Goal: Task Accomplishment & Management: Use online tool/utility

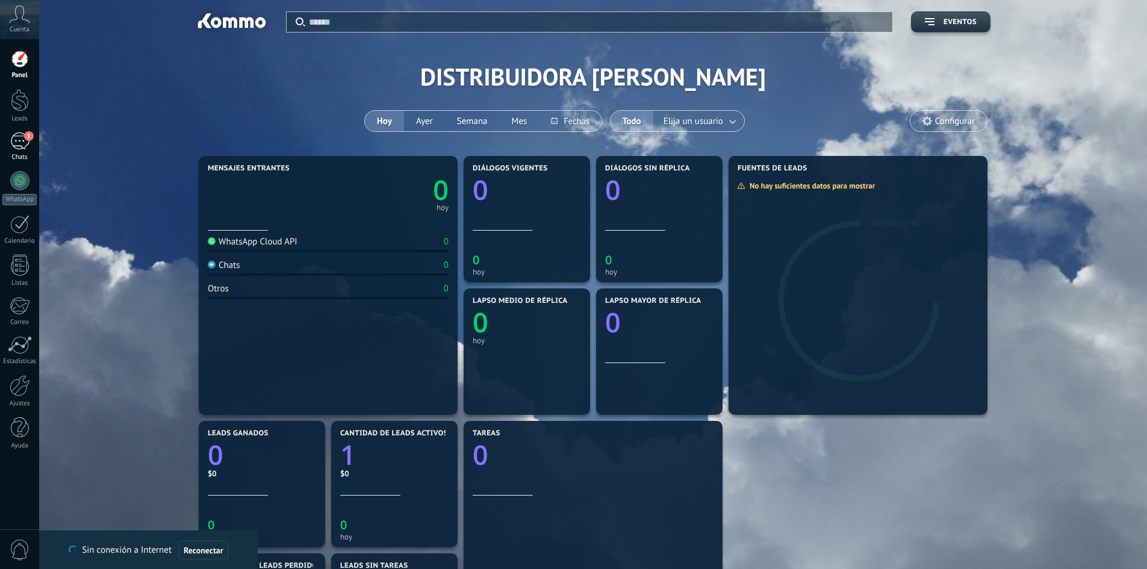
click at [22, 141] on div "1" at bounding box center [19, 140] width 19 height 17
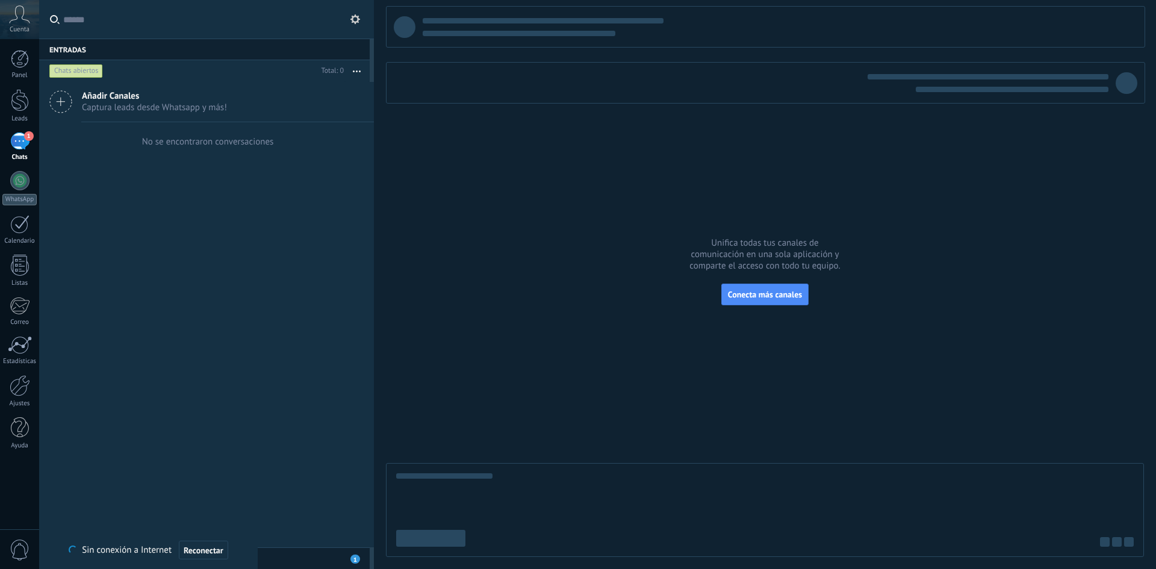
click at [29, 541] on span "0" at bounding box center [20, 550] width 20 height 21
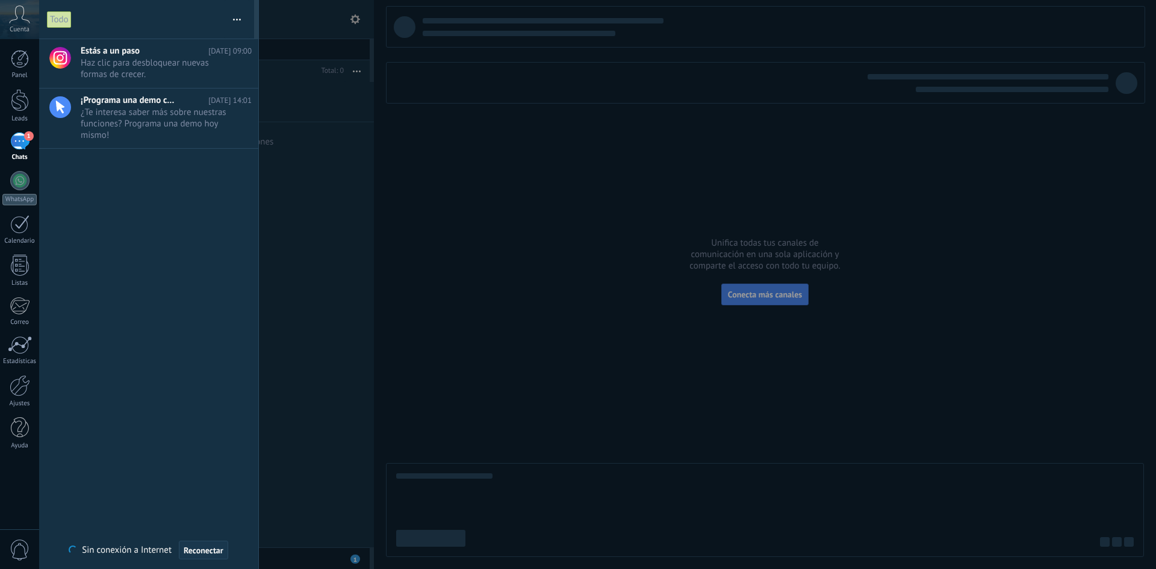
click at [213, 549] on span "Reconectar" at bounding box center [204, 550] width 40 height 8
click at [20, 270] on div at bounding box center [20, 265] width 18 height 21
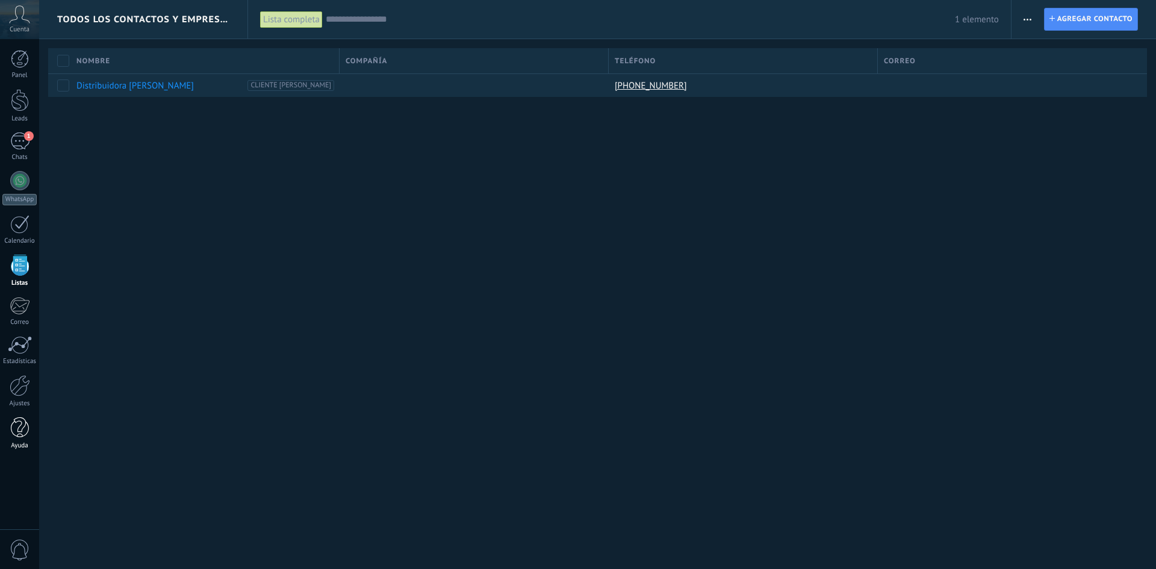
click at [16, 417] on div at bounding box center [20, 427] width 18 height 21
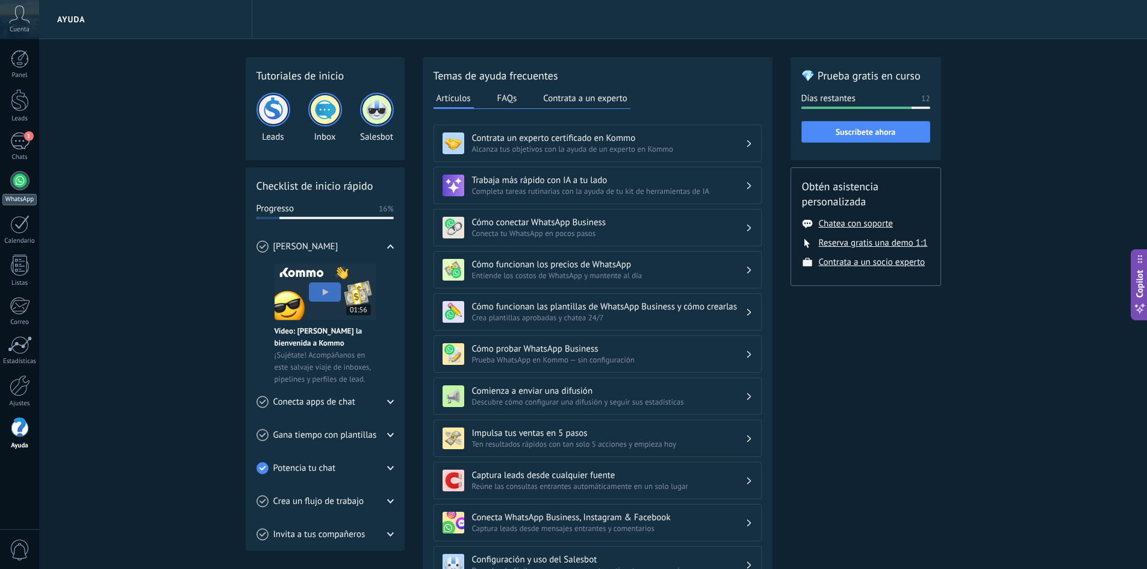
click at [31, 175] on link "WhatsApp" at bounding box center [19, 188] width 39 height 34
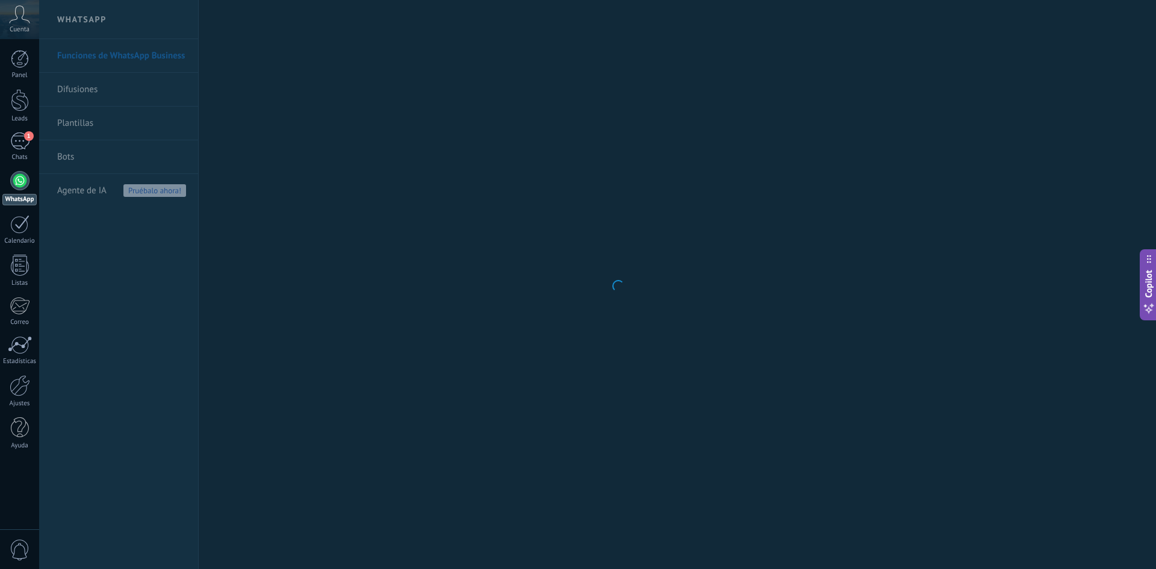
click at [25, 181] on div at bounding box center [19, 180] width 19 height 19
click at [15, 72] on div "Panel" at bounding box center [19, 76] width 35 height 8
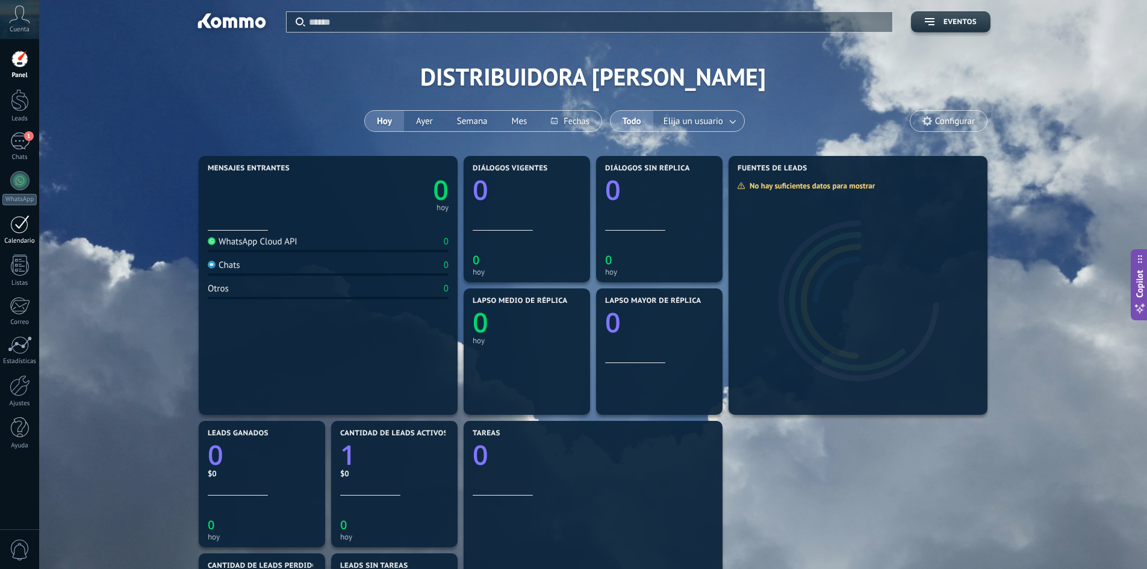
click at [16, 216] on div at bounding box center [19, 224] width 19 height 19
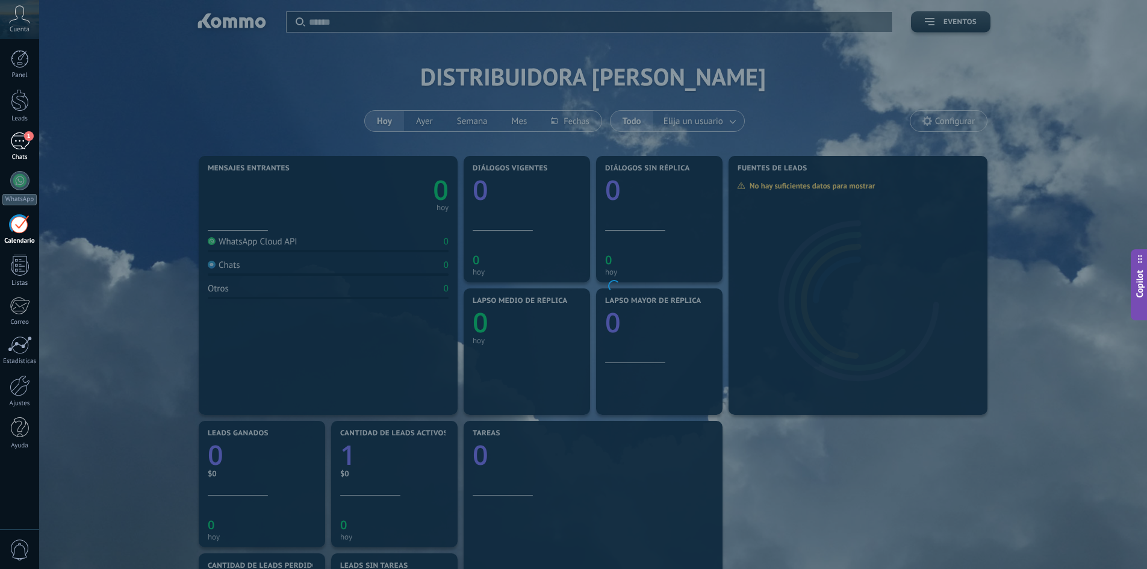
click at [21, 134] on div "1" at bounding box center [19, 140] width 19 height 17
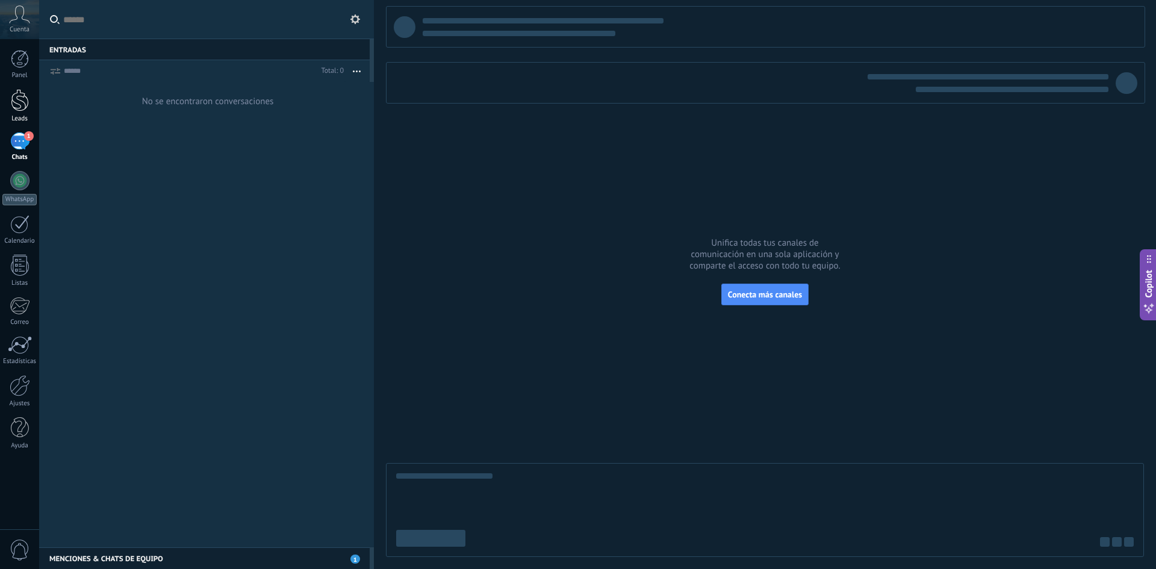
click at [25, 110] on div at bounding box center [20, 100] width 18 height 22
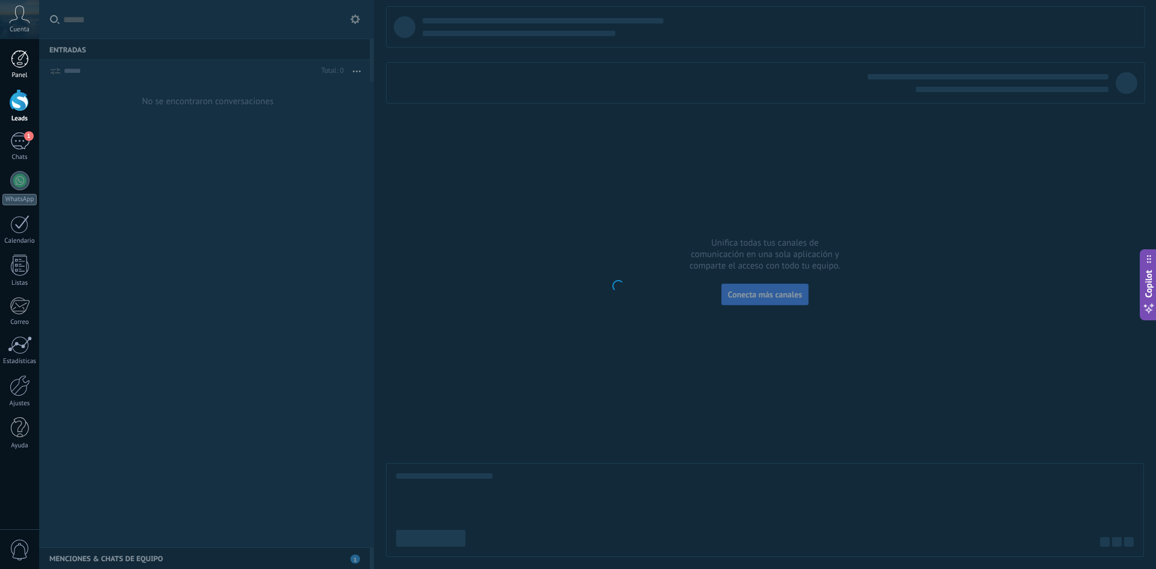
click at [20, 60] on div at bounding box center [20, 59] width 18 height 18
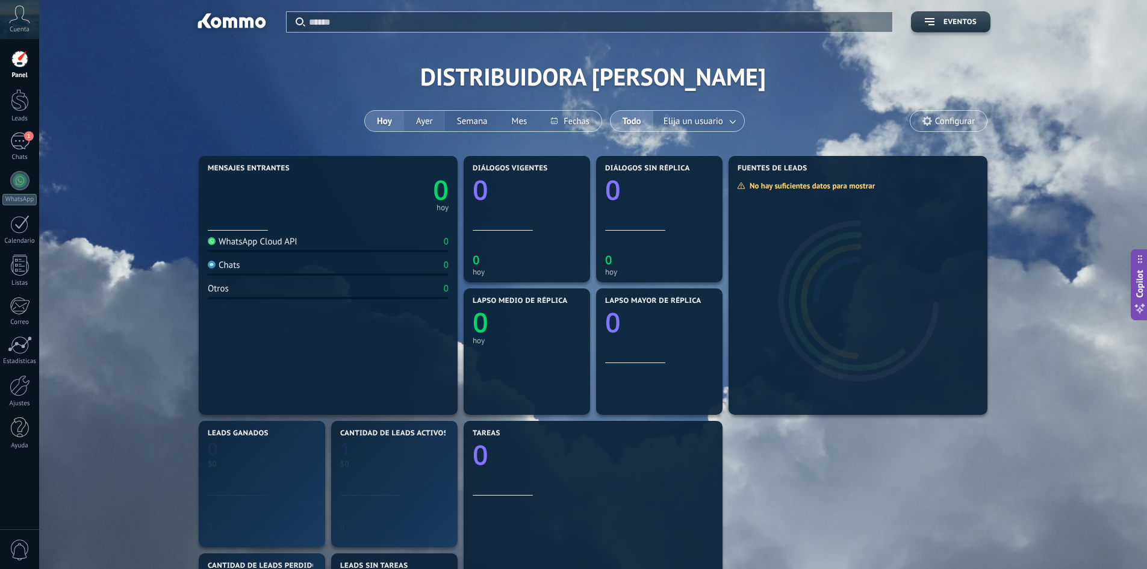
click at [428, 122] on button "Ayer" at bounding box center [424, 121] width 41 height 20
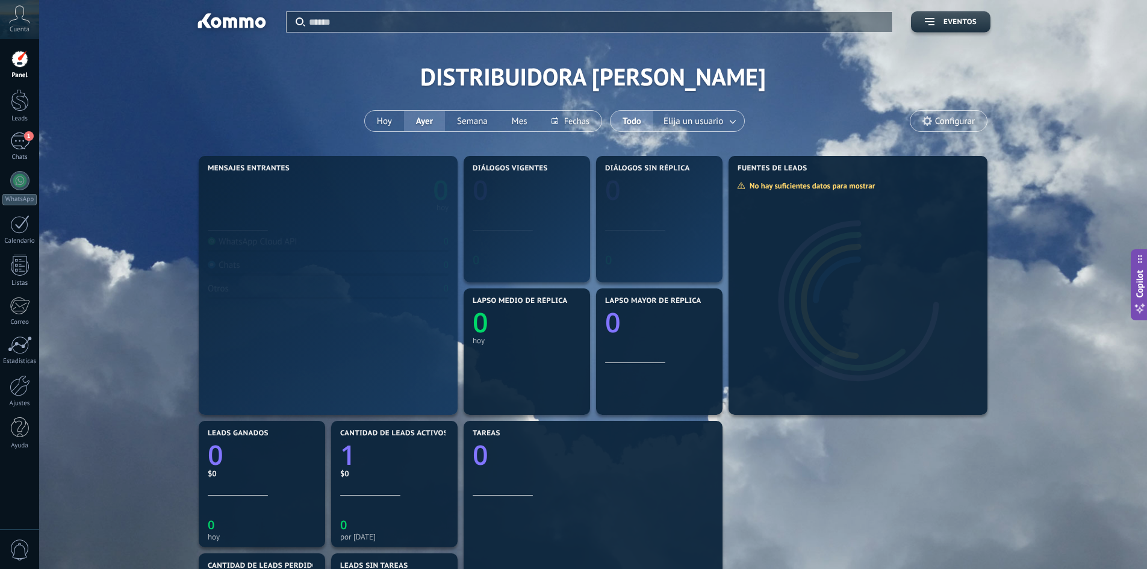
click at [359, 117] on div "Aplicar Eventos DISTRIBUIDORA MARVAL Hoy Ayer Semana Mes Todo Elija un usuario …" at bounding box center [593, 76] width 1072 height 153
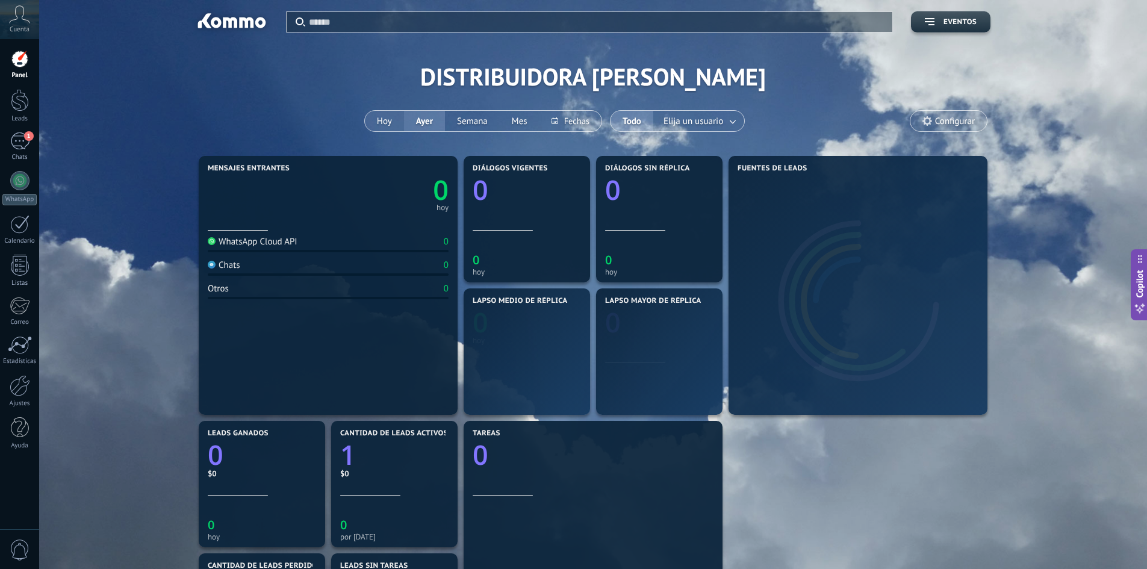
click at [381, 117] on button "Hoy" at bounding box center [384, 121] width 39 height 20
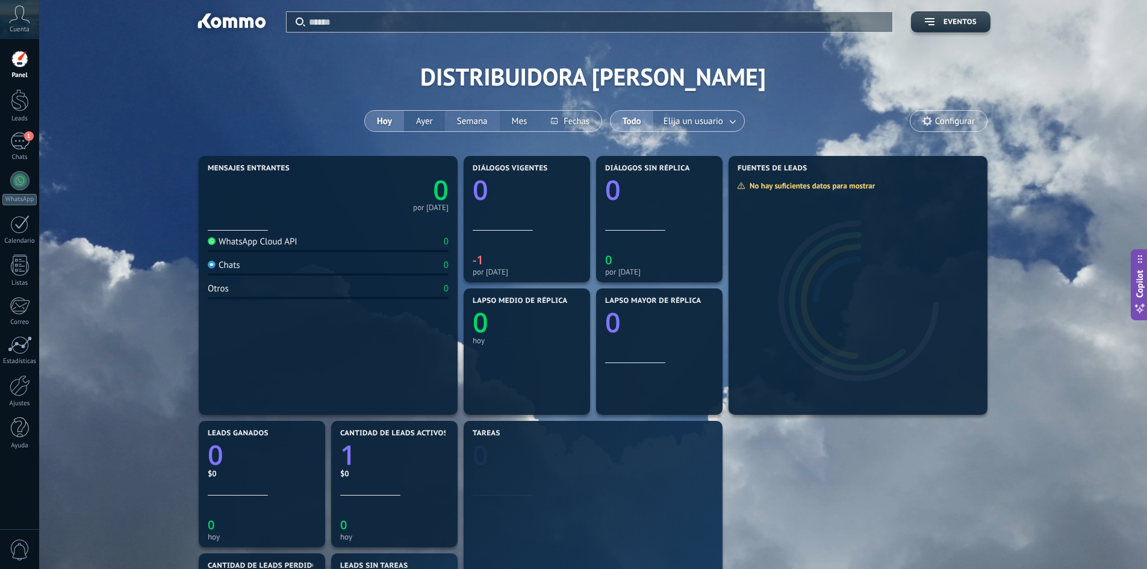
click at [449, 119] on button "Semana" at bounding box center [472, 121] width 55 height 20
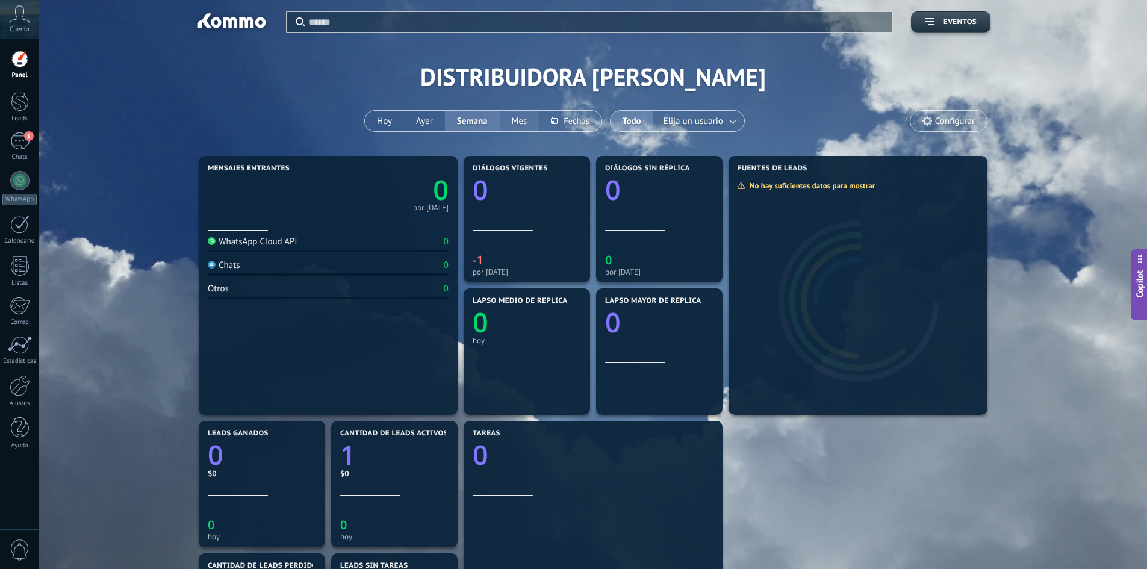
click at [529, 121] on button "Mes" at bounding box center [520, 121] width 40 height 20
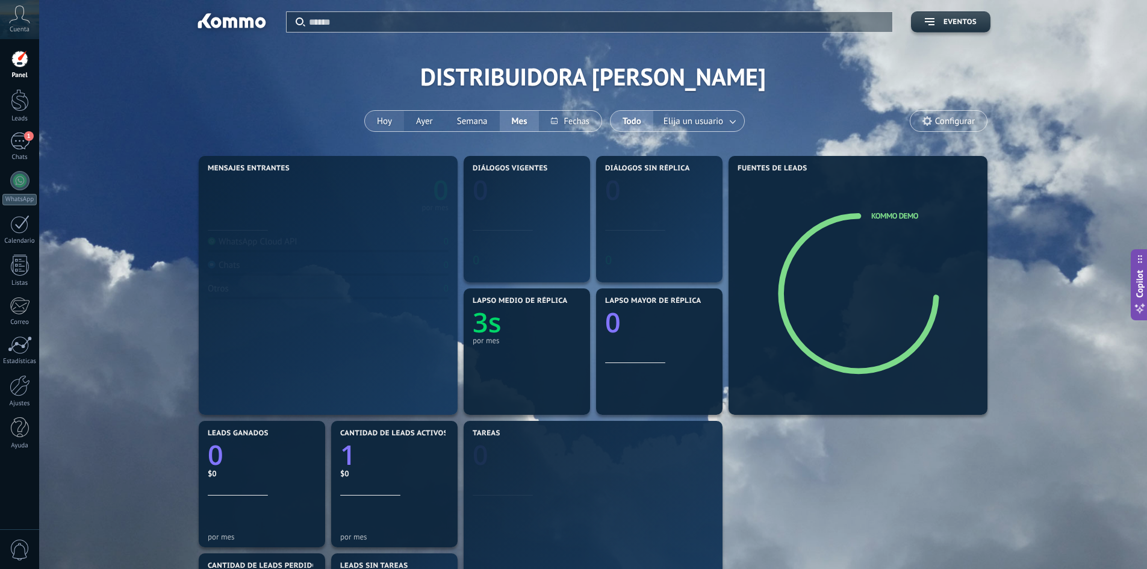
click at [388, 126] on button "Hoy" at bounding box center [384, 121] width 39 height 20
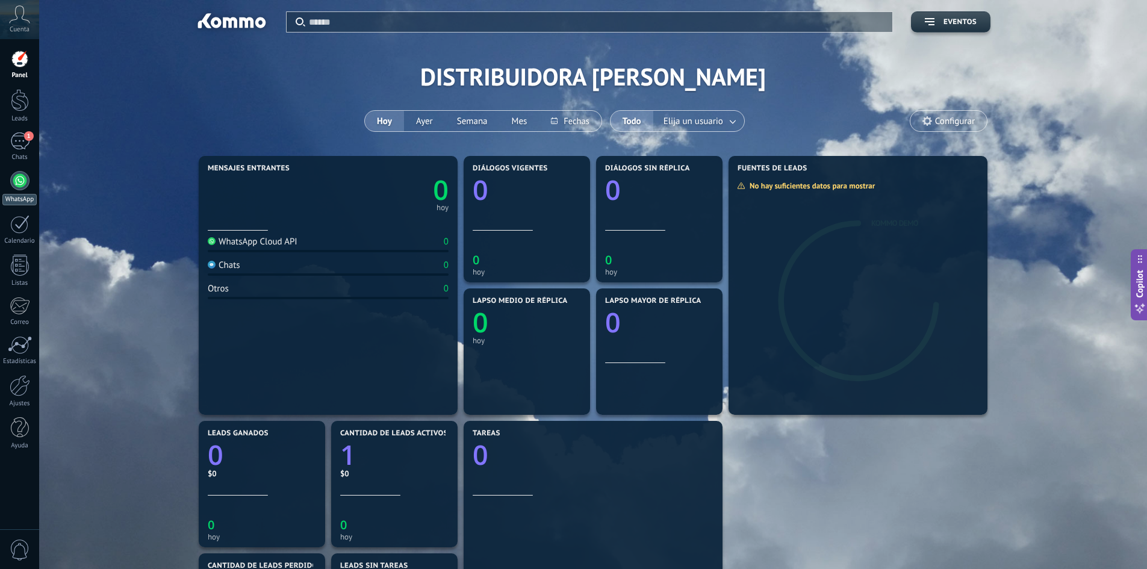
click at [8, 182] on link "WhatsApp" at bounding box center [19, 188] width 39 height 34
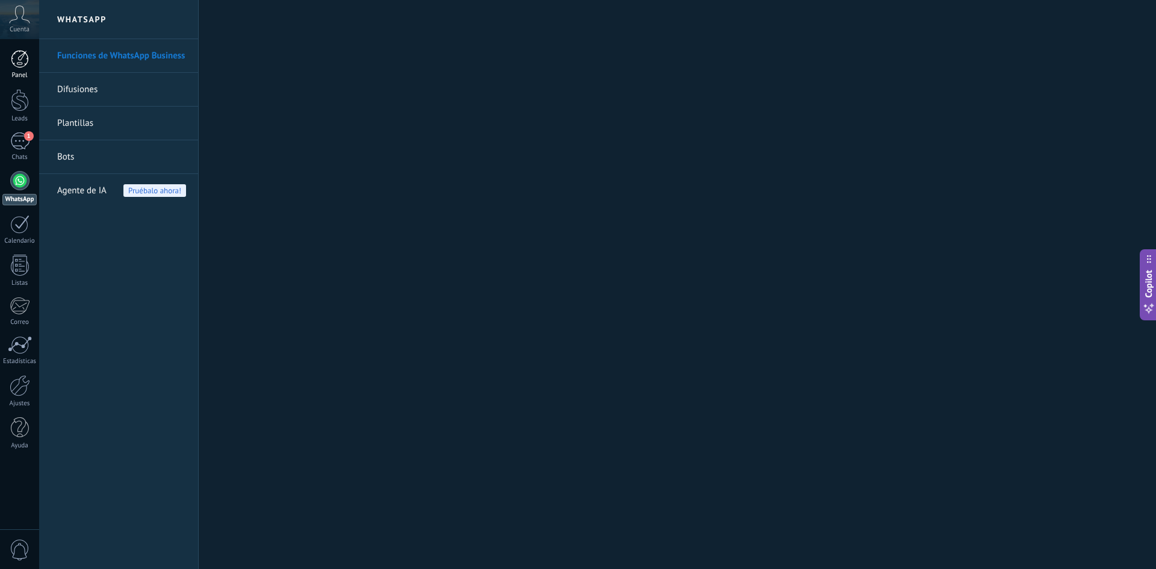
click at [23, 67] on div at bounding box center [20, 59] width 18 height 18
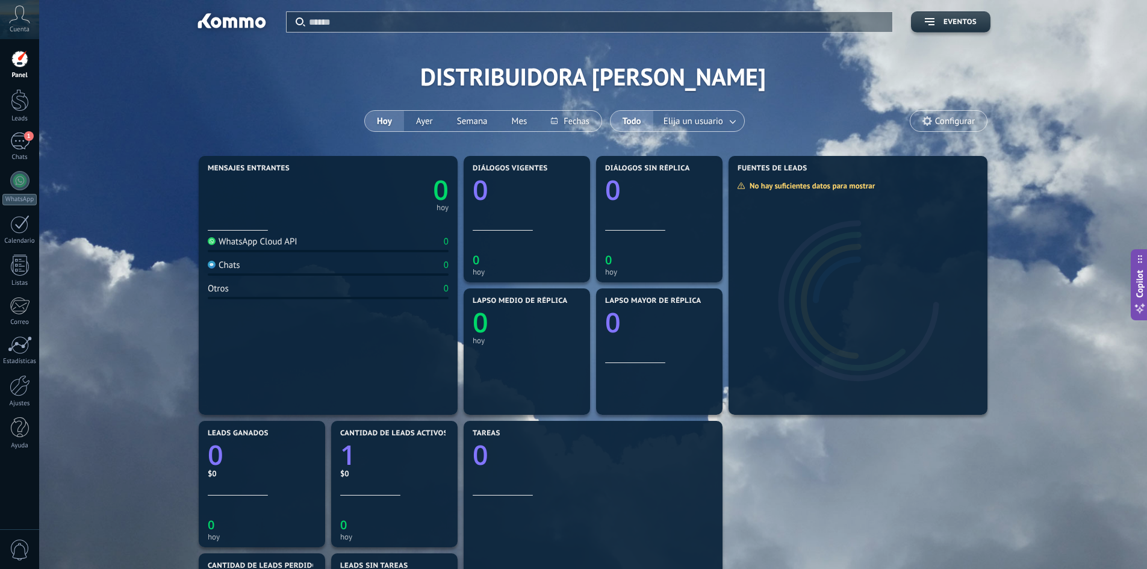
click at [24, 51] on div at bounding box center [20, 59] width 18 height 18
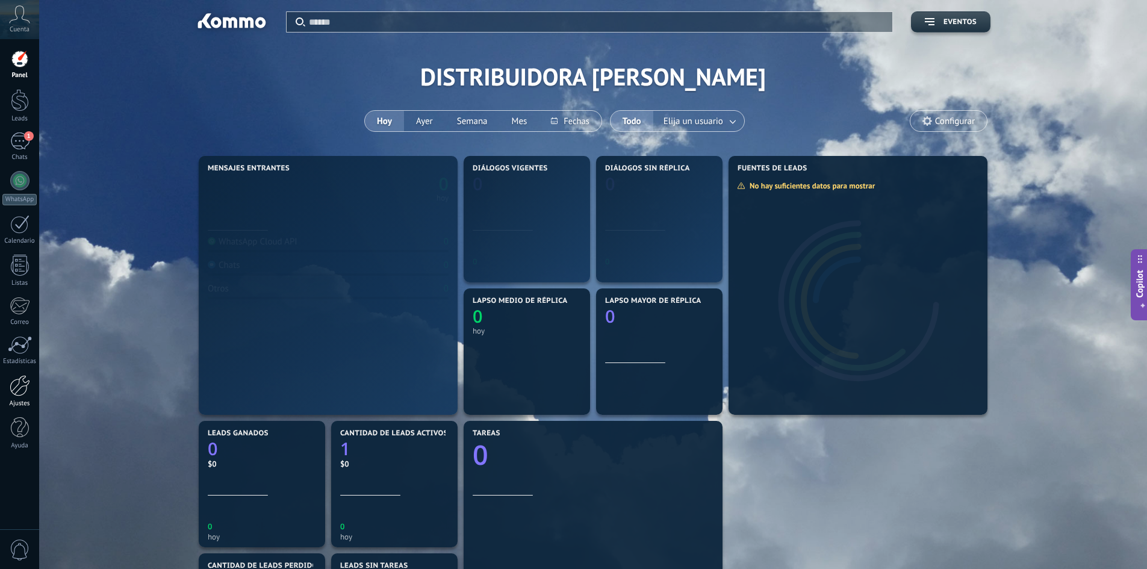
click at [22, 397] on link "Ajustes" at bounding box center [19, 391] width 39 height 33
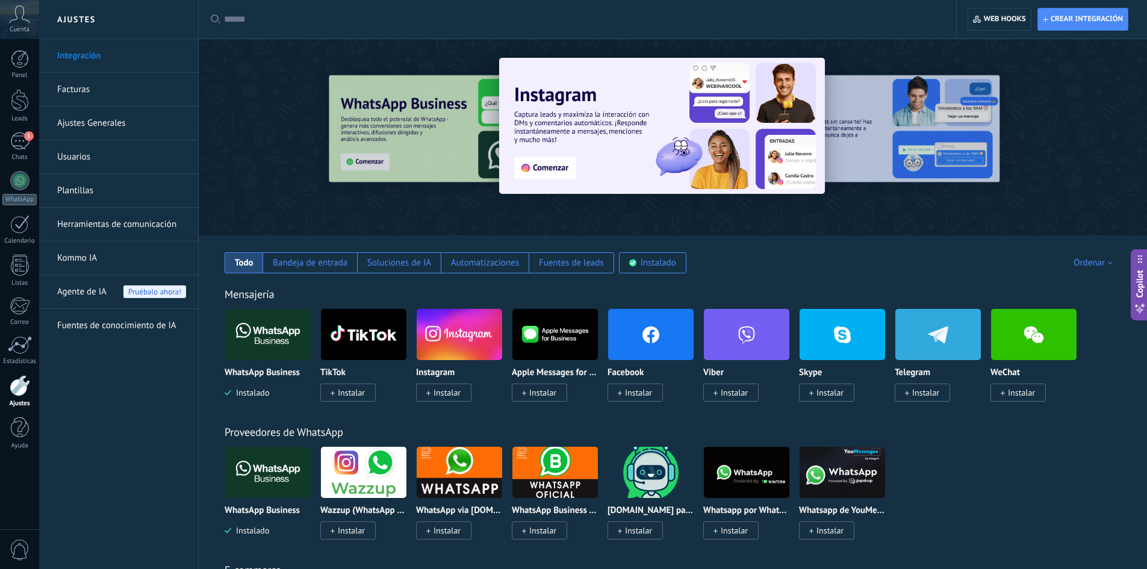
click at [96, 252] on link "Kommo IA" at bounding box center [121, 258] width 129 height 34
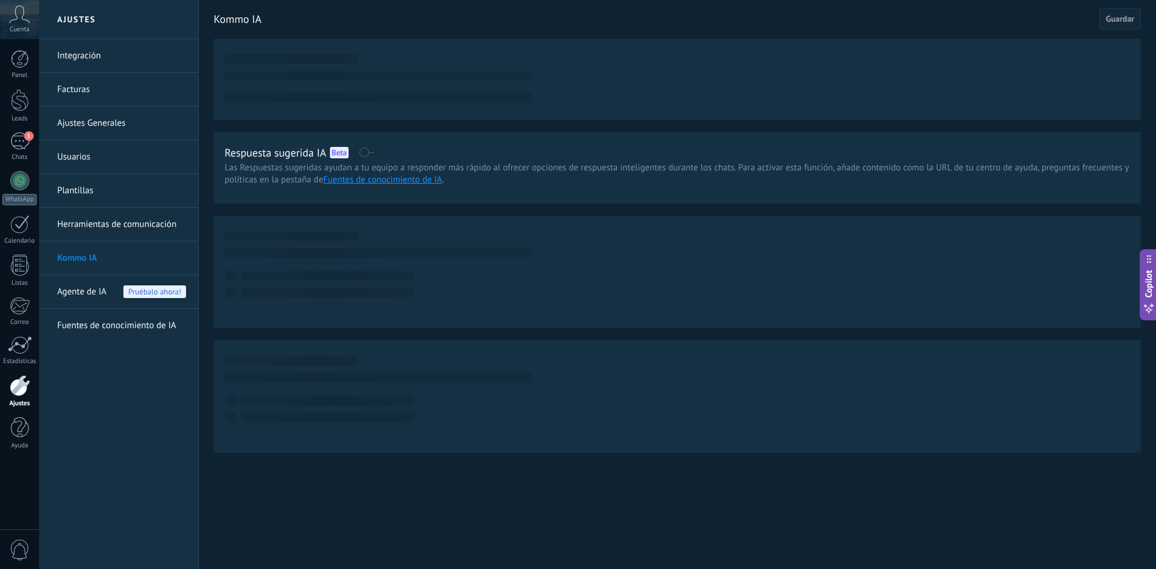
click at [88, 293] on span "Agente de IA" at bounding box center [81, 292] width 49 height 34
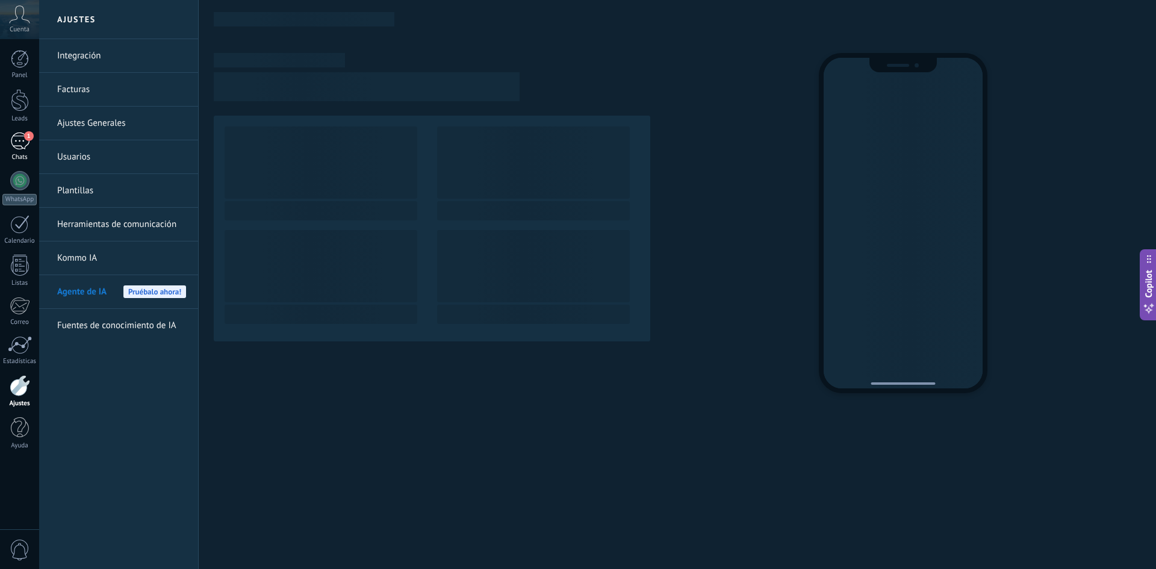
click at [23, 149] on div "1" at bounding box center [19, 140] width 19 height 17
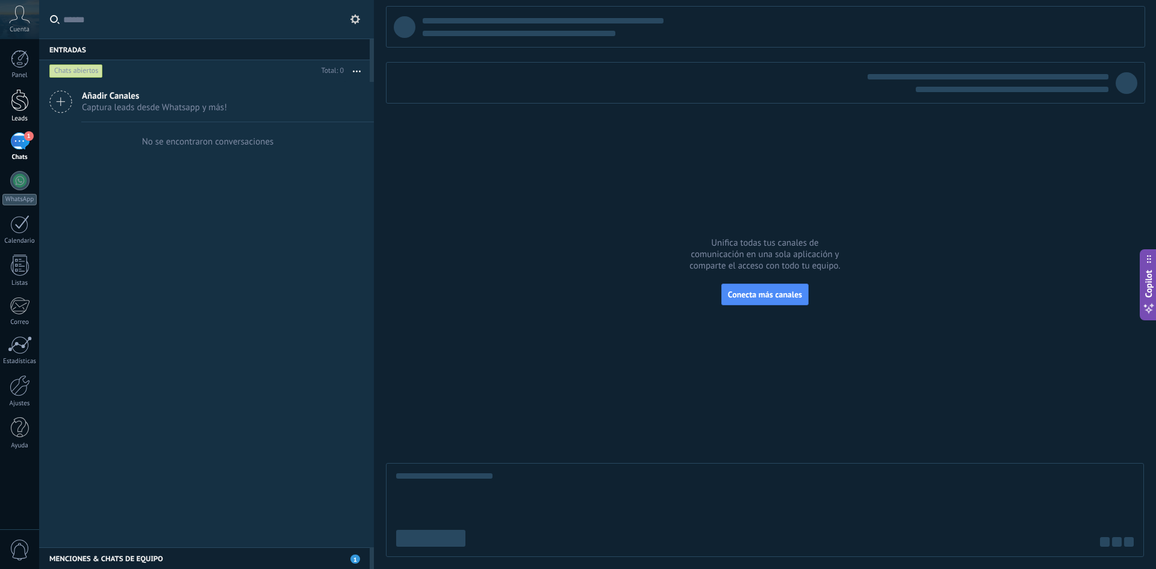
click at [21, 102] on div at bounding box center [20, 100] width 18 height 22
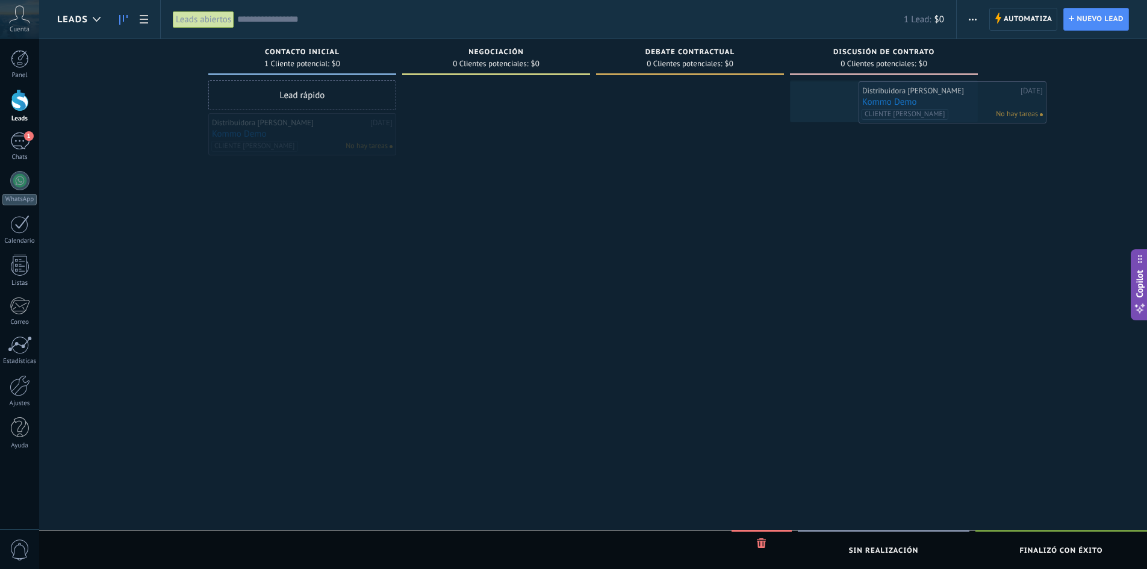
drag, startPoint x: 248, startPoint y: 132, endPoint x: 868, endPoint y: 106, distance: 620.1
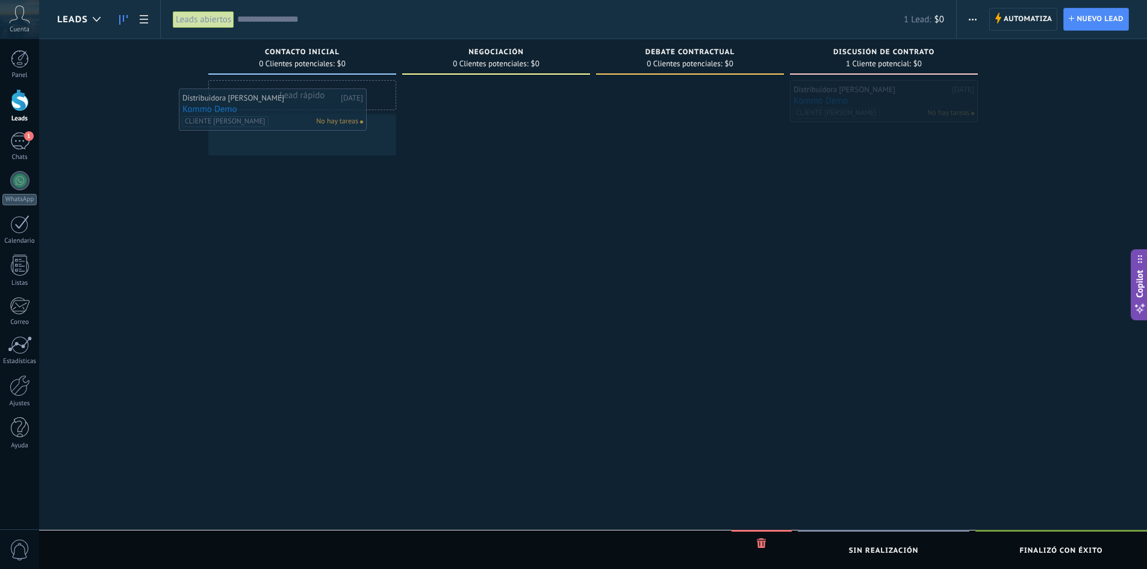
drag, startPoint x: 900, startPoint y: 87, endPoint x: 288, endPoint y: 91, distance: 611.8
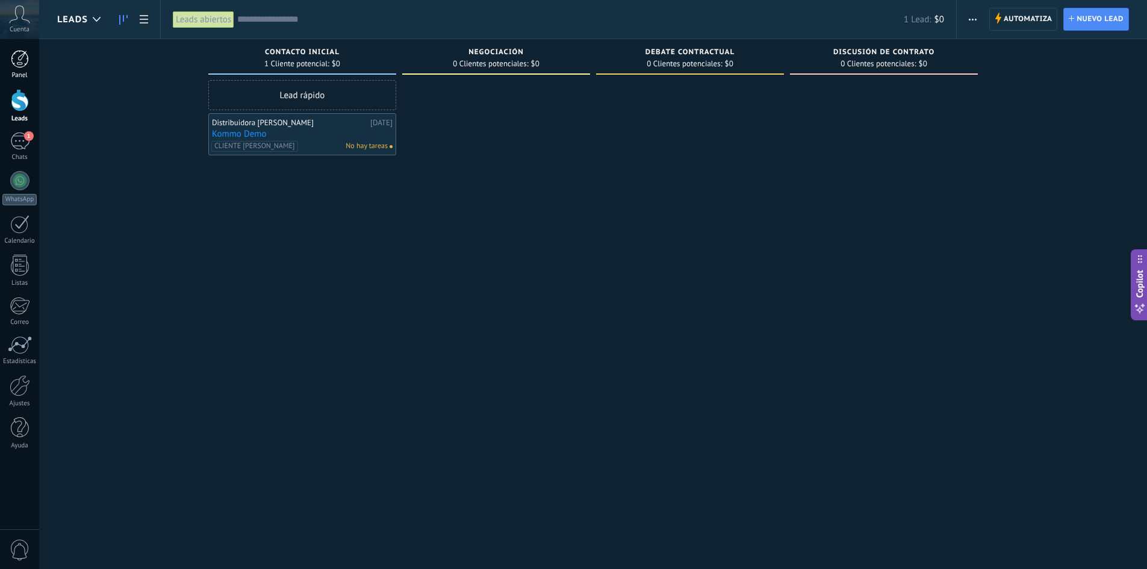
click at [19, 60] on div at bounding box center [20, 59] width 18 height 18
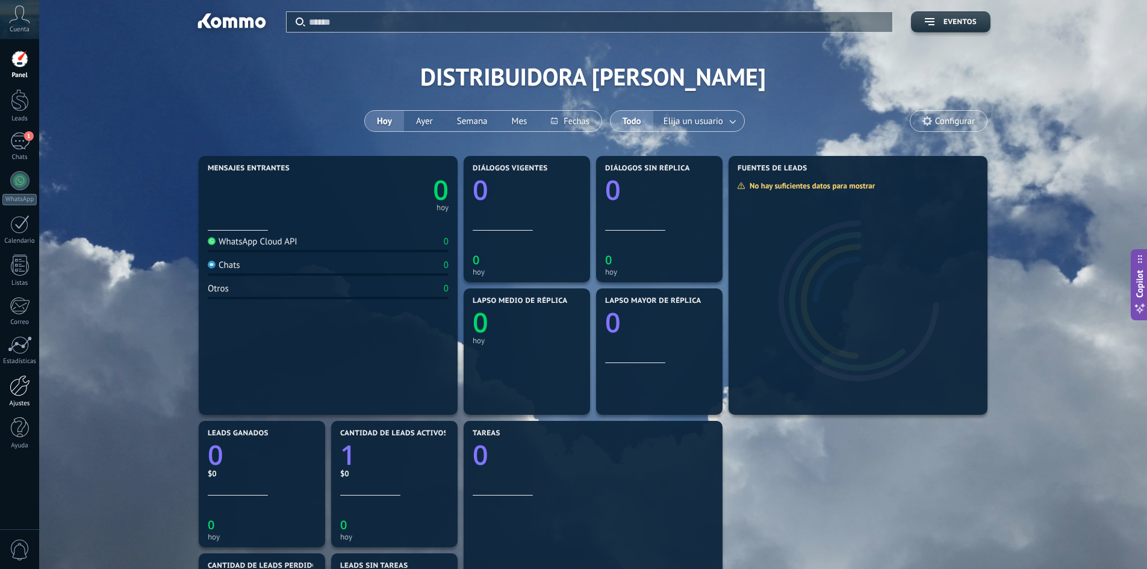
click at [20, 384] on div at bounding box center [20, 385] width 20 height 21
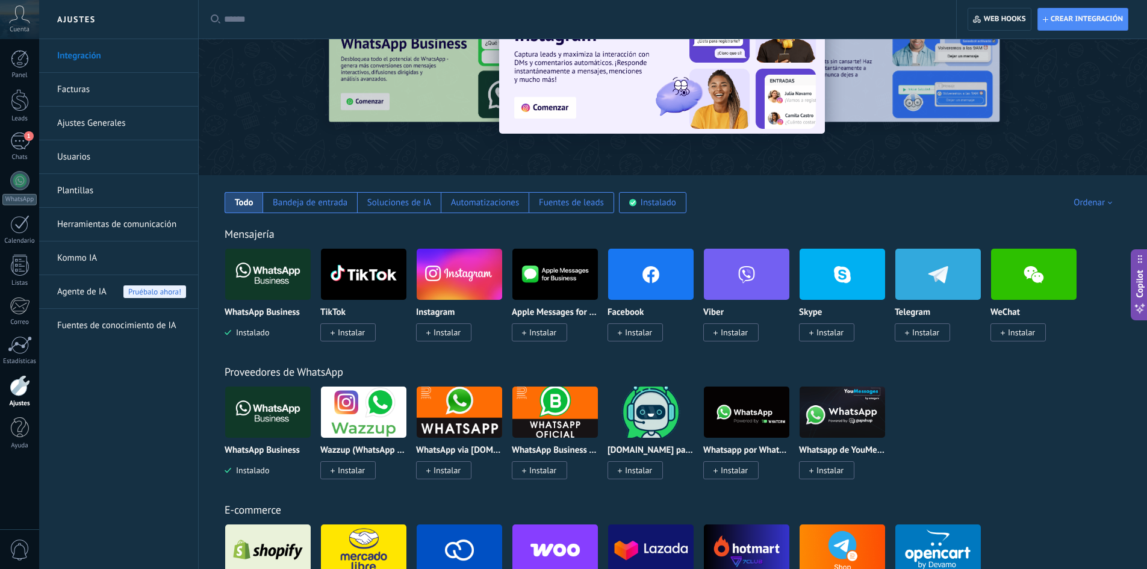
scroll to position [120, 0]
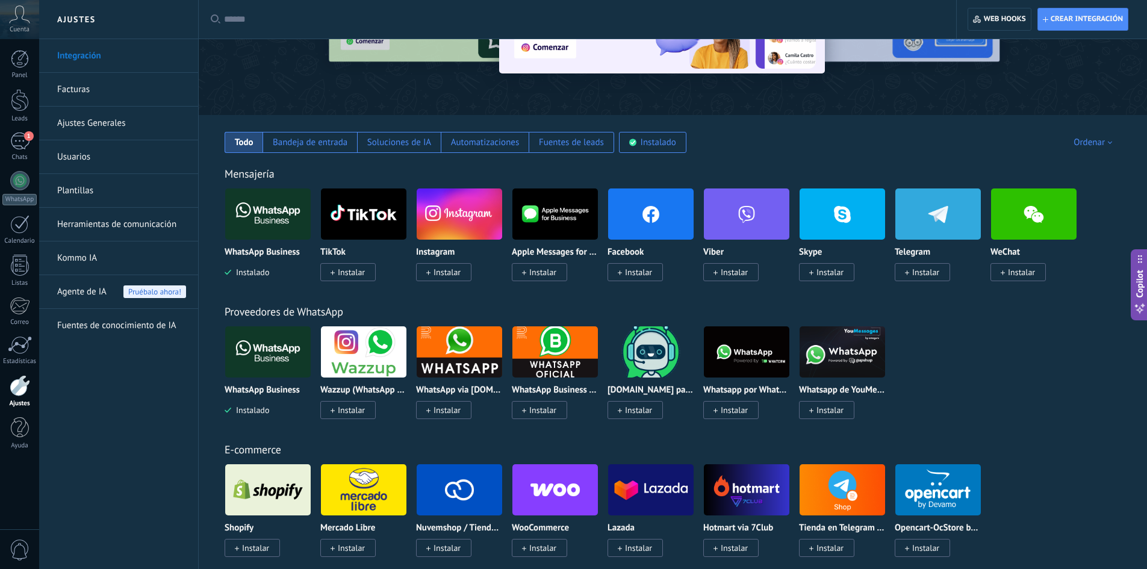
click at [694, 144] on div "Todo Bandeja de entrada Soluciones de IA Automatizaciones Fuentes de leads Inst…" at bounding box center [673, 134] width 924 height 38
click at [674, 142] on div "Instalado" at bounding box center [659, 142] width 36 height 11
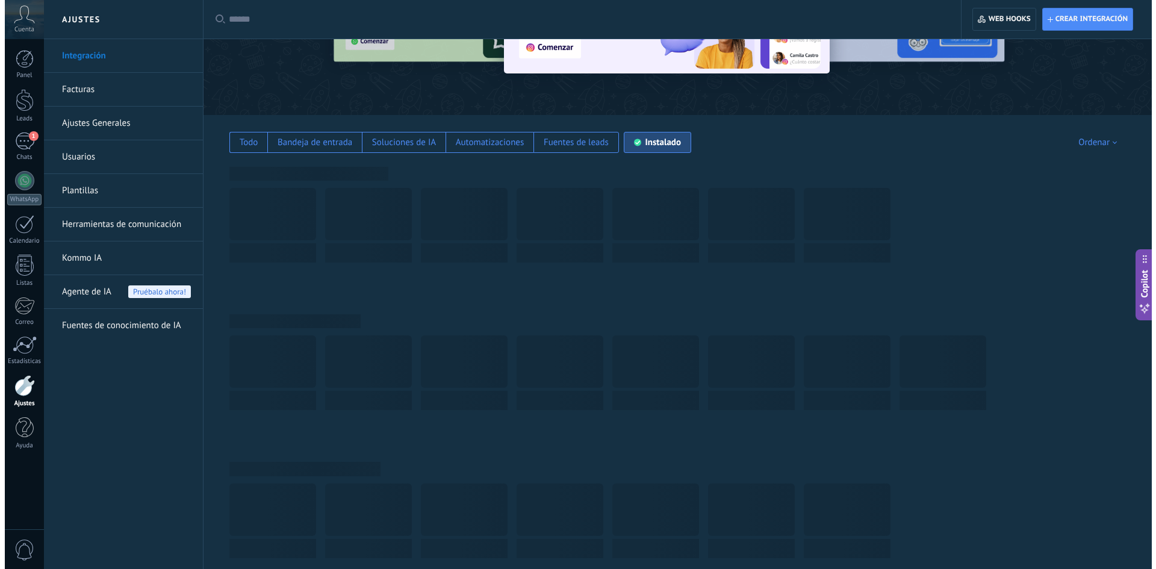
scroll to position [0, 0]
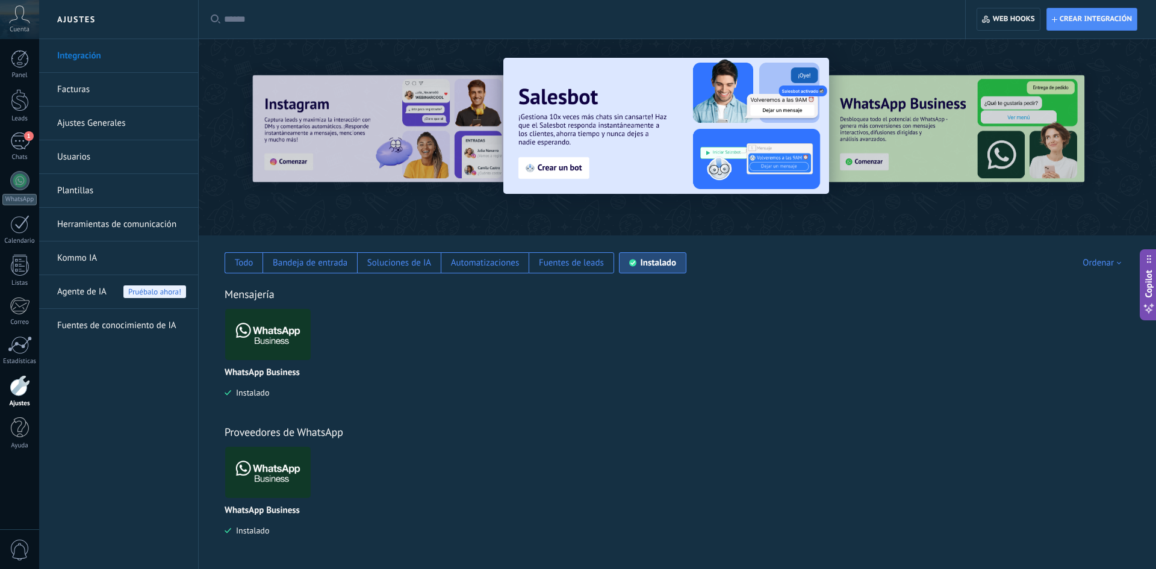
click at [268, 345] on img at bounding box center [268, 334] width 86 height 58
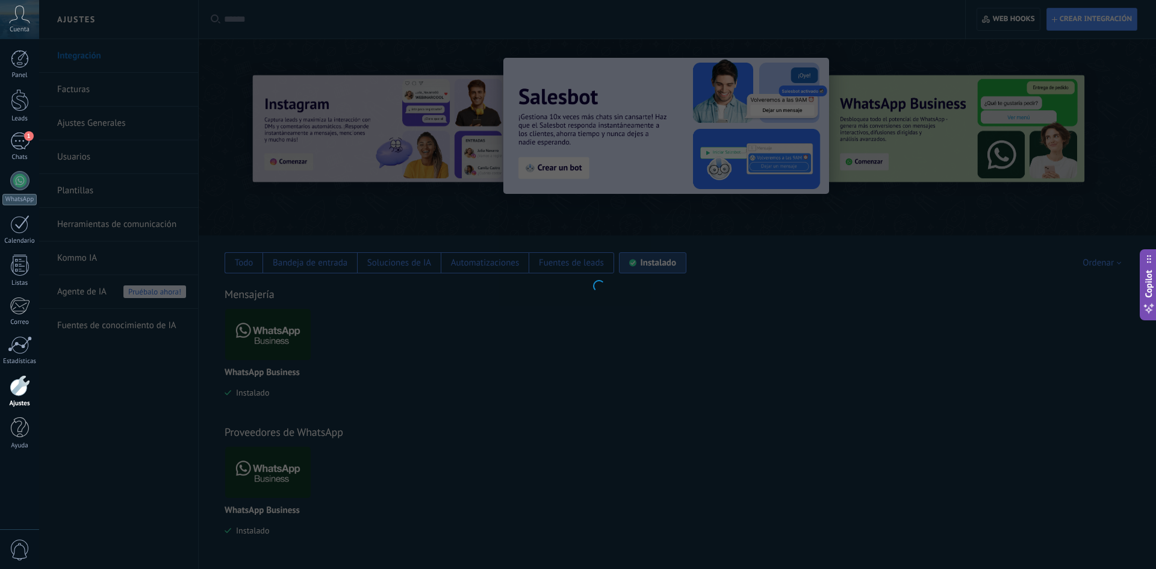
click at [268, 345] on div at bounding box center [597, 284] width 1117 height 569
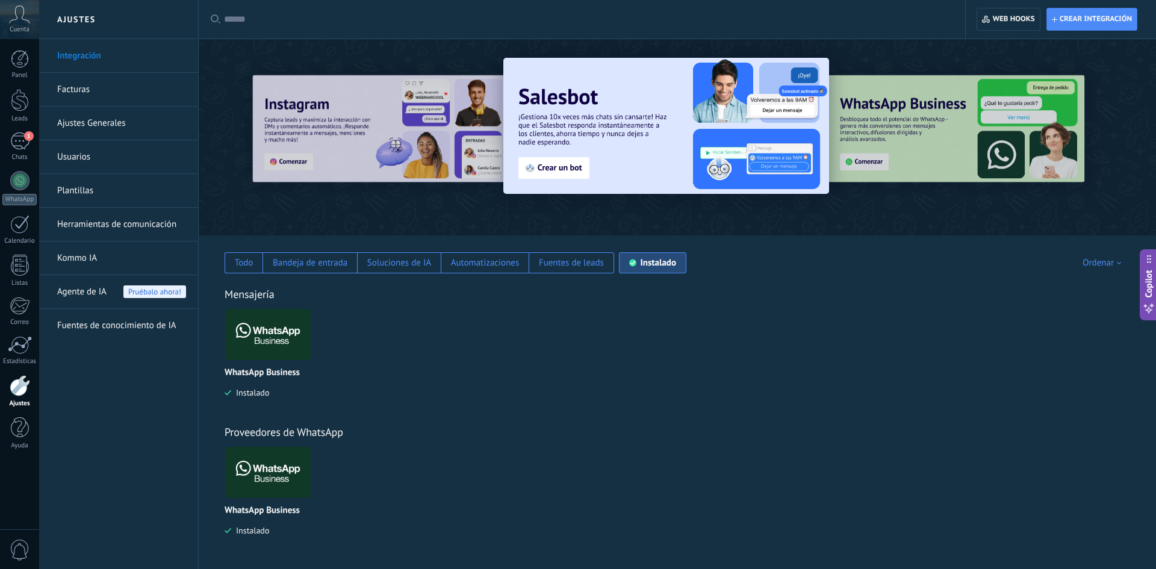
click at [268, 345] on div at bounding box center [597, 284] width 1117 height 569
click at [268, 345] on img at bounding box center [268, 334] width 86 height 58
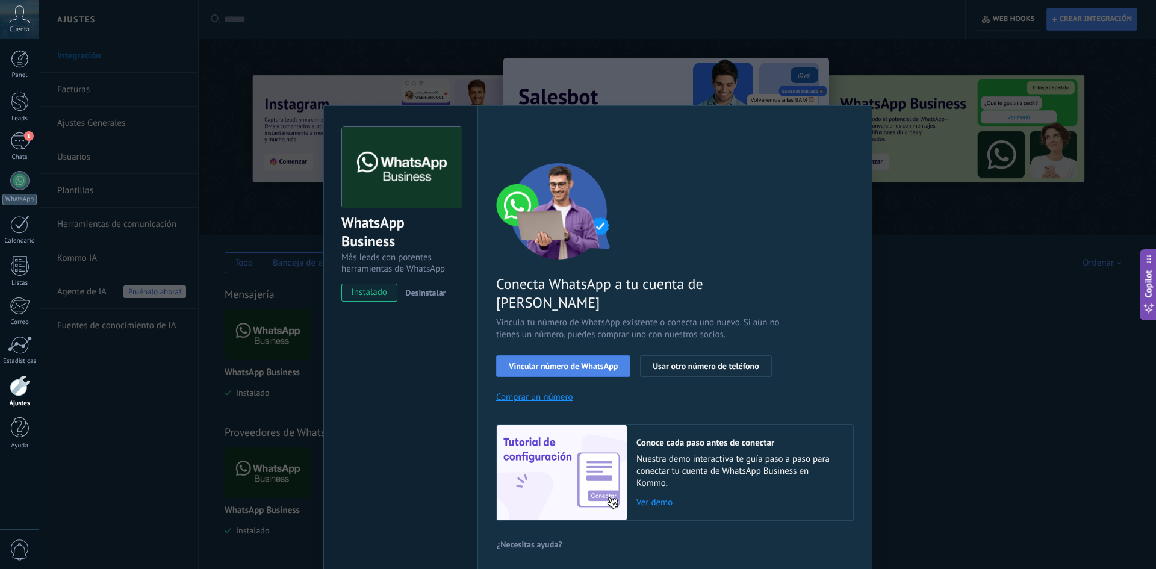
click at [577, 362] on span "Vincular número de WhatsApp" at bounding box center [563, 366] width 109 height 8
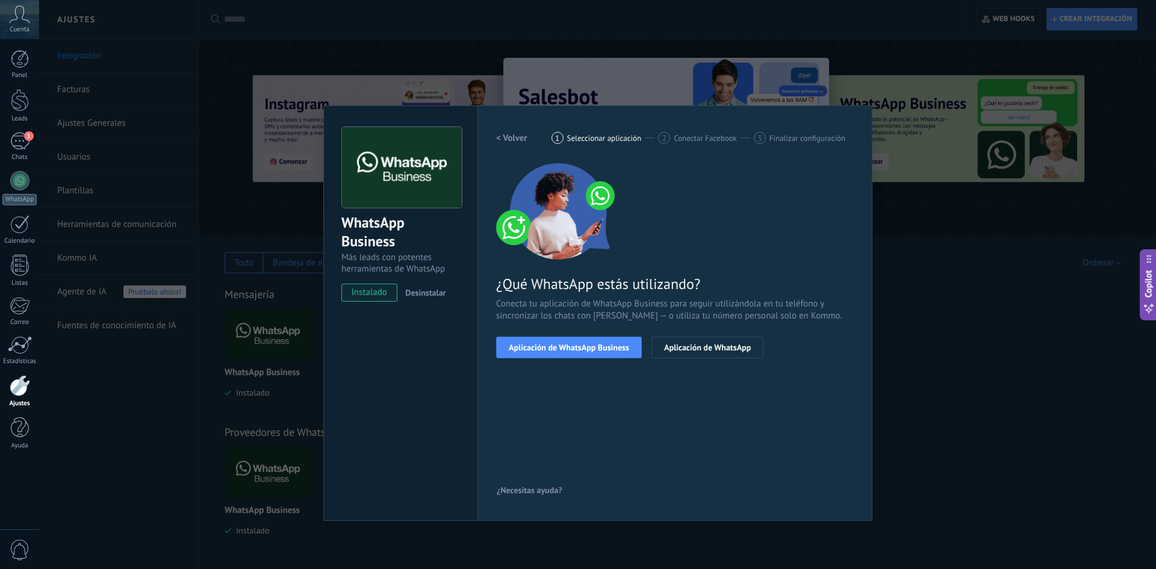
click at [577, 346] on span "Aplicación de WhatsApp Business" at bounding box center [569, 347] width 120 height 8
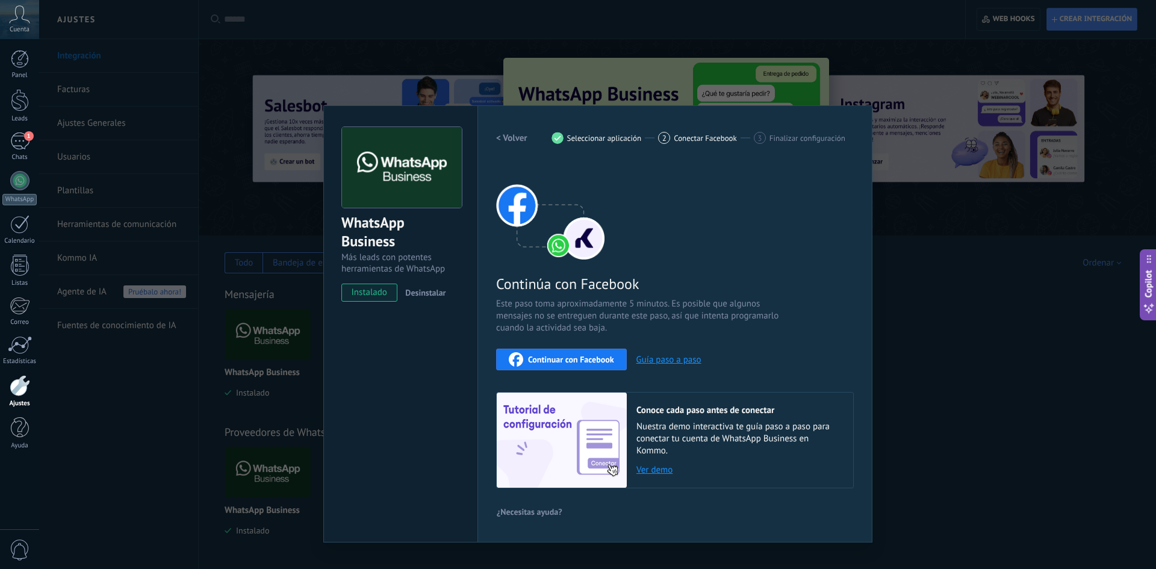
click at [574, 355] on span "Continuar con Facebook" at bounding box center [571, 359] width 86 height 8
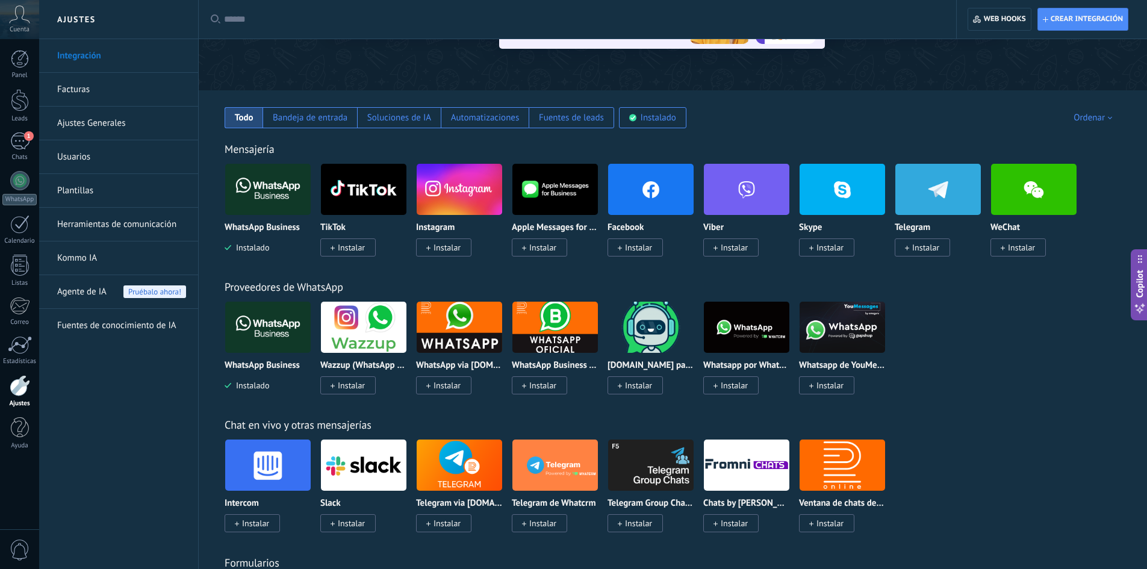
scroll to position [181, 0]
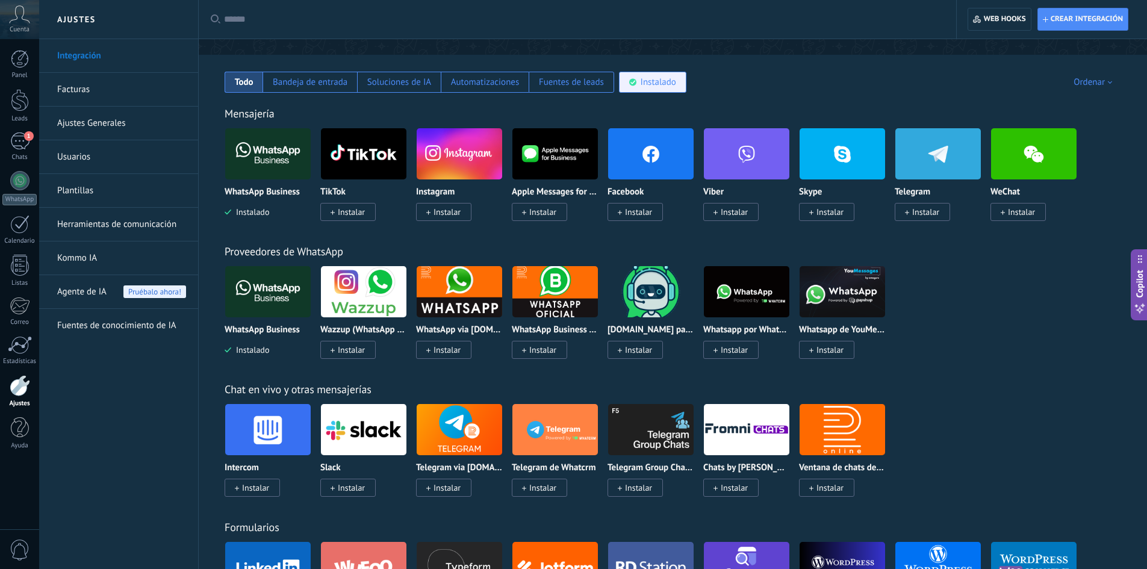
click at [662, 79] on div "Instalado" at bounding box center [659, 81] width 36 height 11
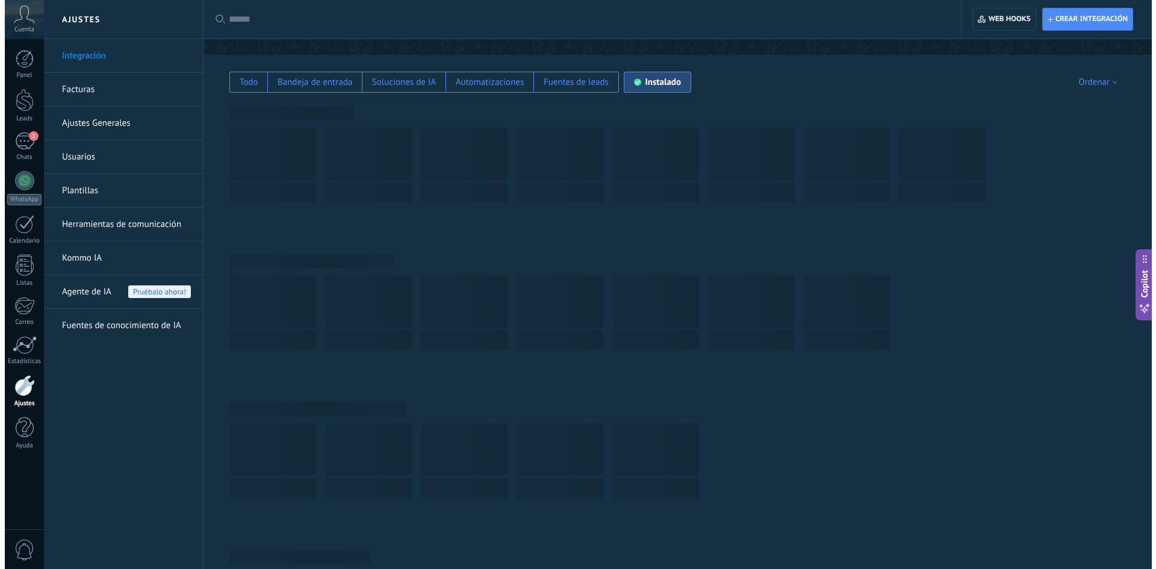
scroll to position [0, 0]
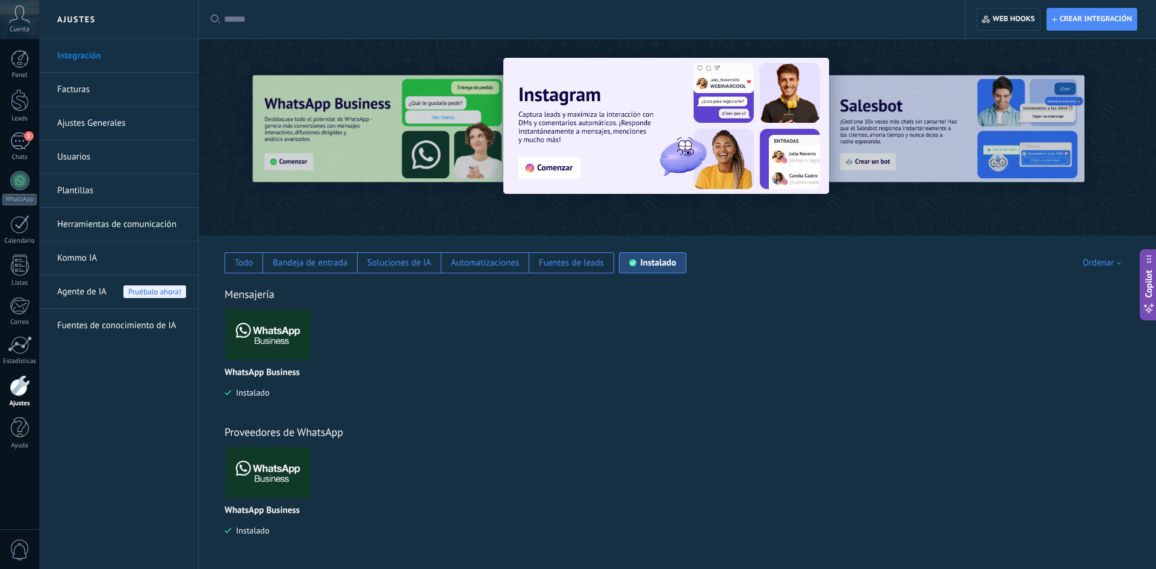
click at [275, 361] on div "WhatsApp Business Instalado" at bounding box center [268, 353] width 87 height 90
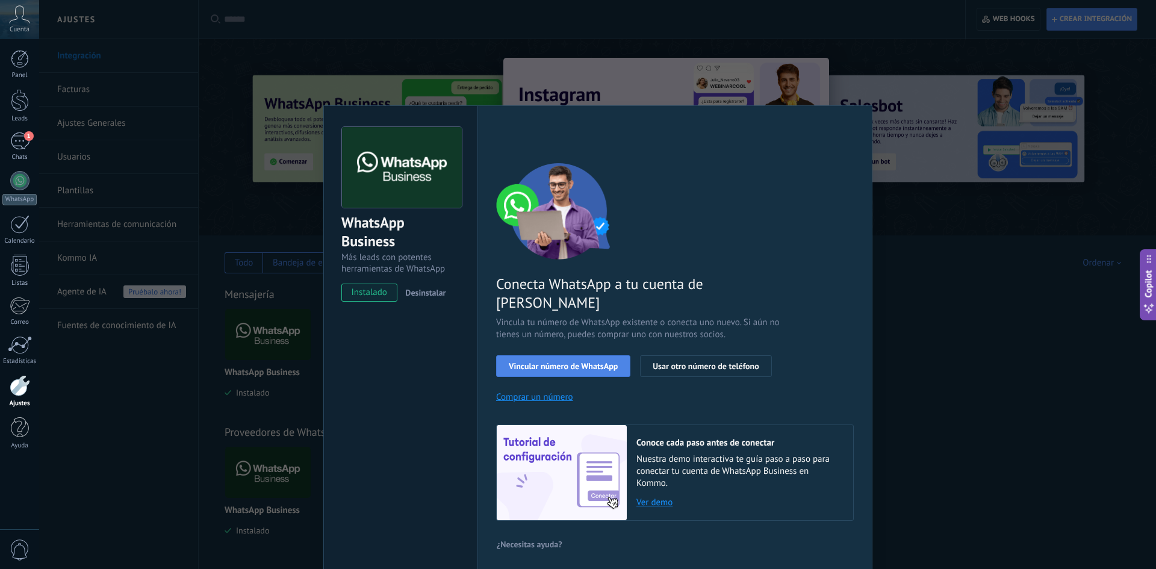
click at [610, 362] on span "Vincular número de WhatsApp" at bounding box center [563, 366] width 109 height 8
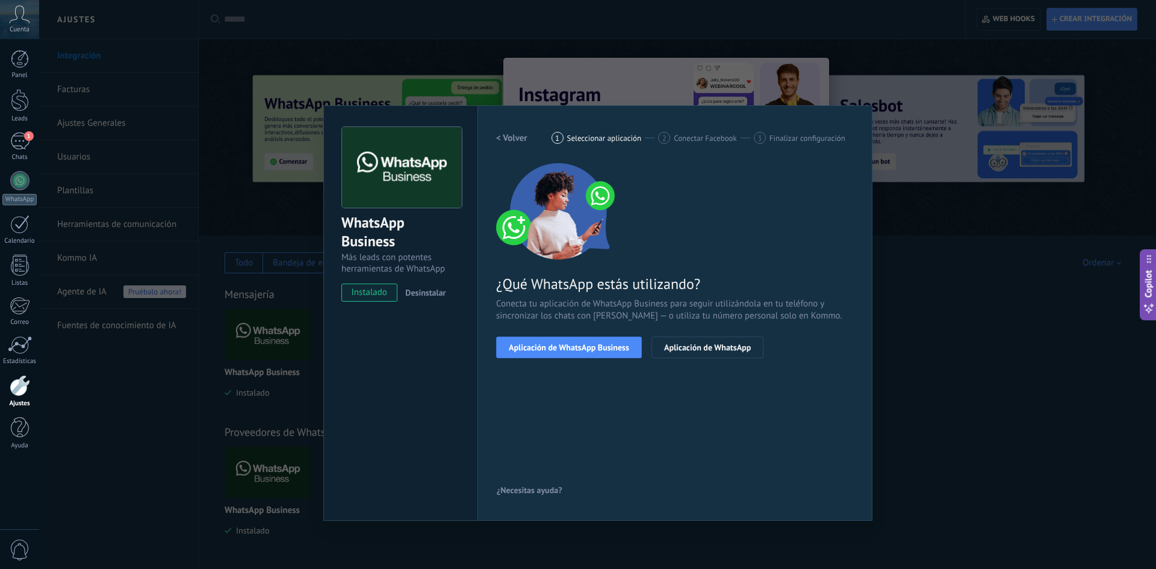
click at [610, 351] on span "Aplicación de WhatsApp Business" at bounding box center [569, 347] width 120 height 8
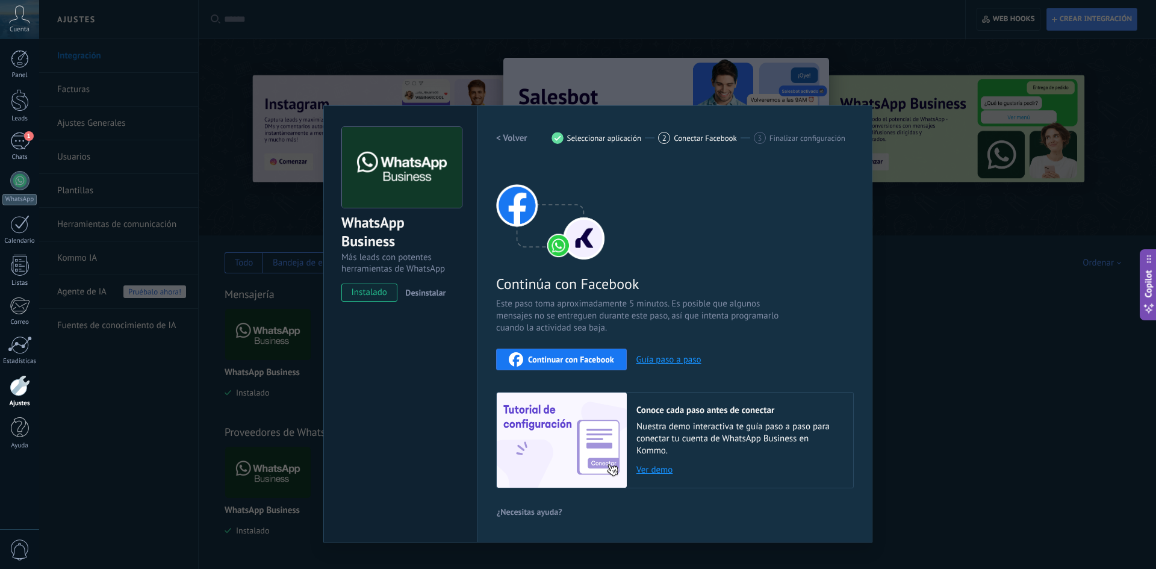
click at [604, 355] on span "Continuar con Facebook" at bounding box center [571, 359] width 86 height 8
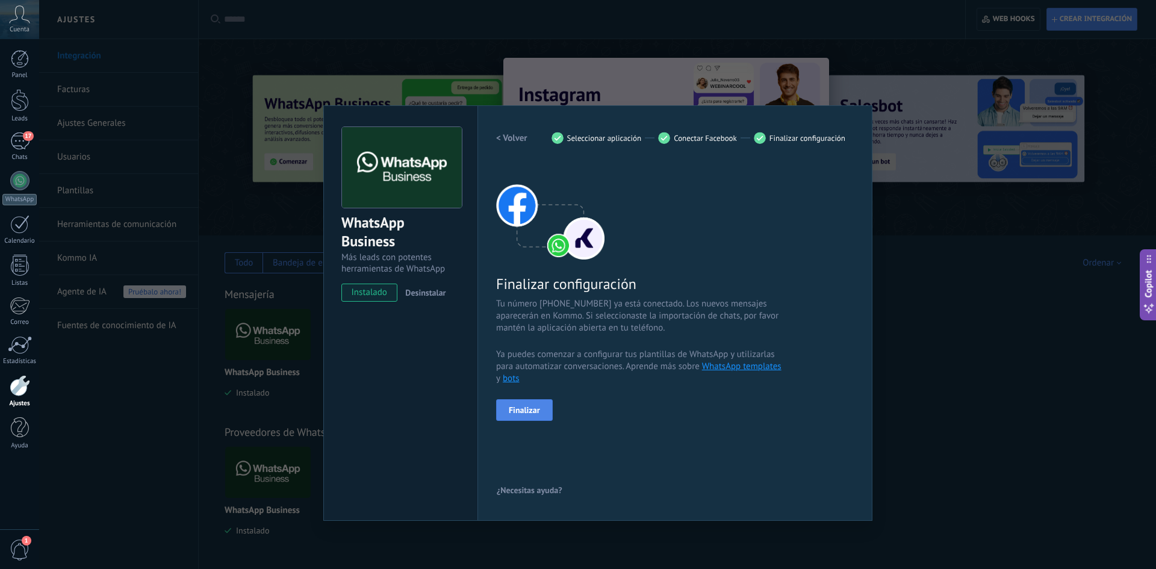
click at [543, 411] on button "Finalizar" at bounding box center [524, 410] width 57 height 22
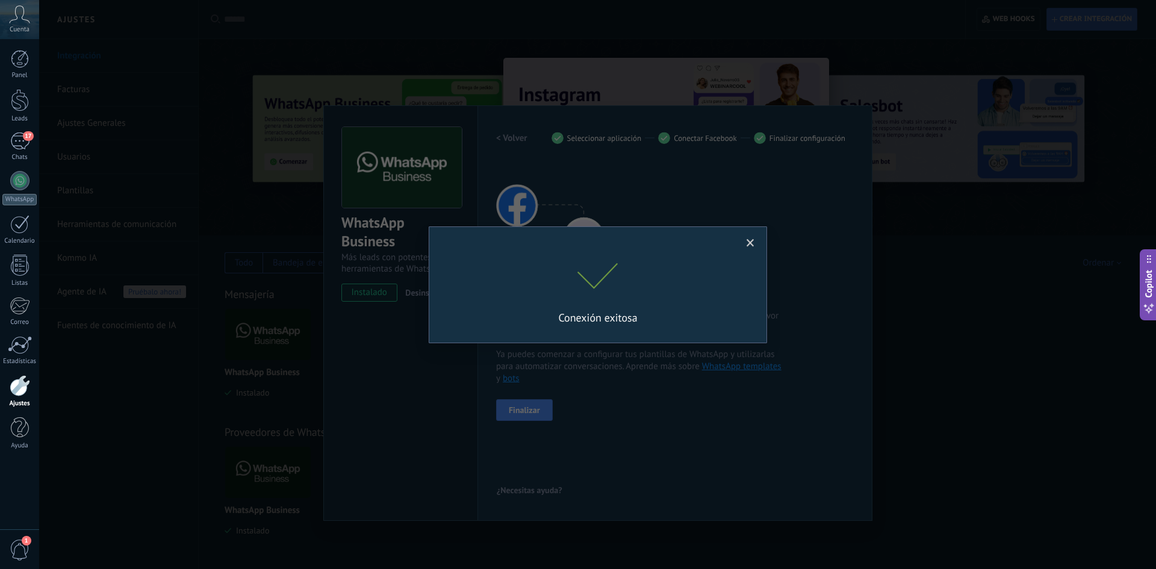
click at [748, 243] on span at bounding box center [751, 243] width 8 height 8
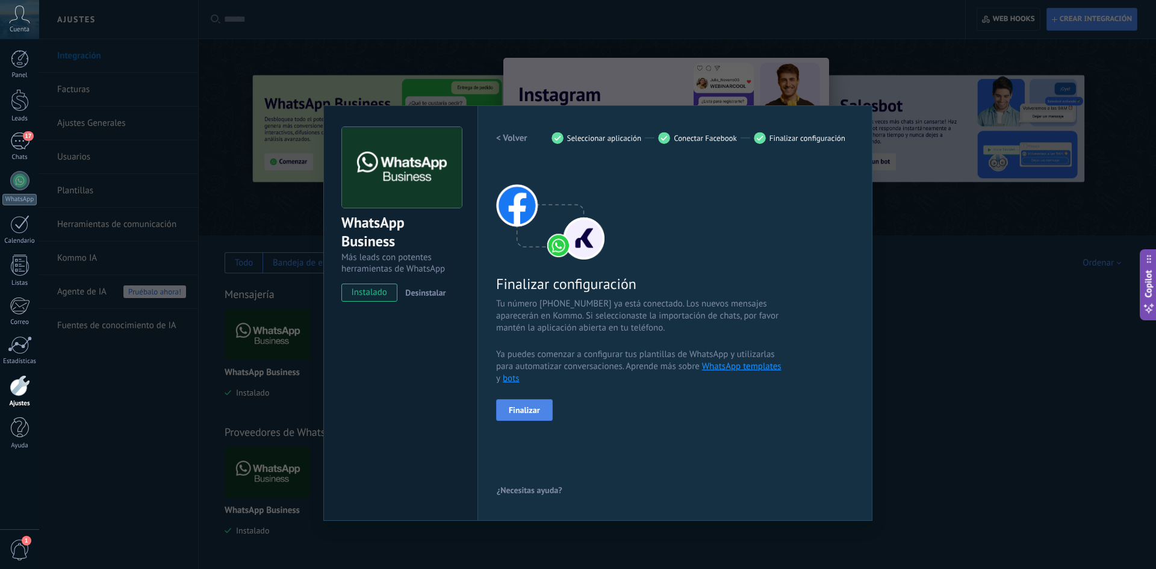
click at [541, 409] on button "Finalizar" at bounding box center [524, 410] width 57 height 22
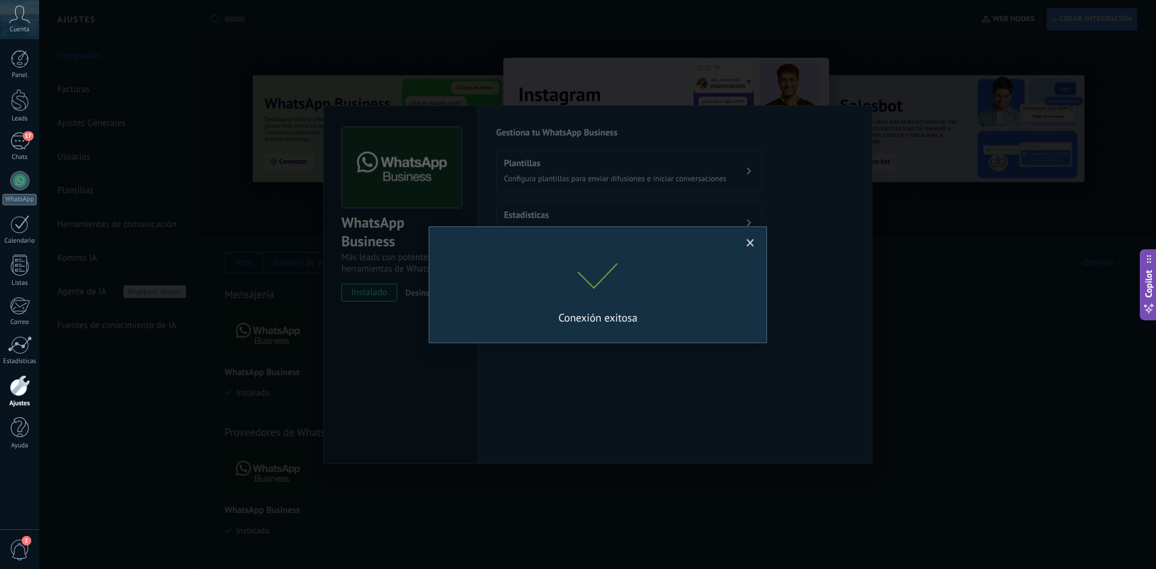
click at [748, 243] on span at bounding box center [751, 243] width 8 height 8
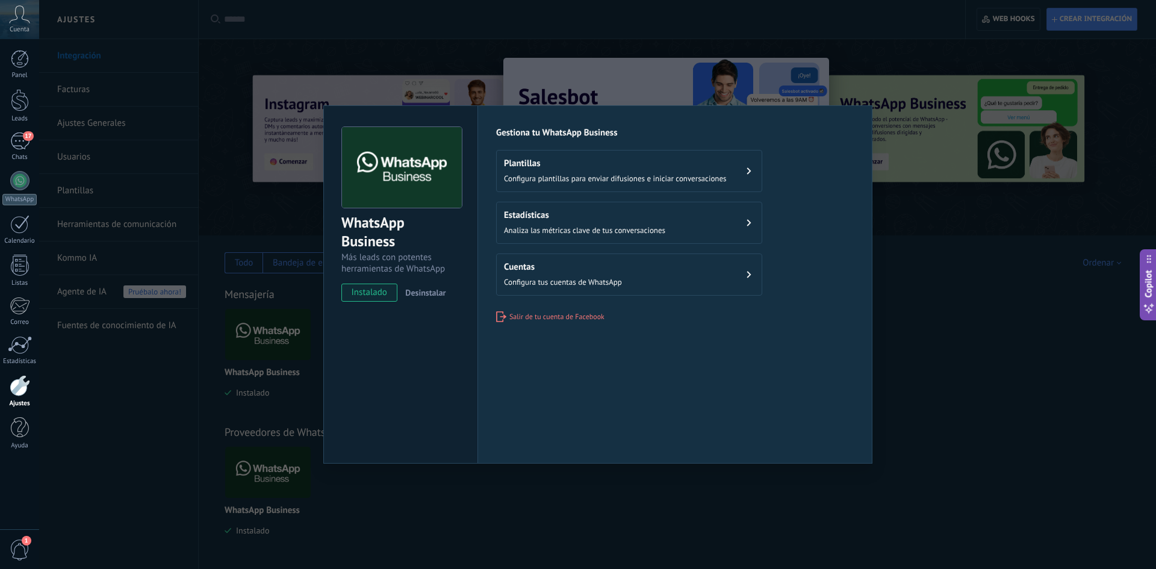
click at [948, 325] on div "WhatsApp Business Más leads con potentes herramientas de WhatsApp instalado Des…" at bounding box center [597, 284] width 1117 height 569
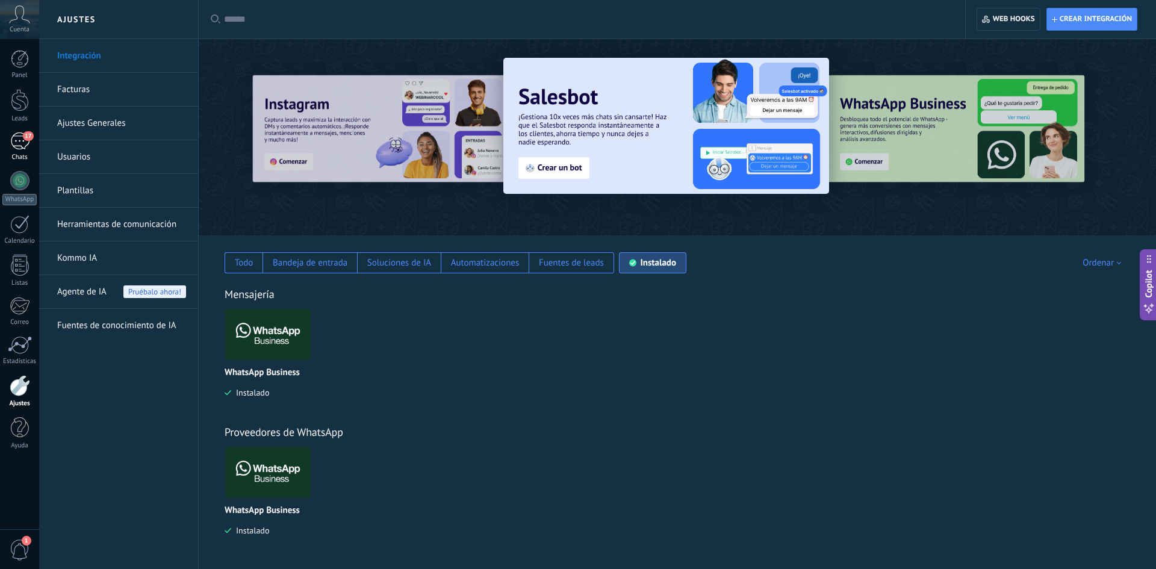
click at [17, 146] on div "17" at bounding box center [19, 140] width 19 height 17
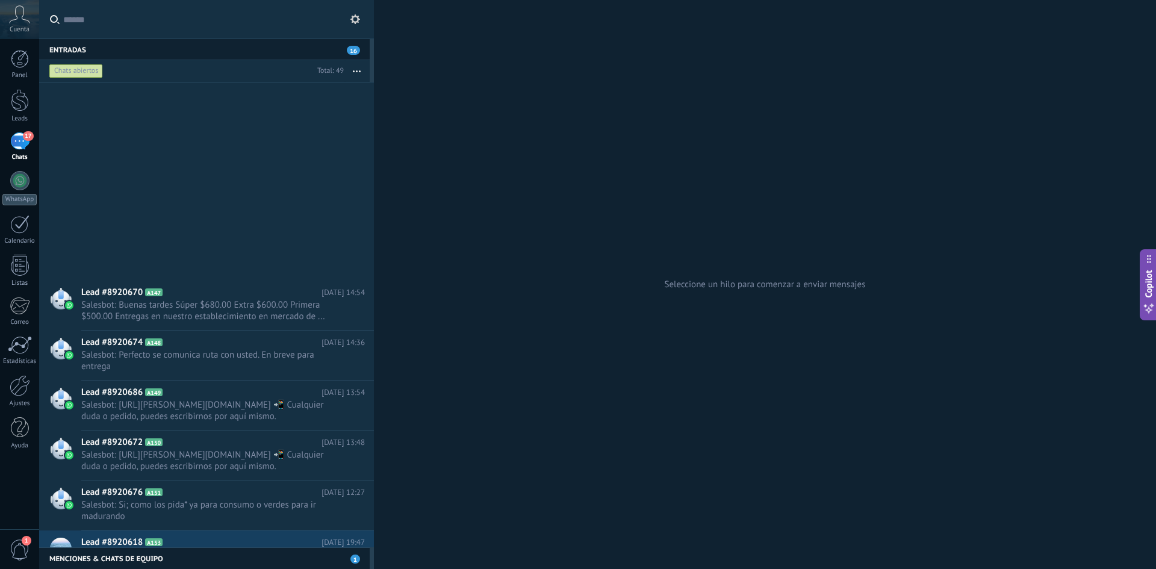
scroll to position [1531, 0]
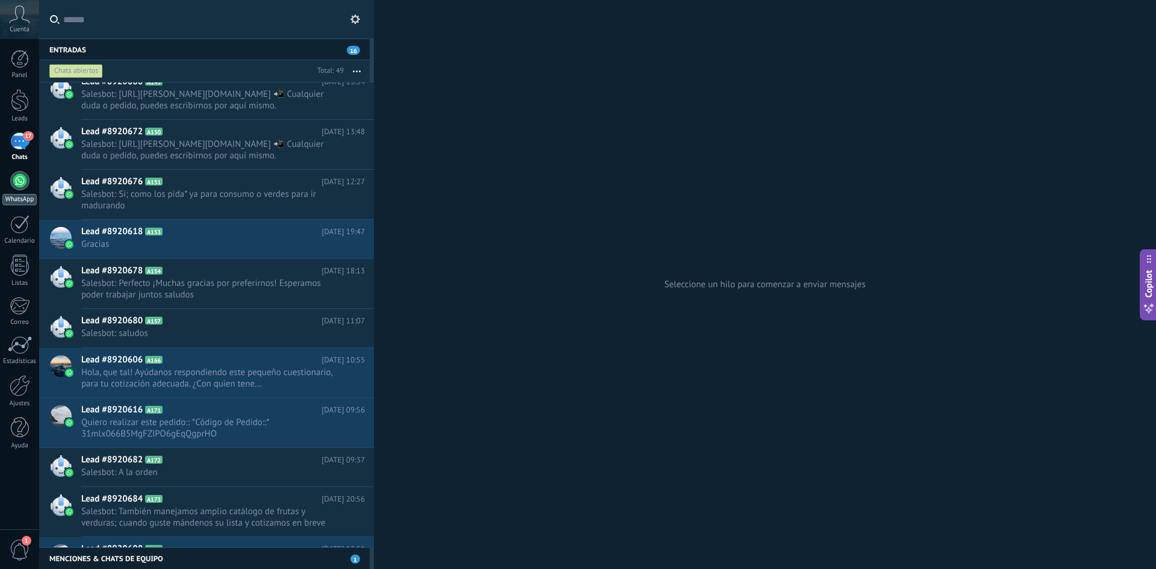
click at [21, 175] on div at bounding box center [19, 180] width 19 height 19
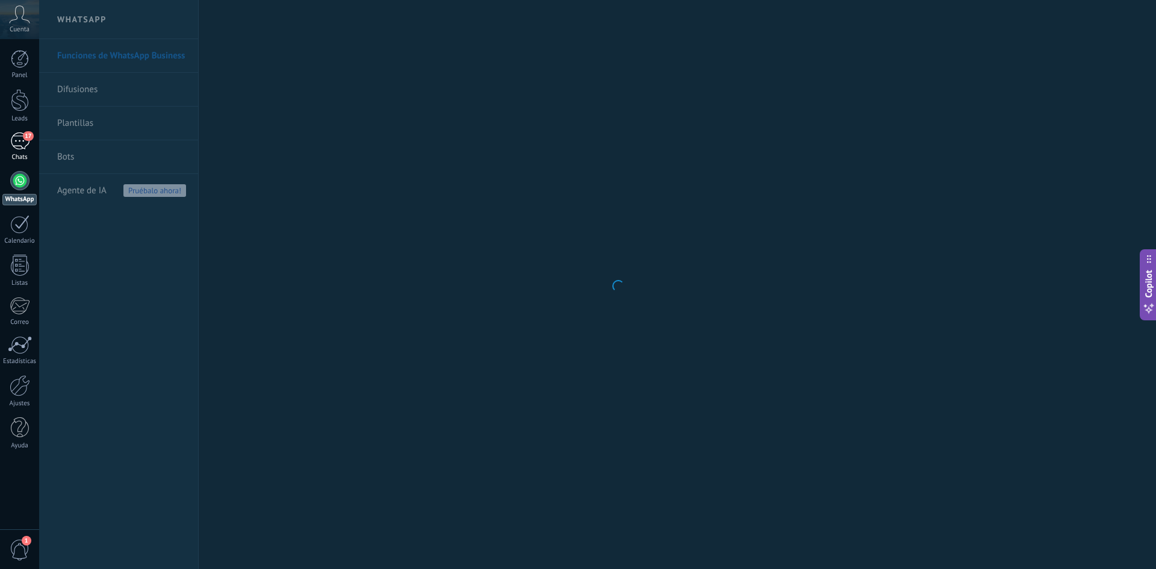
click at [12, 150] on link "17 Chats" at bounding box center [19, 146] width 39 height 29
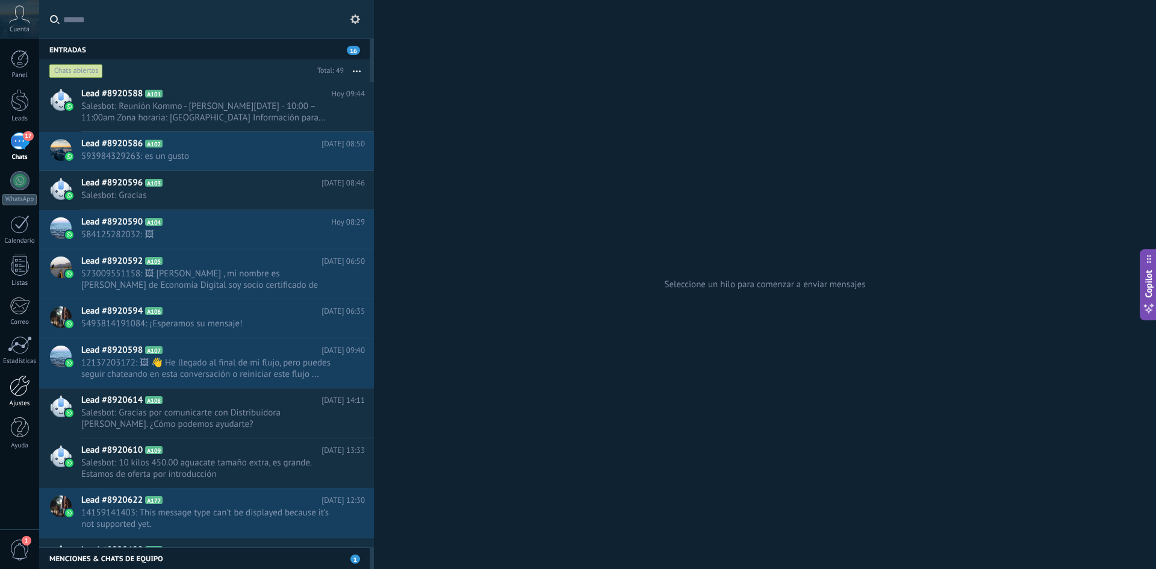
click at [11, 392] on div at bounding box center [20, 385] width 20 height 21
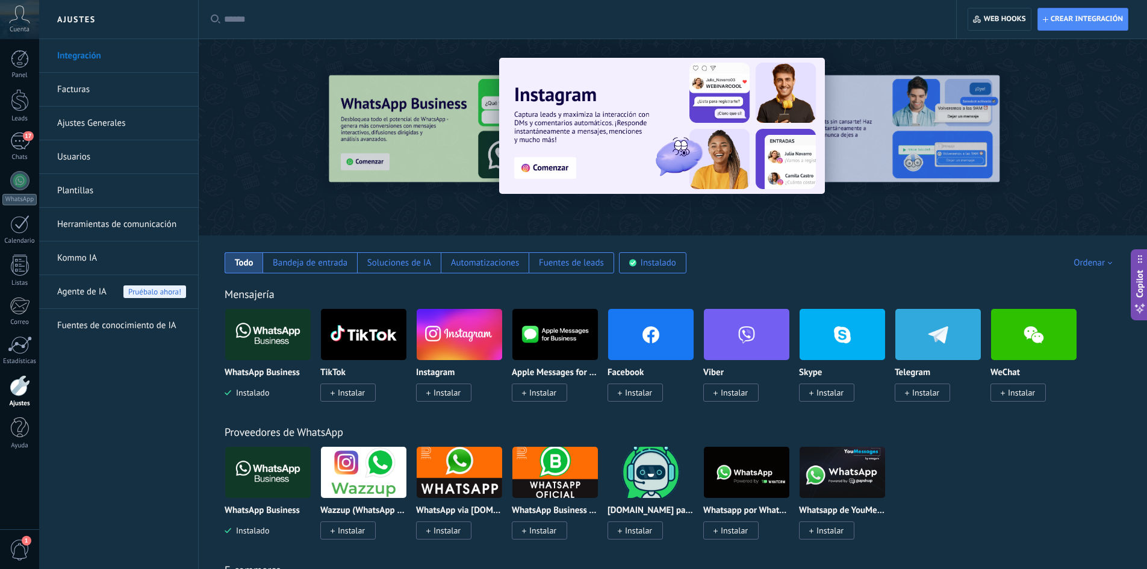
click at [86, 185] on link "Plantillas" at bounding box center [121, 191] width 129 height 34
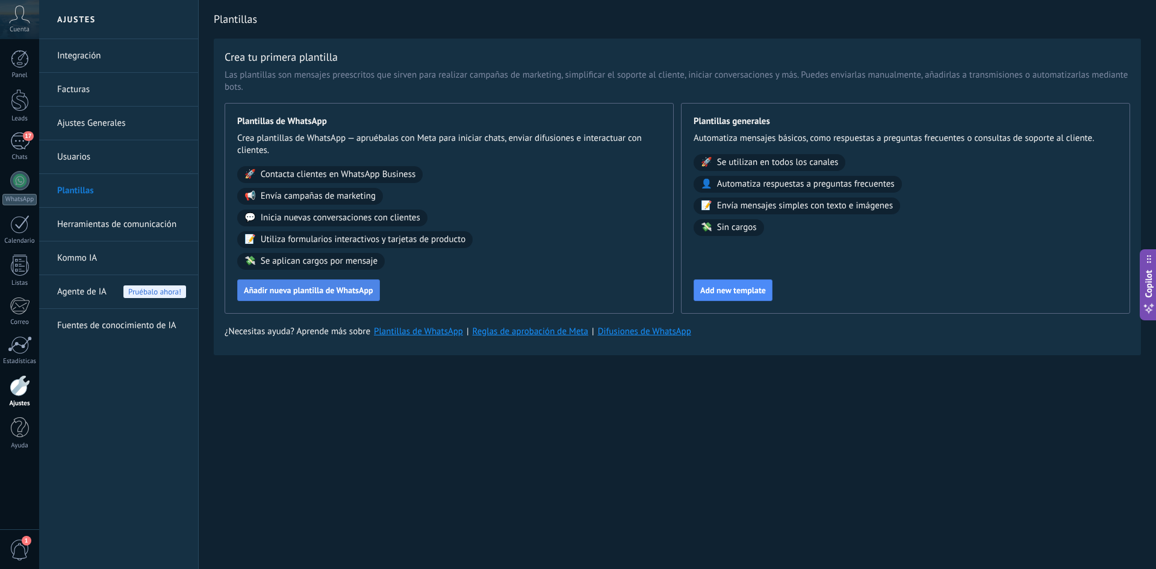
click at [298, 293] on span "Añadir nueva plantilla de WhatsApp" at bounding box center [308, 290] width 129 height 8
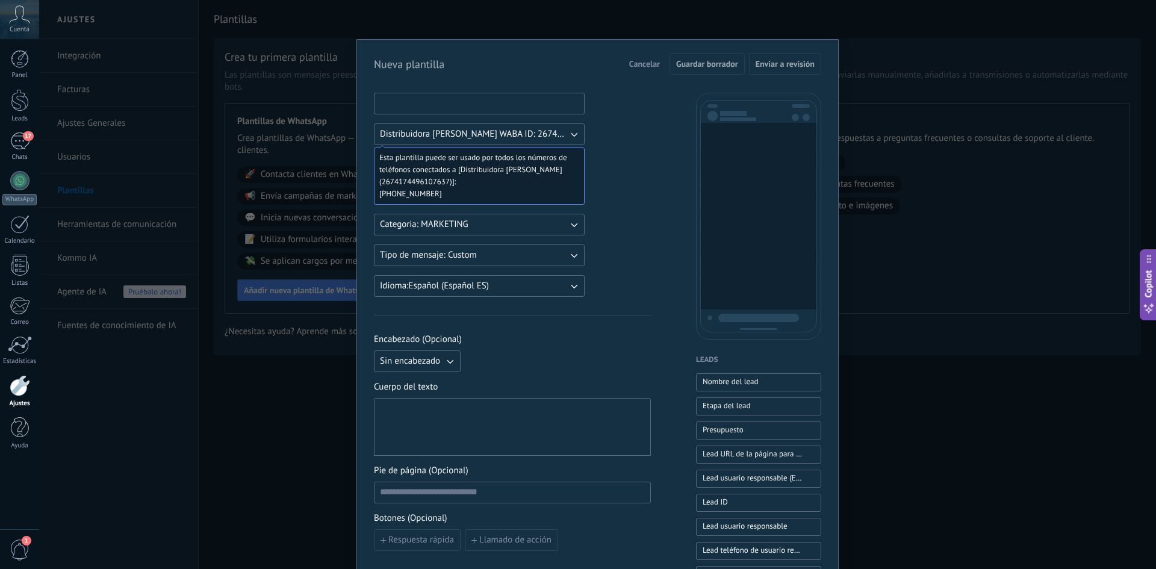
click at [459, 104] on input at bounding box center [480, 102] width 210 height 19
type input "*"
type input "**********"
click at [482, 129] on span "Distribuidora Marval Tuxtla WABA ID: 2674174496107637" at bounding box center [474, 134] width 188 height 12
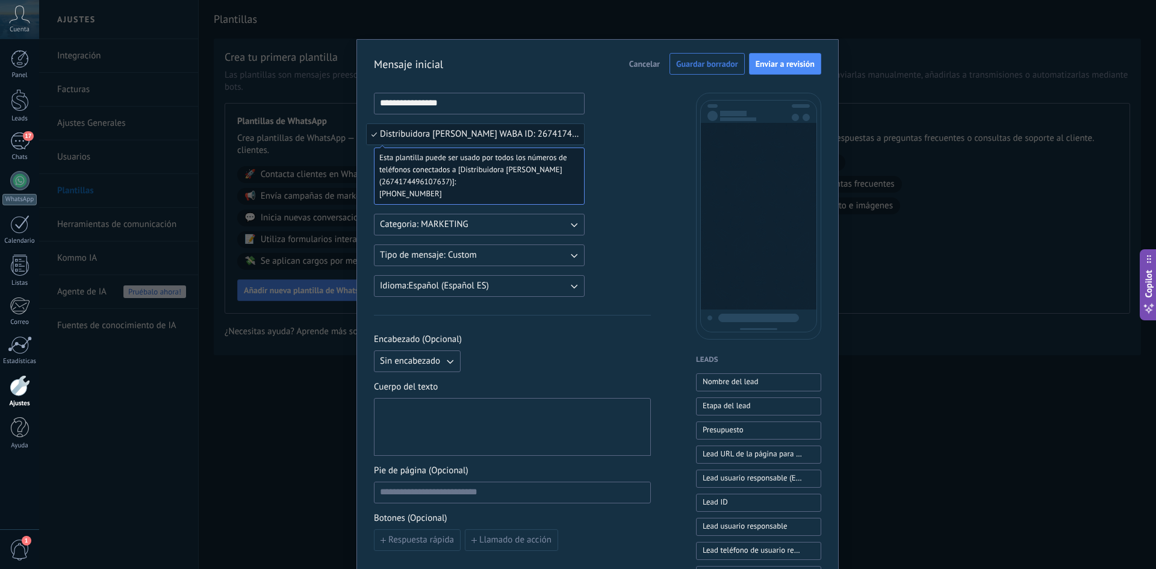
click at [482, 129] on span "Distribuidora Marval Tuxtla WABA ID: 2674174496107637" at bounding box center [480, 134] width 201 height 12
click at [485, 231] on button "Categoria: MARKETING" at bounding box center [479, 225] width 211 height 22
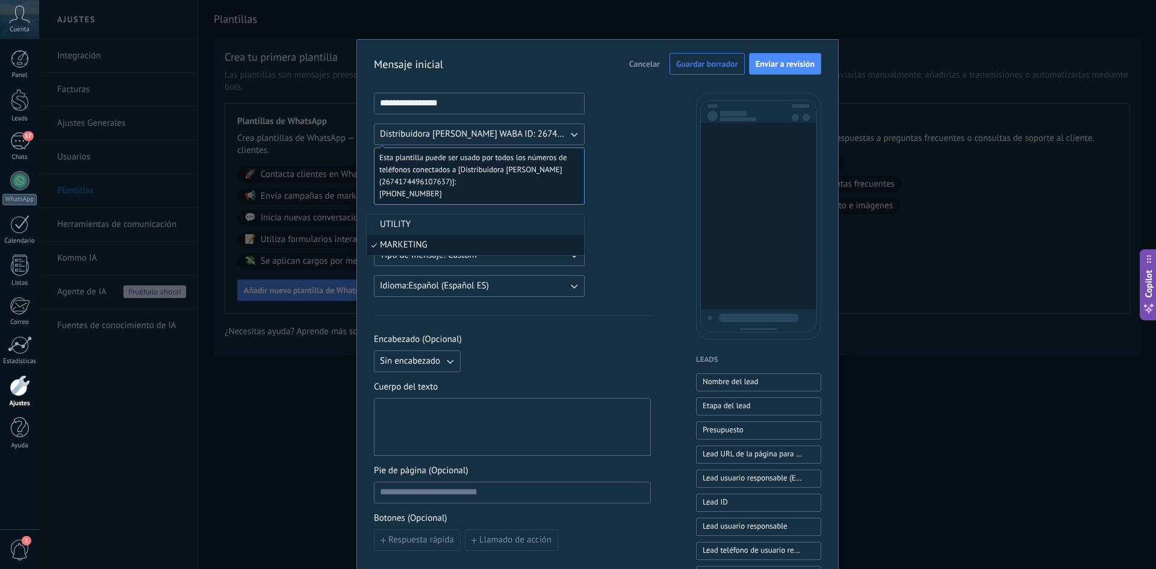
click at [623, 192] on div "**********" at bounding box center [512, 499] width 277 height 813
click at [475, 222] on button "Categoria: MARKETING" at bounding box center [479, 225] width 211 height 22
click at [377, 223] on li "UTILITY" at bounding box center [475, 224] width 217 height 20
click at [428, 228] on span "Categoria: UTILITY" at bounding box center [416, 225] width 72 height 12
click at [614, 216] on div "**********" at bounding box center [512, 499] width 277 height 813
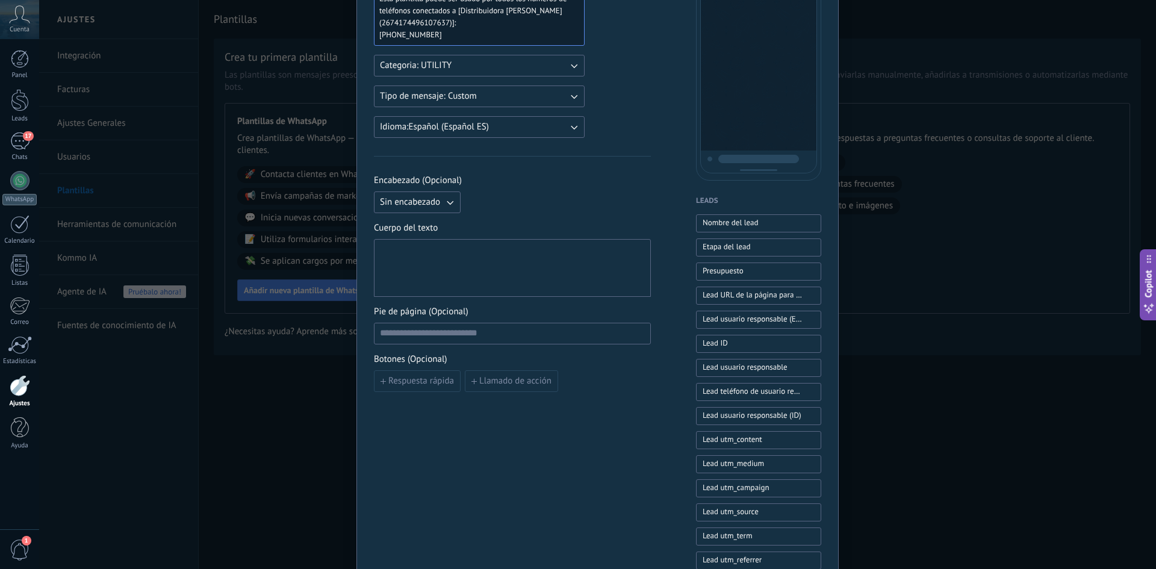
scroll to position [181, 0]
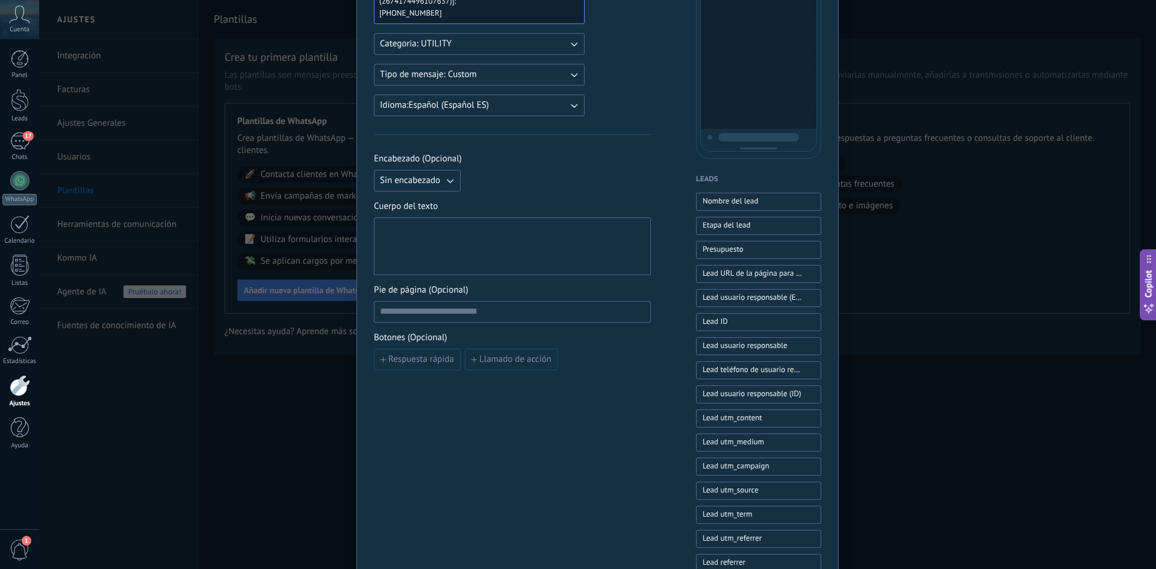
click at [467, 251] on div at bounding box center [512, 247] width 265 height 48
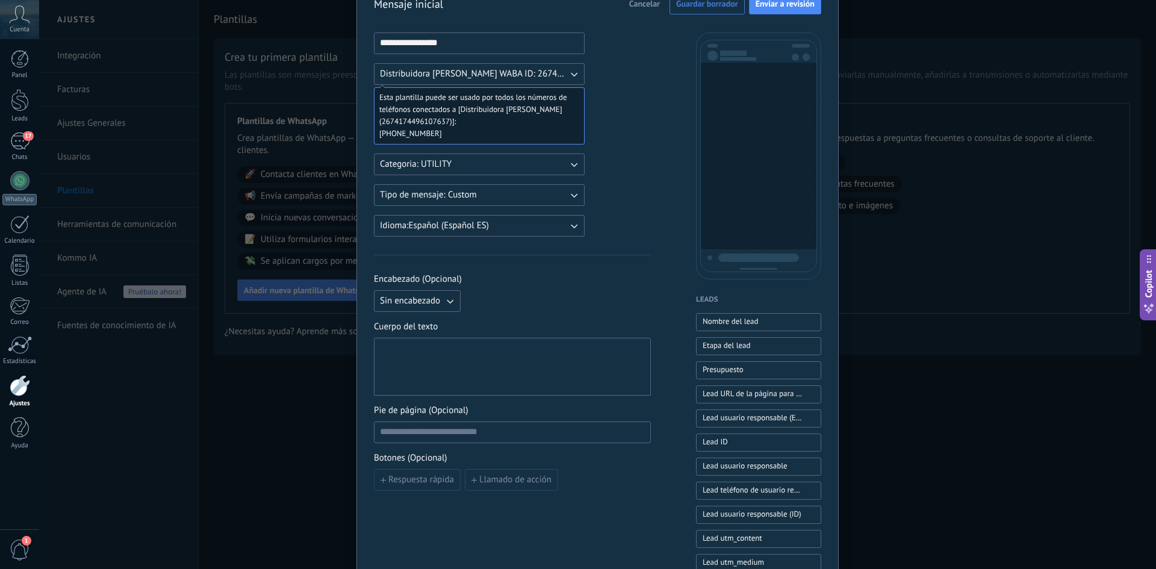
scroll to position [0, 0]
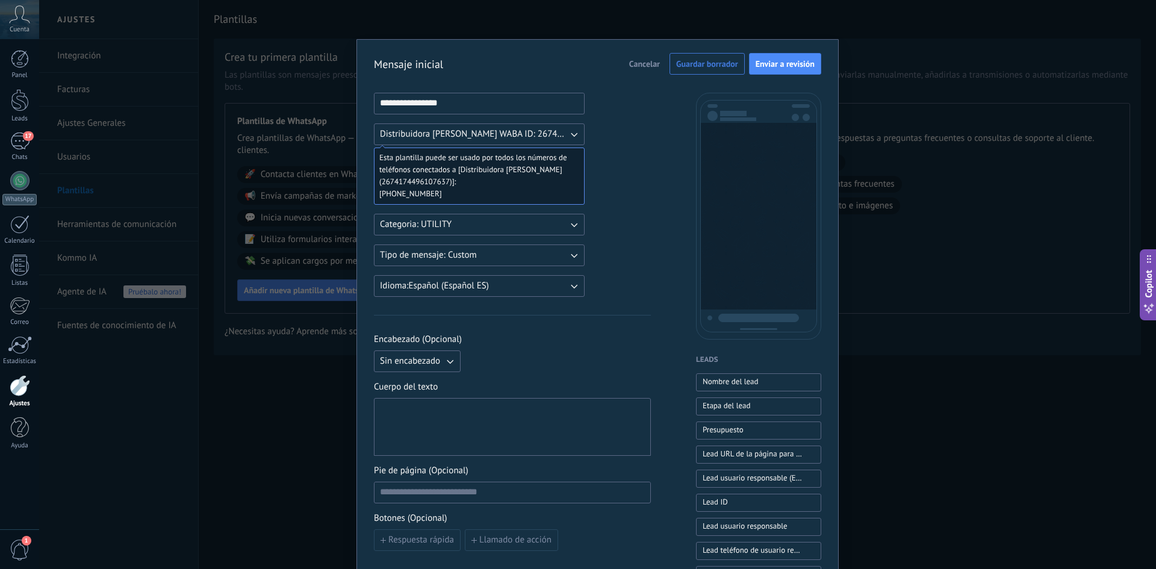
click at [419, 358] on span "Sin encabezado" at bounding box center [410, 361] width 60 height 12
click at [427, 381] on li "Texto" at bounding box center [413, 382] width 93 height 20
click at [561, 363] on input at bounding box center [558, 360] width 184 height 19
click at [437, 362] on button "Texto" at bounding box center [417, 361] width 87 height 22
click at [425, 382] on li "Texto" at bounding box center [413, 382] width 93 height 20
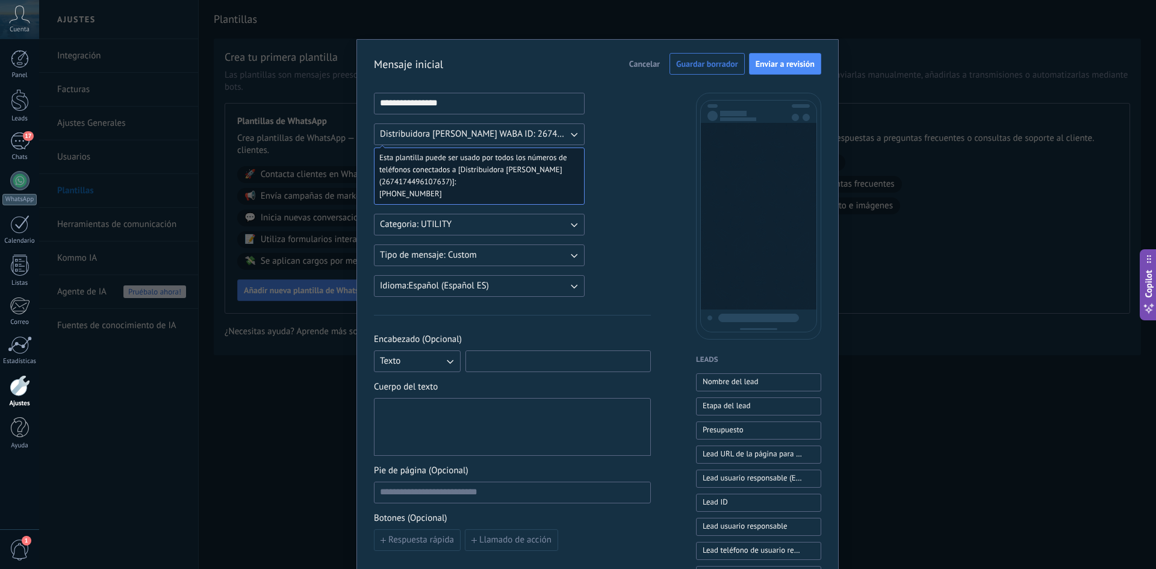
click at [484, 365] on input at bounding box center [558, 360] width 184 height 19
type input "**********"
click at [410, 193] on span "+52 1 961 283 2029" at bounding box center [474, 194] width 190 height 12
click at [440, 190] on span "+52 1 961 283 2029" at bounding box center [474, 194] width 190 height 12
click at [448, 193] on span "+52 1 961 283 2029" at bounding box center [474, 194] width 190 height 12
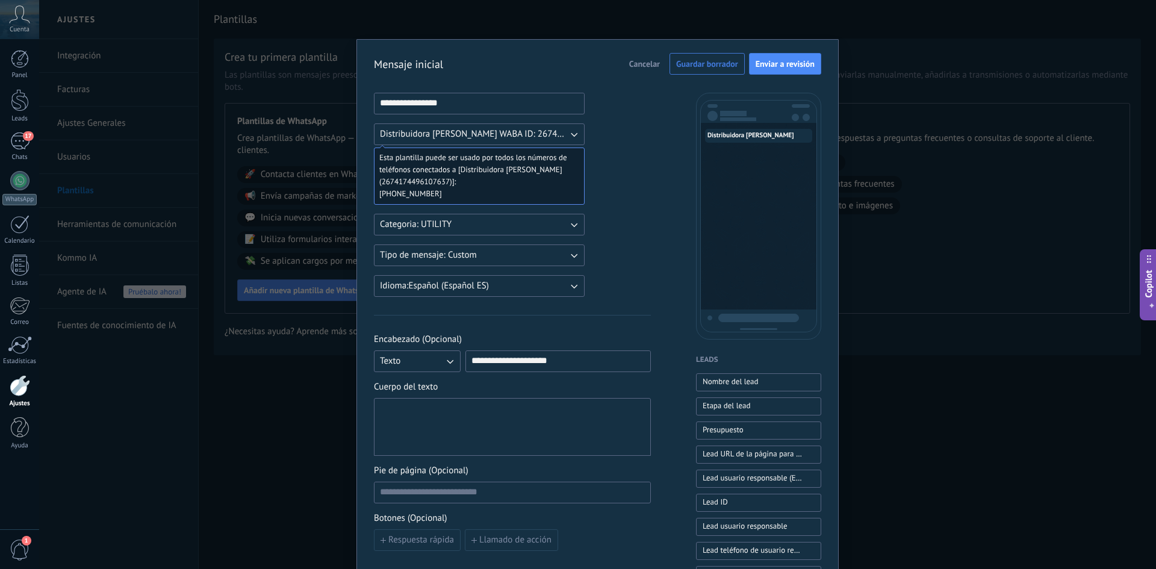
click at [411, 426] on div at bounding box center [512, 427] width 265 height 48
click at [482, 138] on span "Distribuidora Marval Tuxtla WABA ID: 2674174496107637" at bounding box center [474, 134] width 188 height 12
click at [482, 138] on span "Distribuidora Marval Tuxtla WABA ID: 2674174496107637" at bounding box center [480, 134] width 201 height 12
click at [456, 188] on span "+52 1 961 283 2029" at bounding box center [474, 194] width 190 height 12
click at [446, 414] on div at bounding box center [512, 427] width 265 height 48
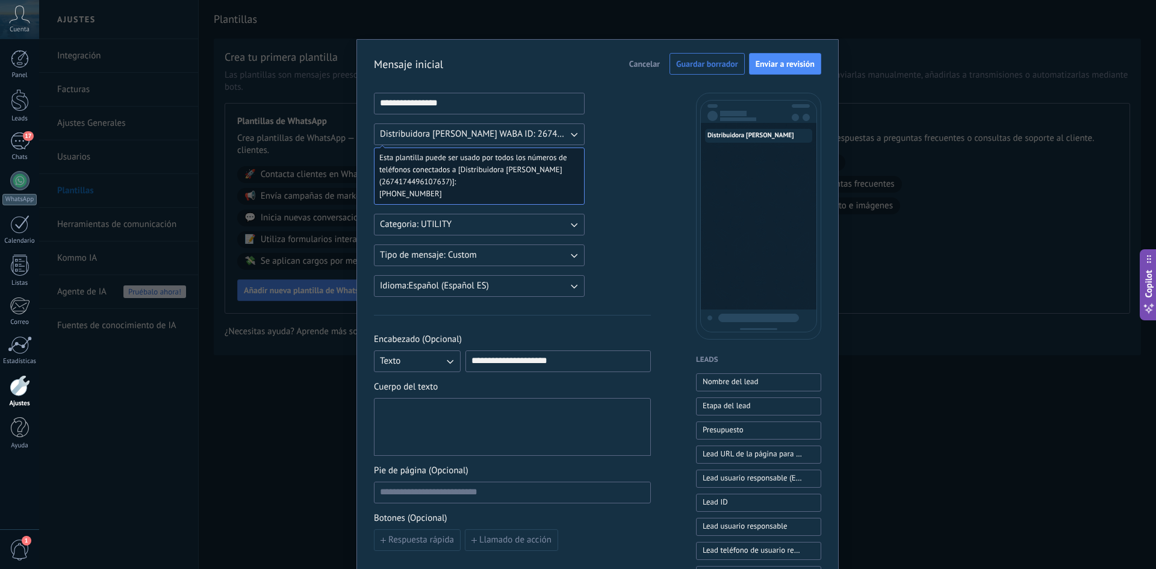
click at [533, 429] on div at bounding box center [512, 427] width 265 height 48
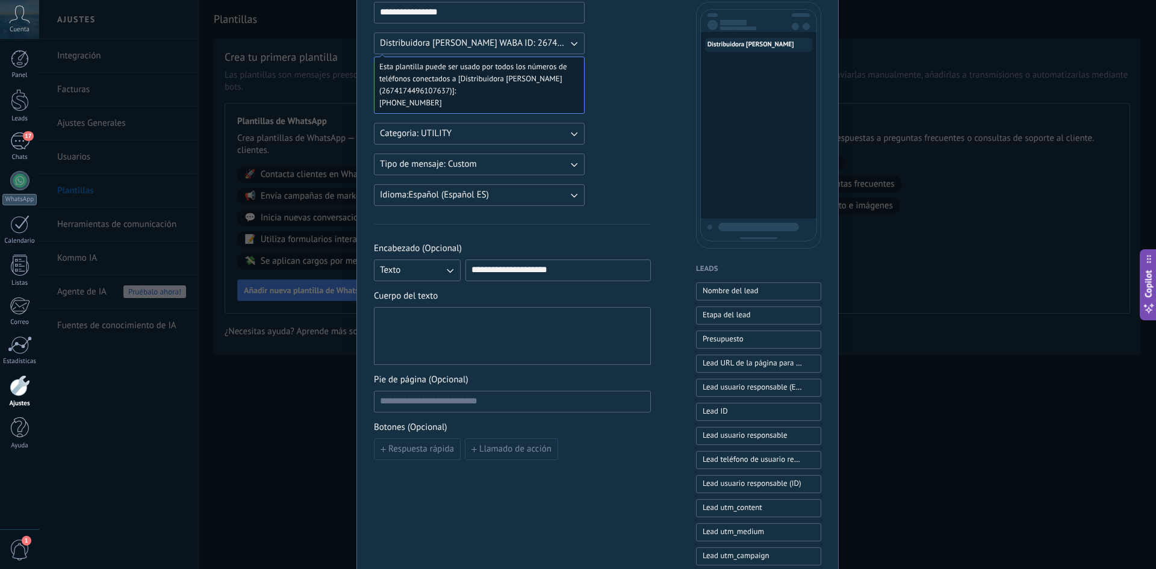
scroll to position [120, 0]
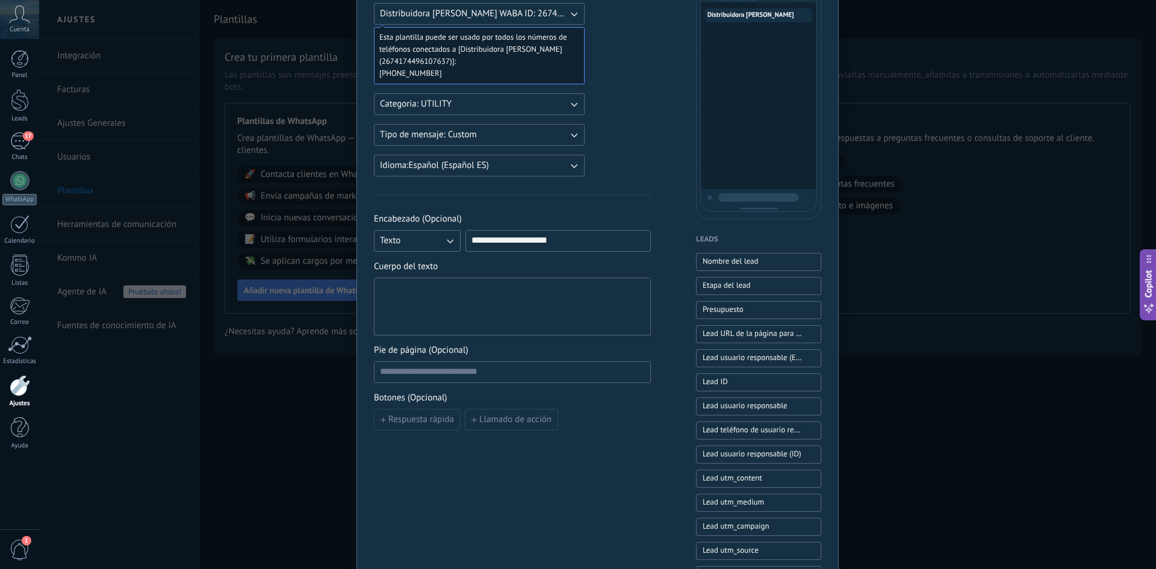
click at [498, 322] on div at bounding box center [512, 307] width 265 height 48
paste div
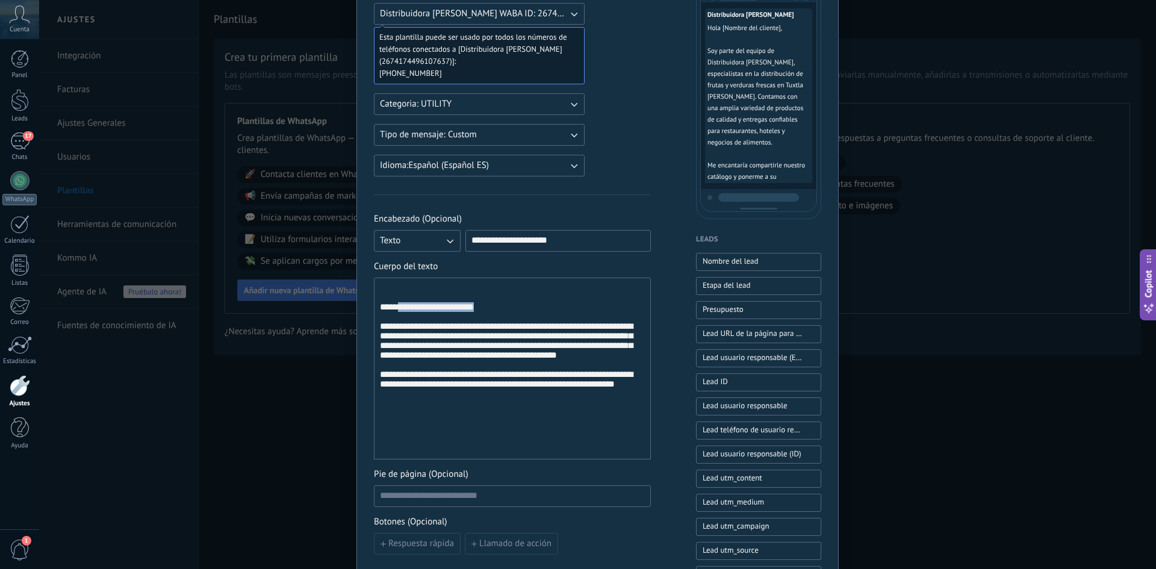
drag, startPoint x: 500, startPoint y: 310, endPoint x: 399, endPoint y: 314, distance: 101.2
click at [399, 314] on div "**********" at bounding box center [512, 369] width 265 height 172
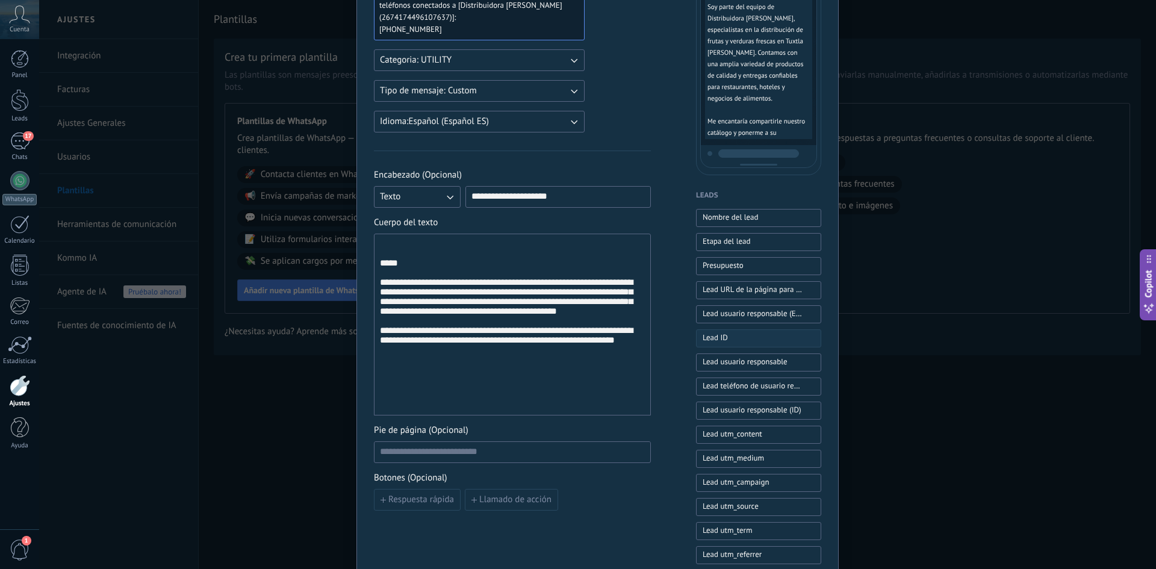
scroll to position [160, 0]
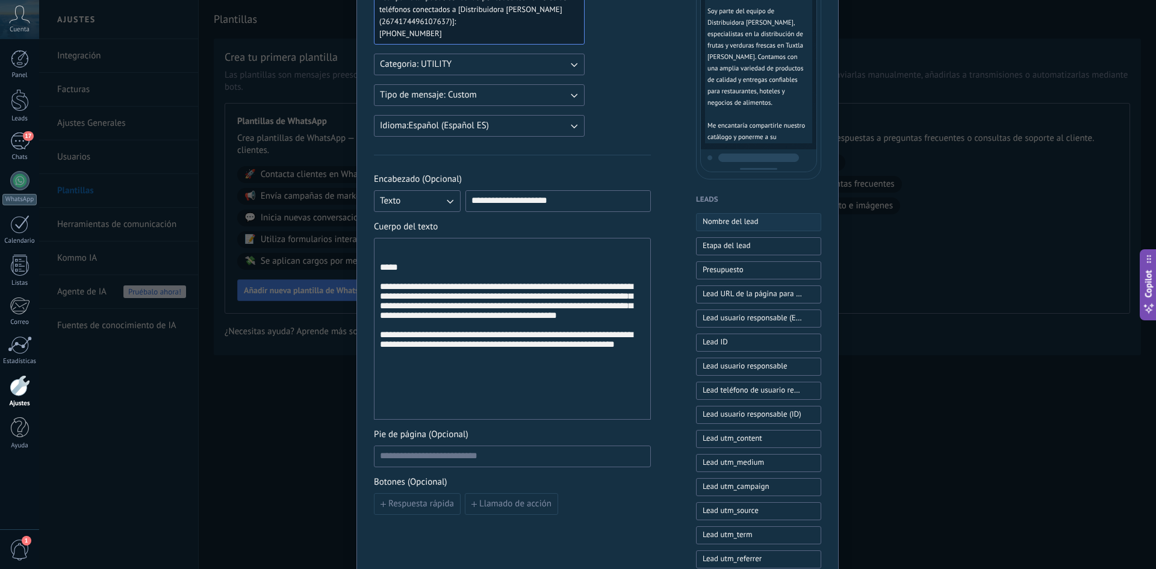
click at [732, 225] on span "Nombre del lead" at bounding box center [731, 222] width 56 height 12
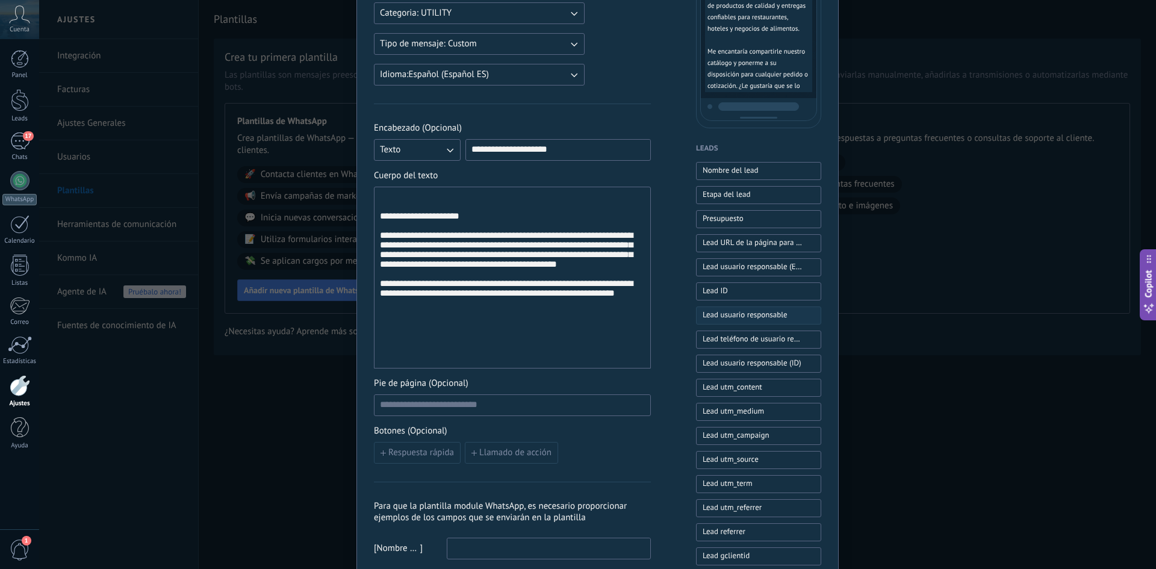
scroll to position [281, 0]
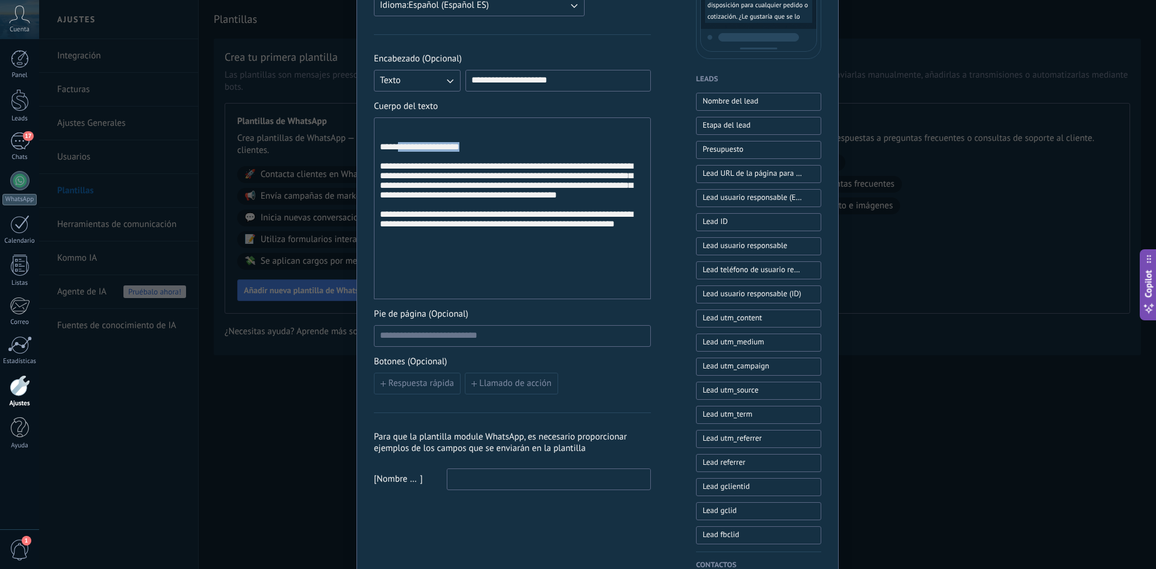
drag, startPoint x: 499, startPoint y: 152, endPoint x: 397, endPoint y: 156, distance: 102.4
click at [397, 156] on div "**********" at bounding box center [512, 209] width 265 height 172
click at [473, 154] on div "**********" at bounding box center [512, 209] width 265 height 172
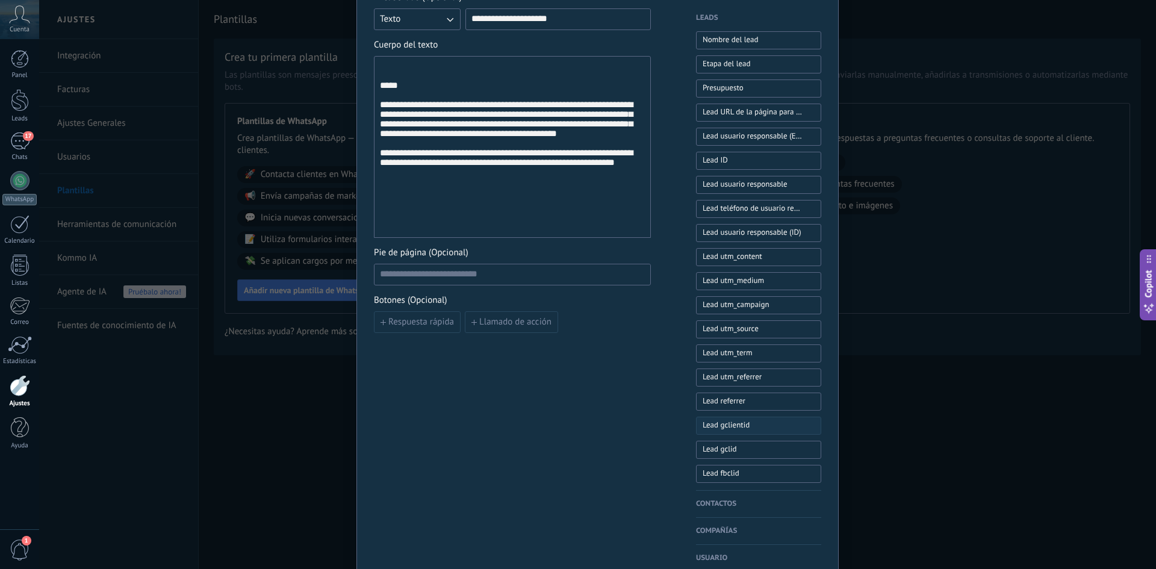
scroll to position [401, 0]
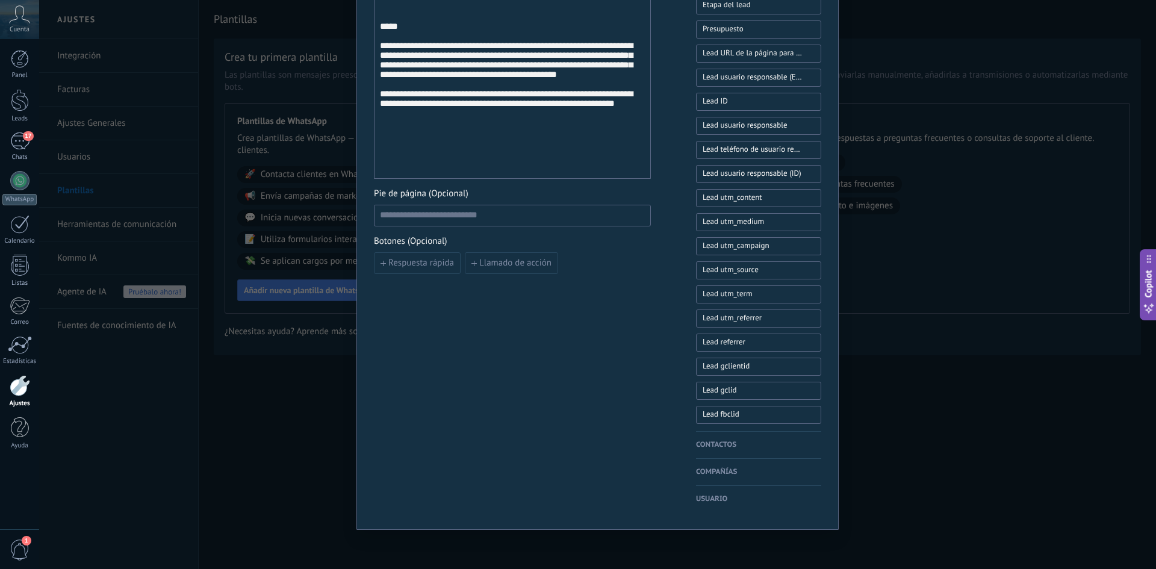
click at [726, 443] on h4 "Contactos" at bounding box center [758, 445] width 125 height 12
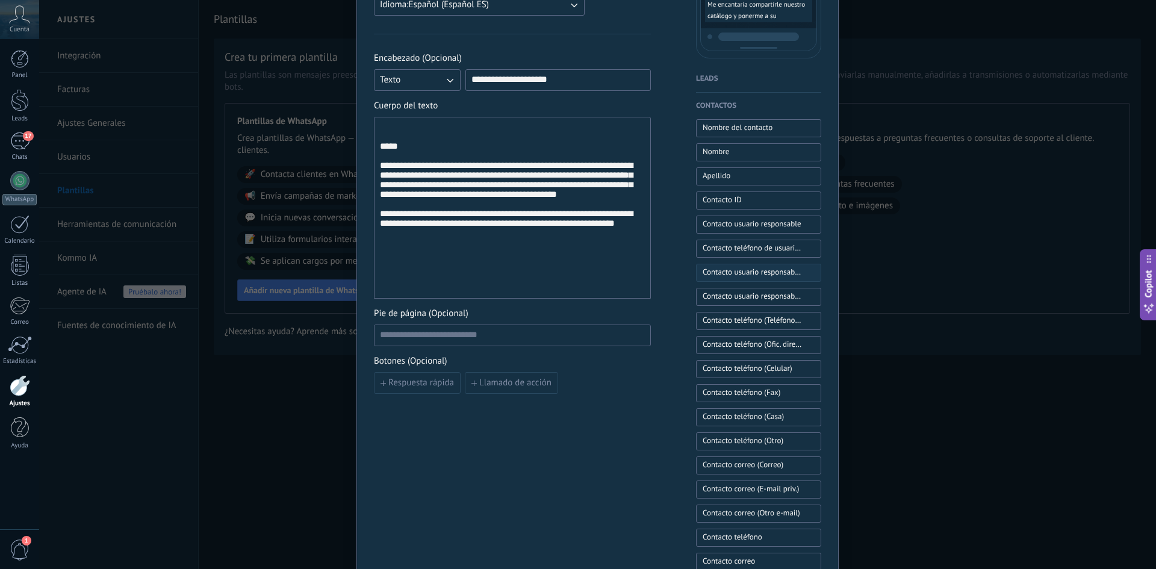
scroll to position [281, 0]
click at [744, 127] on span "Nombre del contacto" at bounding box center [738, 128] width 70 height 12
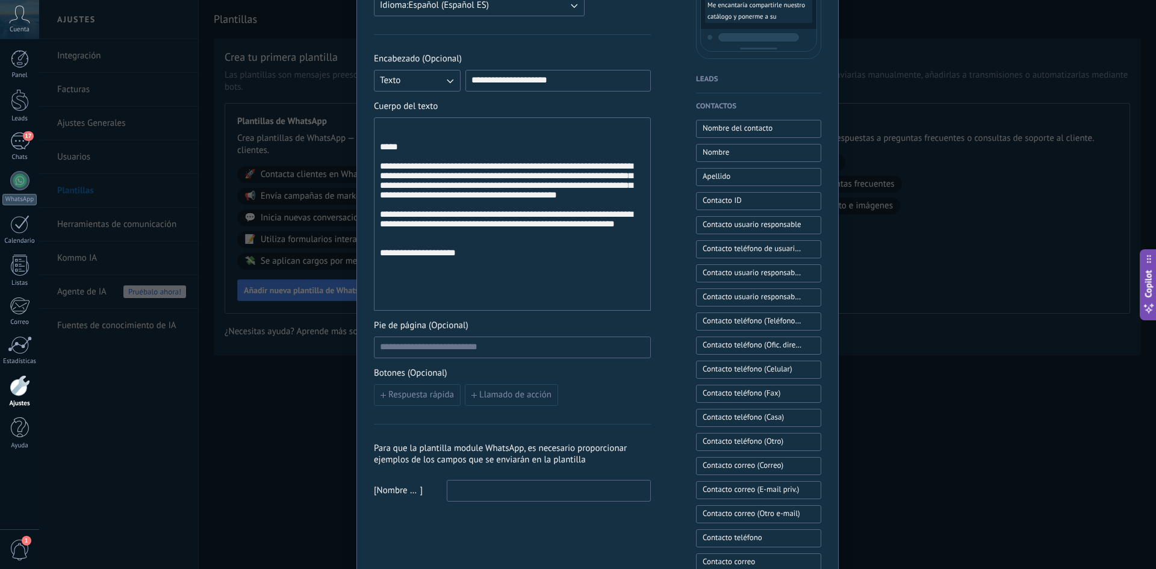
drag, startPoint x: 471, startPoint y: 301, endPoint x: 381, endPoint y: 300, distance: 90.9
click at [381, 300] on div "**********" at bounding box center [512, 214] width 265 height 183
drag, startPoint x: 473, startPoint y: 299, endPoint x: 373, endPoint y: 300, distance: 100.0
click at [374, 300] on div "**********" at bounding box center [512, 213] width 277 height 193
copy div
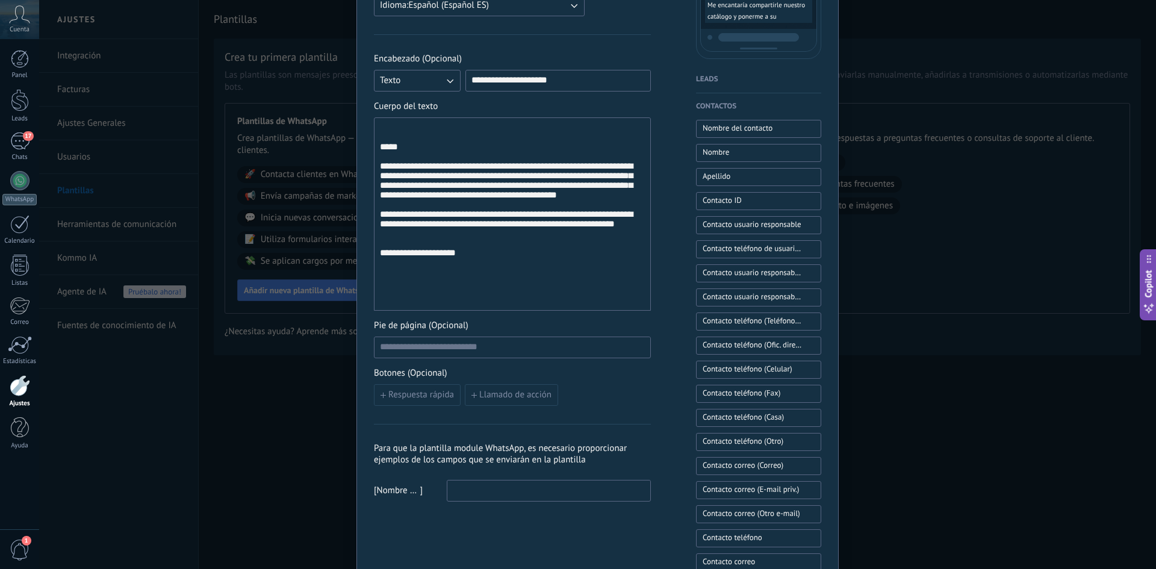
click at [405, 148] on div "**********" at bounding box center [512, 214] width 265 height 183
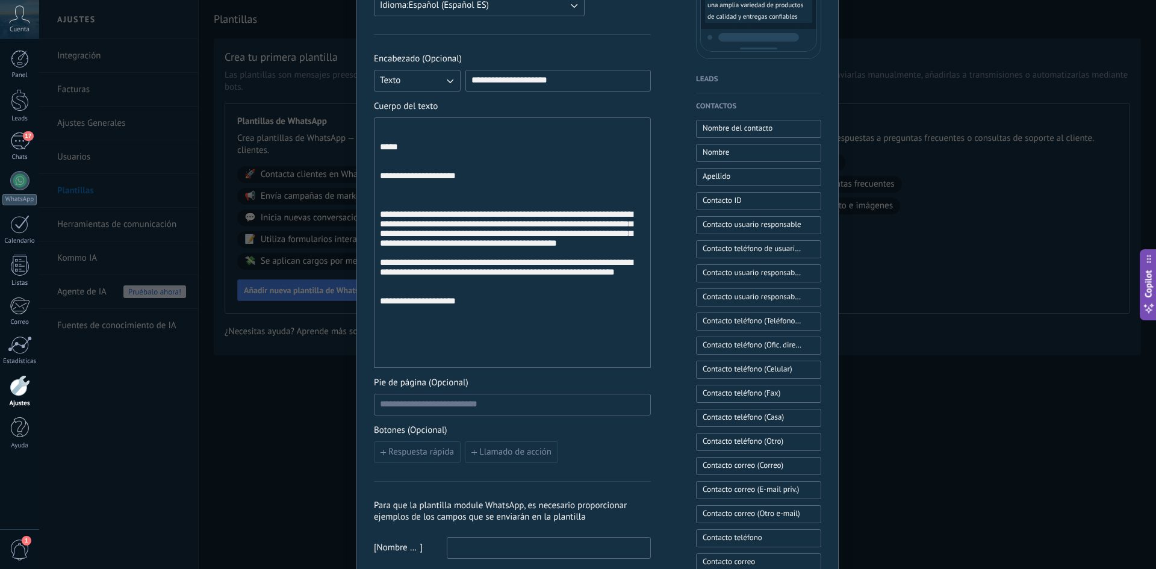
click at [470, 362] on div "**********" at bounding box center [512, 243] width 265 height 240
click at [473, 360] on div "**********" at bounding box center [512, 243] width 265 height 240
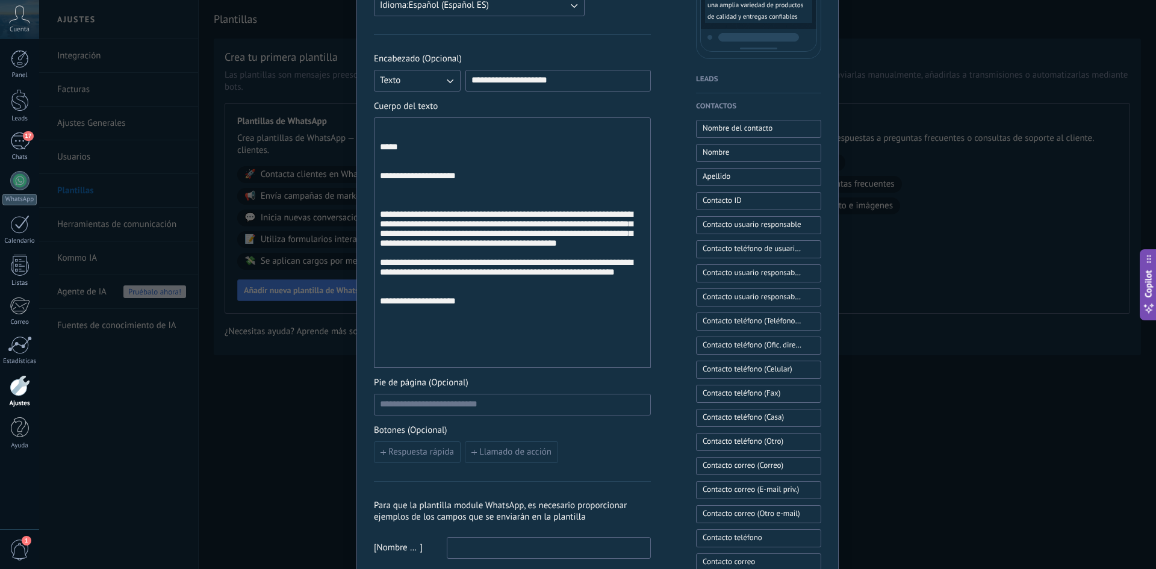
click at [473, 360] on div "**********" at bounding box center [512, 243] width 265 height 240
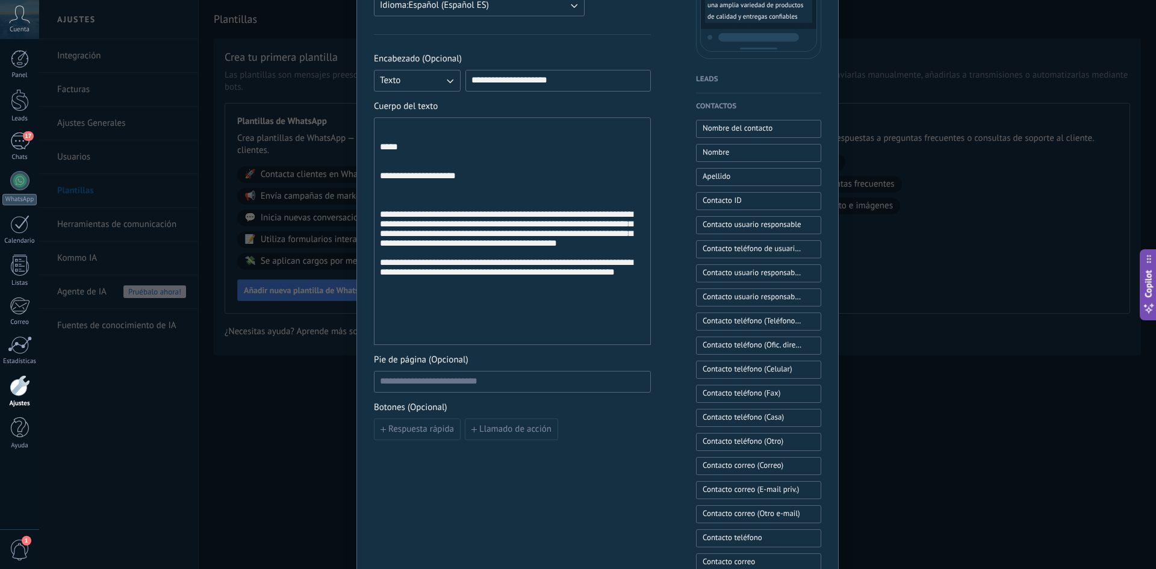
click at [450, 214] on div "**********" at bounding box center [512, 231] width 265 height 217
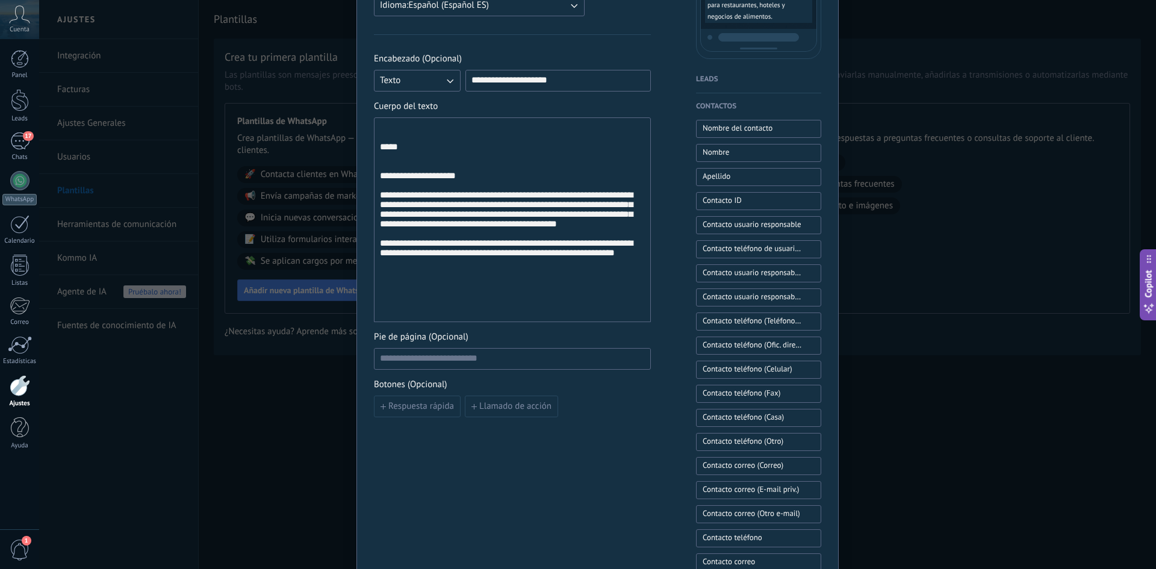
click at [412, 171] on div "**********" at bounding box center [512, 220] width 265 height 194
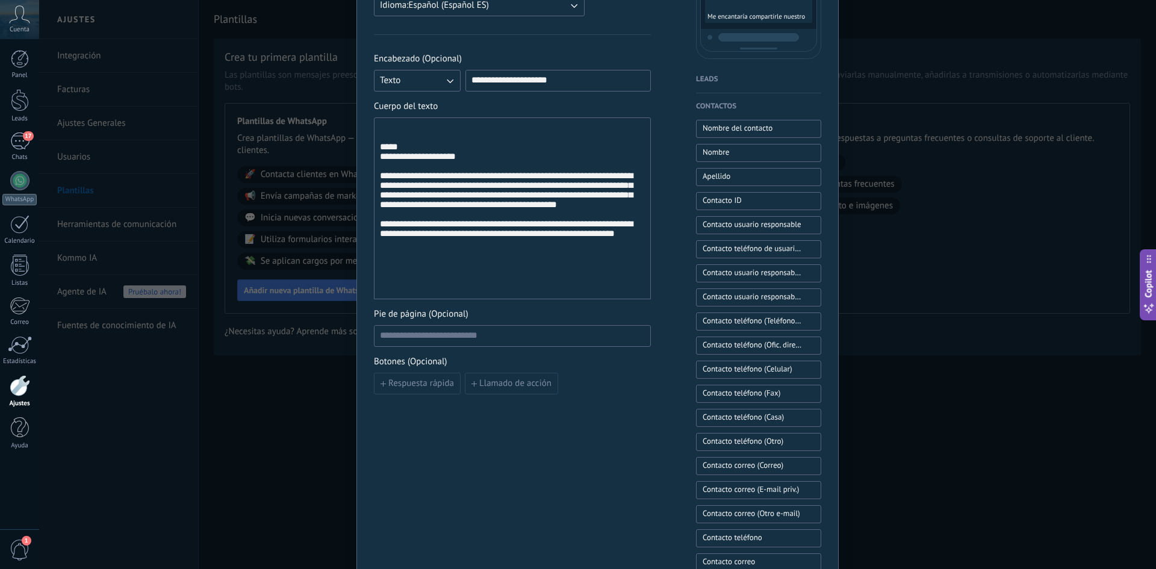
click at [380, 164] on div "**********" at bounding box center [512, 209] width 265 height 172
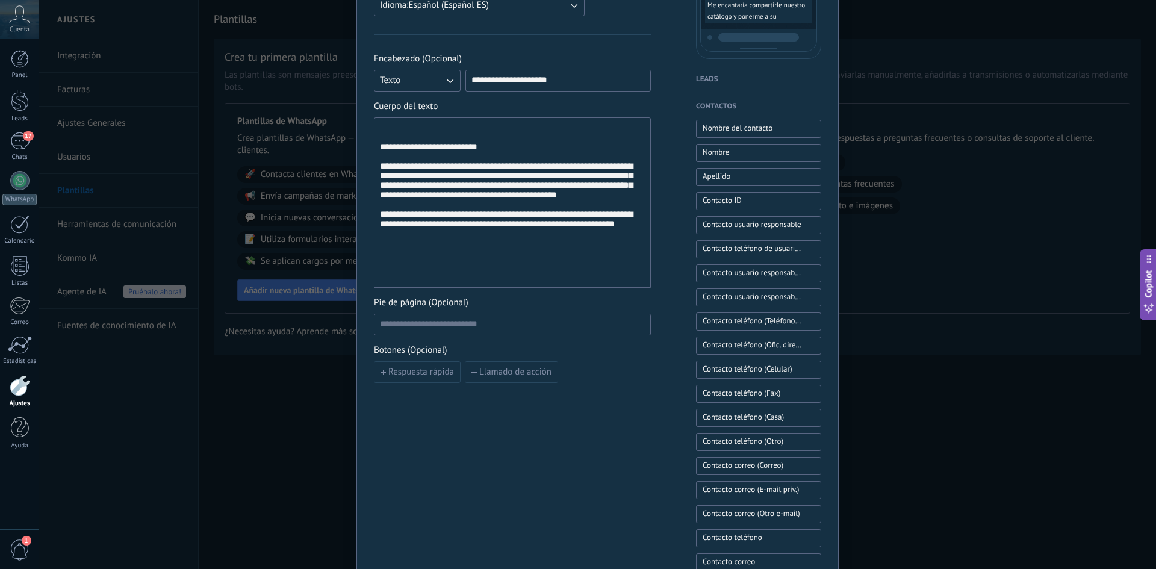
click at [458, 272] on div "**********" at bounding box center [512, 203] width 265 height 160
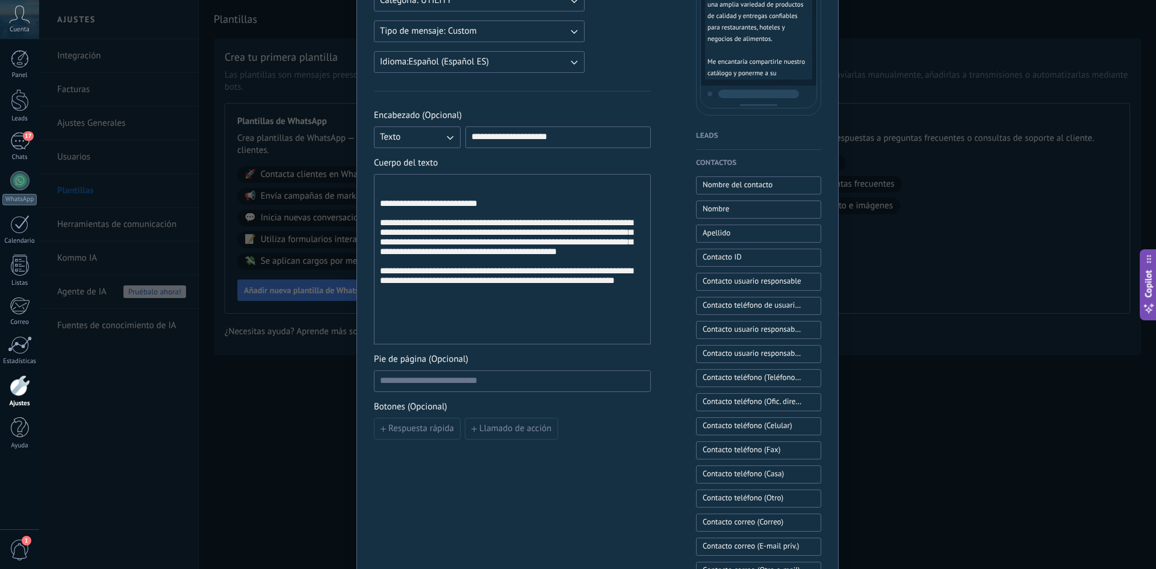
scroll to position [401, 0]
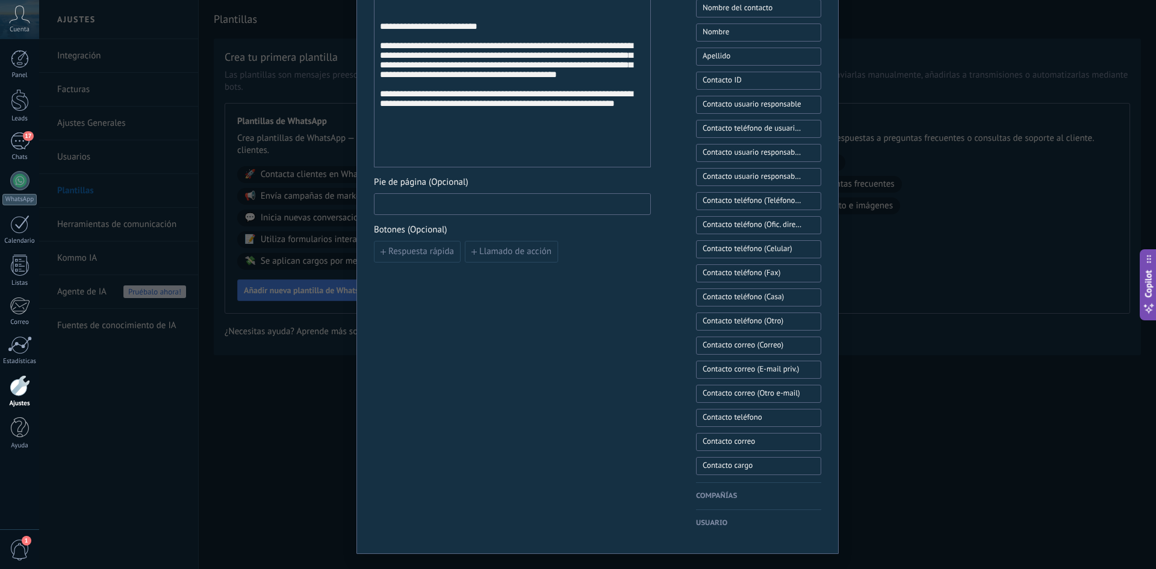
click at [434, 205] on input at bounding box center [513, 203] width 276 height 19
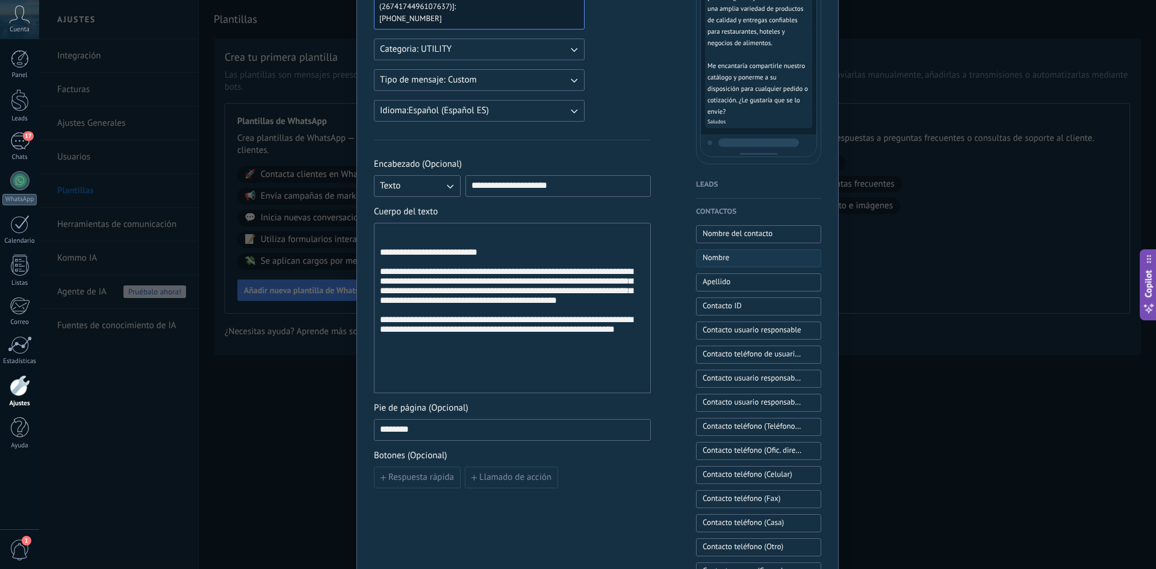
scroll to position [301, 0]
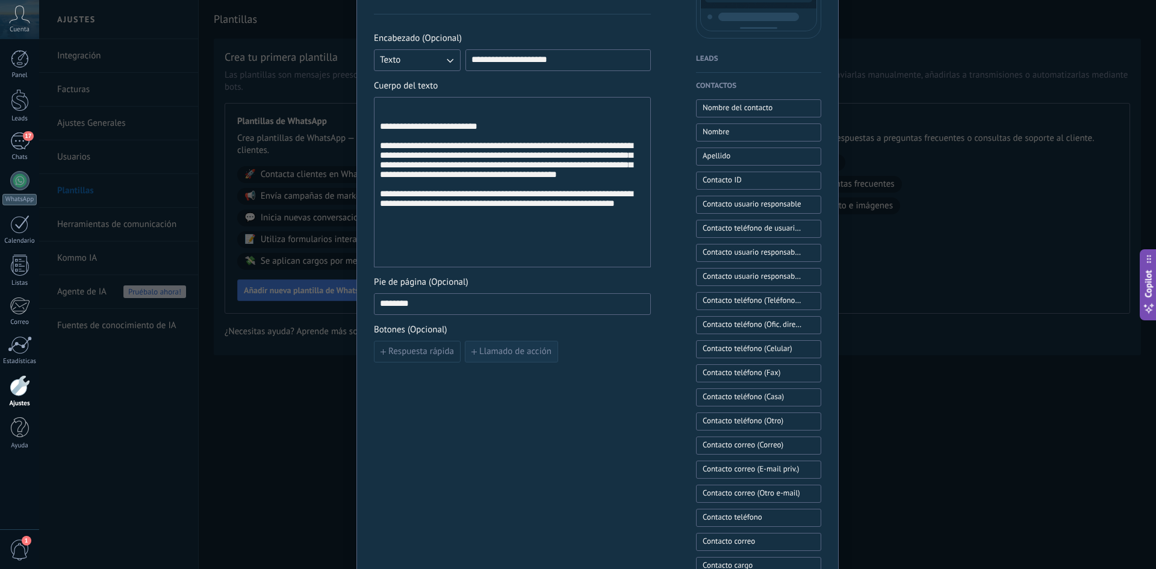
type input "*******"
click at [493, 358] on button "Llamado de acción" at bounding box center [511, 352] width 93 height 22
click at [661, 352] on use "button" at bounding box center [664, 351] width 6 height 7
click at [437, 356] on span "Respuesta rápida" at bounding box center [421, 351] width 66 height 8
click at [437, 356] on input at bounding box center [442, 350] width 134 height 19
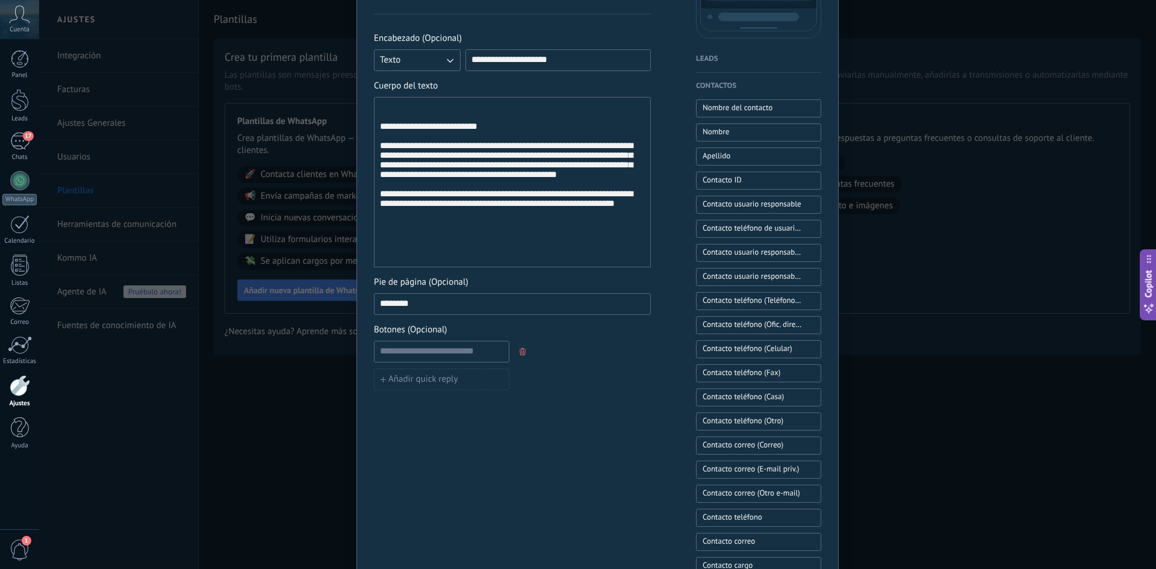
click at [520, 354] on icon "button" at bounding box center [523, 351] width 6 height 7
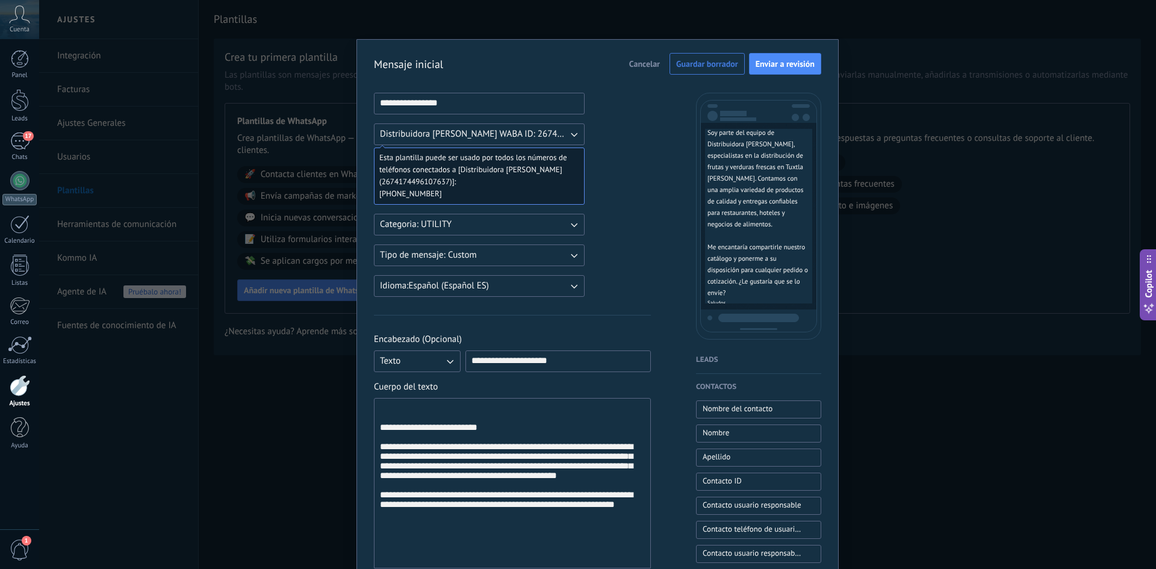
scroll to position [0, 0]
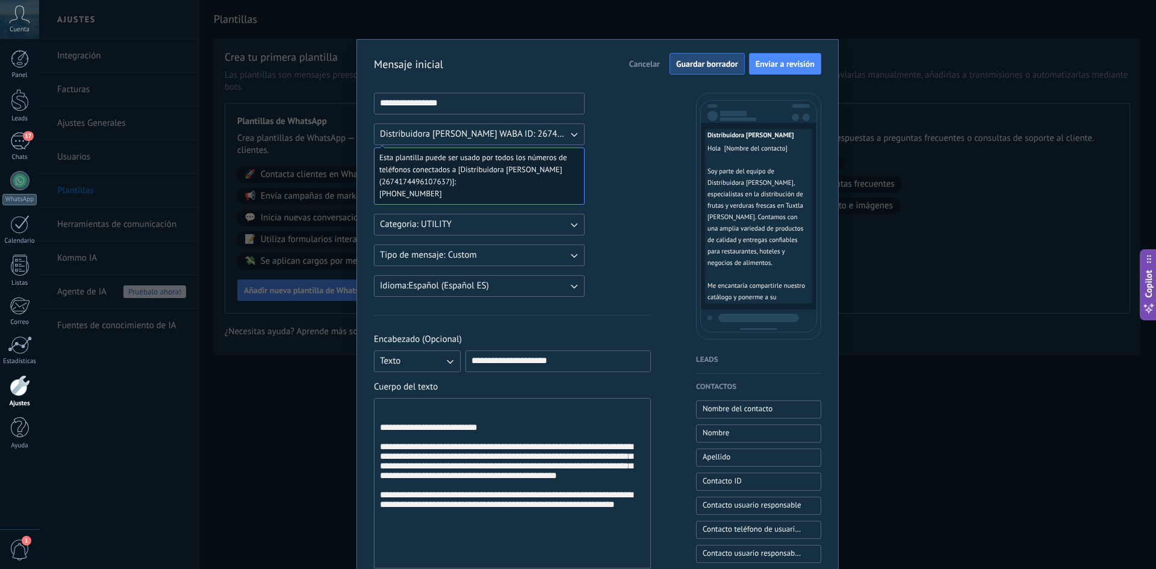
click at [704, 58] on button "Guardar borrador" at bounding box center [707, 64] width 75 height 22
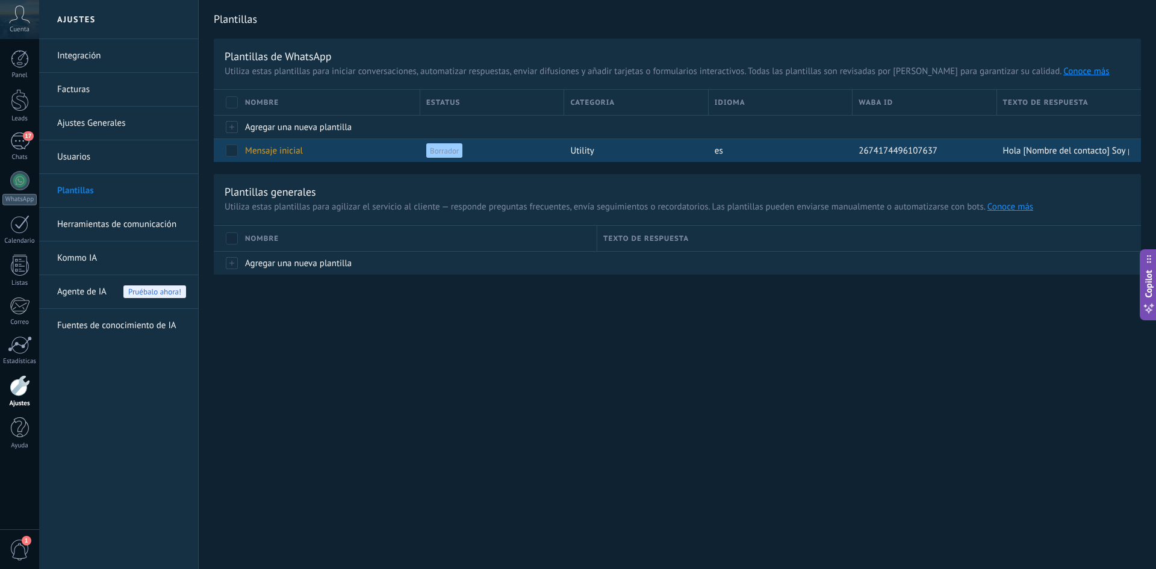
click at [266, 152] on span "Mensaje inicial" at bounding box center [274, 150] width 58 height 11
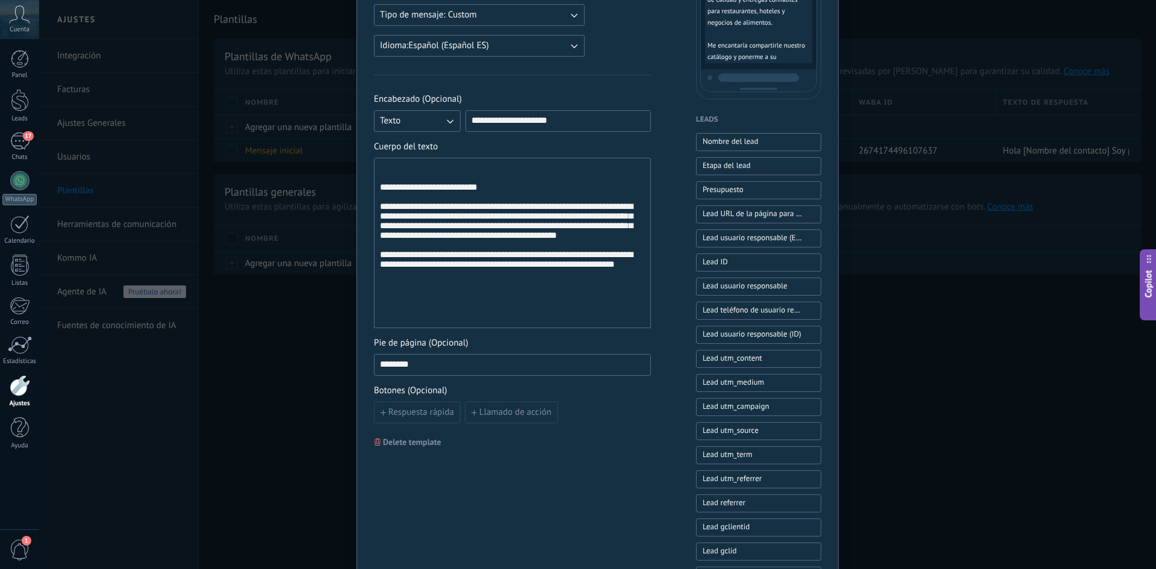
scroll to position [241, 0]
click at [480, 188] on div "**********" at bounding box center [512, 243] width 265 height 160
drag, startPoint x: 494, startPoint y: 191, endPoint x: 403, endPoint y: 191, distance: 90.3
click at [403, 191] on div "**********" at bounding box center [512, 243] width 265 height 160
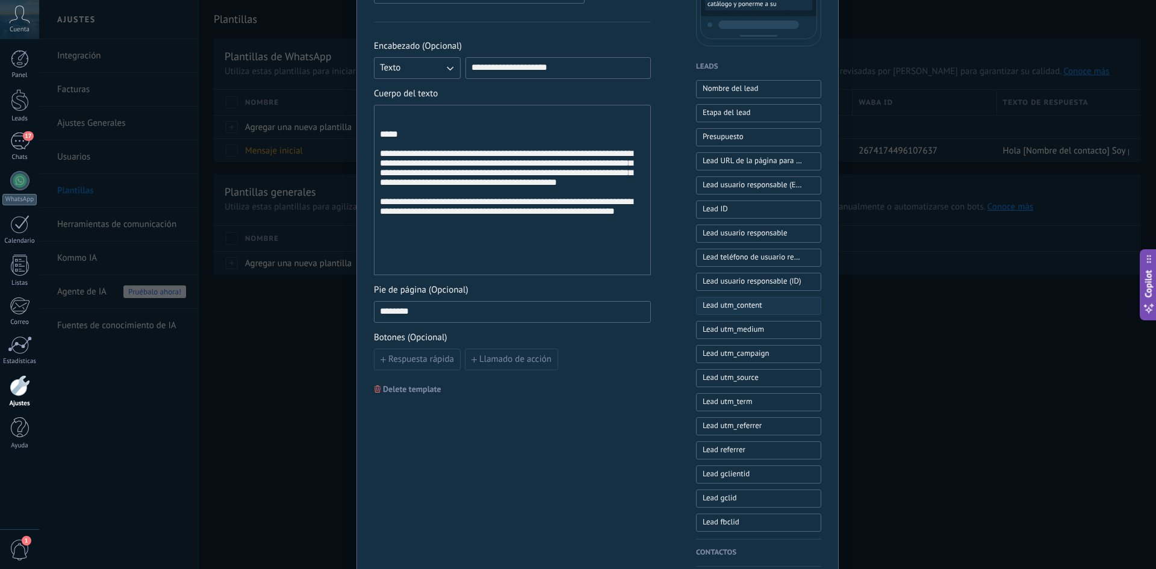
scroll to position [401, 0]
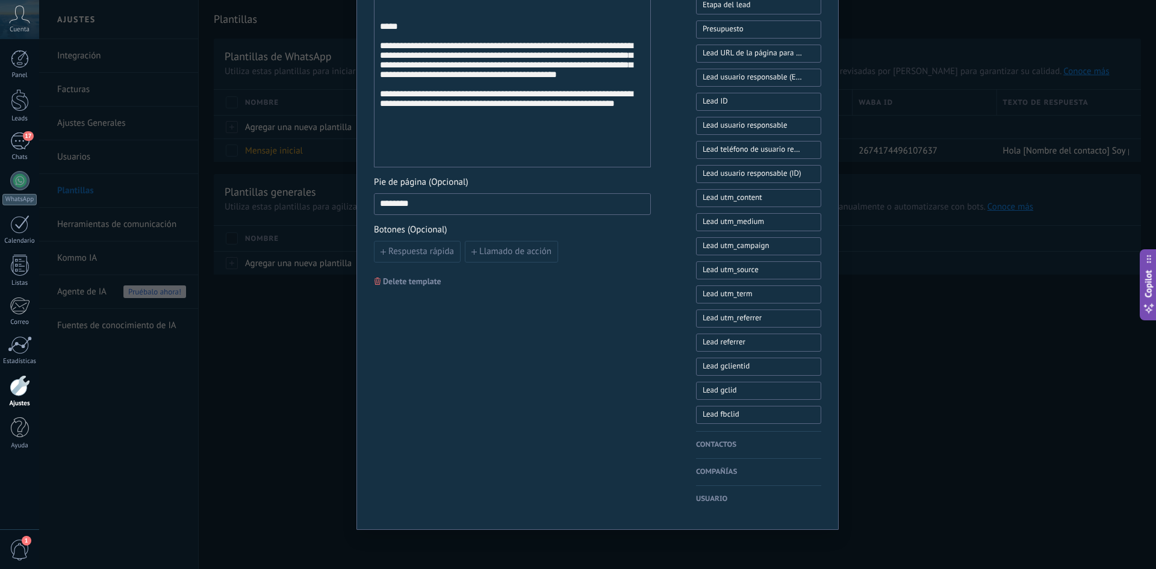
click at [735, 442] on h4 "Contactos" at bounding box center [758, 445] width 125 height 12
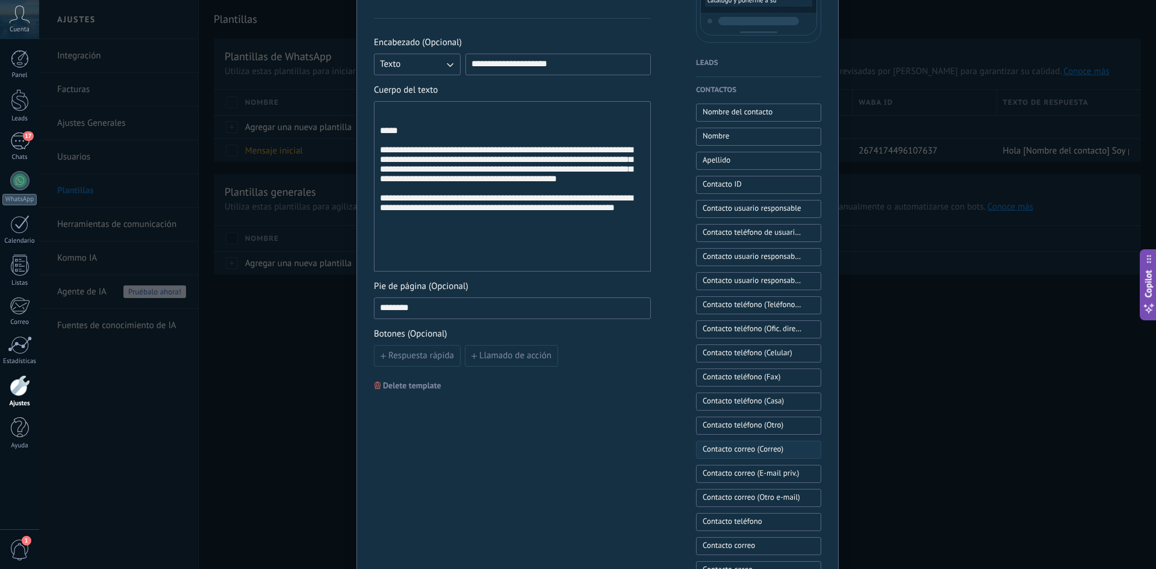
scroll to position [160, 0]
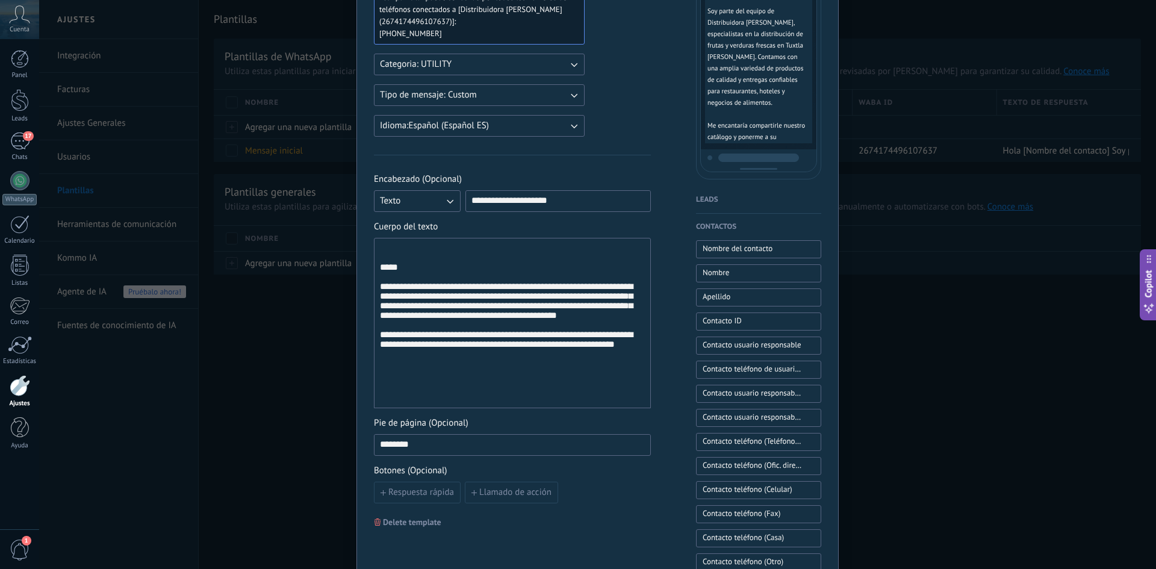
click at [455, 270] on div "**********" at bounding box center [512, 323] width 265 height 160
click at [751, 253] on span "Nombre del contacto" at bounding box center [738, 249] width 70 height 12
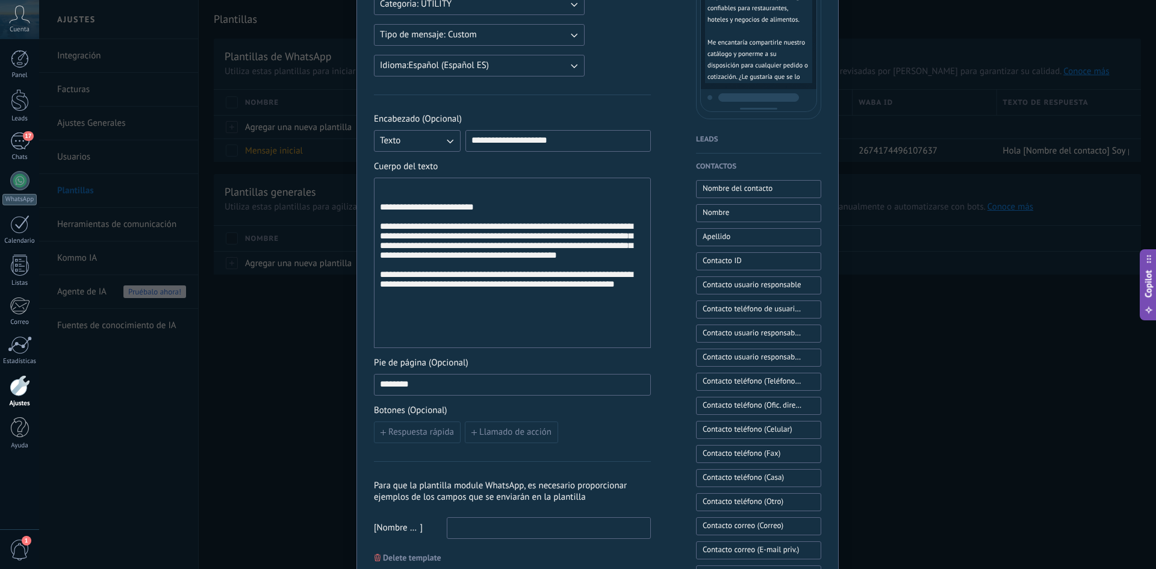
scroll to position [281, 0]
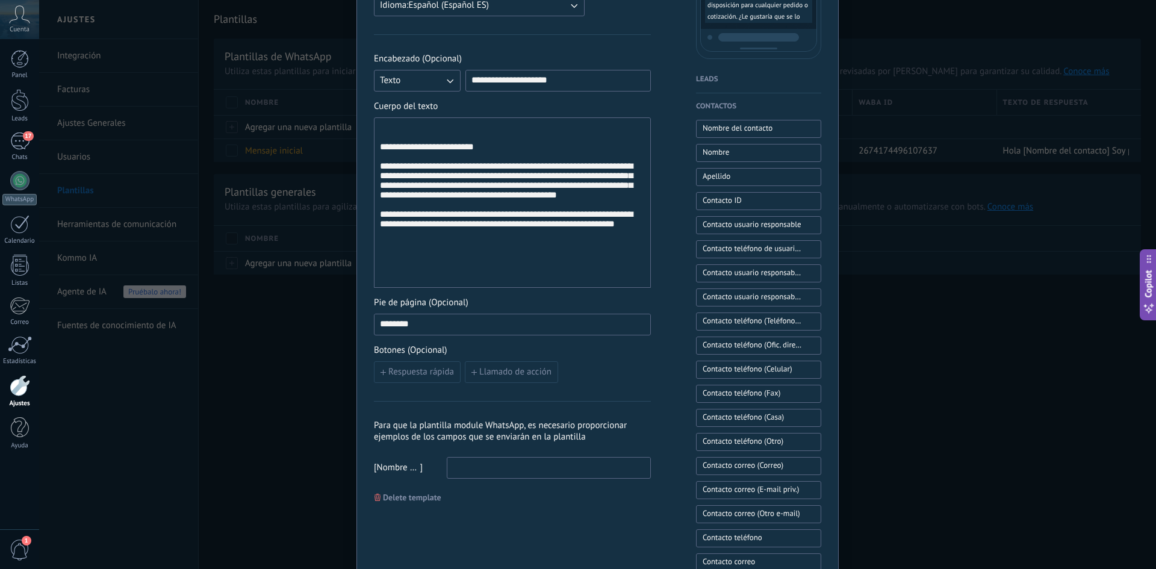
click at [470, 464] on input at bounding box center [548, 467] width 203 height 19
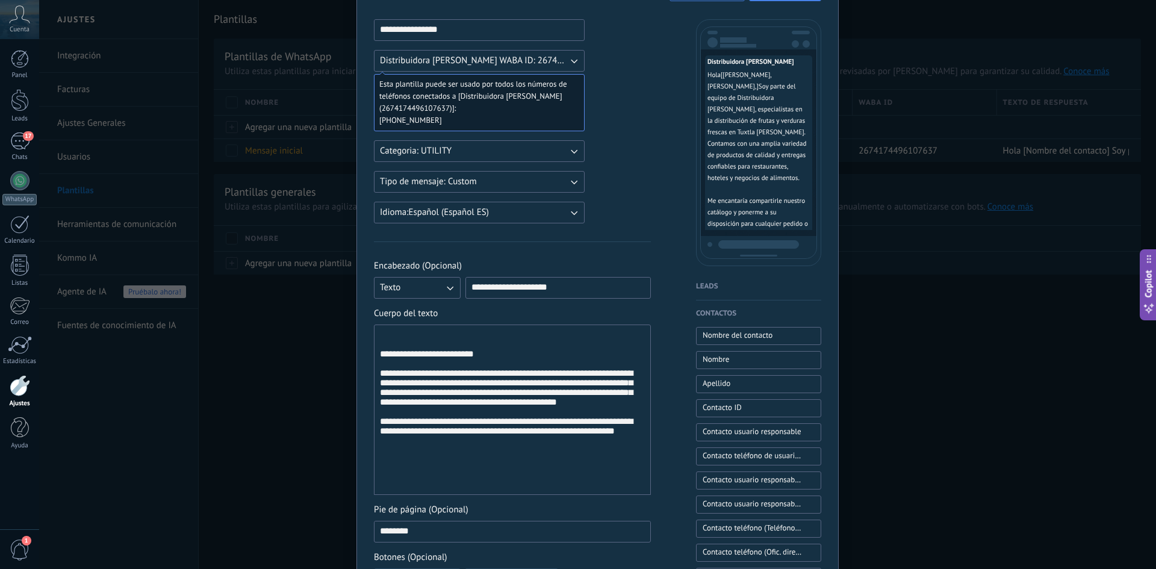
scroll to position [0, 0]
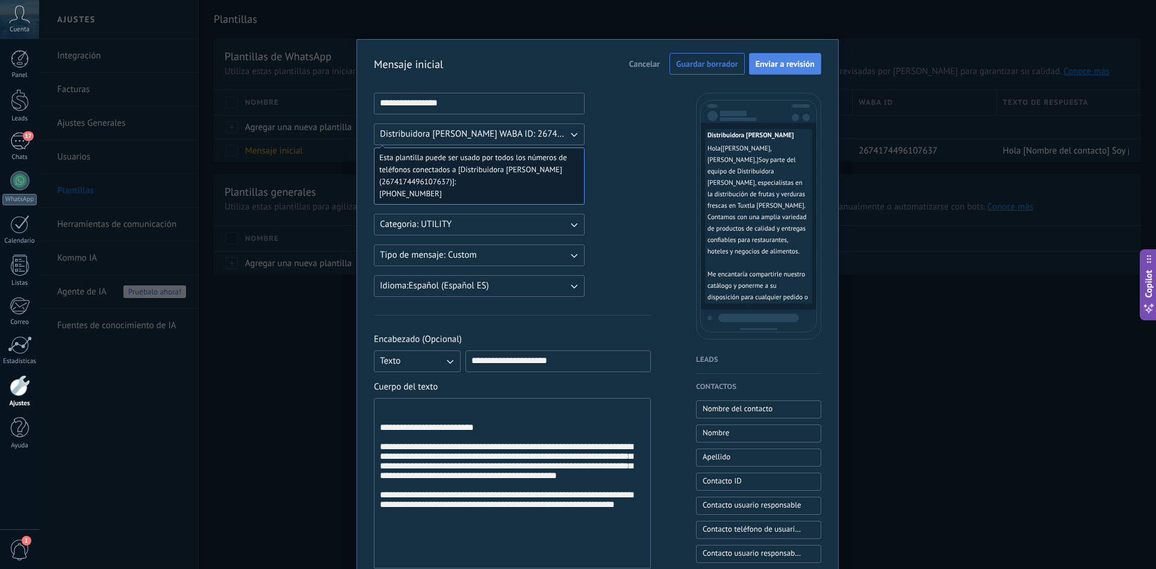
type input "**********"
drag, startPoint x: 782, startPoint y: 66, endPoint x: 494, endPoint y: 343, distance: 399.9
click at [505, 347] on form "**********" at bounding box center [597, 491] width 447 height 877
click at [775, 64] on span "Enviar a revisión" at bounding box center [785, 64] width 59 height 8
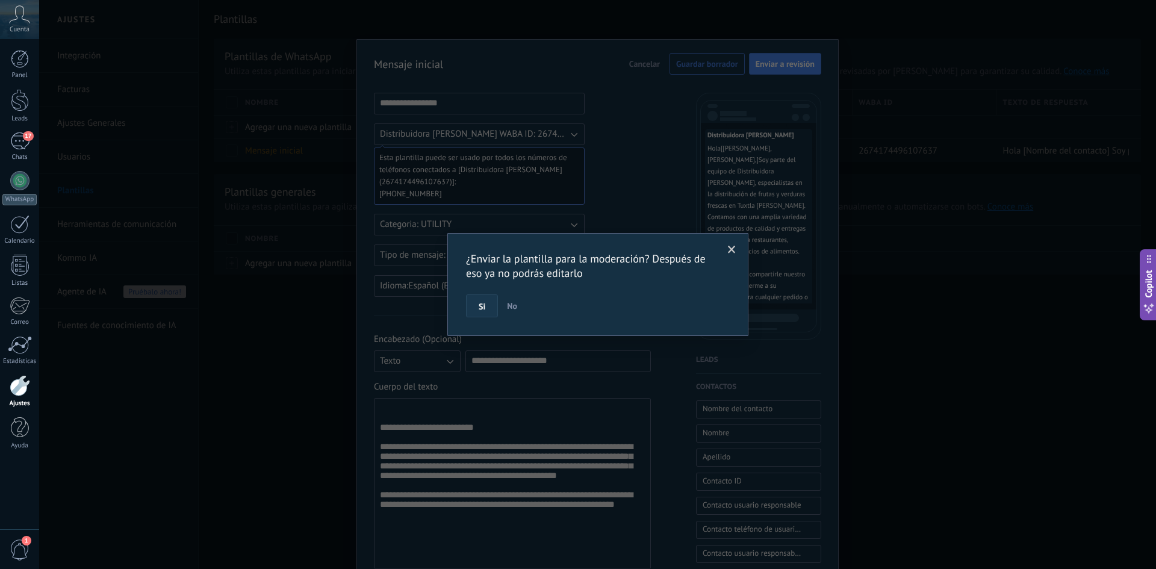
click at [480, 307] on span "Si" at bounding box center [482, 306] width 7 height 8
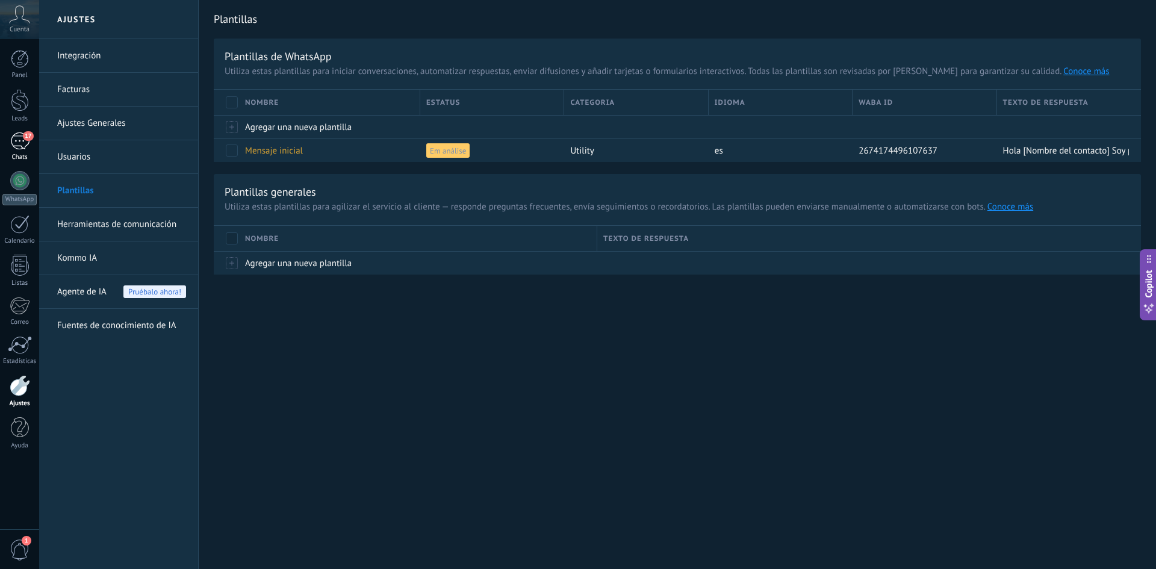
click at [28, 149] on div "17" at bounding box center [19, 140] width 19 height 17
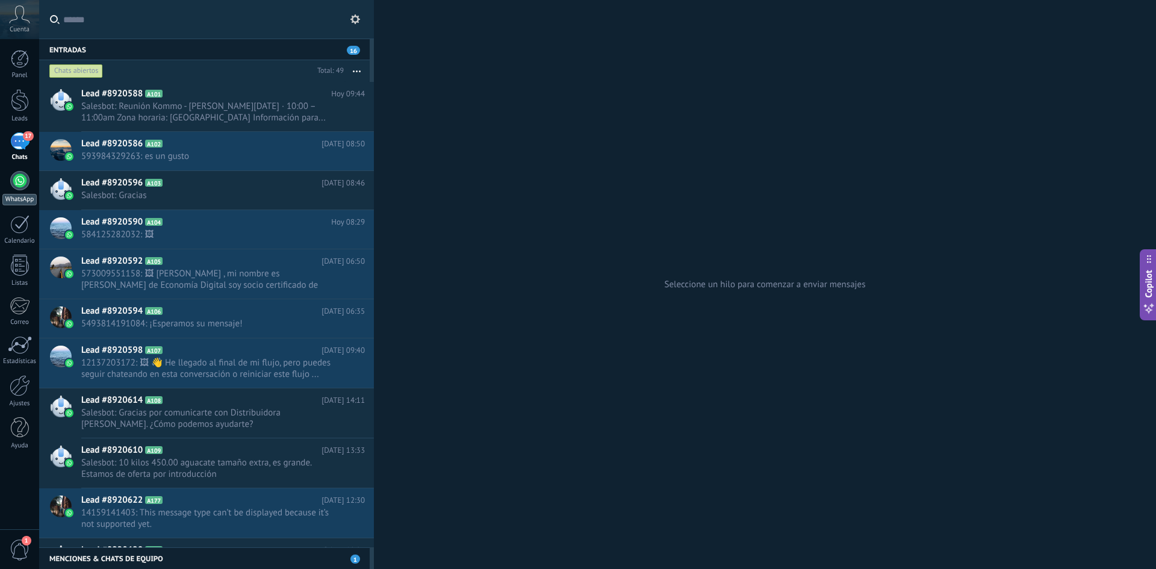
click at [16, 188] on div at bounding box center [19, 180] width 19 height 19
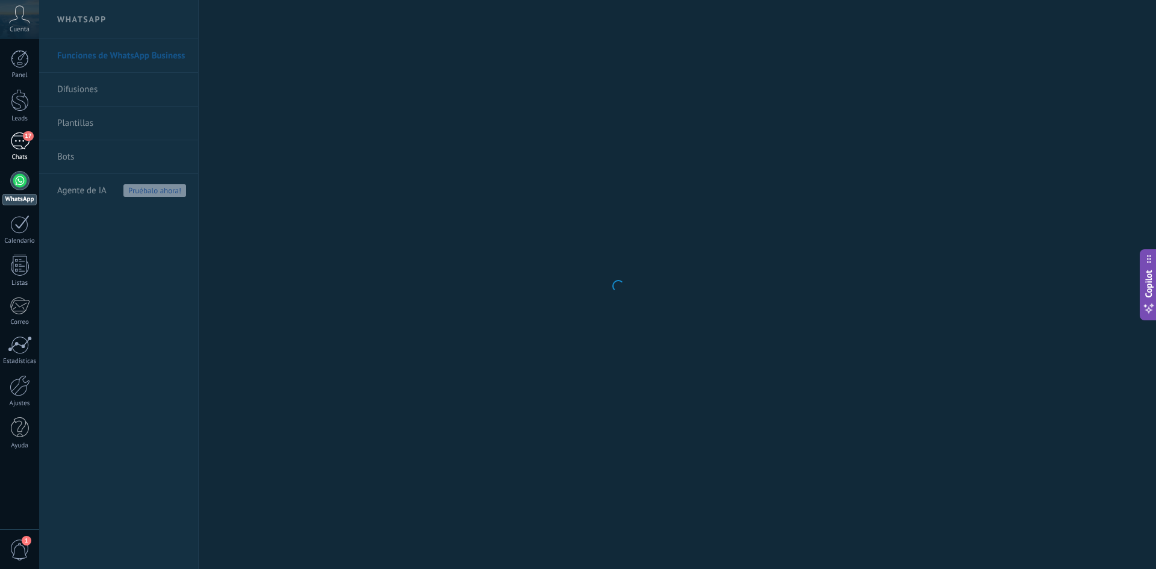
click at [25, 142] on div "17" at bounding box center [19, 140] width 19 height 17
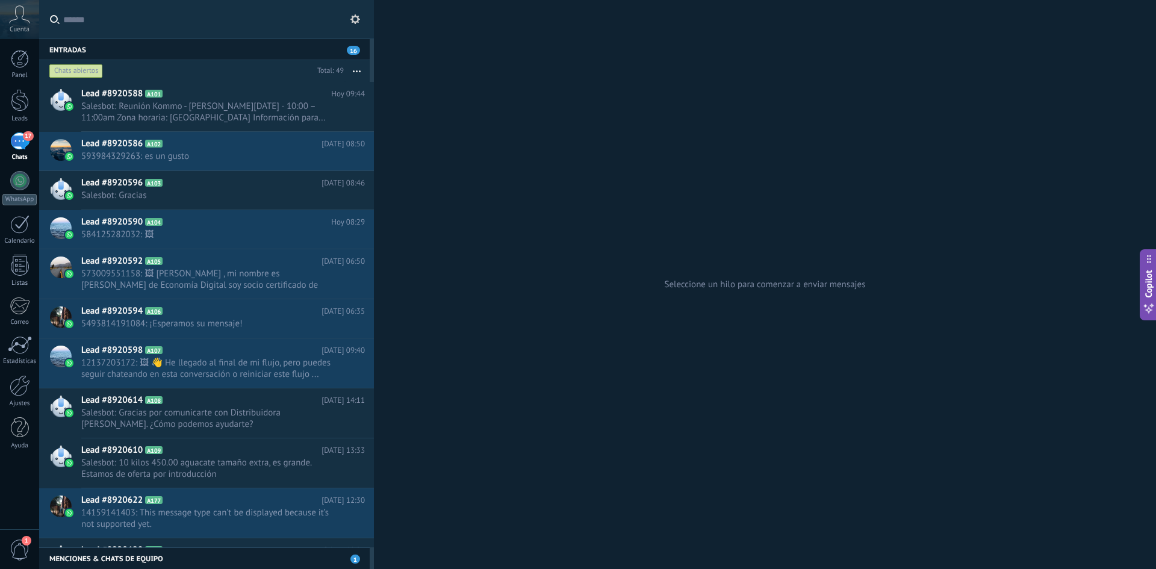
click at [17, 80] on div "Panel Leads 17 Chats WhatsApp Clientes" at bounding box center [19, 256] width 39 height 412
click at [19, 96] on div at bounding box center [20, 100] width 18 height 22
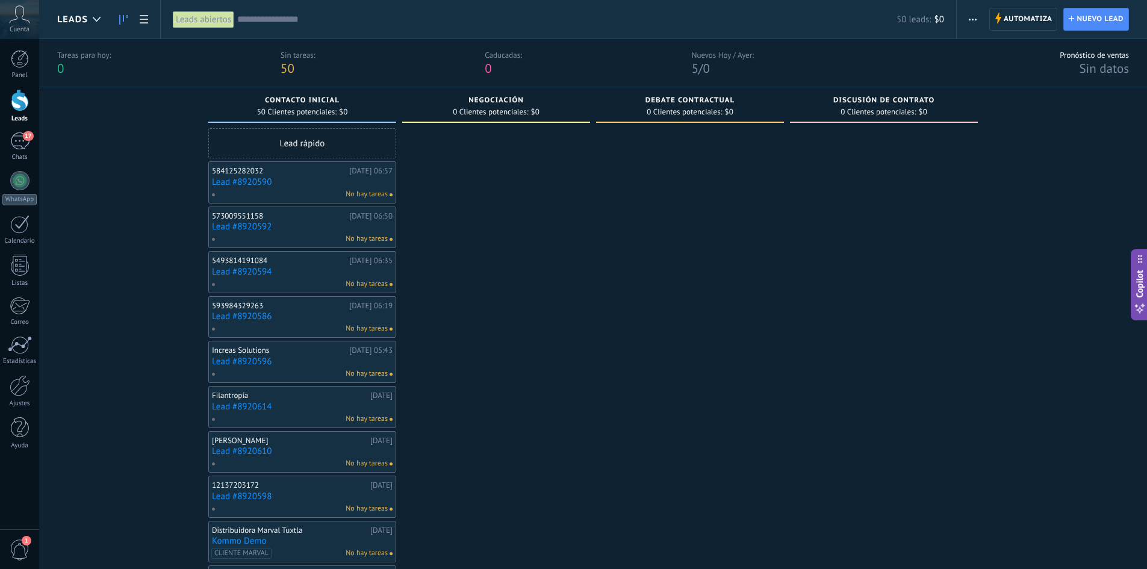
click at [269, 177] on link "Lead #8920590" at bounding box center [302, 182] width 181 height 10
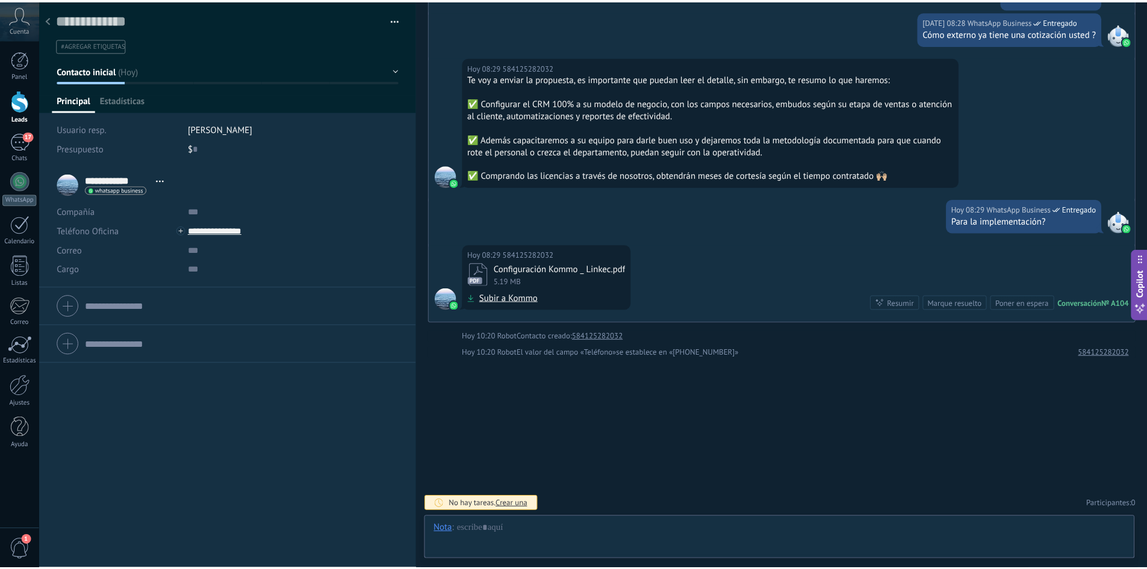
scroll to position [18, 0]
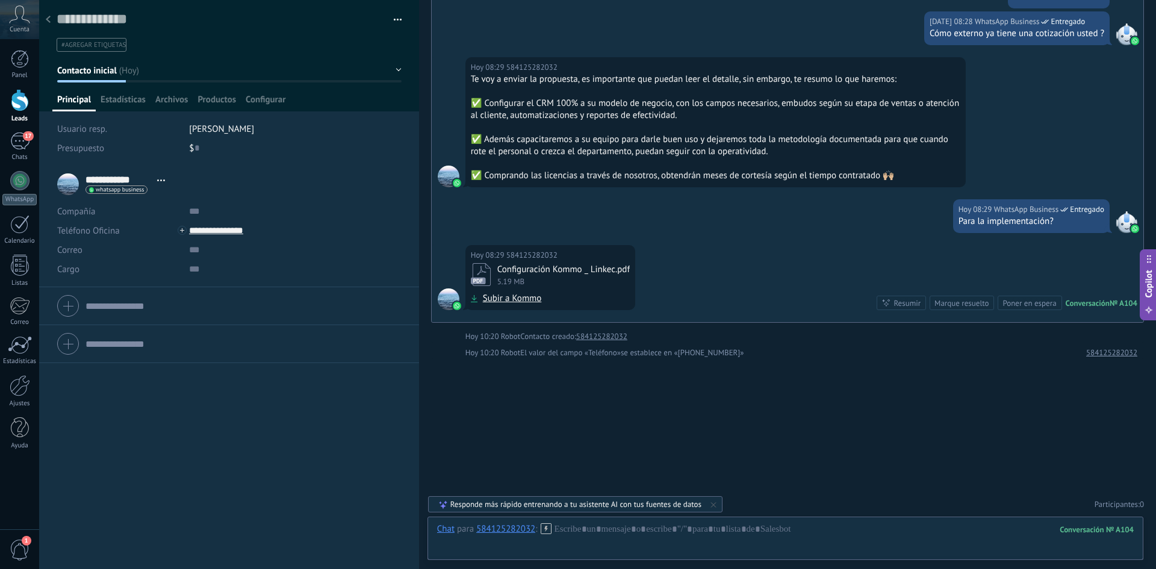
click at [18, 107] on div at bounding box center [20, 100] width 18 height 22
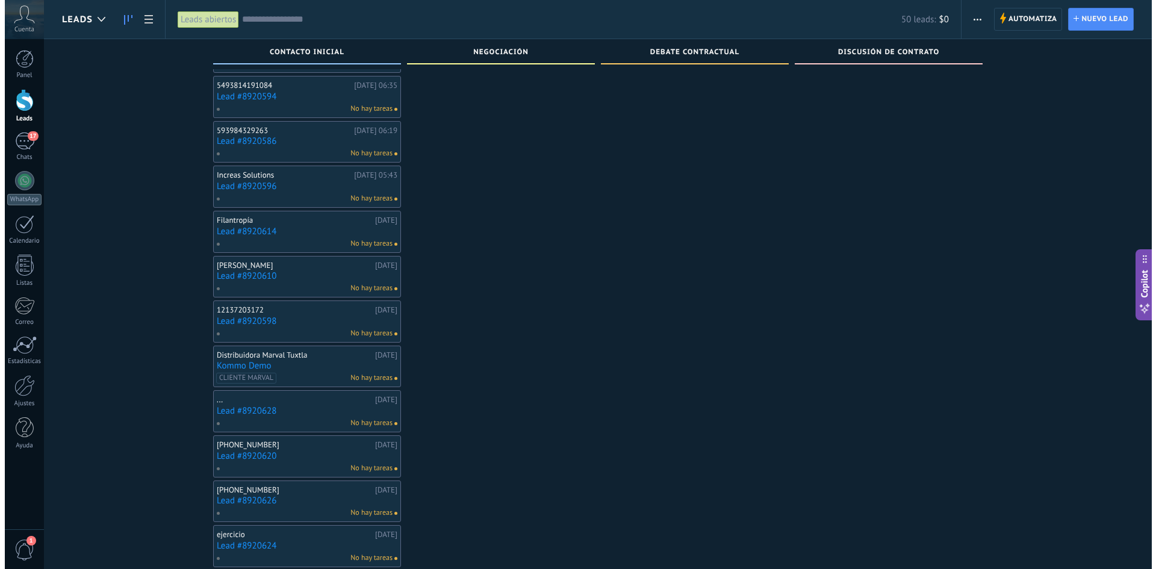
scroll to position [241, 0]
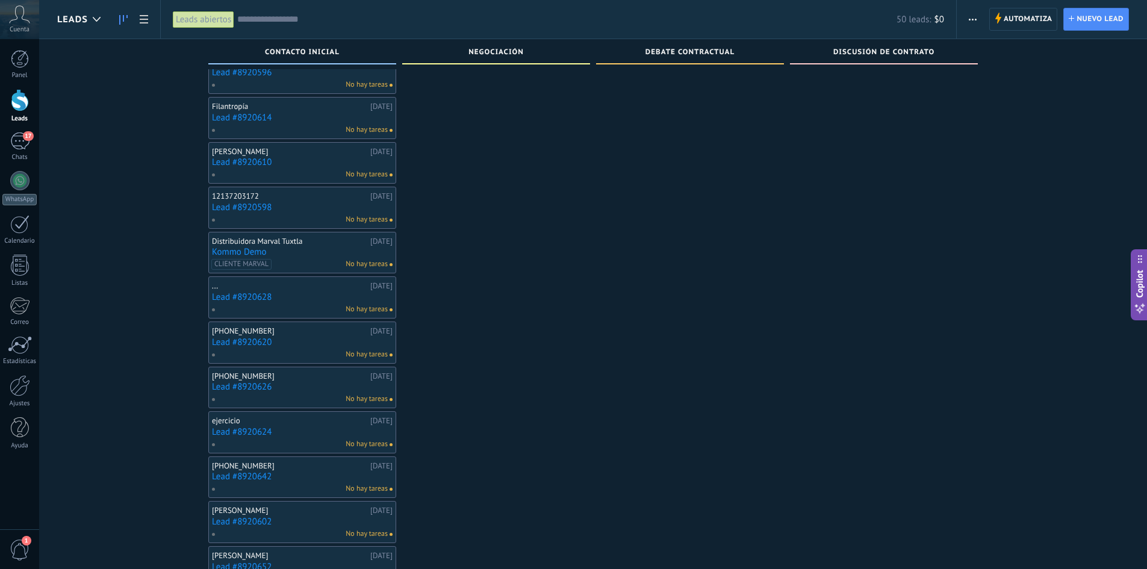
click at [286, 339] on link "Lead #8920620" at bounding box center [302, 342] width 181 height 10
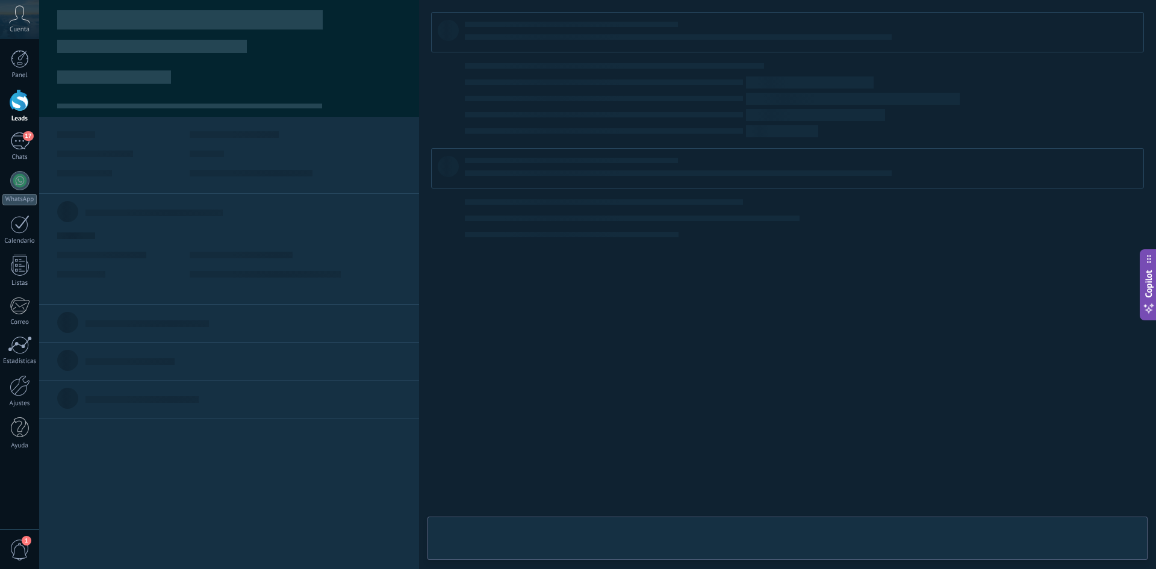
type textarea "**********"
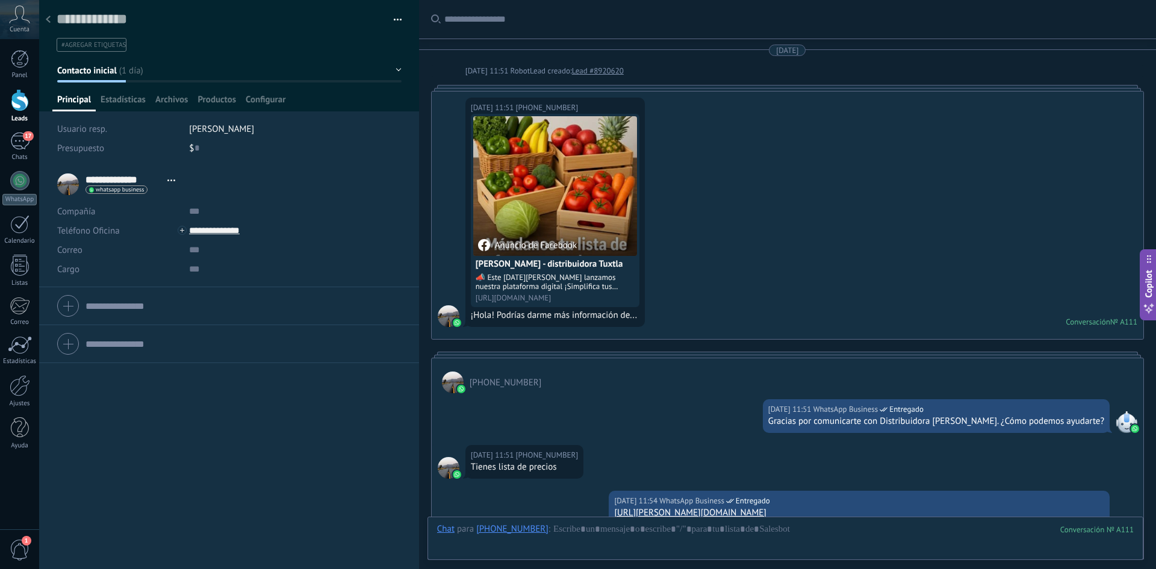
scroll to position [295, 0]
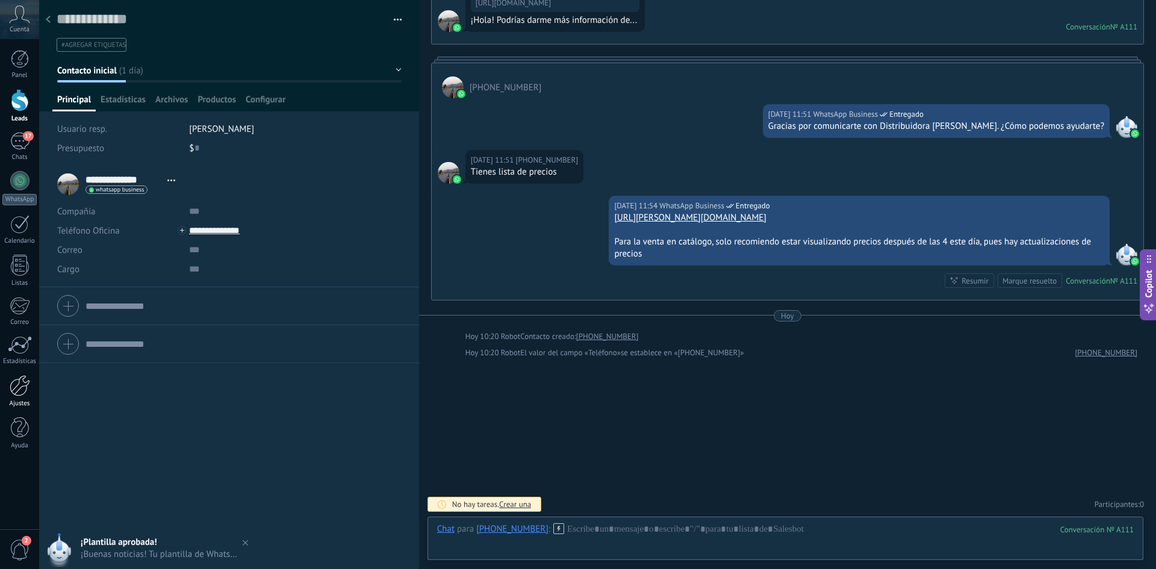
click at [17, 387] on div at bounding box center [20, 385] width 20 height 21
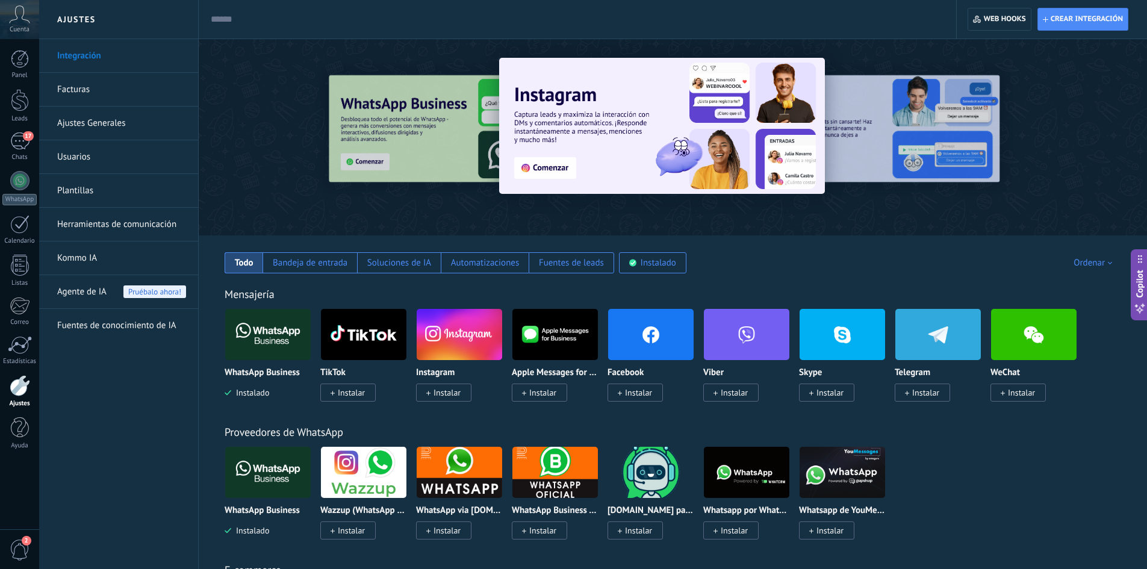
click at [90, 187] on link "Plantillas" at bounding box center [121, 191] width 129 height 34
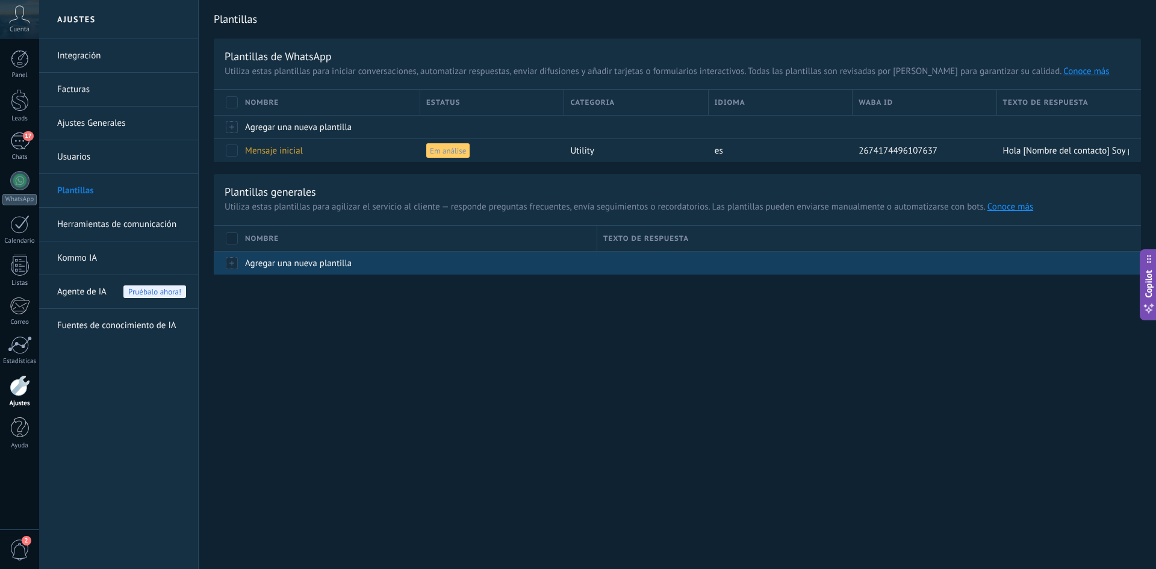
click at [311, 266] on span "Agregar una nueva plantilla" at bounding box center [298, 263] width 107 height 11
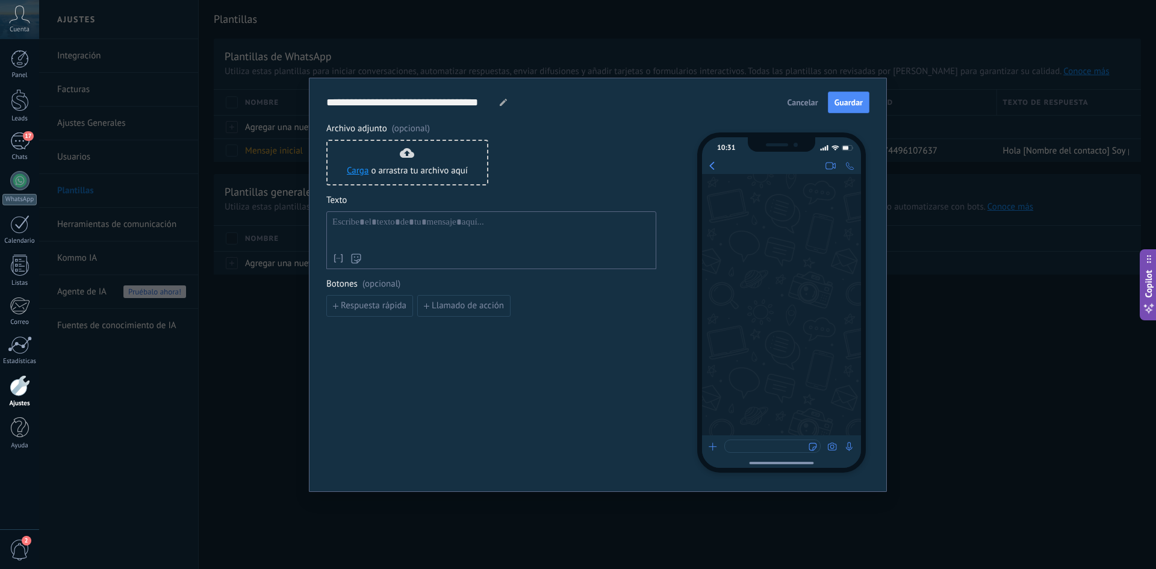
click at [802, 96] on button "Cancelar" at bounding box center [803, 102] width 42 height 18
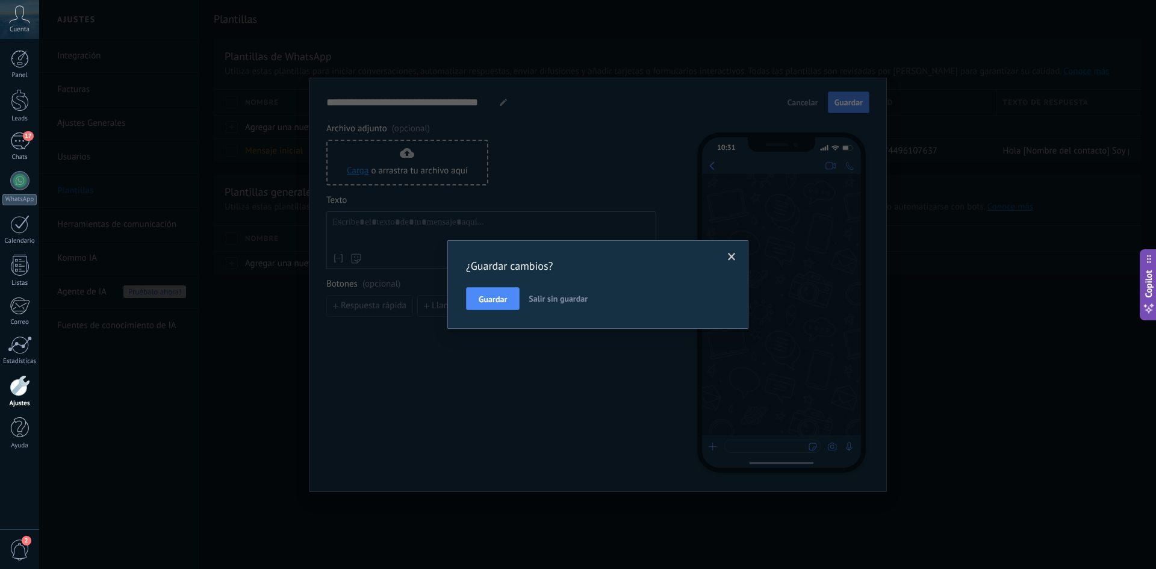
click at [539, 296] on span "Salir sin guardar" at bounding box center [558, 298] width 59 height 11
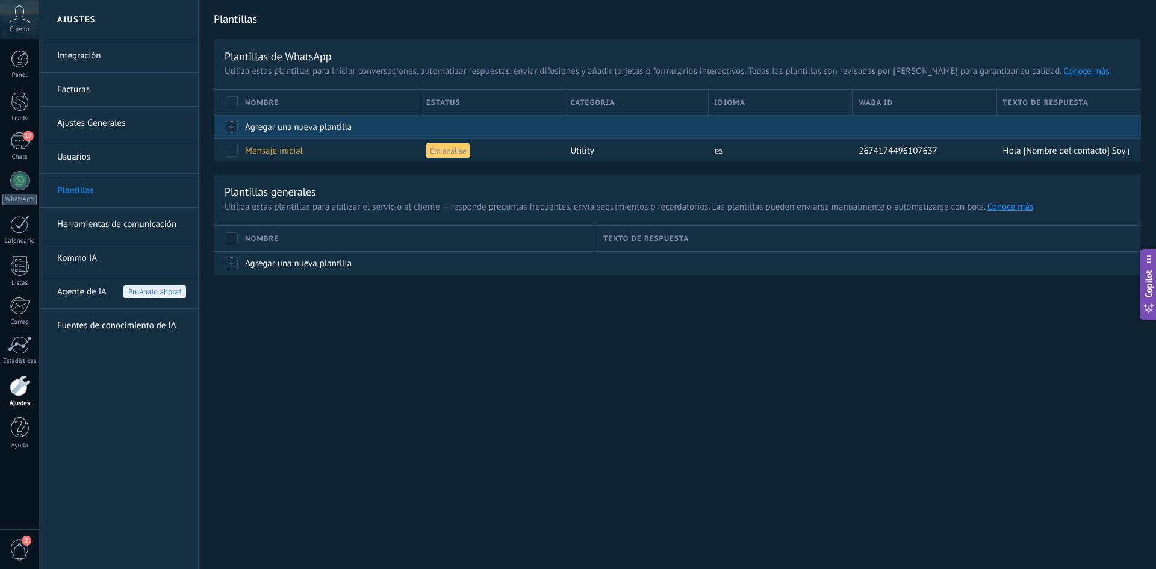
click at [307, 129] on span "Agregar una nueva plantilla" at bounding box center [298, 127] width 107 height 11
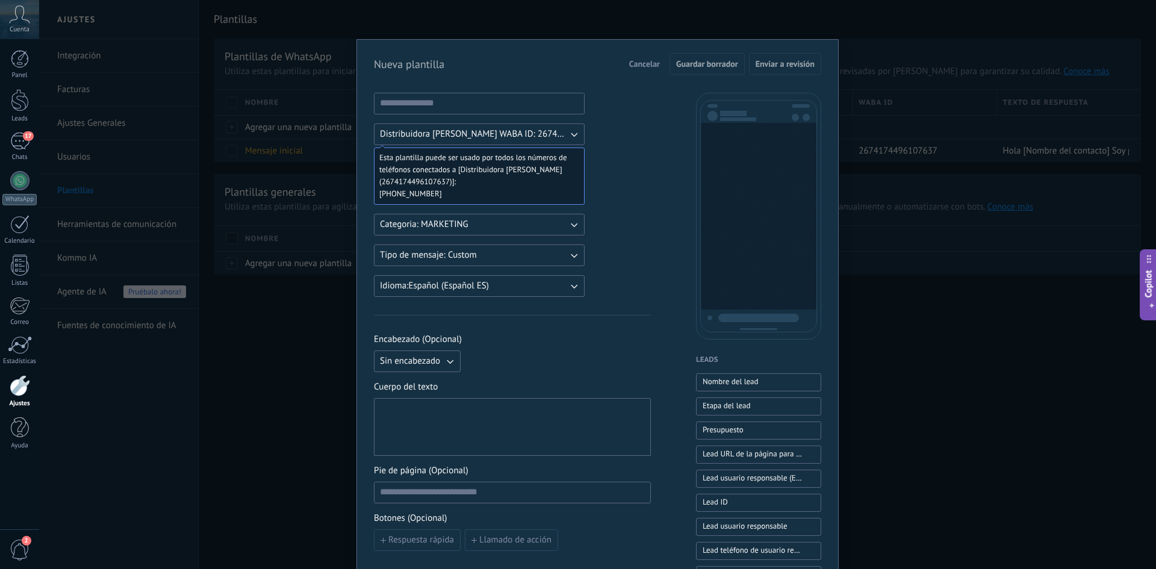
click at [461, 219] on span "Categoria: MARKETING" at bounding box center [424, 225] width 89 height 12
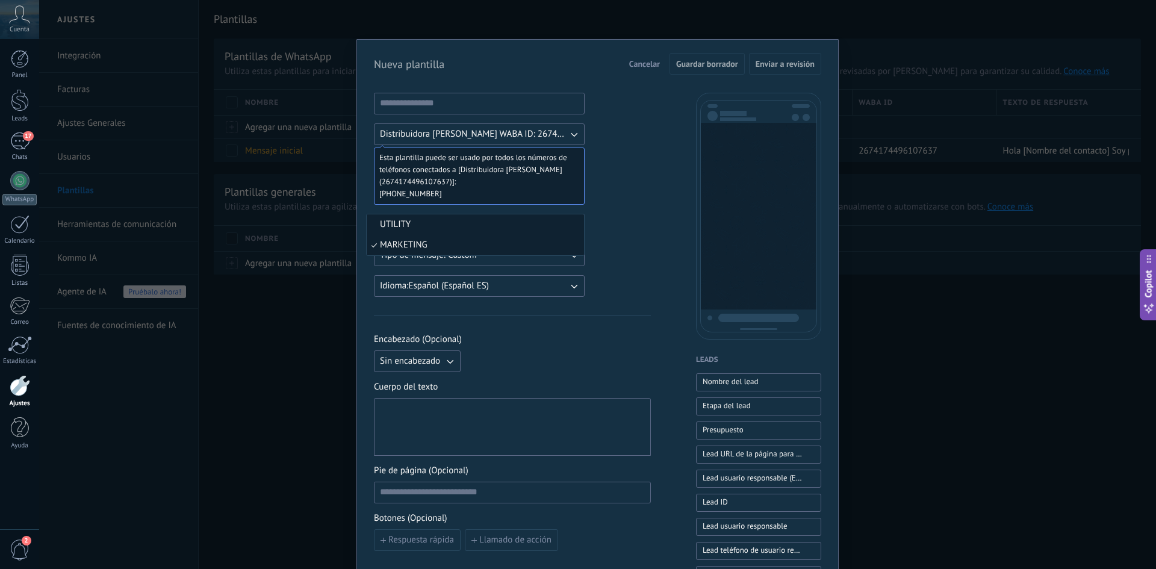
click at [412, 226] on li "UTILITY" at bounding box center [475, 224] width 217 height 20
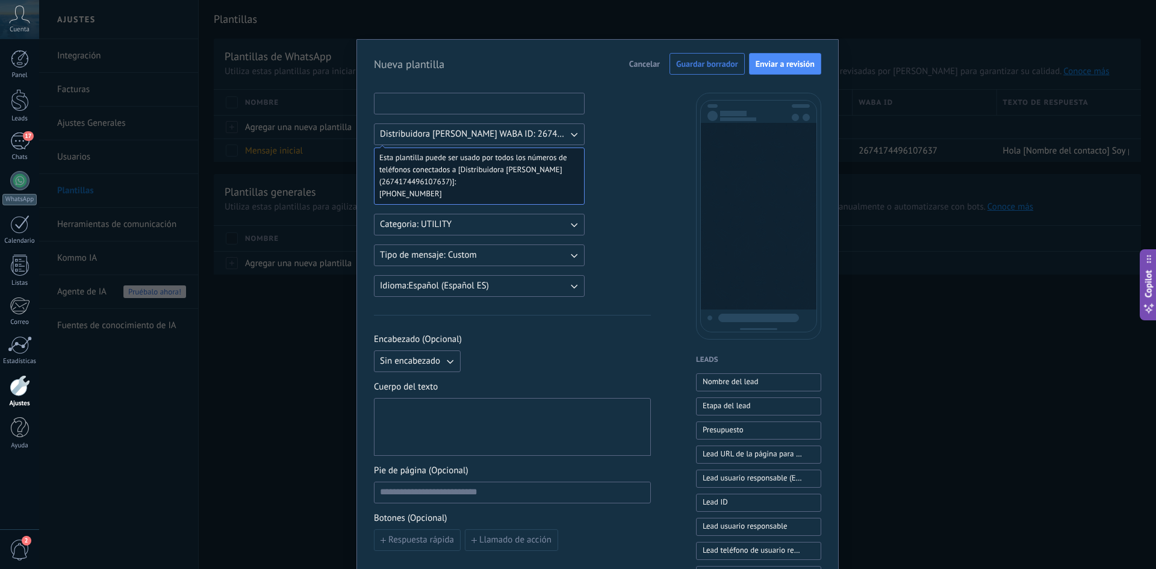
click at [449, 99] on input at bounding box center [480, 102] width 210 height 19
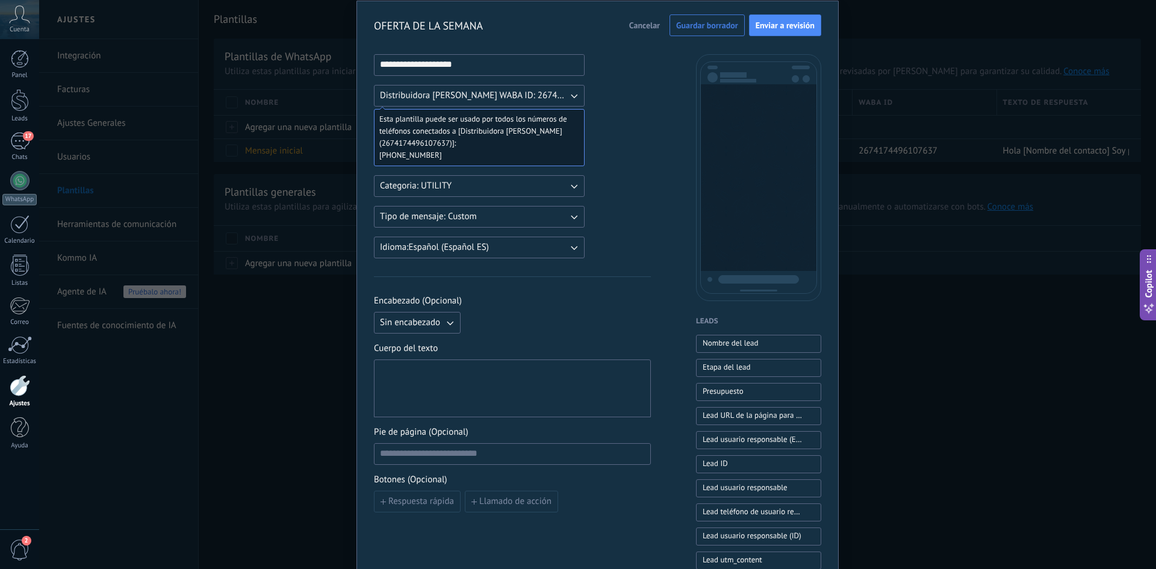
scroll to position [60, 0]
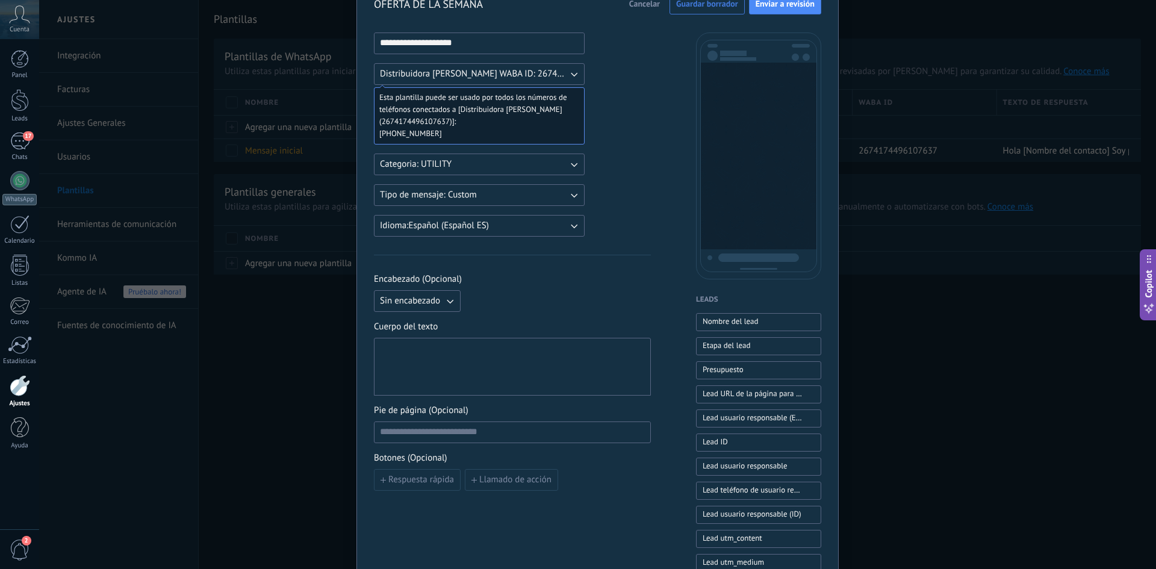
type input "**********"
click at [452, 372] on div at bounding box center [512, 367] width 265 height 48
paste div
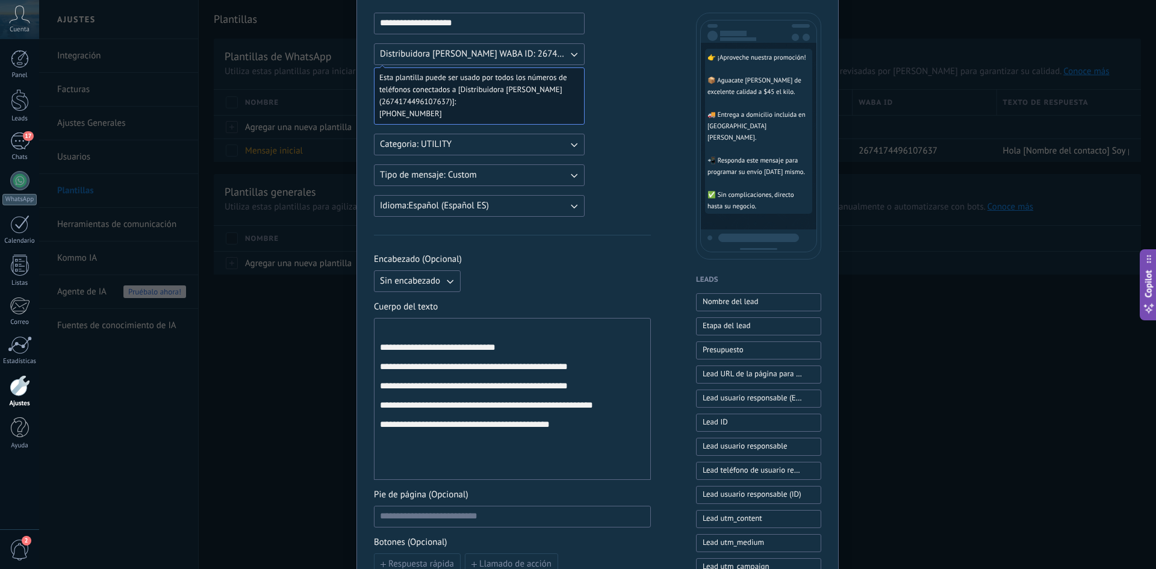
scroll to position [0, 0]
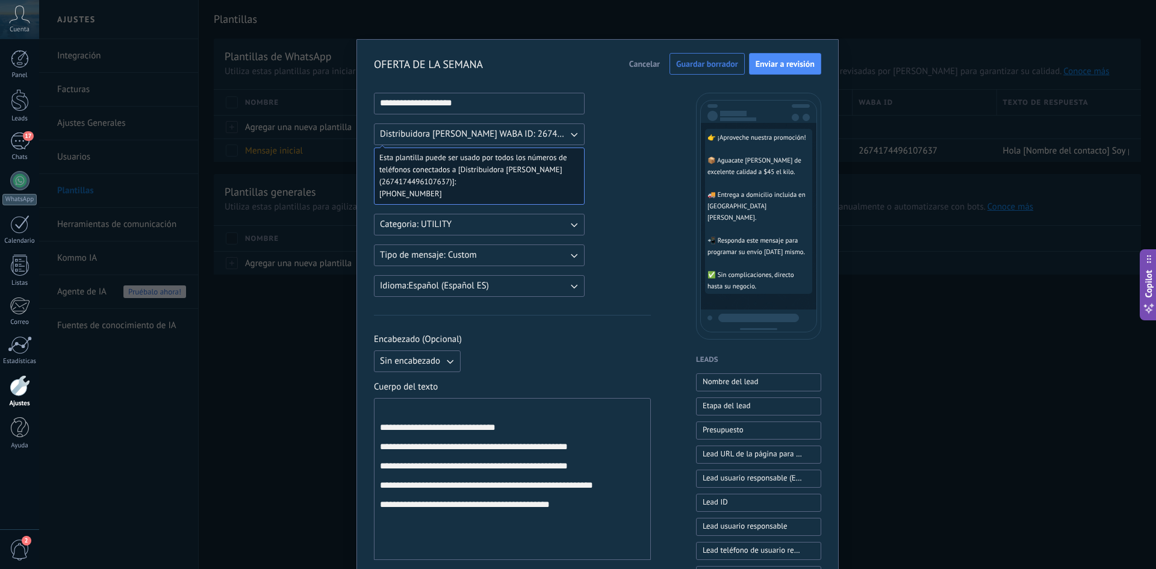
click at [473, 101] on input "**********" at bounding box center [480, 102] width 210 height 19
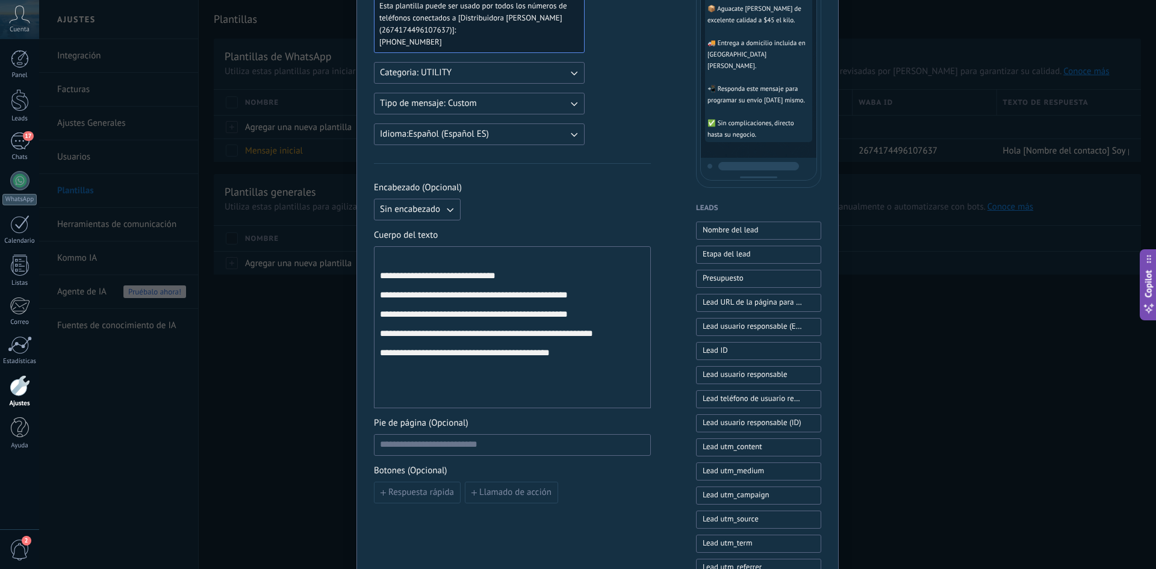
scroll to position [181, 0]
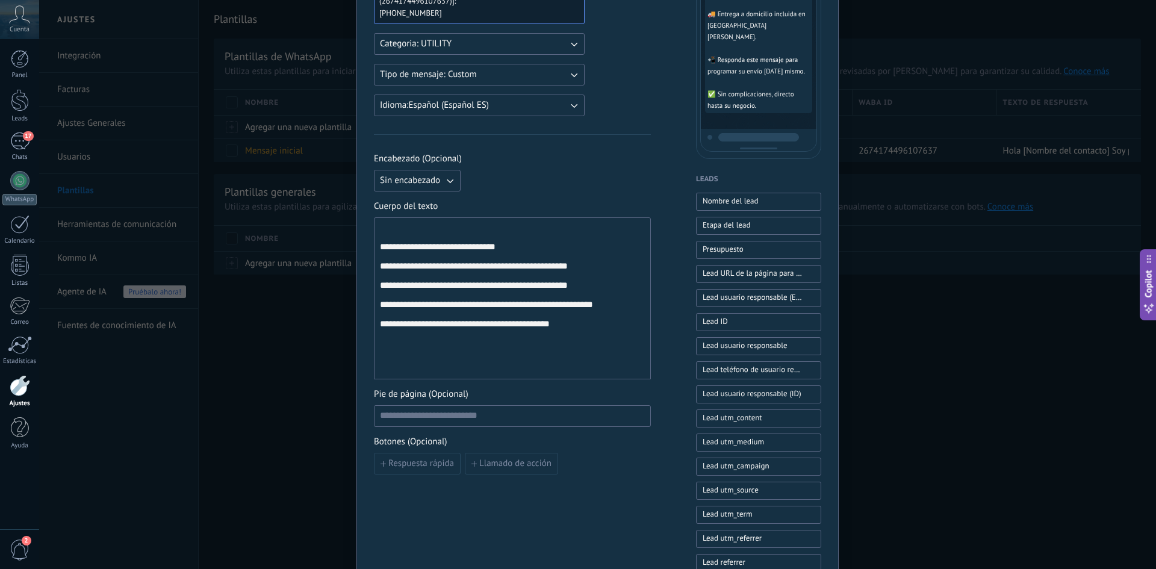
click at [440, 184] on button "Sin encabezado" at bounding box center [417, 181] width 87 height 22
click at [423, 205] on li "Texto" at bounding box center [413, 201] width 93 height 20
click at [536, 187] on input at bounding box center [558, 179] width 184 height 19
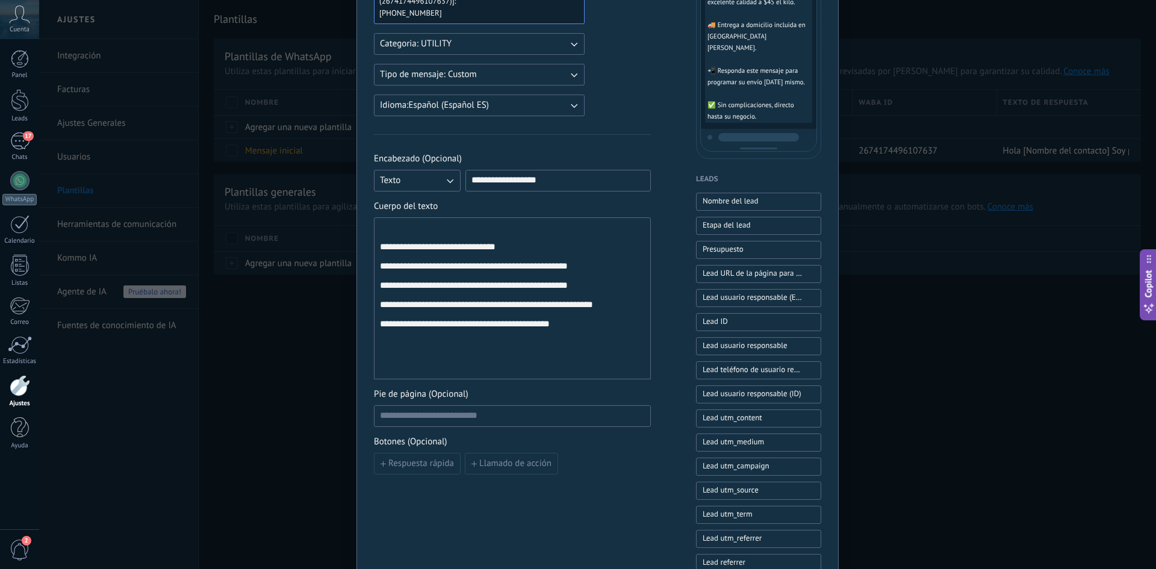
type input "**********"
click at [476, 416] on input at bounding box center [513, 415] width 276 height 19
type input "*"
click at [438, 234] on div "**********" at bounding box center [512, 299] width 265 height 152
click at [488, 420] on input at bounding box center [513, 415] width 276 height 19
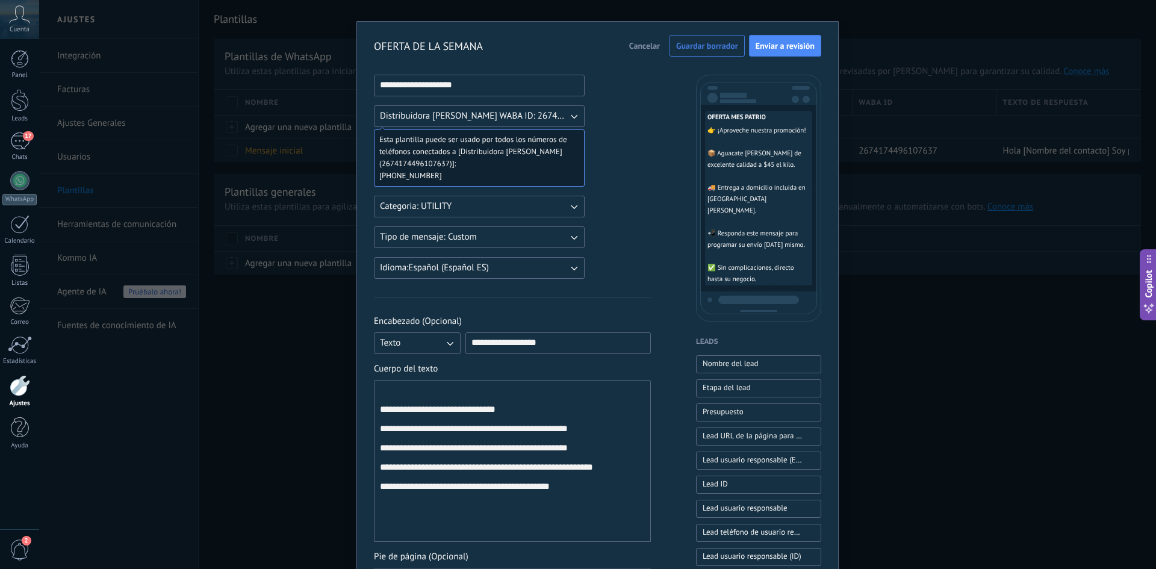
scroll to position [0, 0]
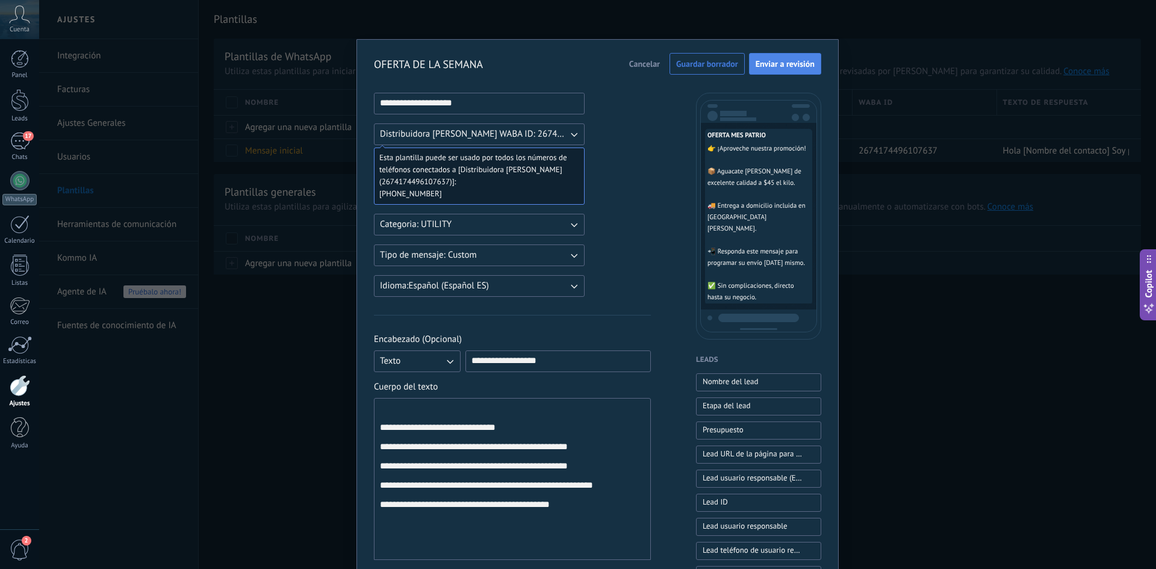
click at [797, 60] on span "Enviar a revisión" at bounding box center [785, 64] width 59 height 8
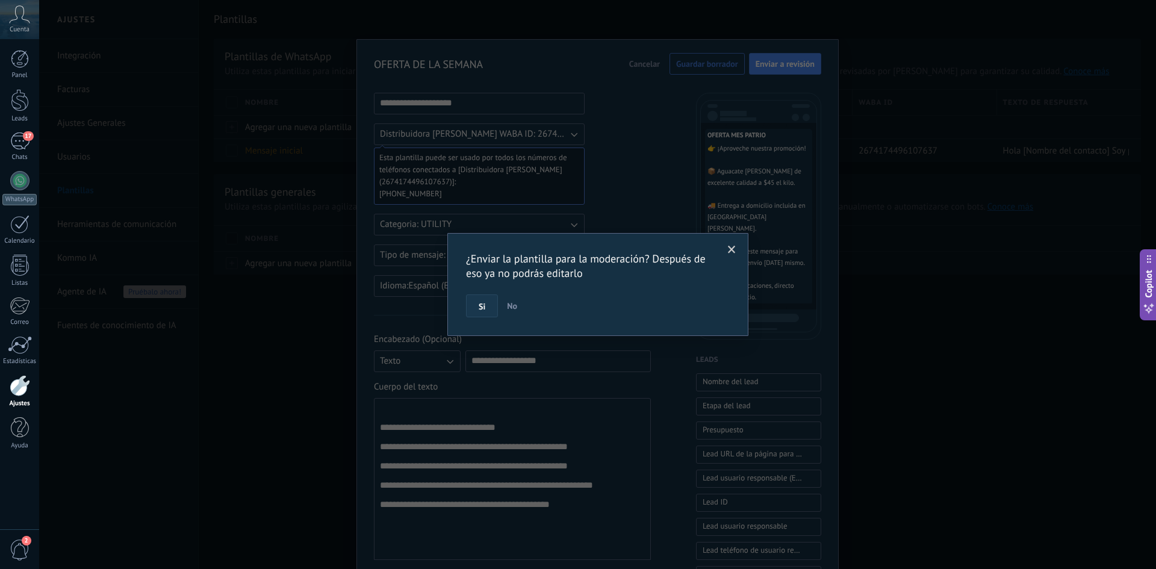
click at [487, 309] on button "Si" at bounding box center [482, 305] width 32 height 23
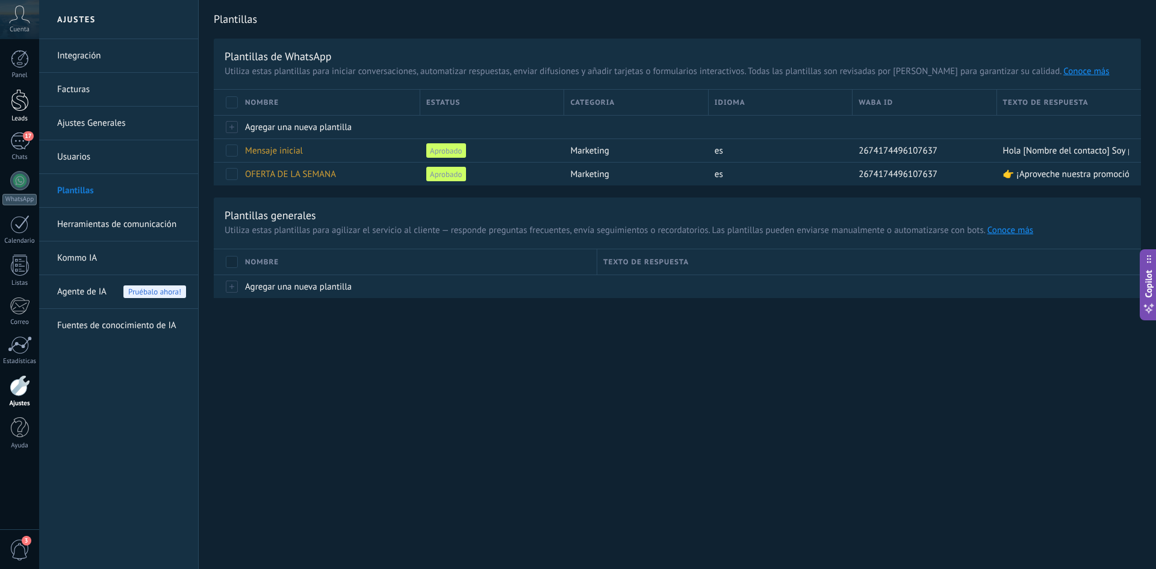
click at [20, 96] on div at bounding box center [20, 100] width 18 height 22
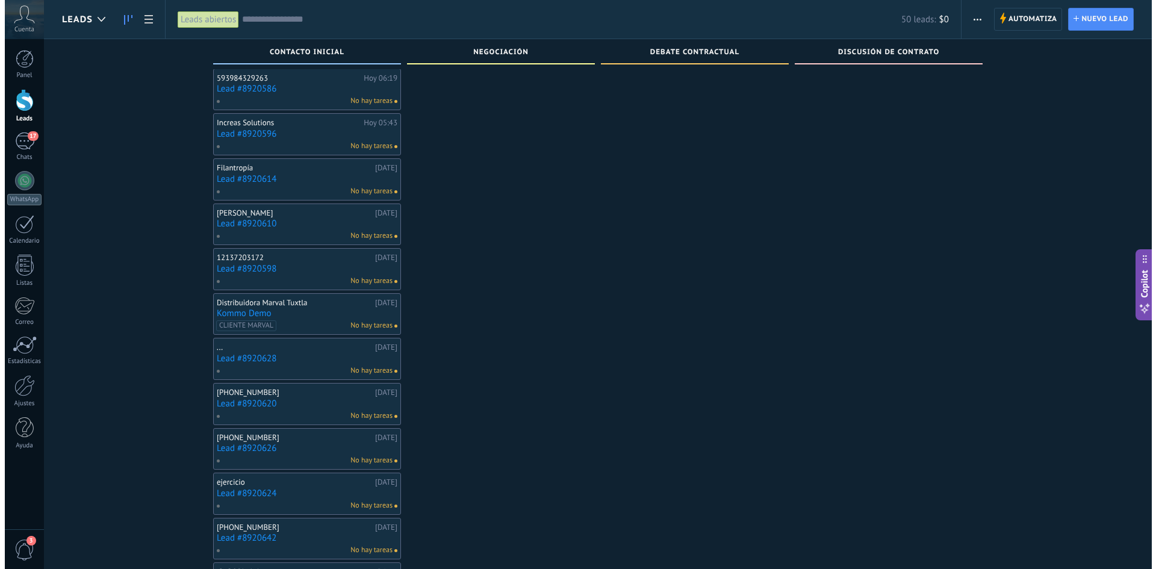
scroll to position [253, 0]
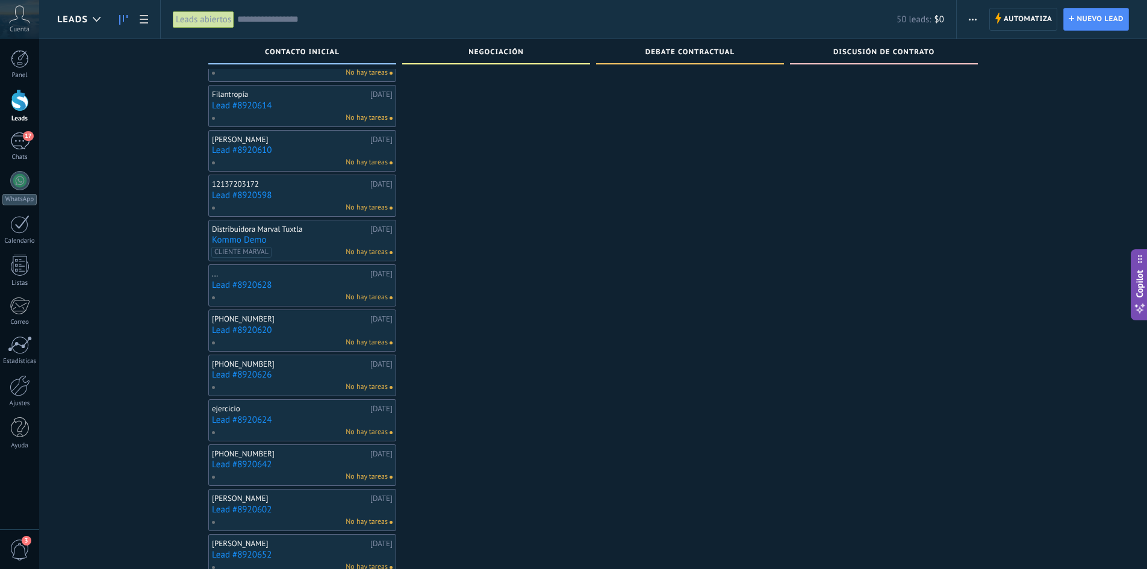
click at [275, 364] on div "[PHONE_NUMBER]" at bounding box center [289, 364] width 155 height 10
click at [284, 373] on link "Lead #8920626" at bounding box center [302, 375] width 181 height 10
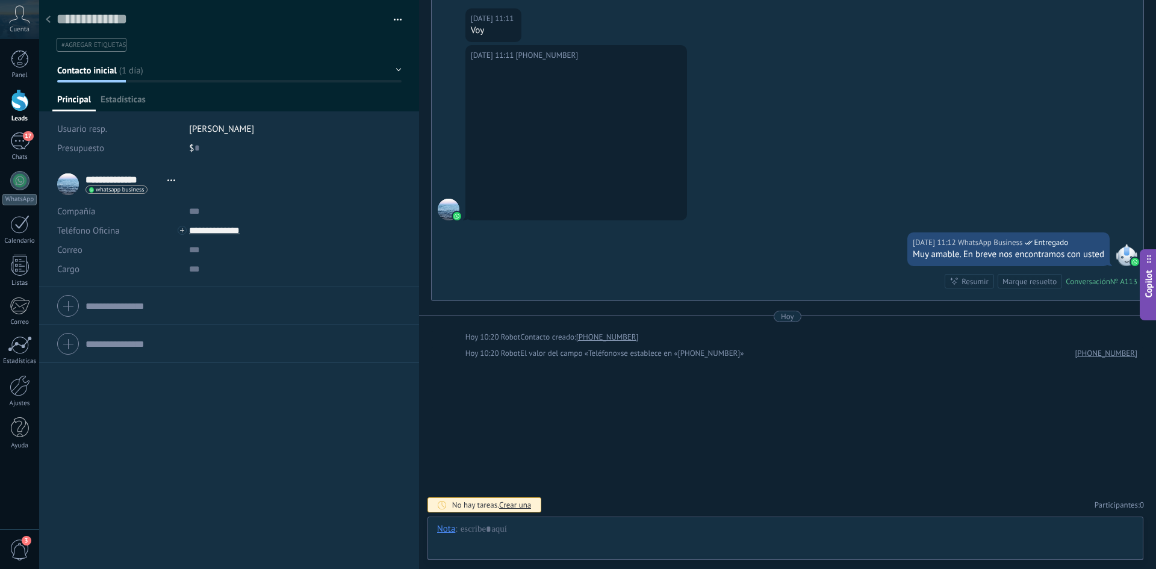
scroll to position [18, 0]
click at [51, 24] on div at bounding box center [48, 19] width 17 height 23
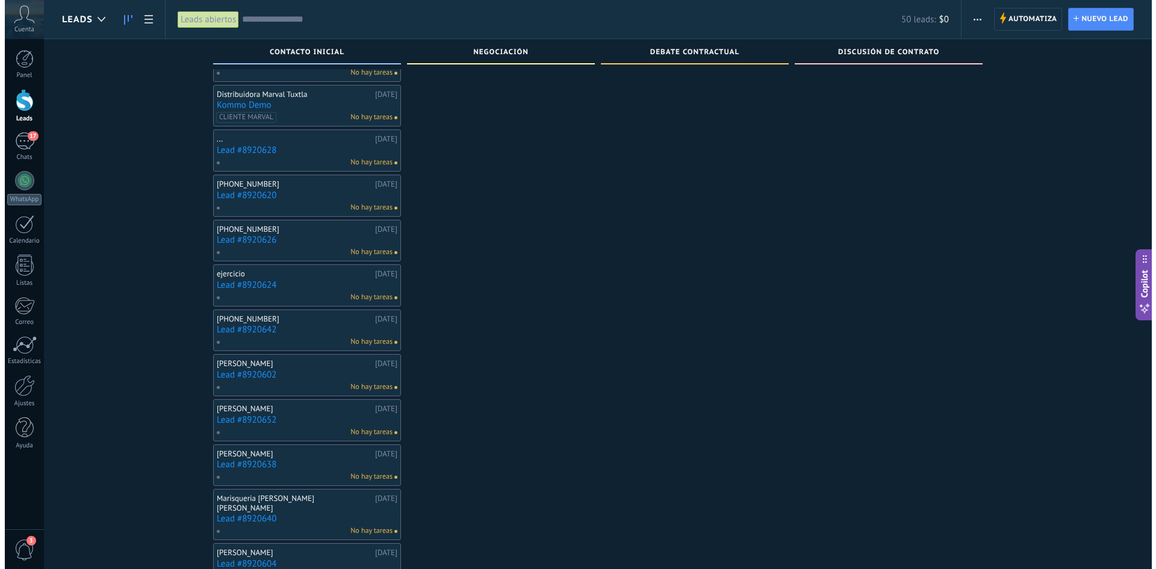
scroll to position [614, 0]
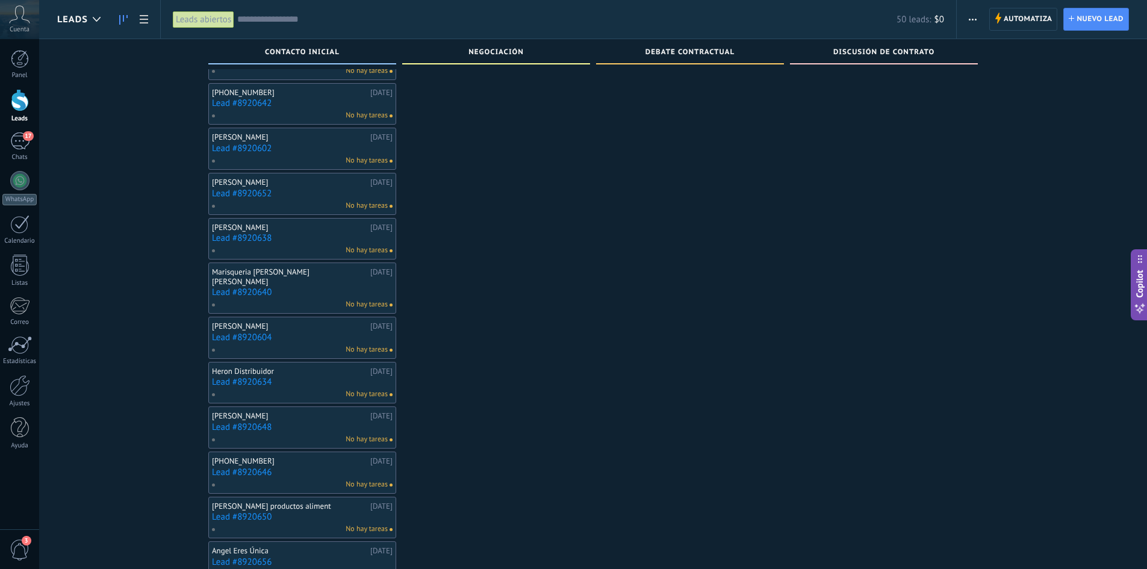
click at [309, 247] on div "No hay tareas" at bounding box center [299, 250] width 176 height 11
click at [309, 230] on div "[PERSON_NAME]" at bounding box center [289, 228] width 155 height 10
click at [237, 240] on link "Lead #8920638" at bounding box center [302, 238] width 181 height 10
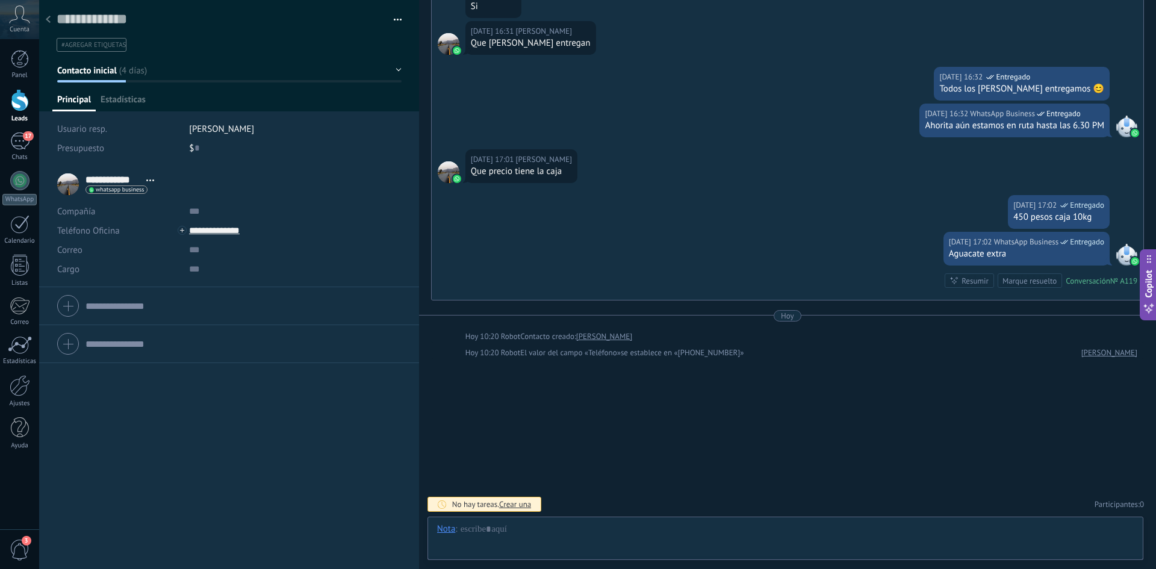
scroll to position [18, 0]
click at [131, 99] on span "Estadísticas" at bounding box center [123, 102] width 45 height 17
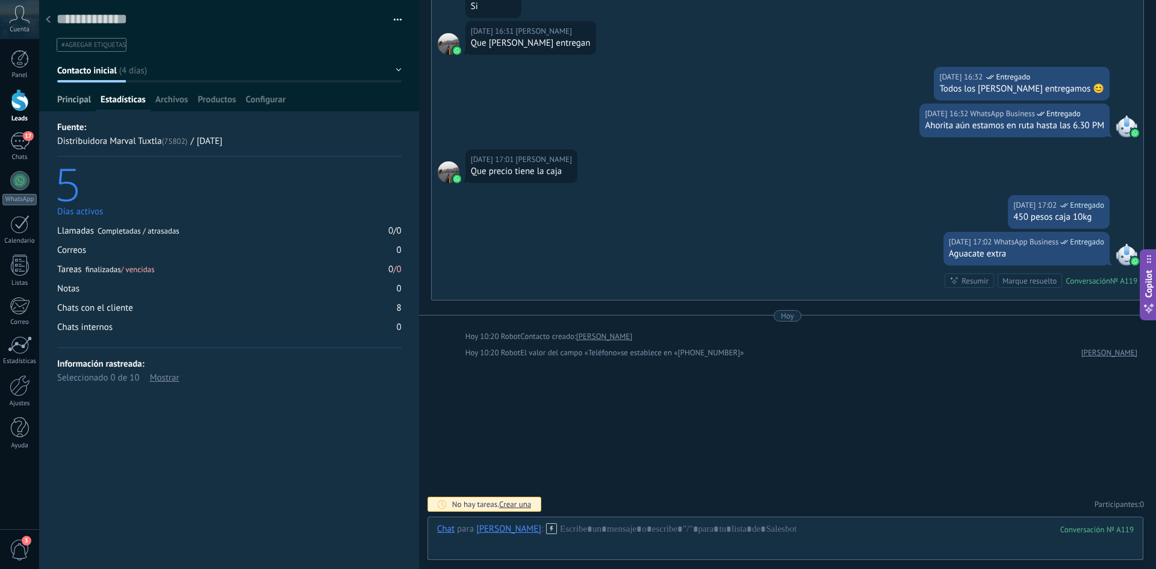
click at [81, 100] on span "Principal" at bounding box center [74, 102] width 34 height 17
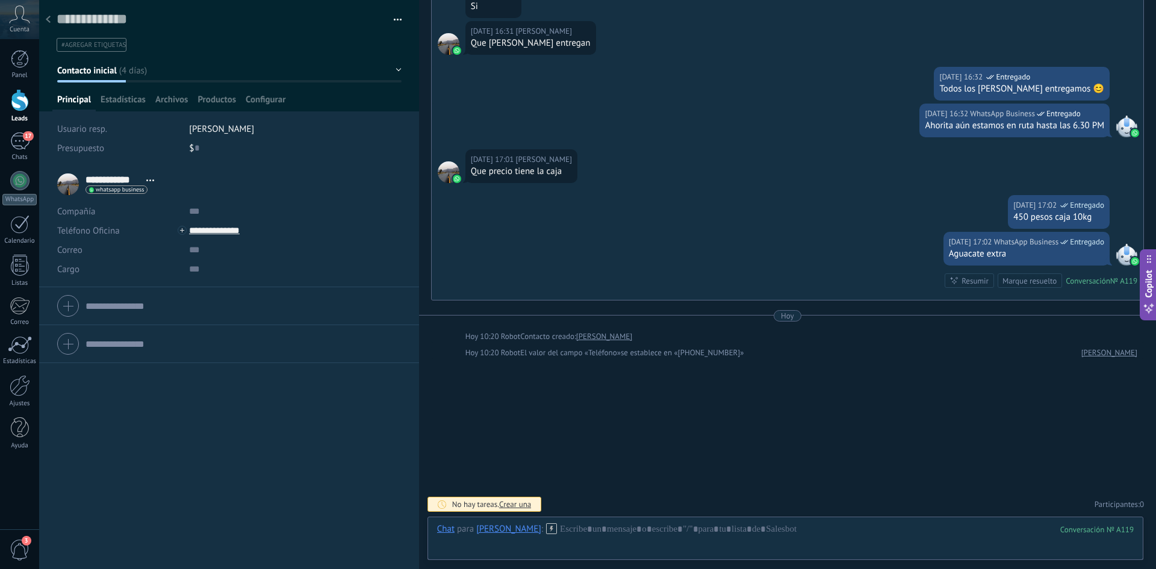
click at [52, 22] on div at bounding box center [48, 19] width 17 height 23
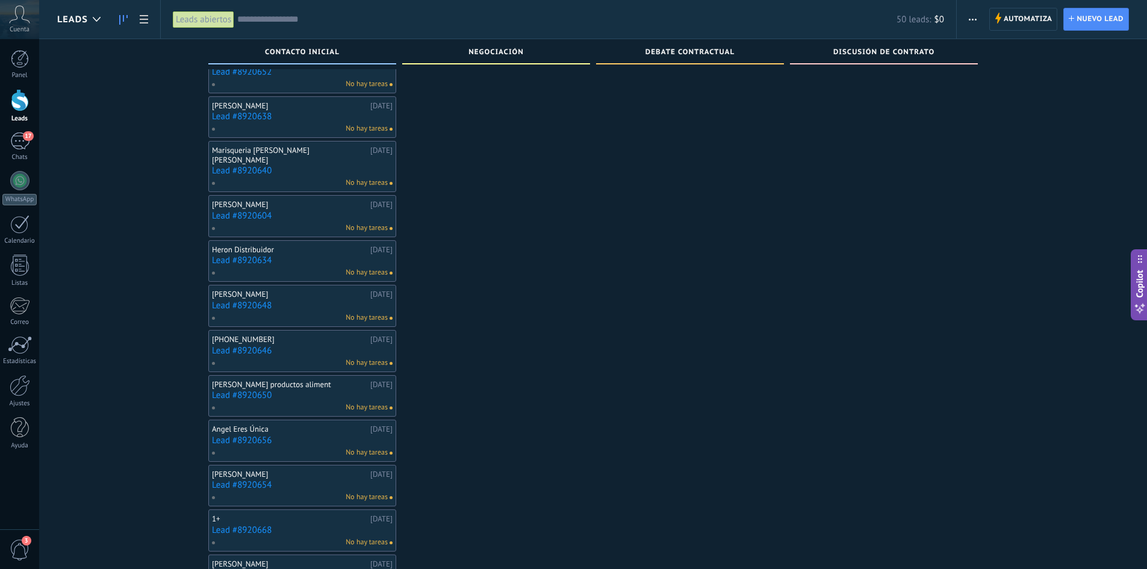
scroll to position [735, 0]
click at [276, 291] on div "[PERSON_NAME]" at bounding box center [289, 296] width 155 height 10
click at [222, 302] on link "Lead #8920648" at bounding box center [302, 307] width 181 height 10
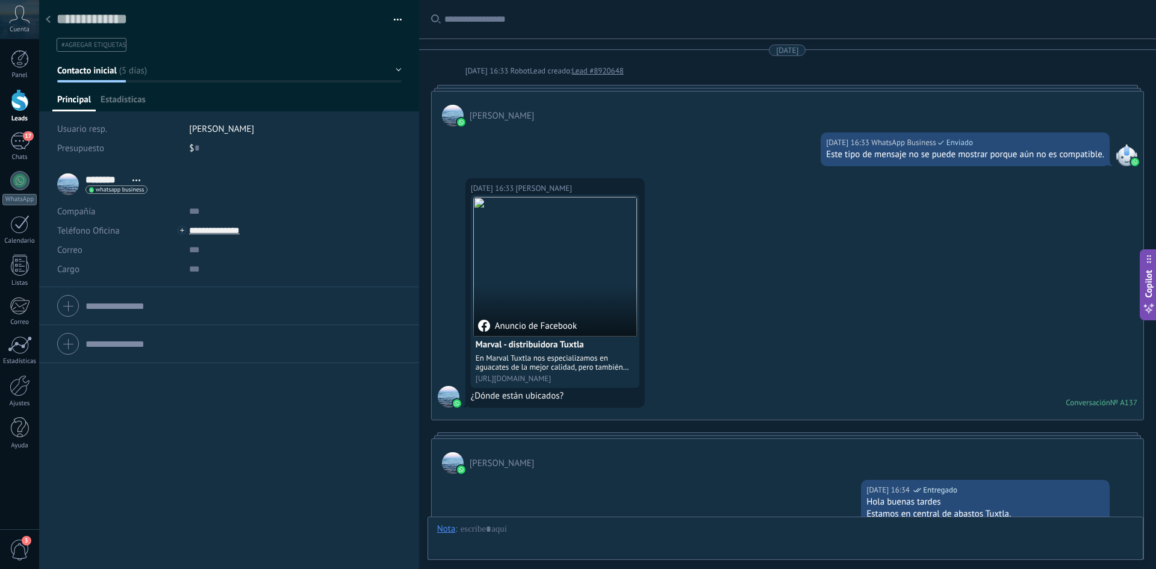
scroll to position [321, 0]
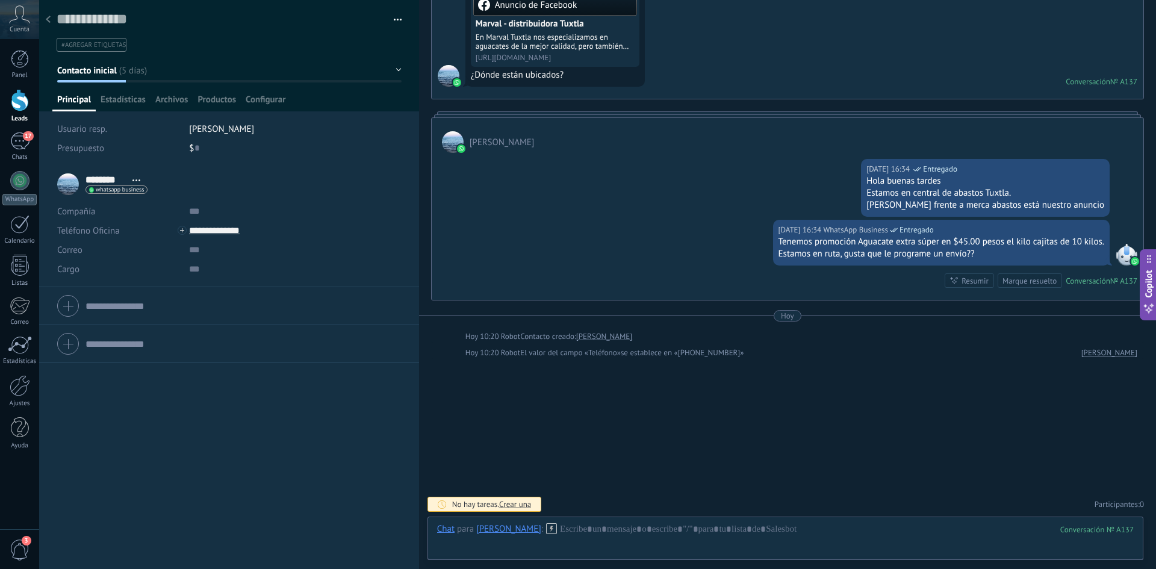
click at [48, 20] on use at bounding box center [48, 19] width 5 height 7
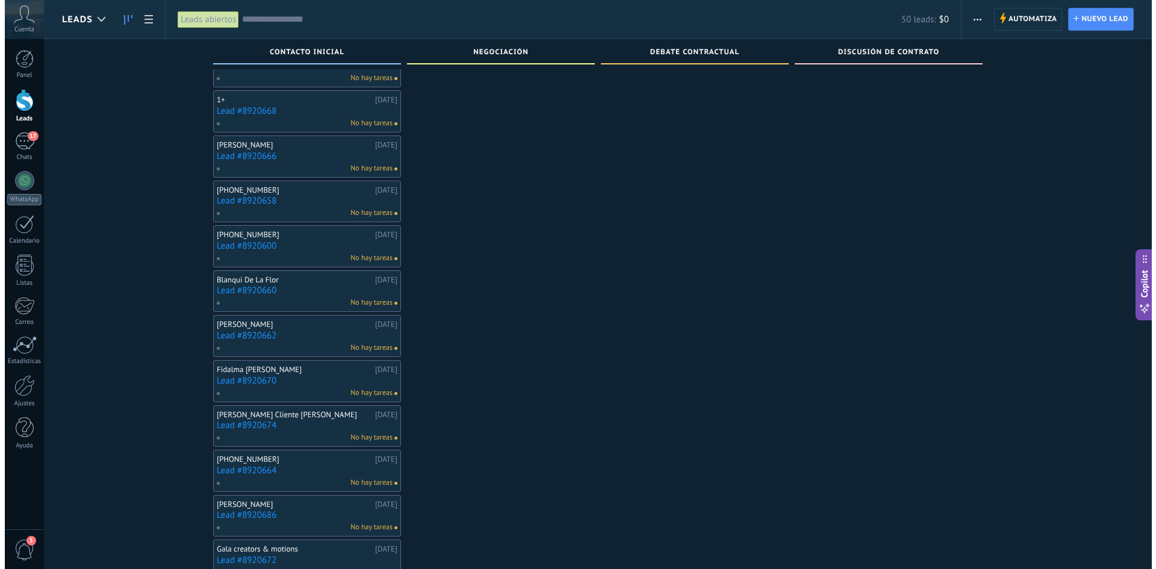
scroll to position [1154, 0]
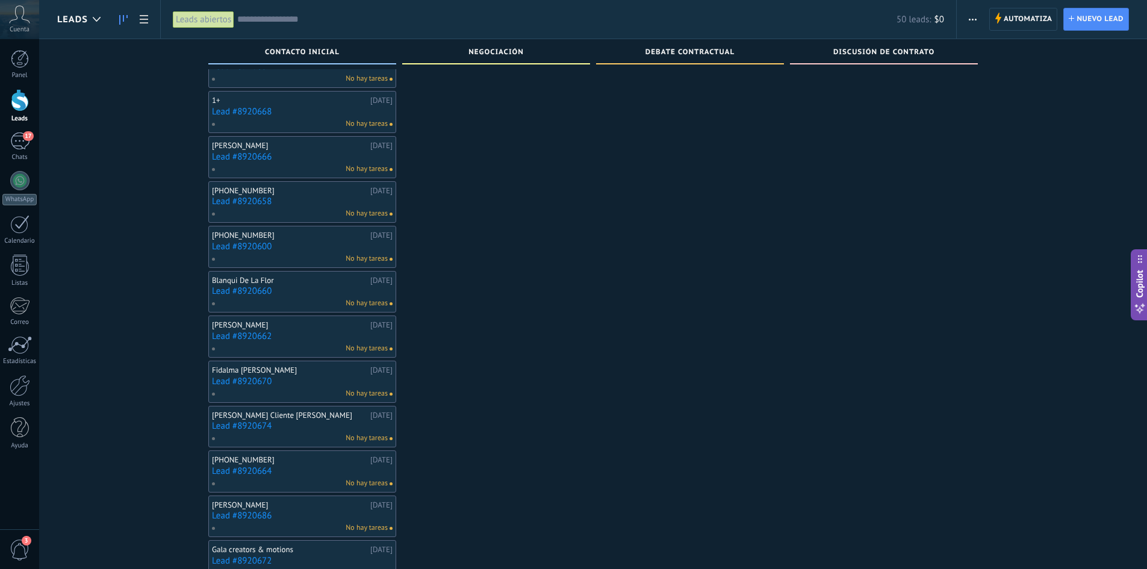
click at [283, 321] on div "Rosy Fernández 01.09.2025 Lead #8920662 No hay tareas" at bounding box center [302, 336] width 181 height 35
click at [250, 320] on div "Rosy Fernández" at bounding box center [289, 325] width 155 height 10
click at [255, 343] on div "No hay tareas" at bounding box center [299, 348] width 176 height 11
click at [256, 331] on link "Lead #8920662" at bounding box center [302, 336] width 181 height 10
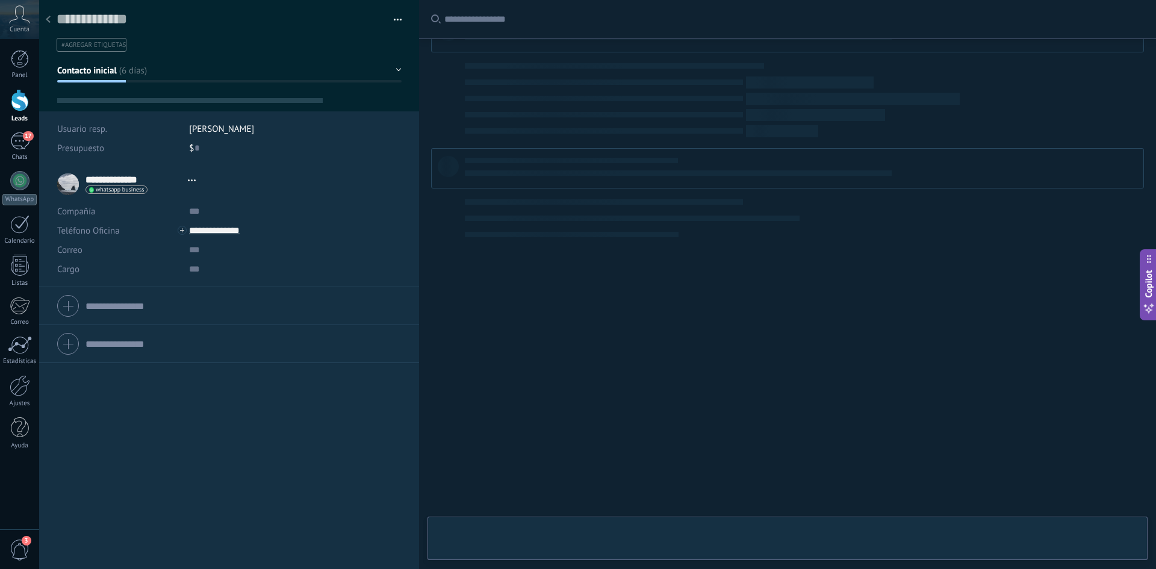
scroll to position [18, 0]
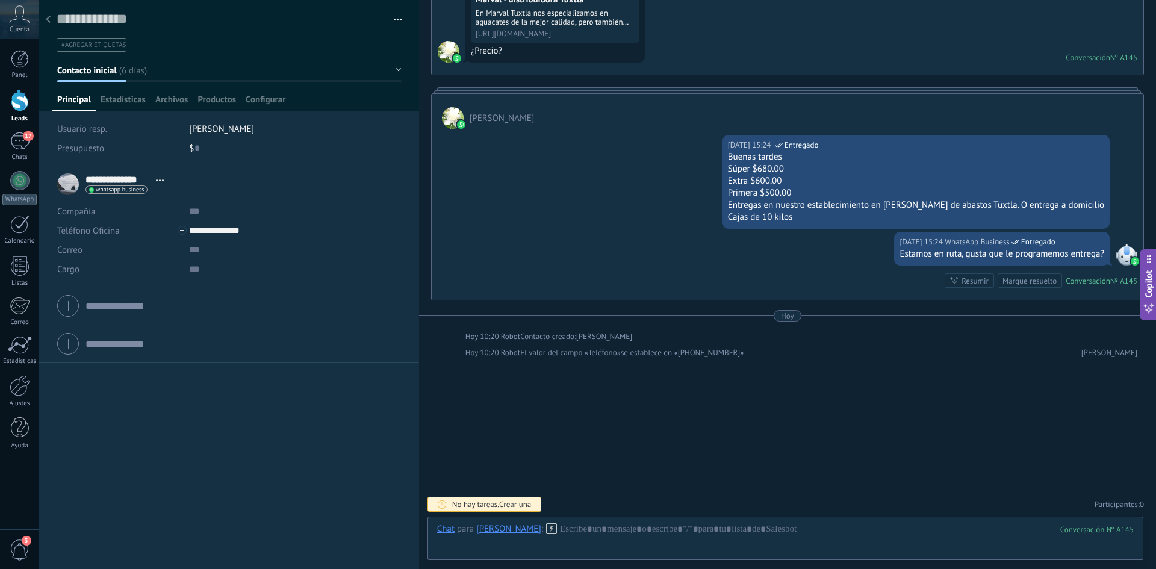
click at [51, 22] on div at bounding box center [48, 19] width 17 height 23
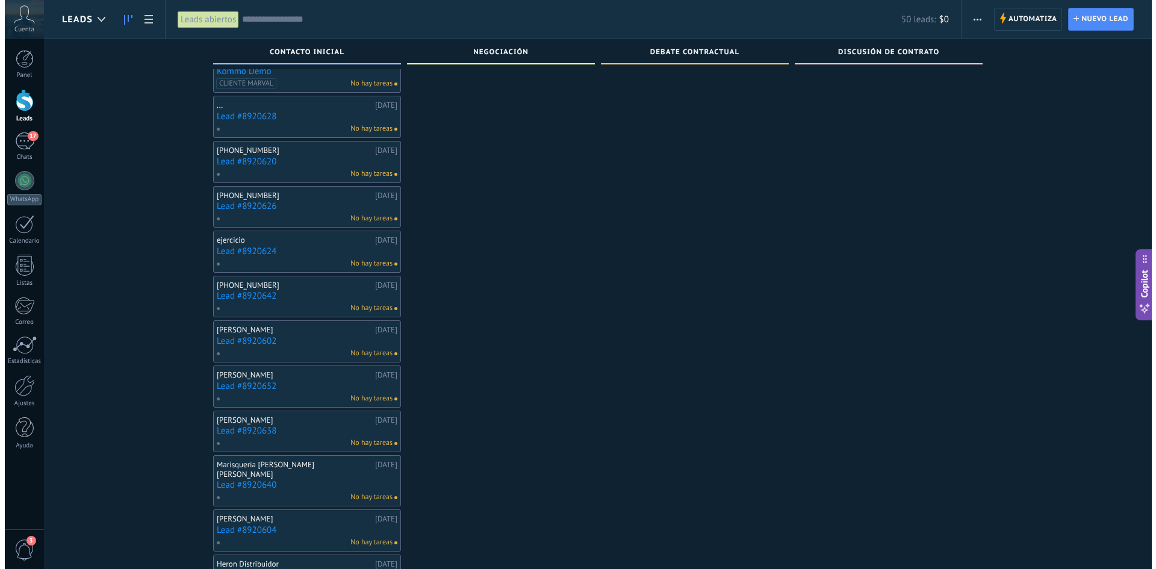
scroll to position [373, 0]
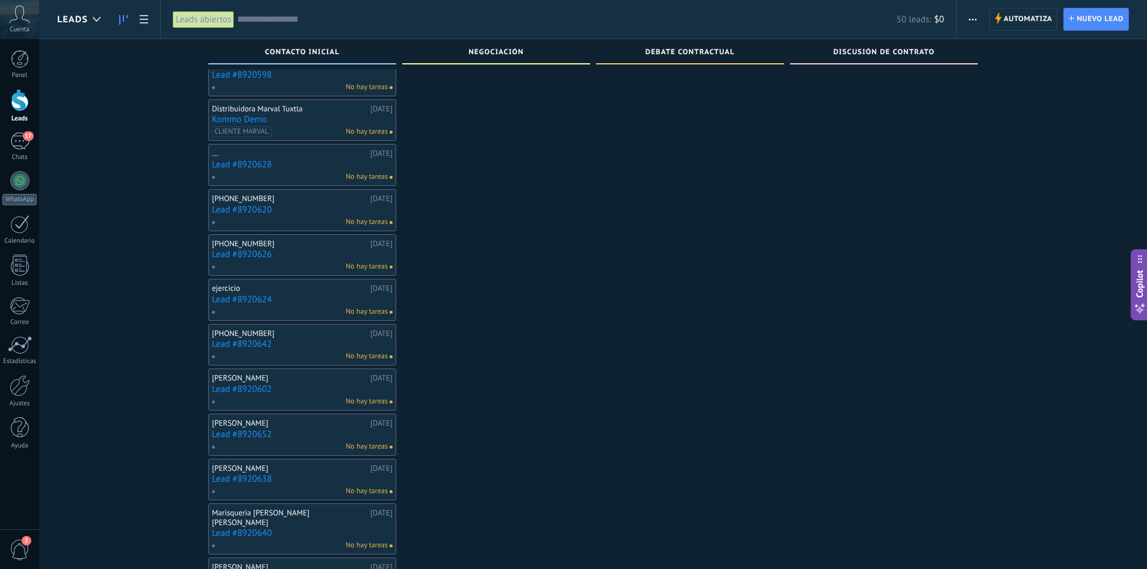
click at [269, 382] on div "[PERSON_NAME]" at bounding box center [289, 378] width 155 height 10
click at [217, 388] on link "Lead #8920602" at bounding box center [302, 389] width 181 height 10
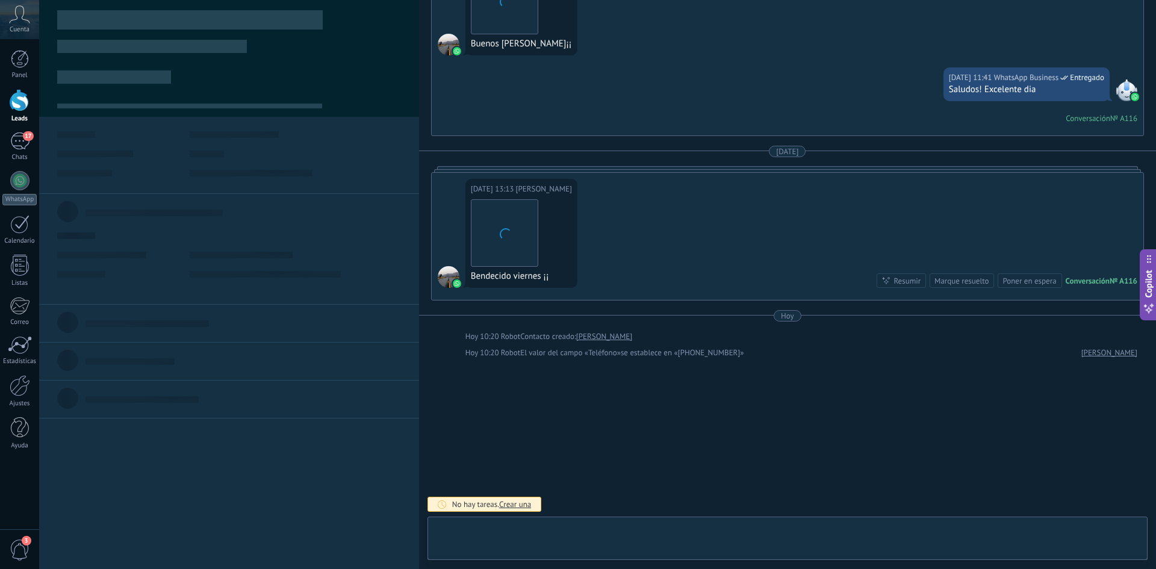
scroll to position [18, 0]
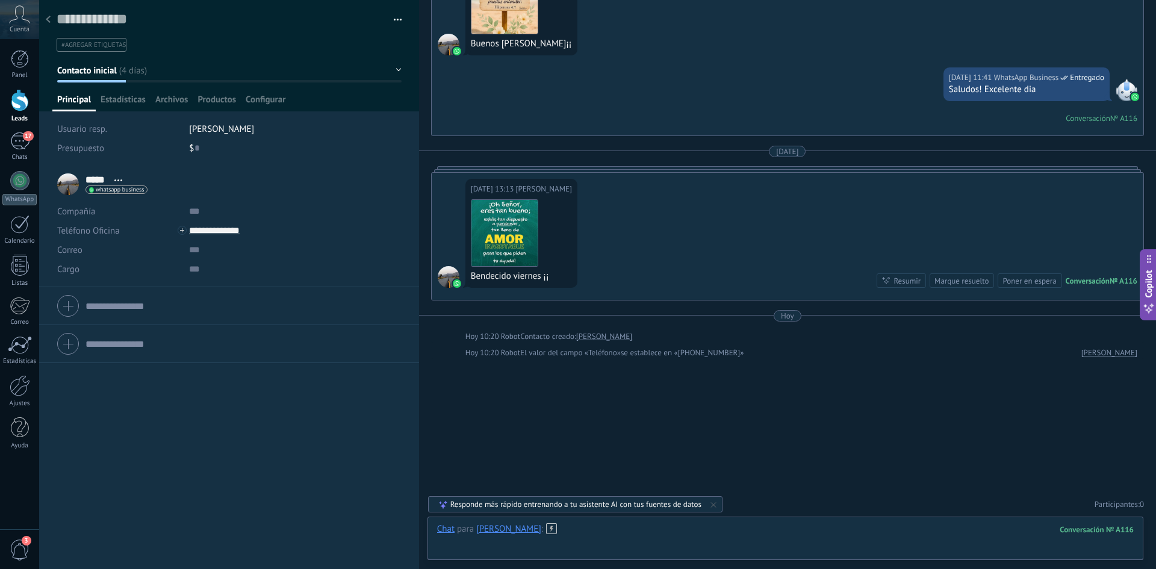
click at [576, 532] on div at bounding box center [785, 541] width 697 height 36
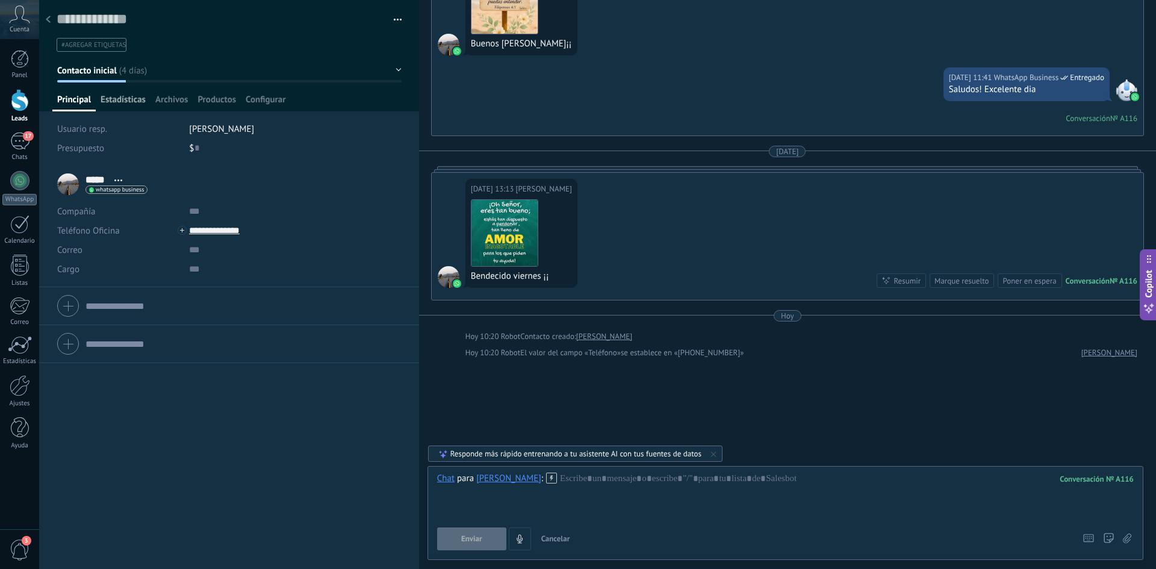
click at [113, 95] on span "Estadísticas" at bounding box center [123, 102] width 45 height 17
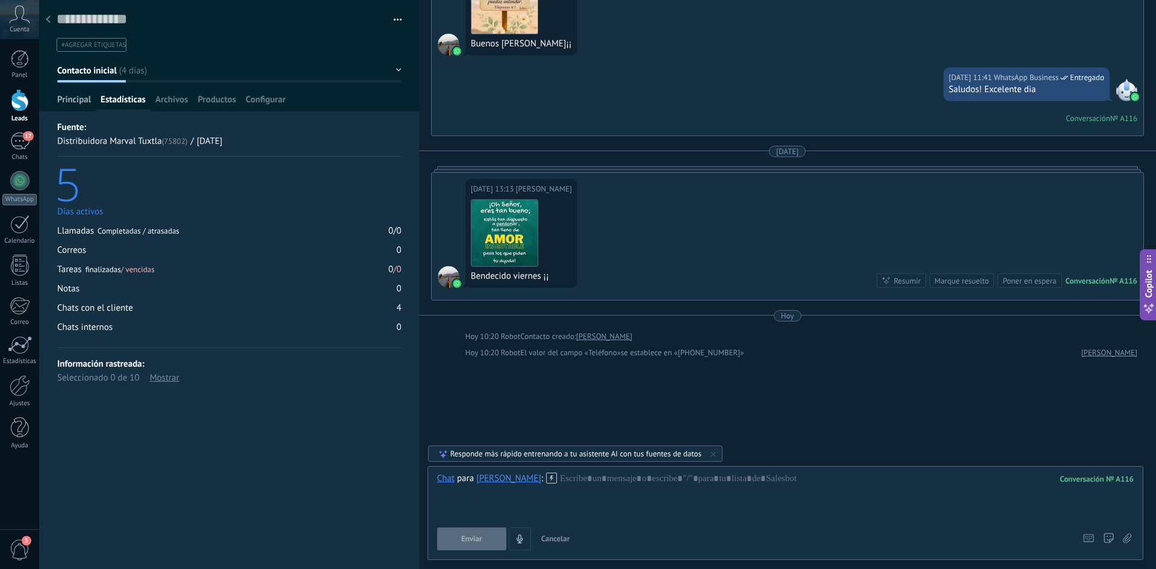
click at [85, 98] on span "Principal" at bounding box center [74, 102] width 34 height 17
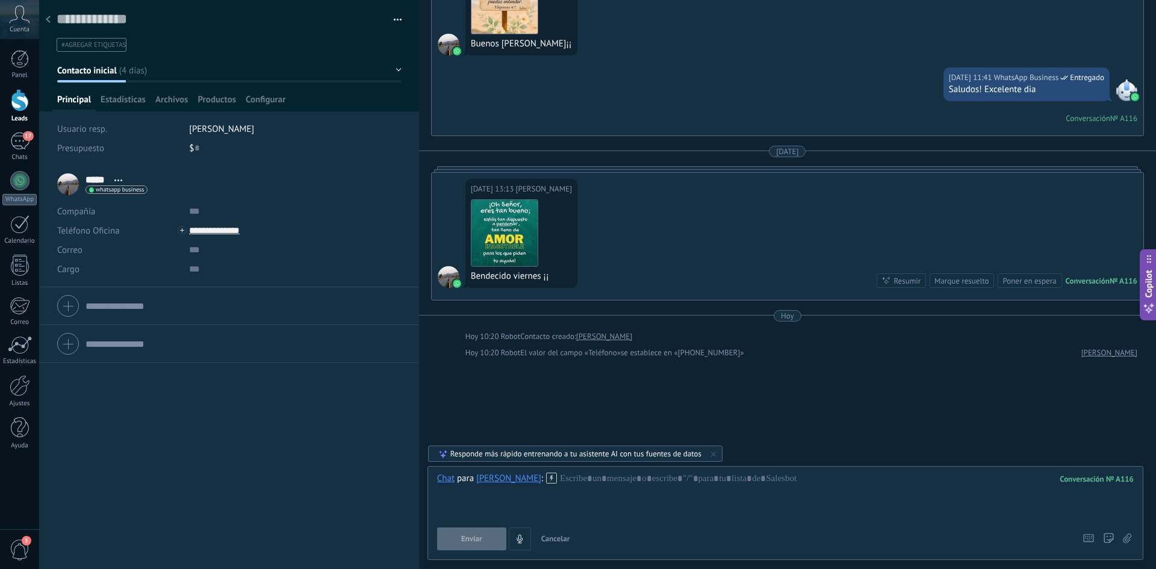
click at [97, 38] on li "#agregar etiquetas" at bounding box center [92, 45] width 70 height 14
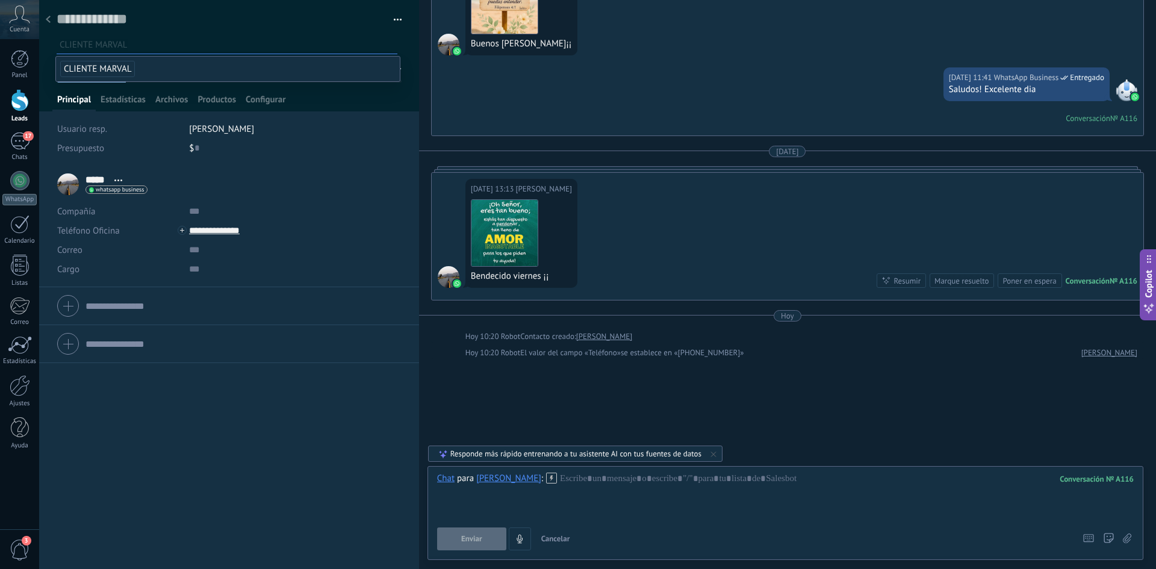
click at [116, 68] on span "CLIENTE MARVAL" at bounding box center [97, 69] width 75 height 16
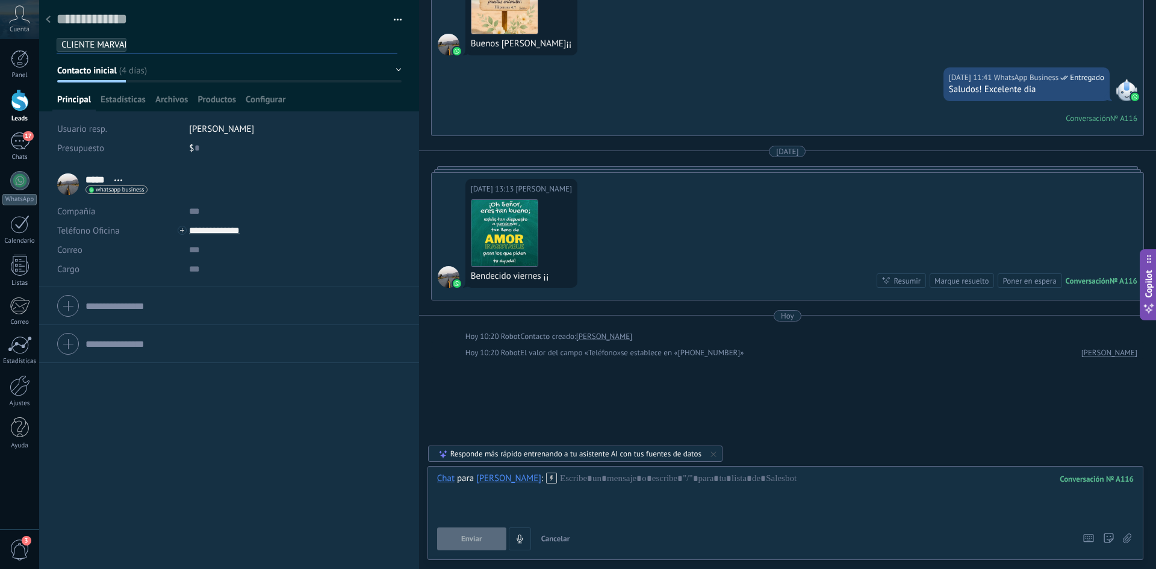
click at [263, 455] on div "***** Elena ***** Elena Apellido Abrir detalle Copie el nombre" at bounding box center [229, 367] width 380 height 403
click at [52, 22] on div at bounding box center [48, 19] width 17 height 23
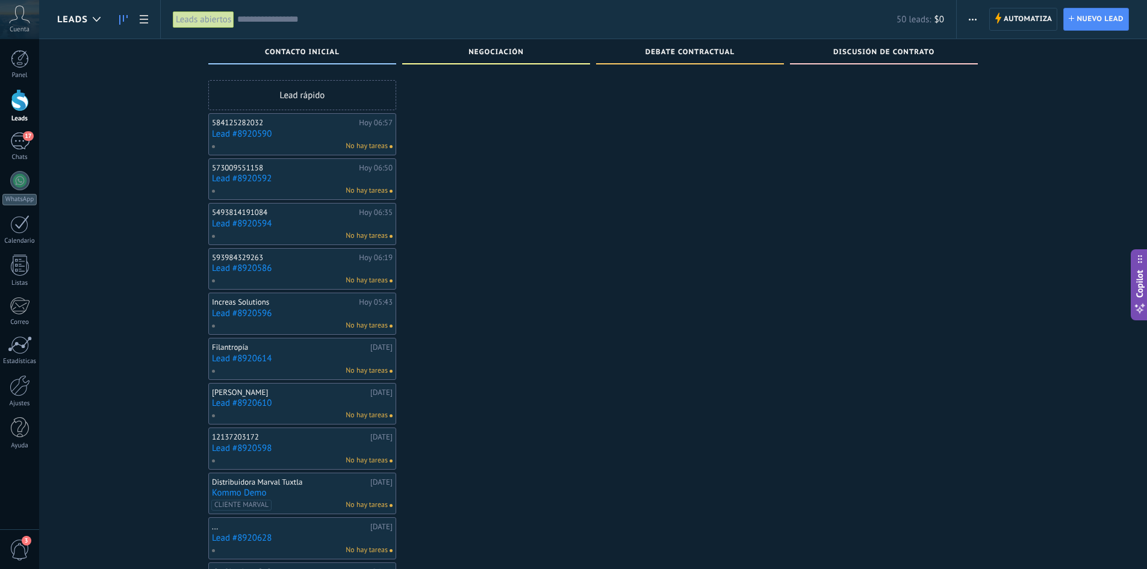
scroll to position [241, 0]
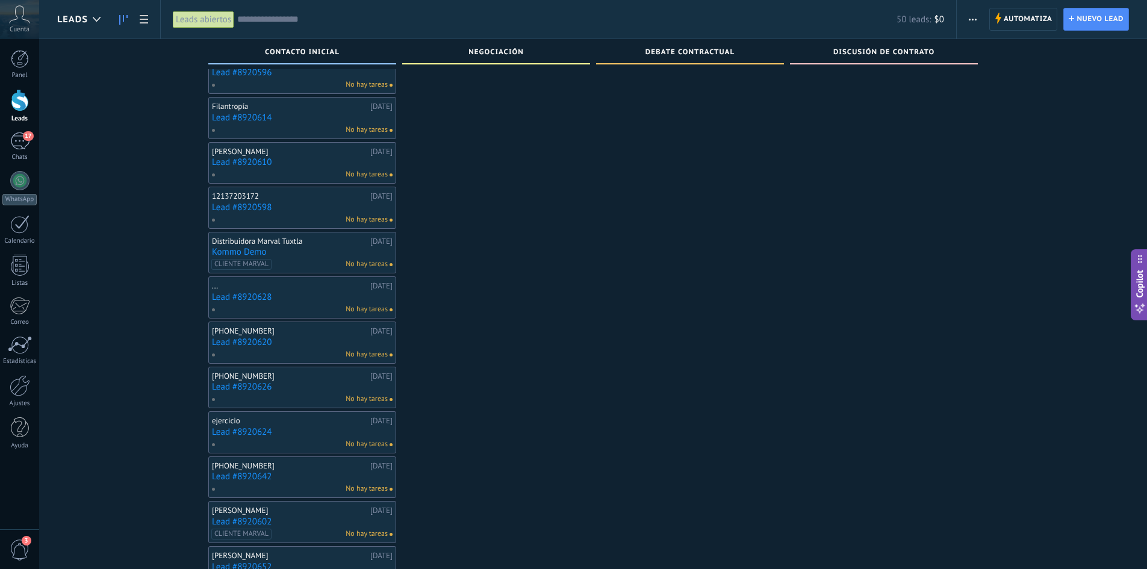
click at [277, 333] on div "[PHONE_NUMBER]" at bounding box center [289, 331] width 155 height 10
click at [289, 352] on div "No hay tareas" at bounding box center [299, 354] width 176 height 11
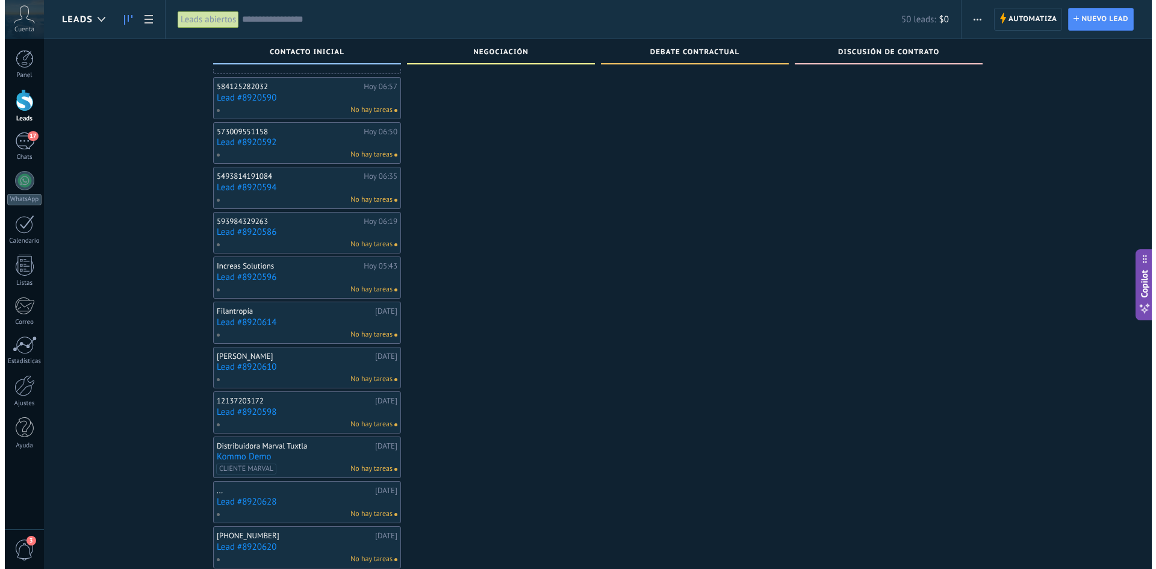
scroll to position [0, 0]
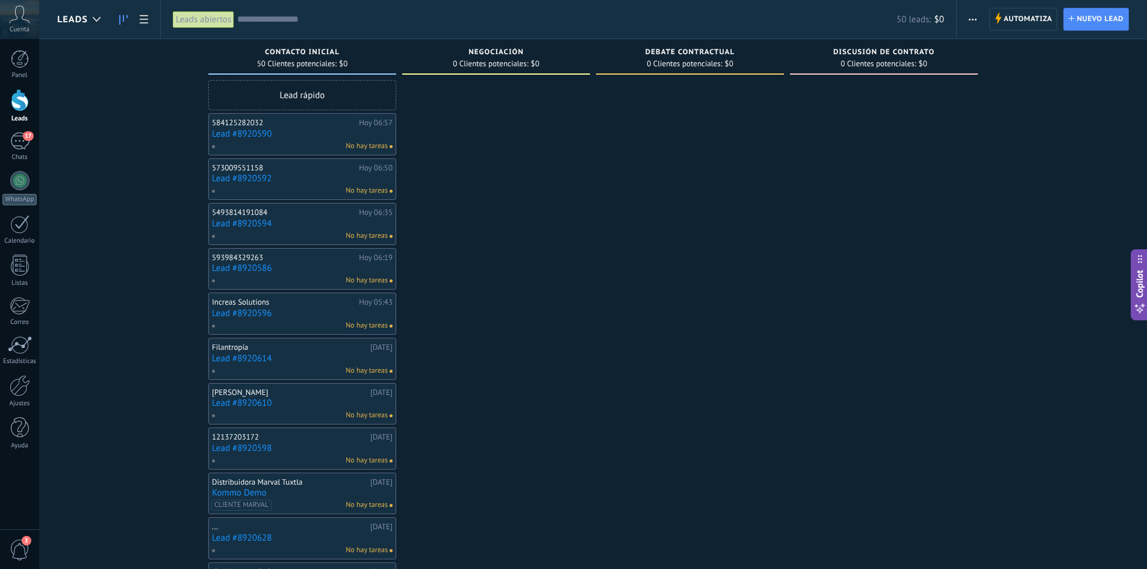
click at [296, 16] on input "text" at bounding box center [566, 19] width 659 height 13
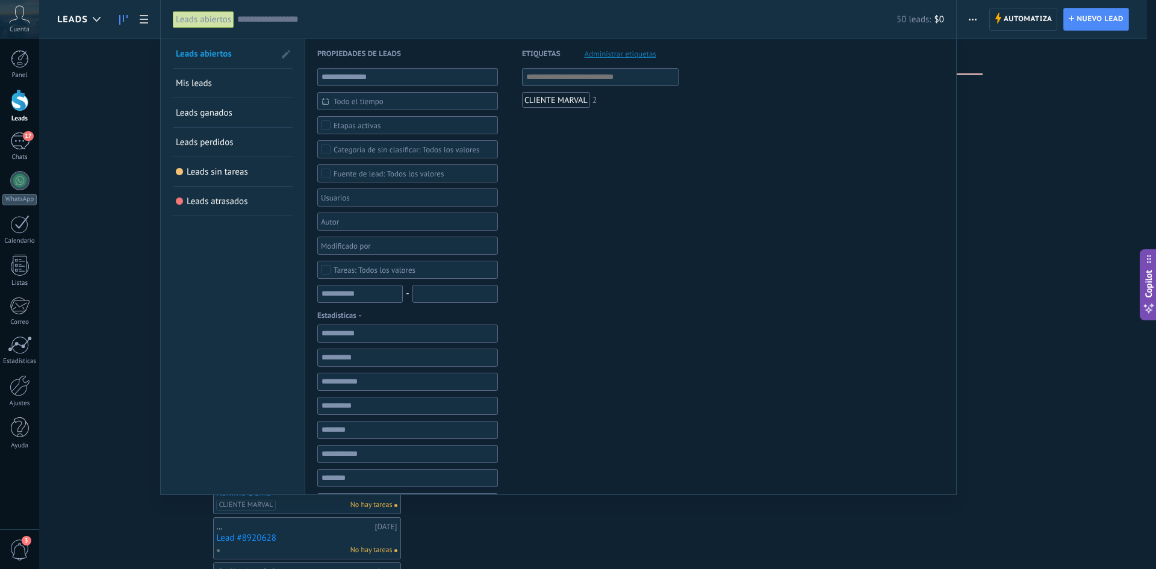
click at [553, 98] on div "CLIENTE MARVAL" at bounding box center [556, 100] width 68 height 16
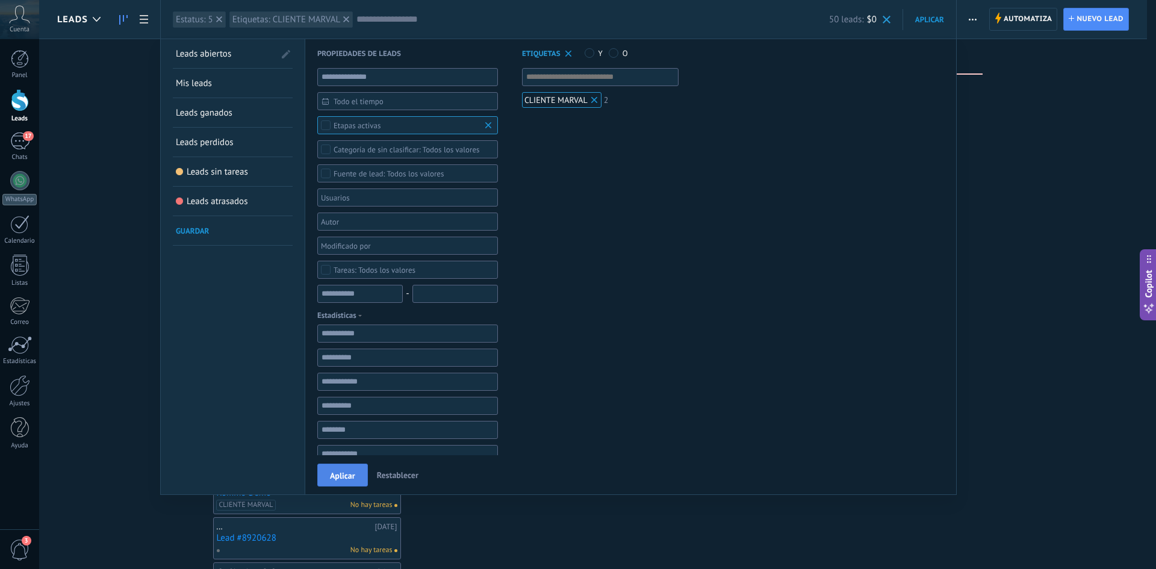
click at [332, 472] on span "Aplicar" at bounding box center [342, 475] width 25 height 8
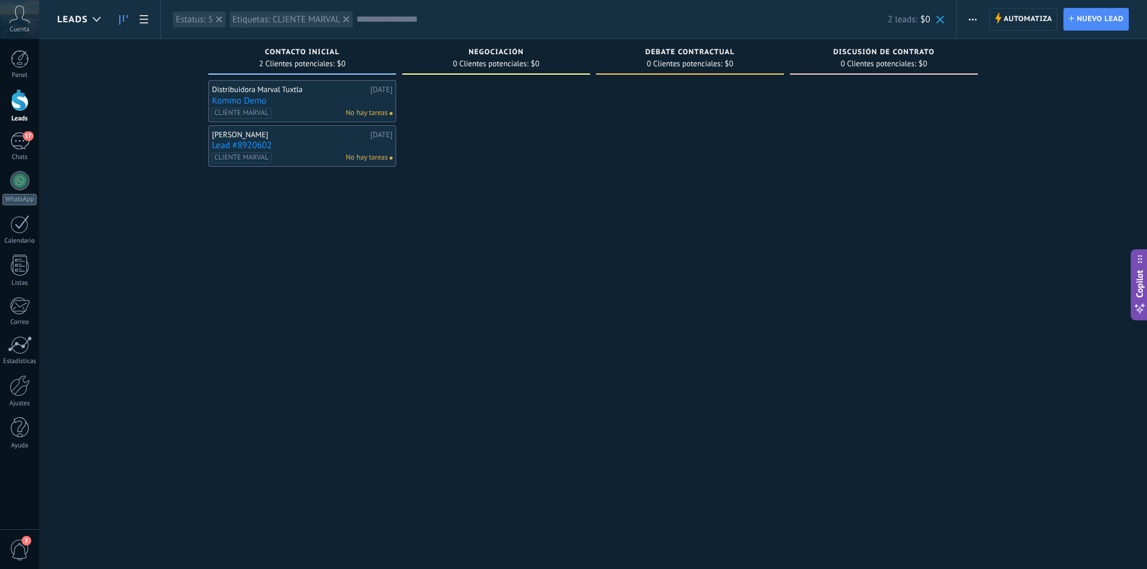
click at [371, 95] on div "Distribuidora Marval Tuxtla 06.09.2025 Kommo Demo CLIENTE MARVAL No hay tareas" at bounding box center [302, 101] width 181 height 35
click at [259, 97] on link "Kommo Demo" at bounding box center [302, 101] width 181 height 10
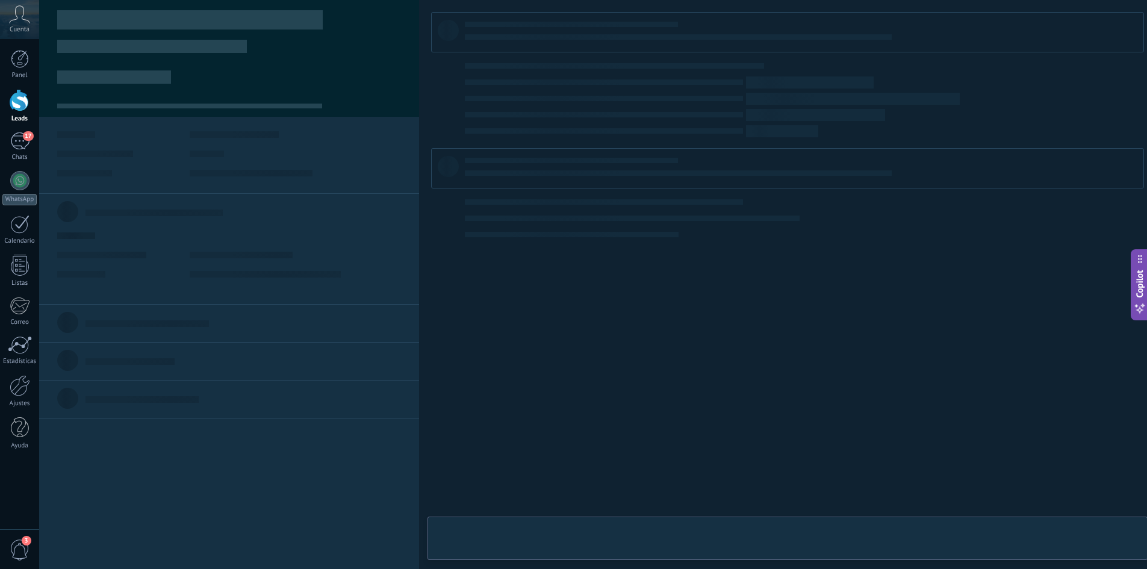
type textarea "**********"
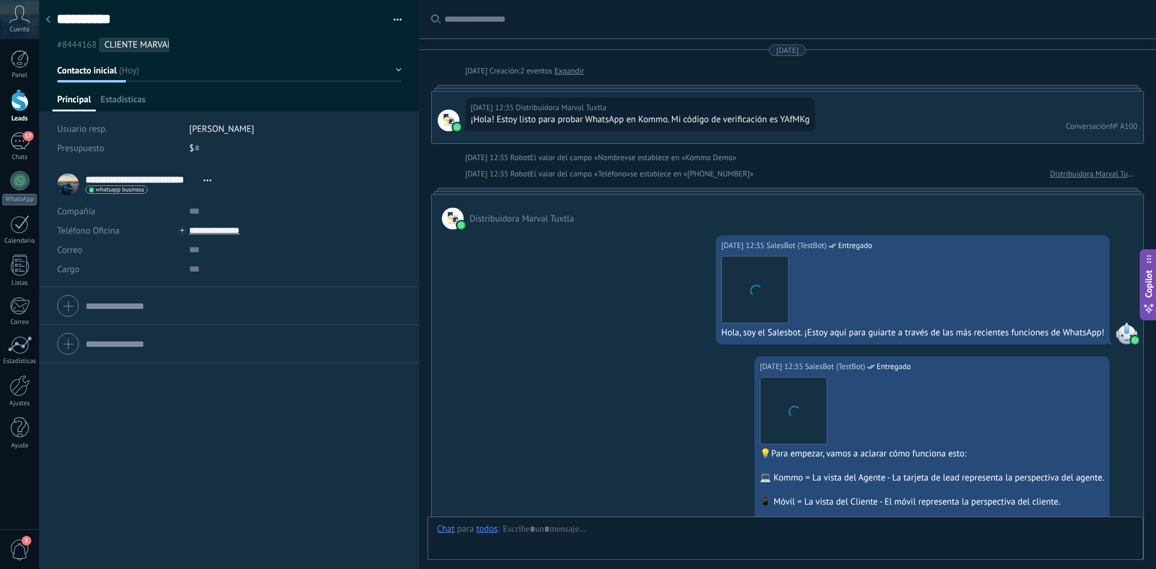
scroll to position [818, 0]
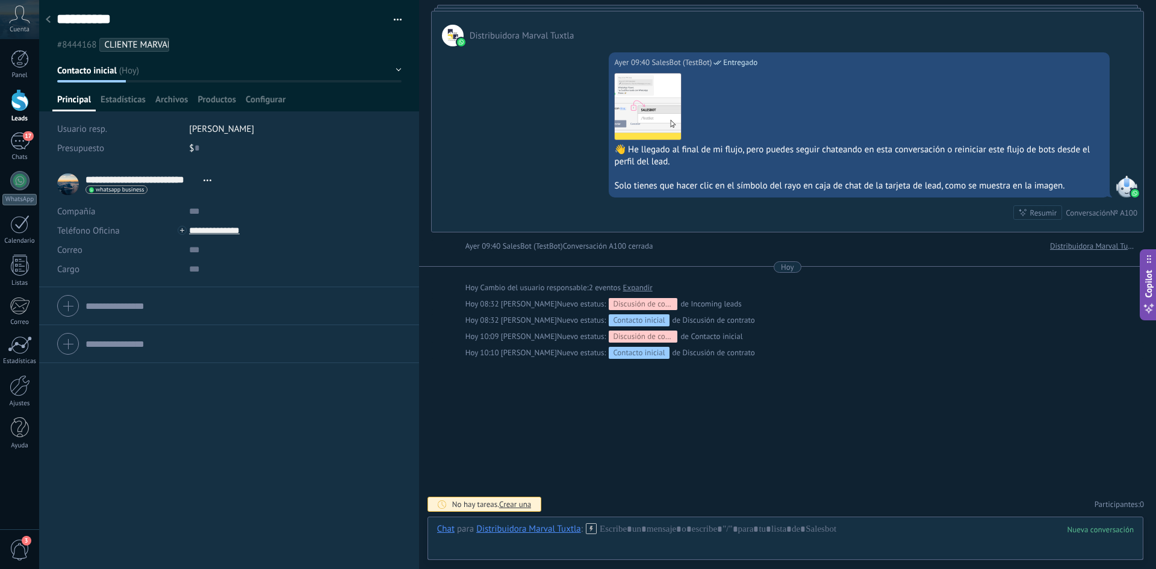
click at [393, 13] on button "button" at bounding box center [393, 20] width 17 height 18
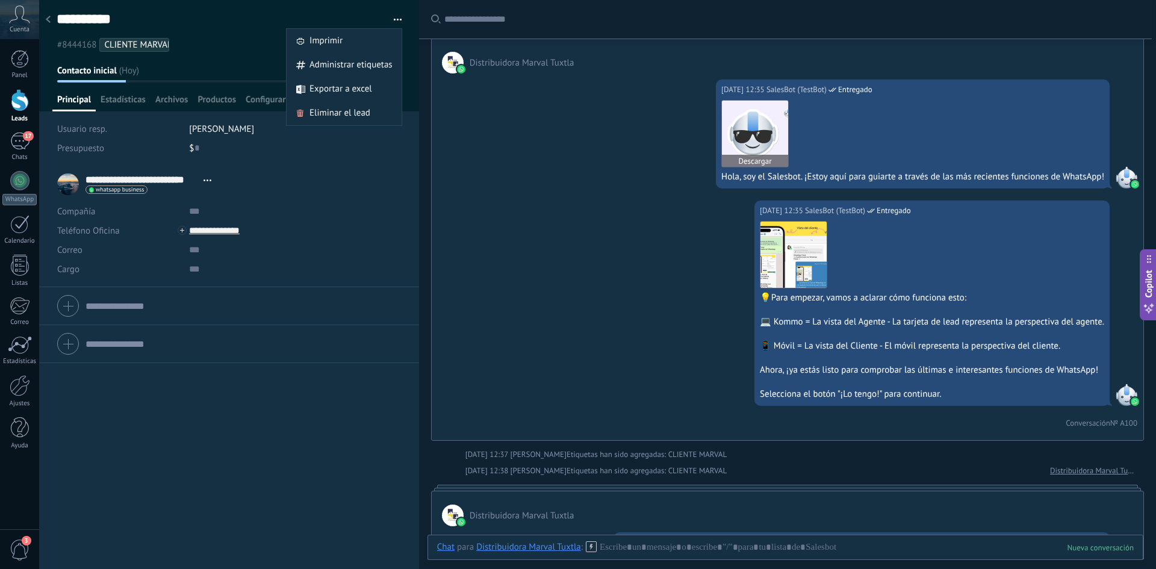
scroll to position [0, 0]
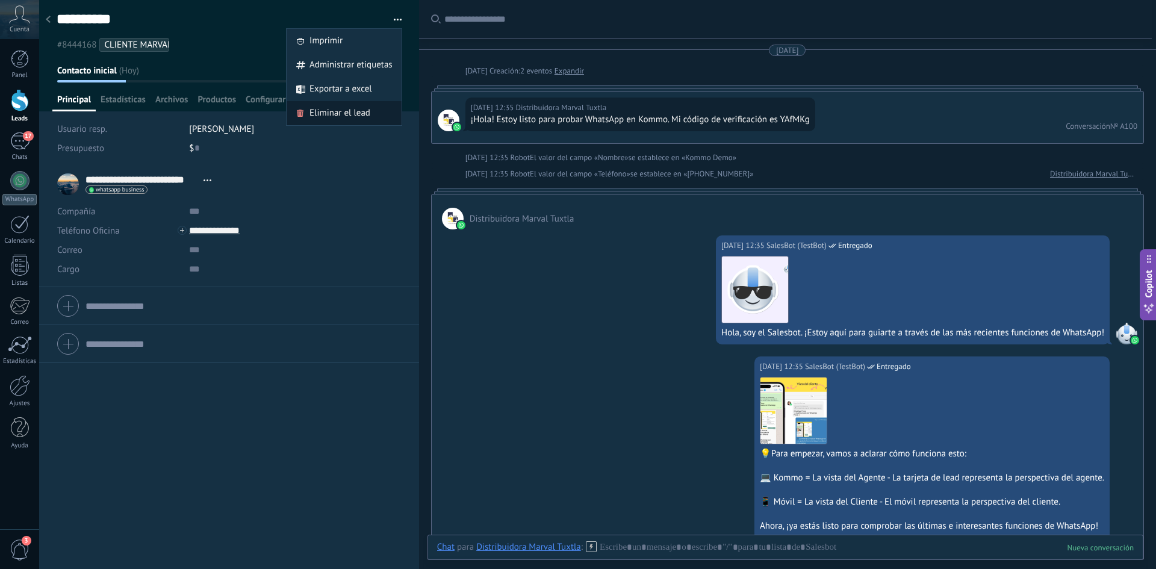
click at [336, 117] on span "Eliminar el lead" at bounding box center [339, 113] width 61 height 24
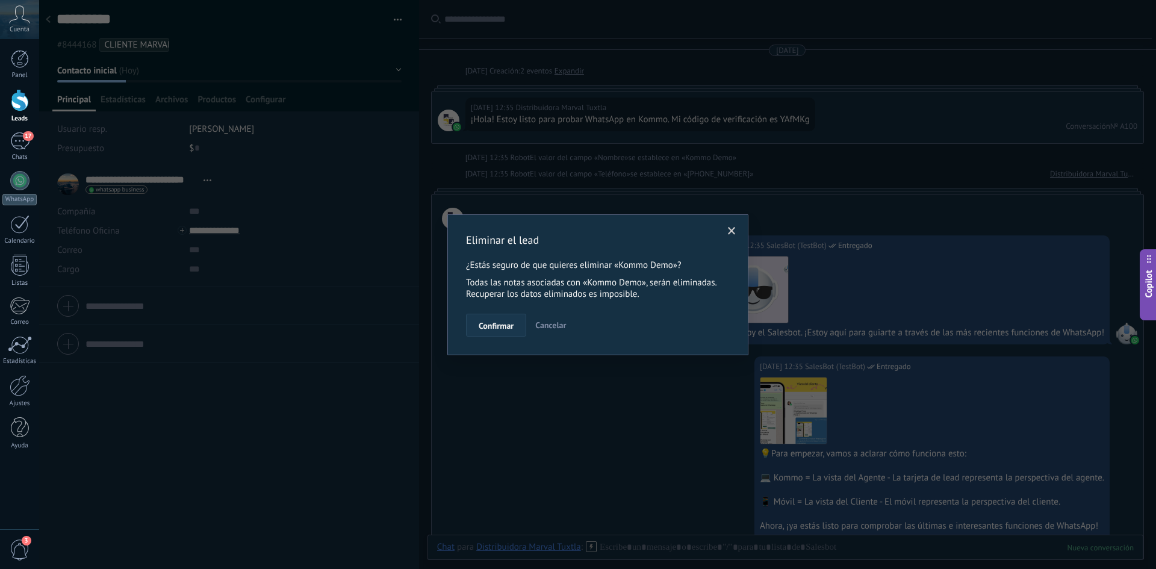
click at [510, 332] on button "Confirmar" at bounding box center [496, 325] width 60 height 23
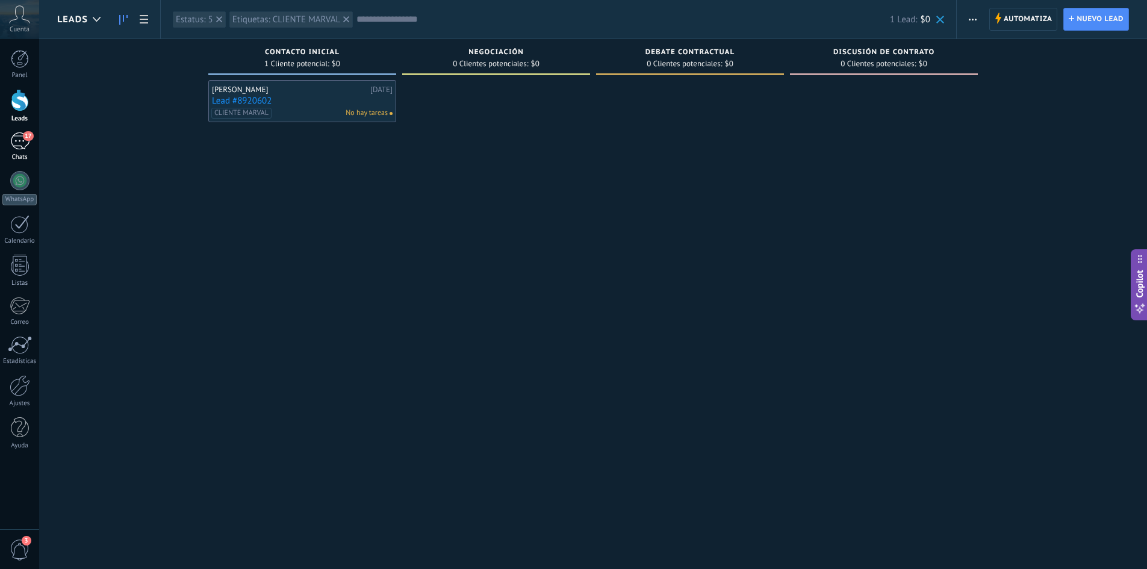
click at [18, 146] on div "17" at bounding box center [19, 140] width 19 height 17
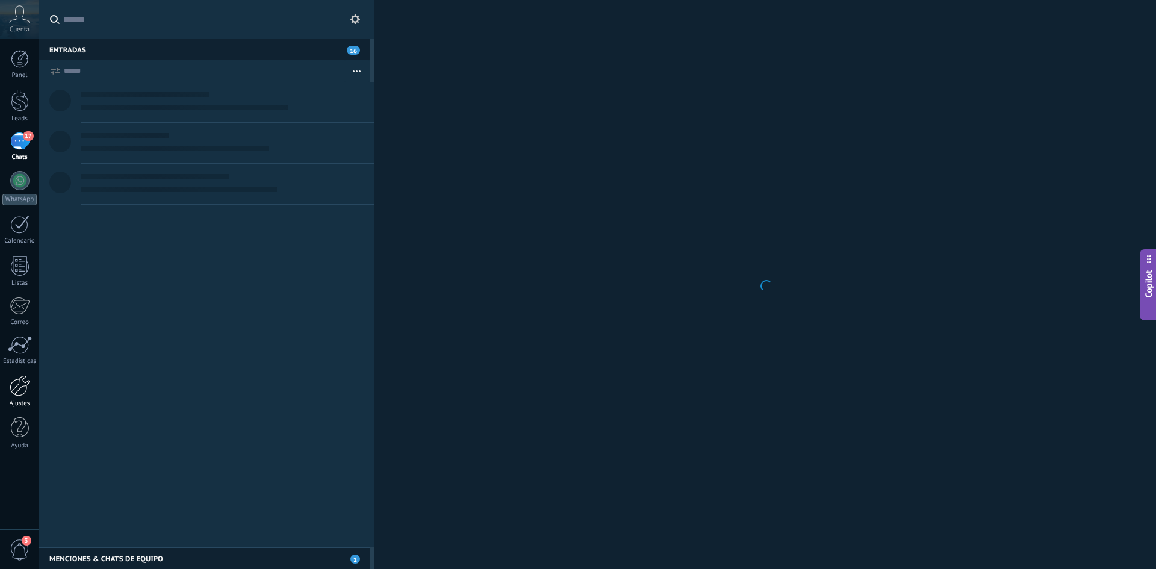
click at [20, 388] on div at bounding box center [20, 385] width 20 height 21
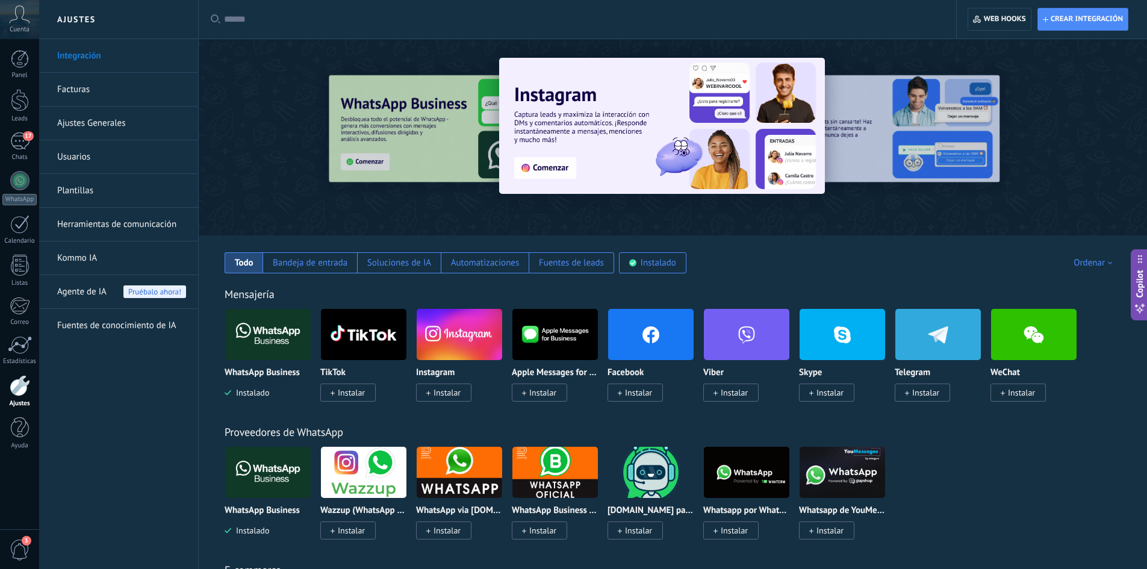
click at [647, 393] on span "Instalar" at bounding box center [638, 392] width 27 height 11
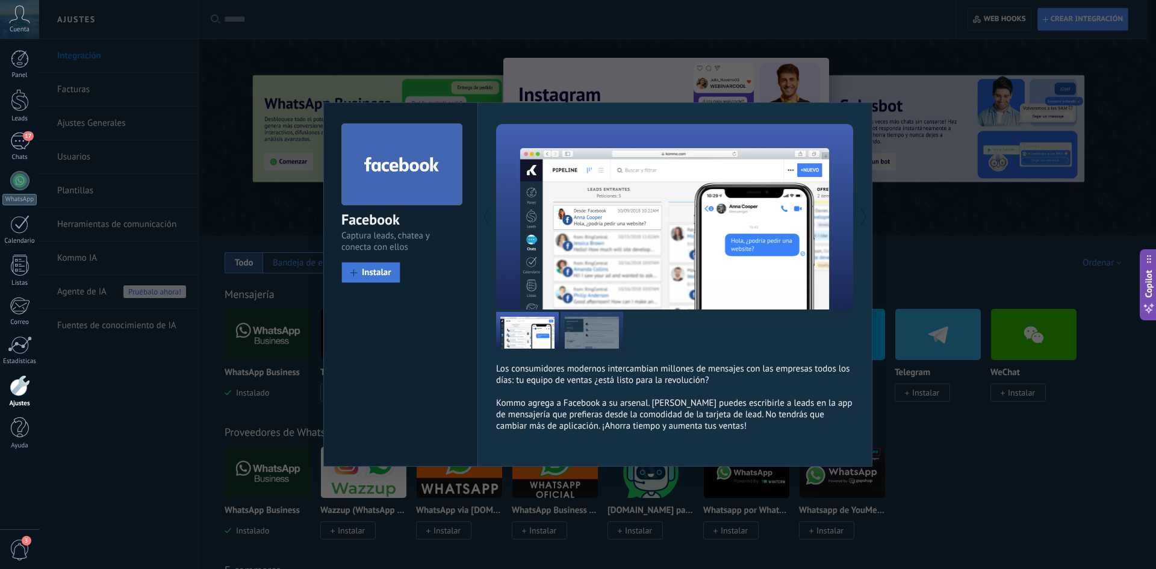
click at [373, 274] on span "Instalar" at bounding box center [377, 272] width 30 height 9
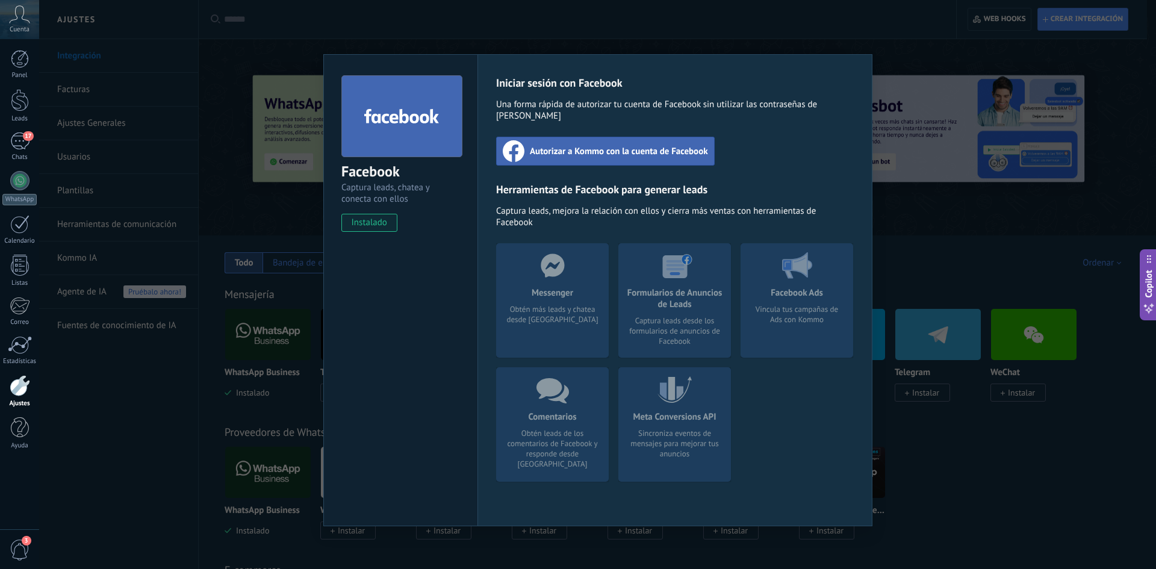
click at [587, 145] on span "Autorizar a Kommo con la cuenta de Facebook" at bounding box center [619, 151] width 178 height 12
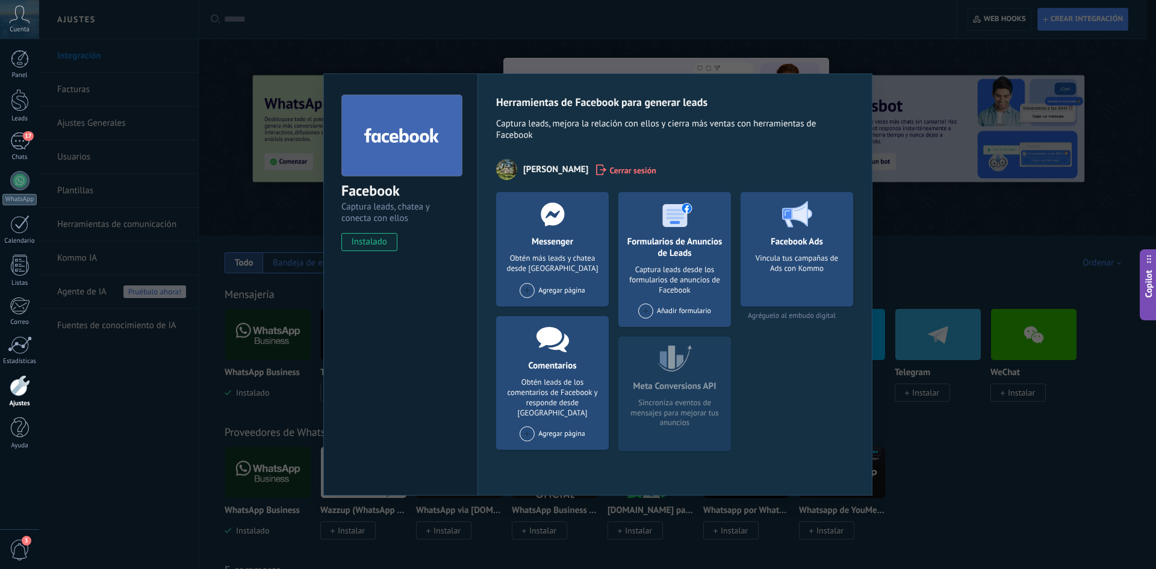
click at [115, 397] on div "Facebook Captura leads, chatea y conecta con ellos instalado Desinstalar Herram…" at bounding box center [597, 284] width 1117 height 569
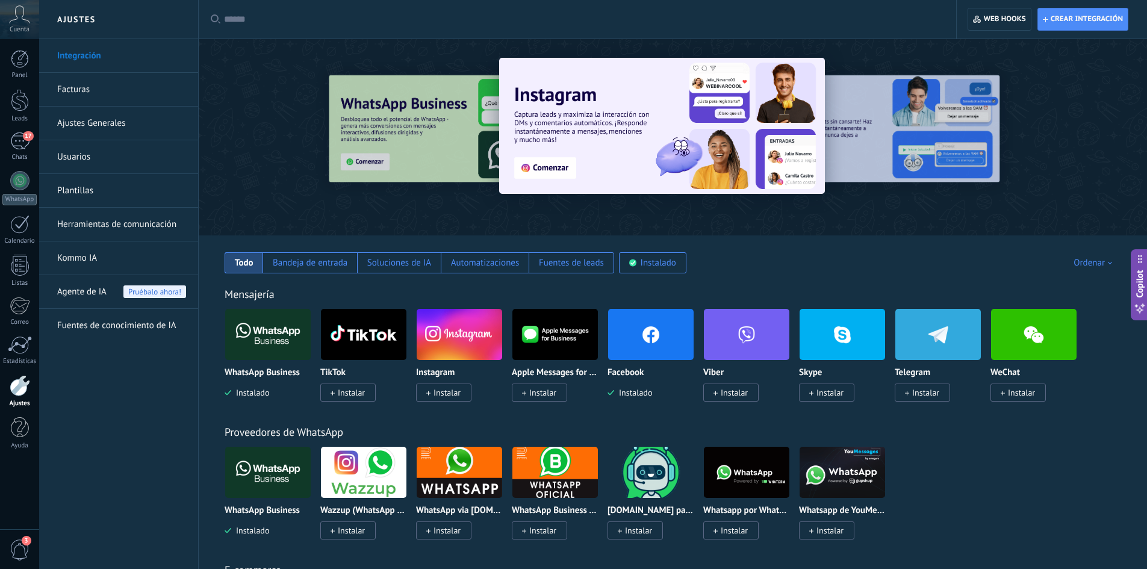
click at [665, 351] on img at bounding box center [651, 334] width 86 height 58
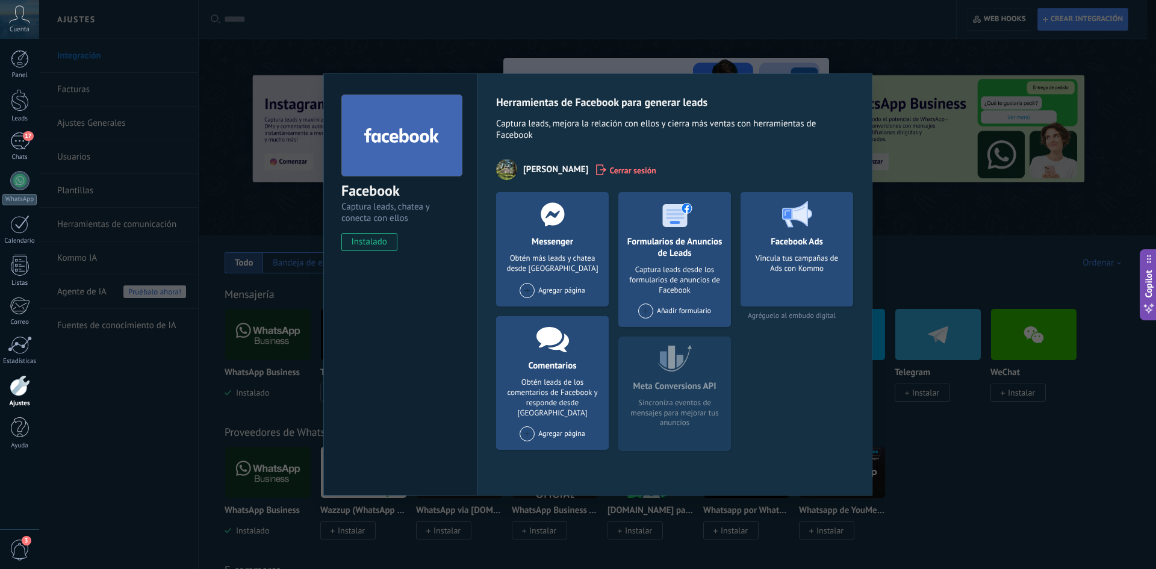
click at [558, 291] on div "Agregar página" at bounding box center [553, 290] width 66 height 15
click at [571, 318] on div "Marval - distribuidora Tuxtla" at bounding box center [574, 313] width 113 height 26
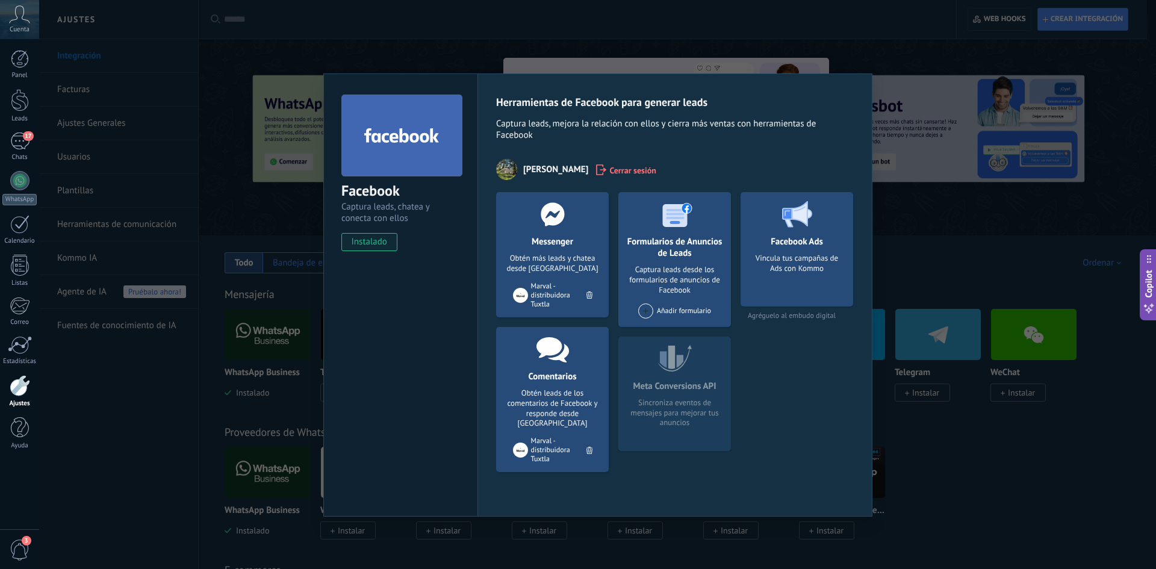
click at [87, 381] on div "Facebook Captura leads, chatea y conecta con ellos instalado Desinstalar Herram…" at bounding box center [597, 284] width 1117 height 569
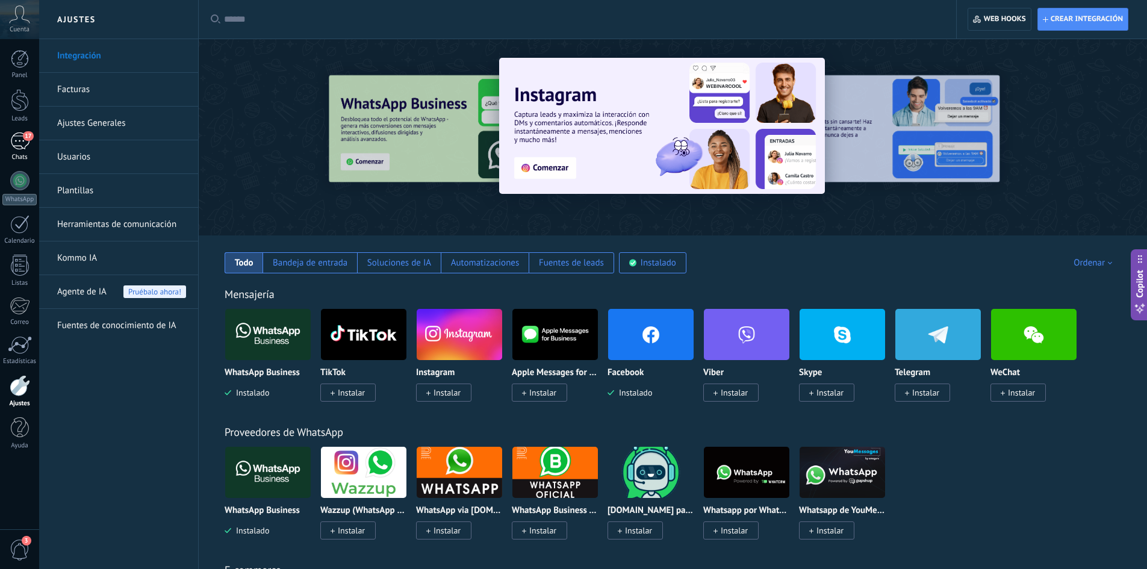
click at [21, 151] on link "17 Chats" at bounding box center [19, 146] width 39 height 29
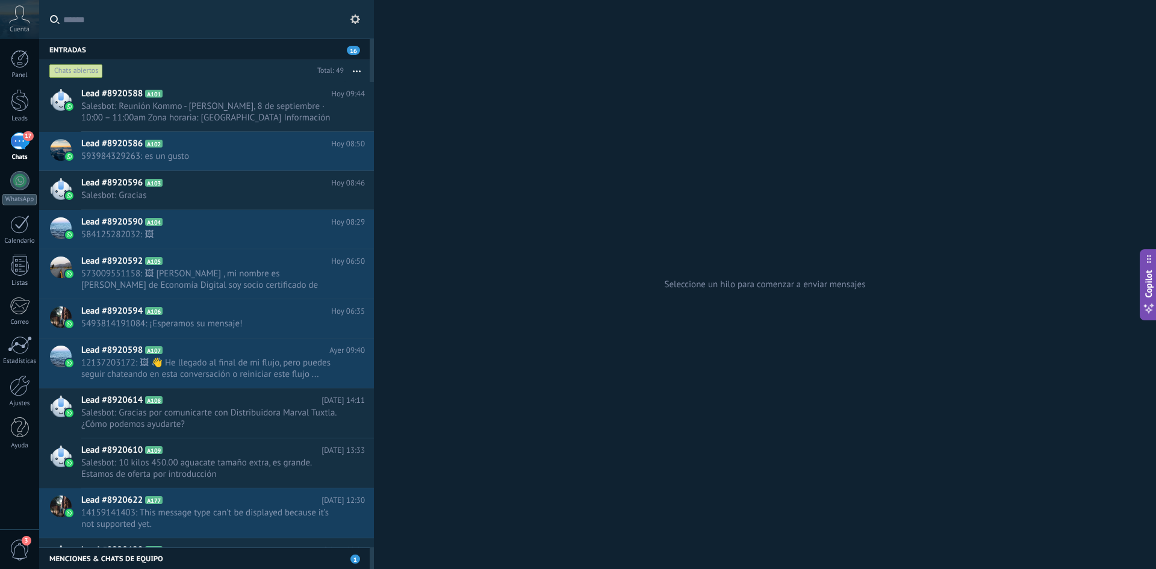
click at [13, 135] on div "17" at bounding box center [19, 140] width 19 height 17
click at [23, 100] on div at bounding box center [20, 100] width 18 height 22
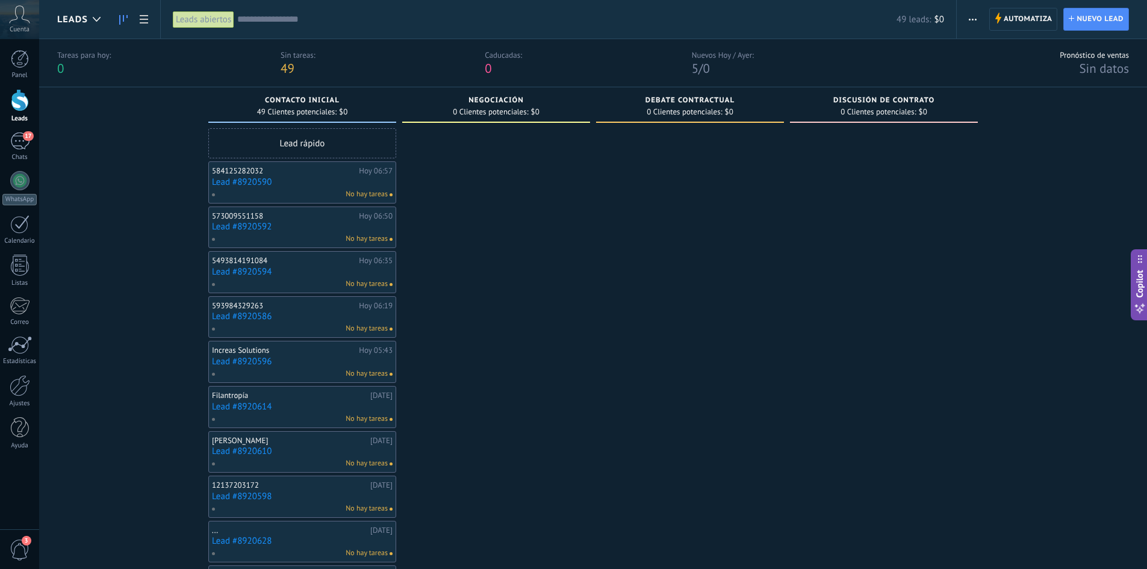
click at [278, 19] on input "text" at bounding box center [566, 19] width 659 height 13
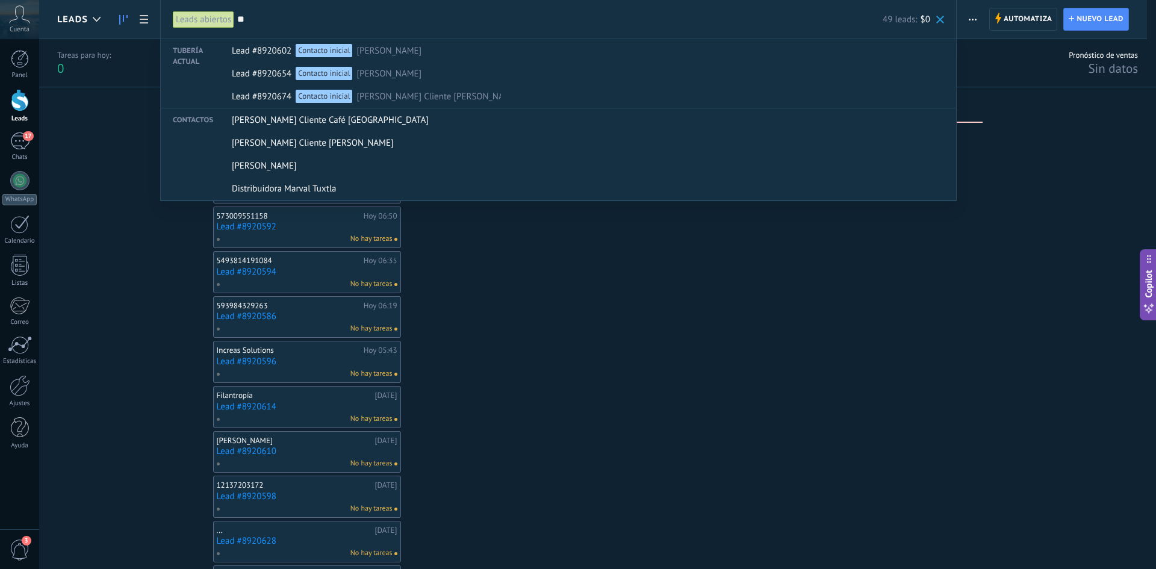
type input "*"
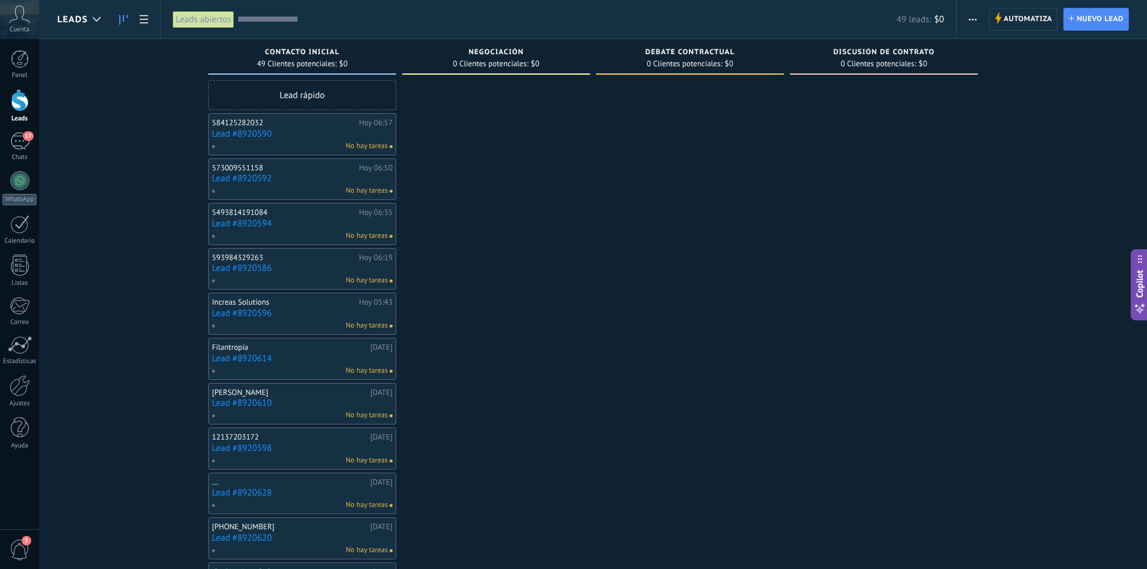
click at [278, 27] on div "49 leads: $0" at bounding box center [590, 19] width 707 height 39
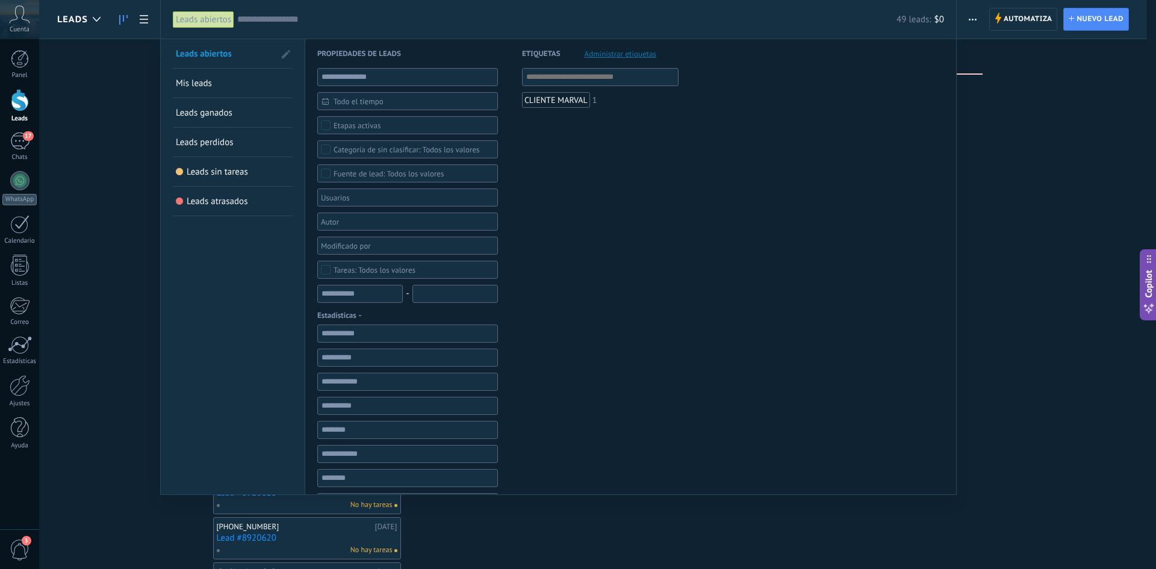
click at [563, 100] on div "CLIENTE MARVAL" at bounding box center [556, 100] width 68 height 16
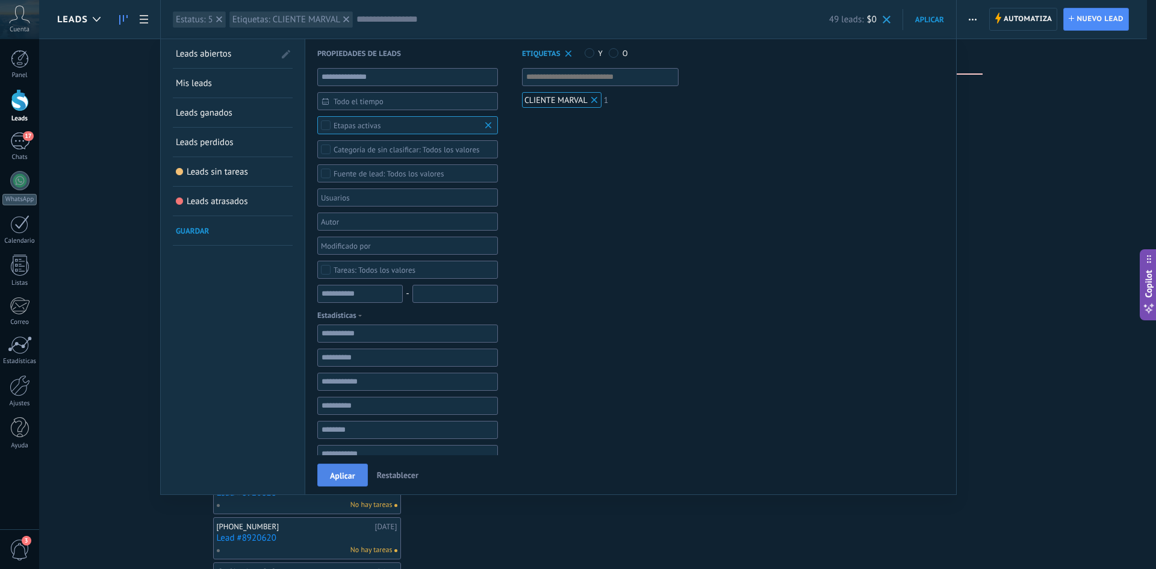
click at [334, 478] on span "Aplicar" at bounding box center [342, 475] width 25 height 8
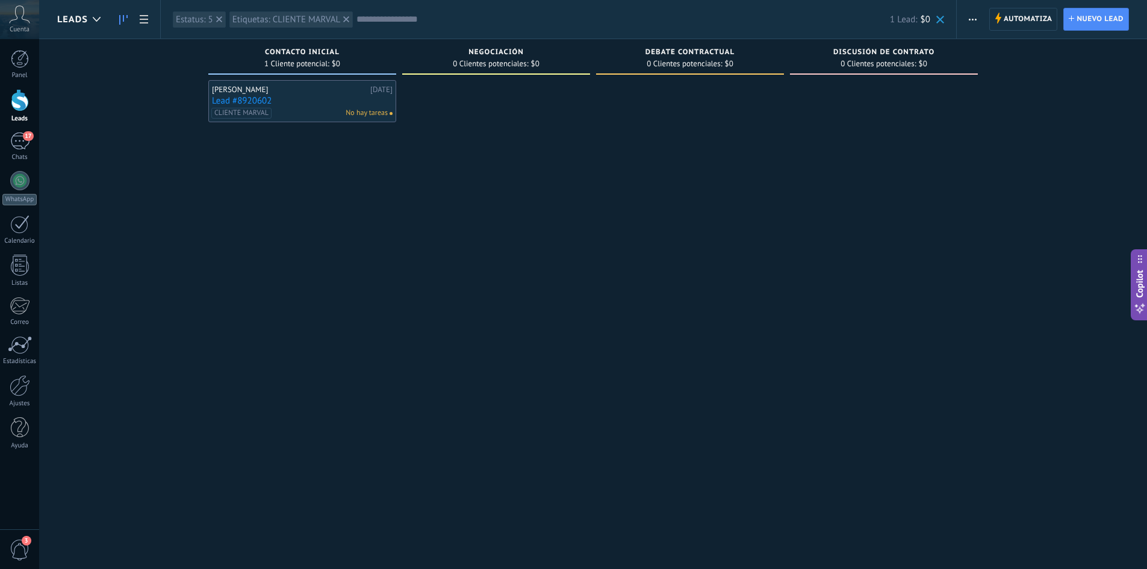
click at [971, 23] on span "button" at bounding box center [973, 19] width 8 height 23
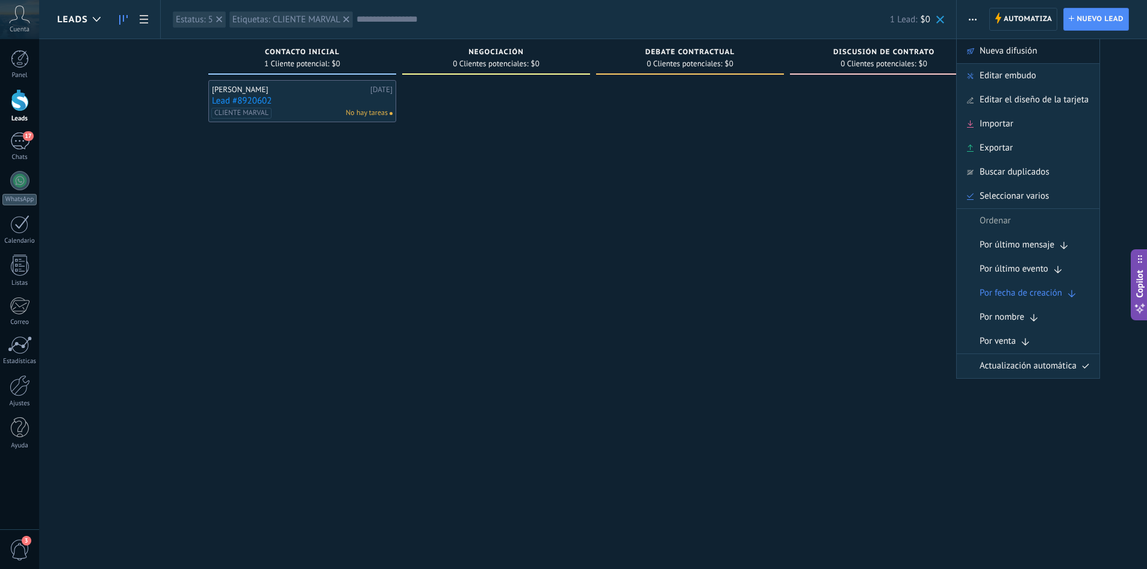
click at [997, 46] on span "Nueva difusión" at bounding box center [1009, 51] width 58 height 24
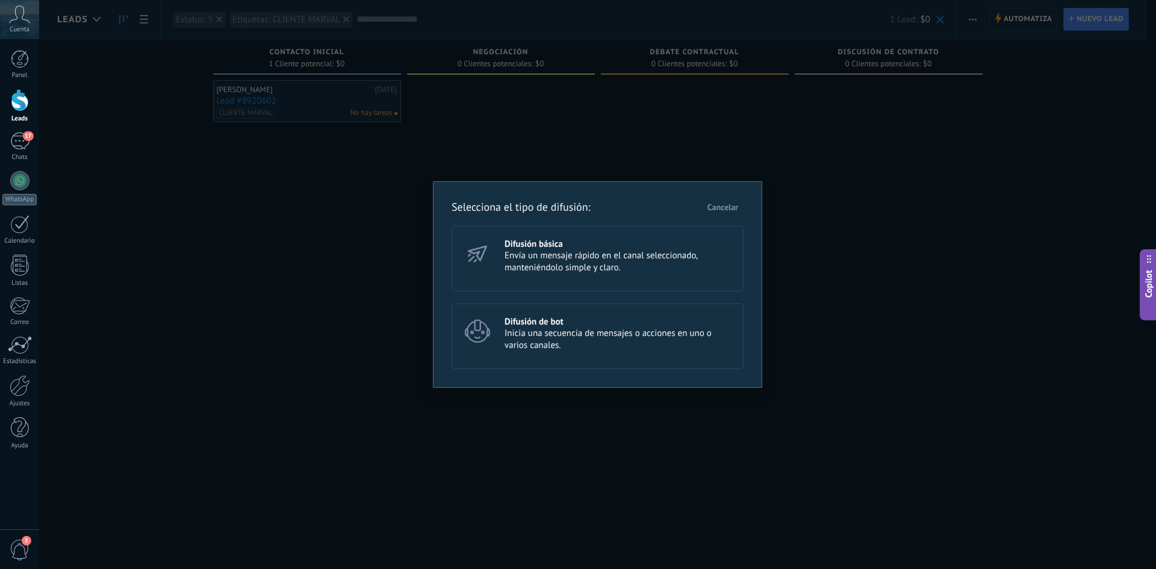
click at [544, 249] on h3 "Difusión básica" at bounding box center [619, 243] width 228 height 11
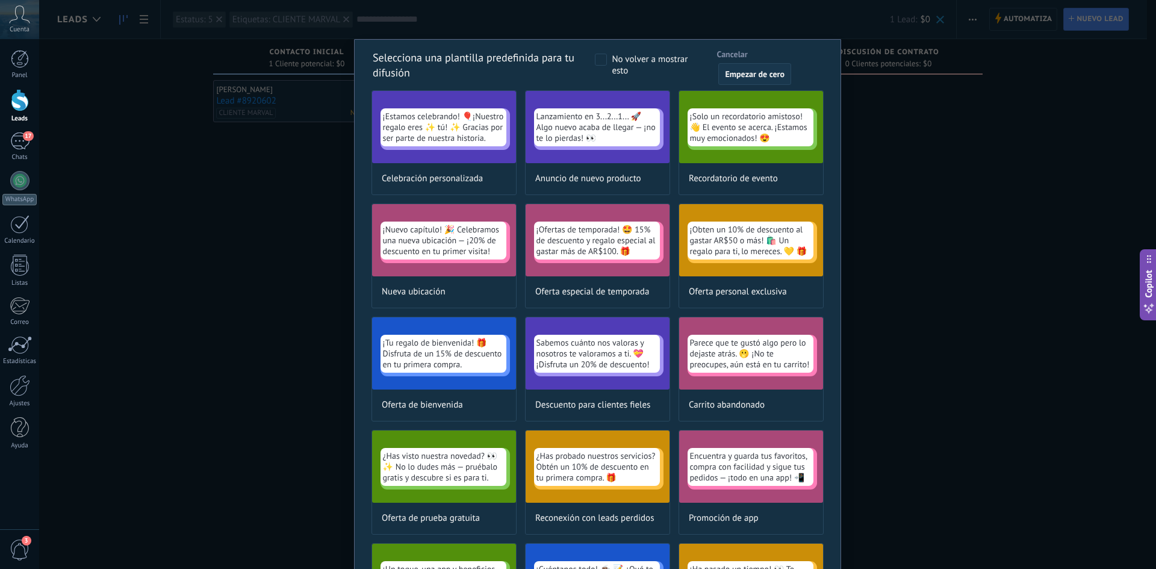
click at [754, 73] on span "Empezar de cero" at bounding box center [755, 74] width 60 height 8
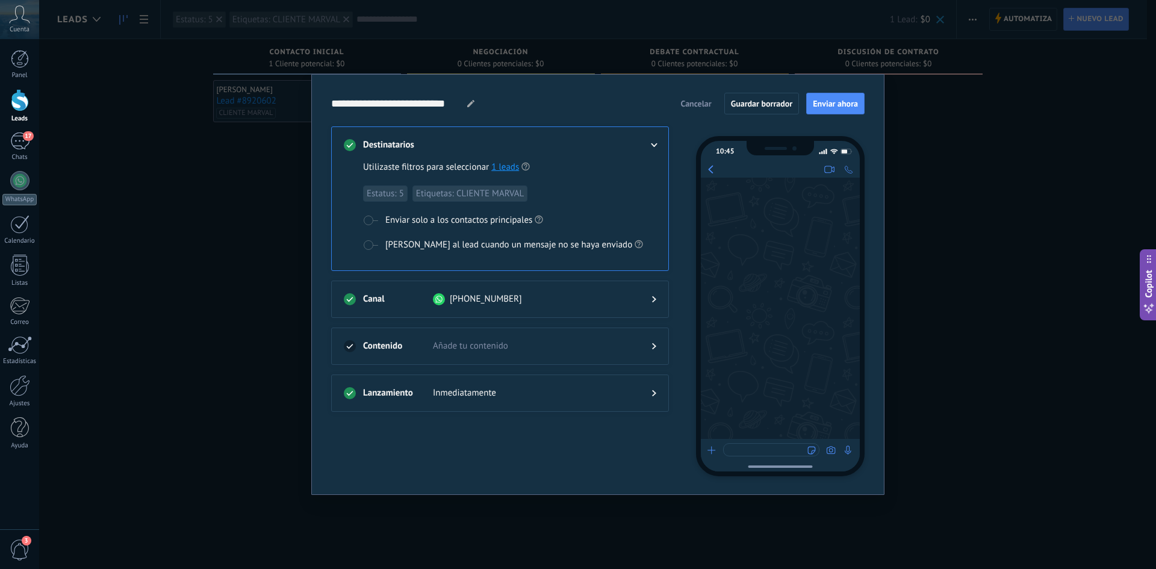
click at [504, 296] on span "[PHONE_NUMBER]" at bounding box center [486, 299] width 72 height 12
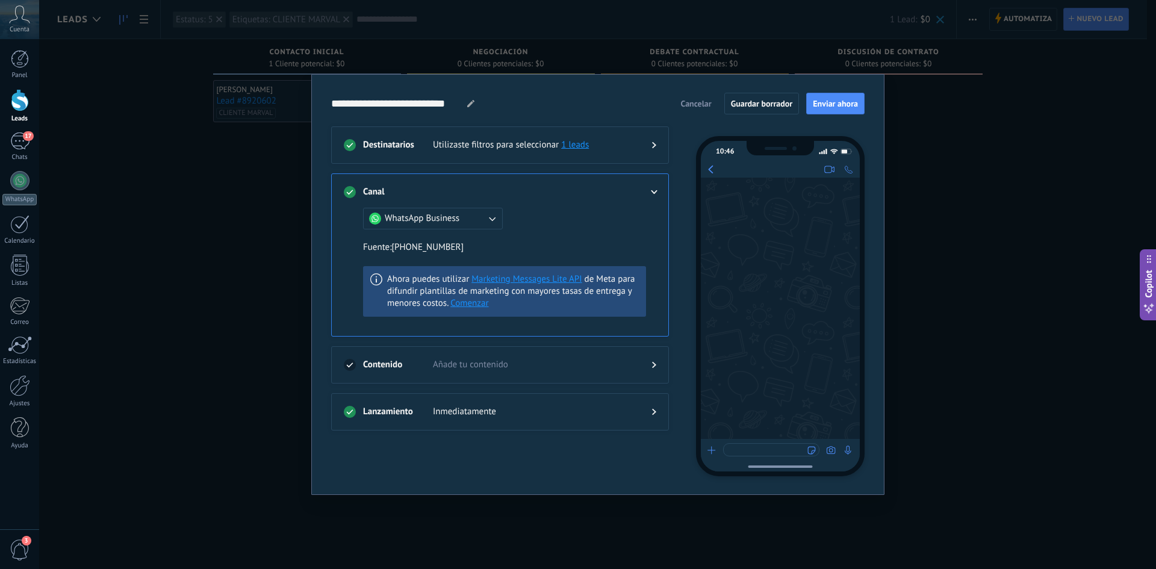
click at [656, 191] on use at bounding box center [654, 192] width 7 height 4
click at [579, 372] on div at bounding box center [500, 377] width 313 height 12
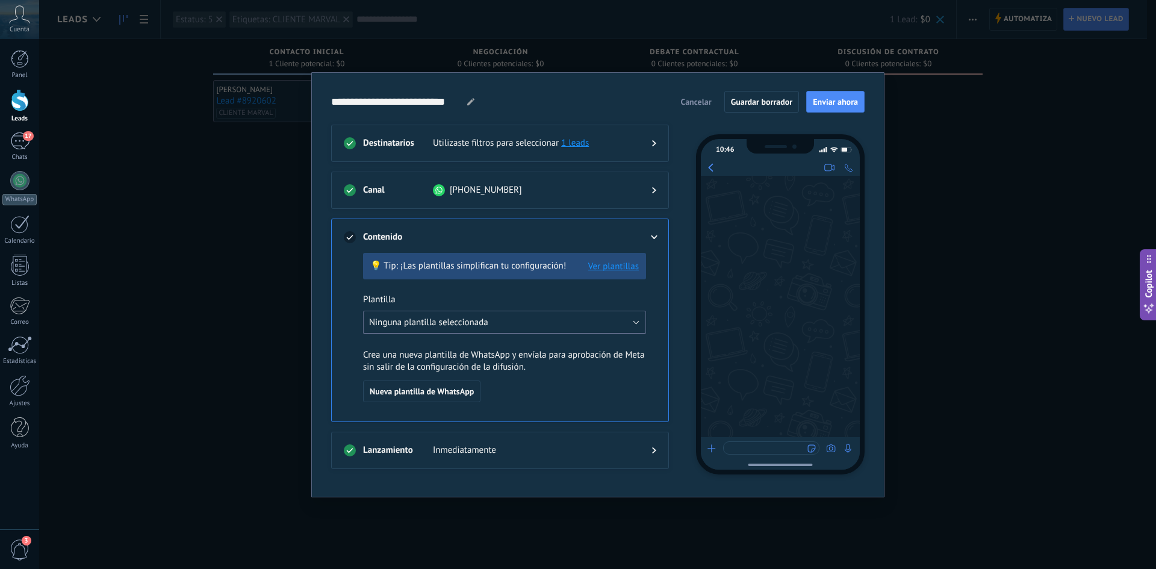
click at [482, 326] on span "Ninguna plantilla seleccionada" at bounding box center [428, 322] width 119 height 11
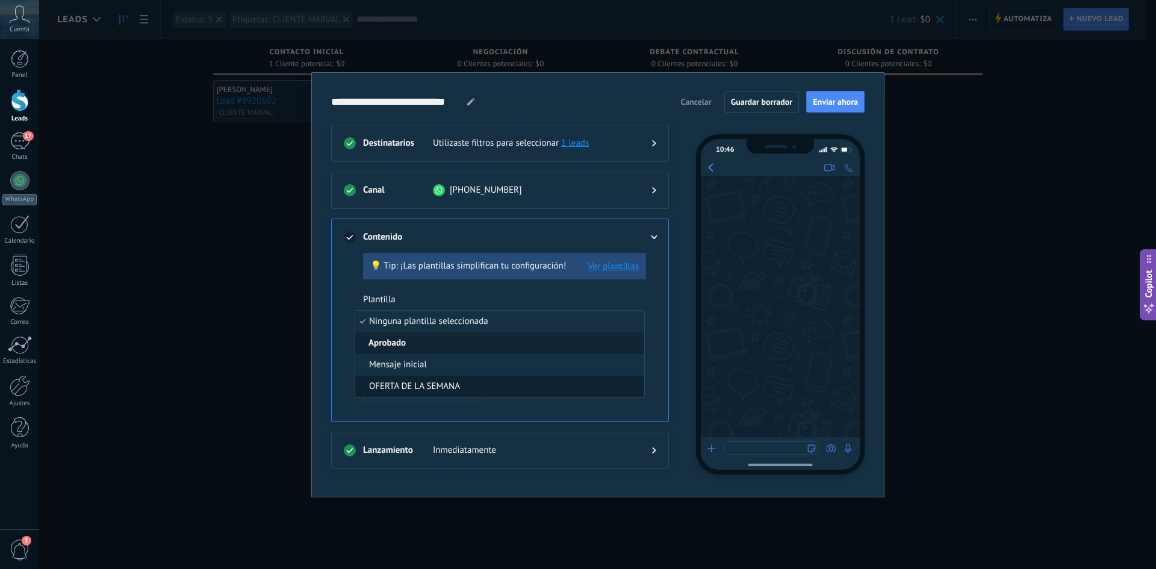
click at [467, 384] on li "OFERTA DE LA SEMANA" at bounding box center [499, 387] width 289 height 22
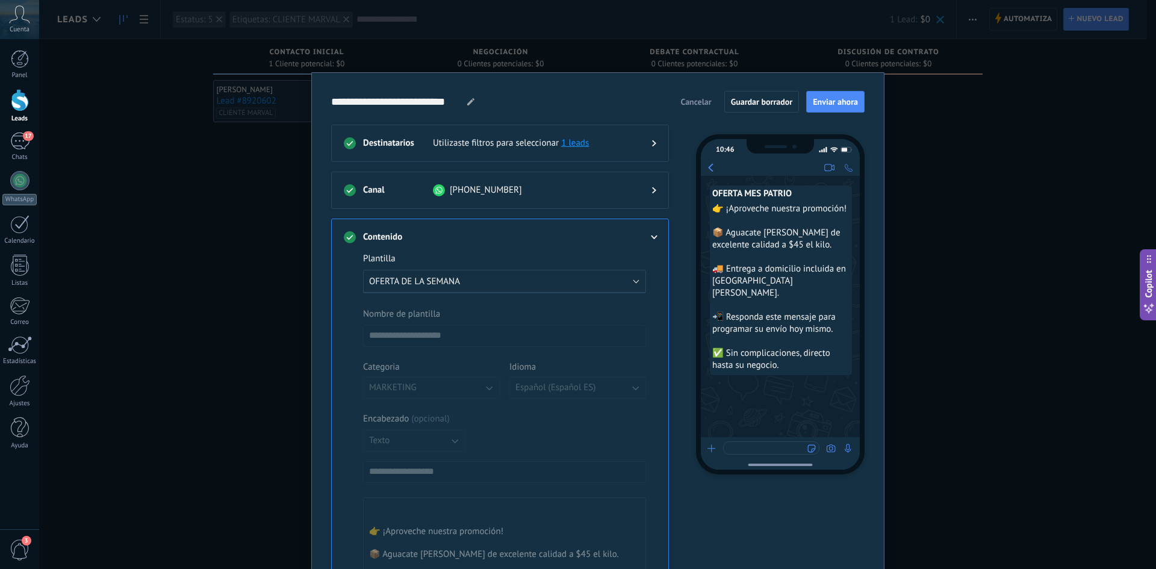
click at [689, 104] on span "Cancelar" at bounding box center [695, 102] width 31 height 8
click at [705, 102] on span "Cancelar" at bounding box center [695, 102] width 31 height 8
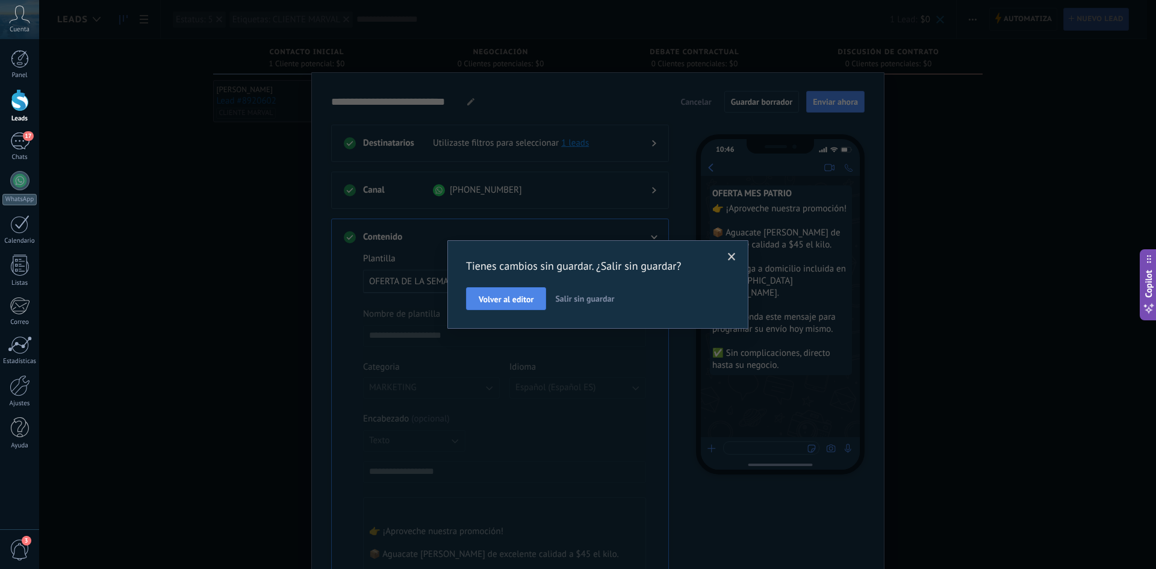
click at [487, 309] on button "Volver al editor" at bounding box center [506, 298] width 80 height 23
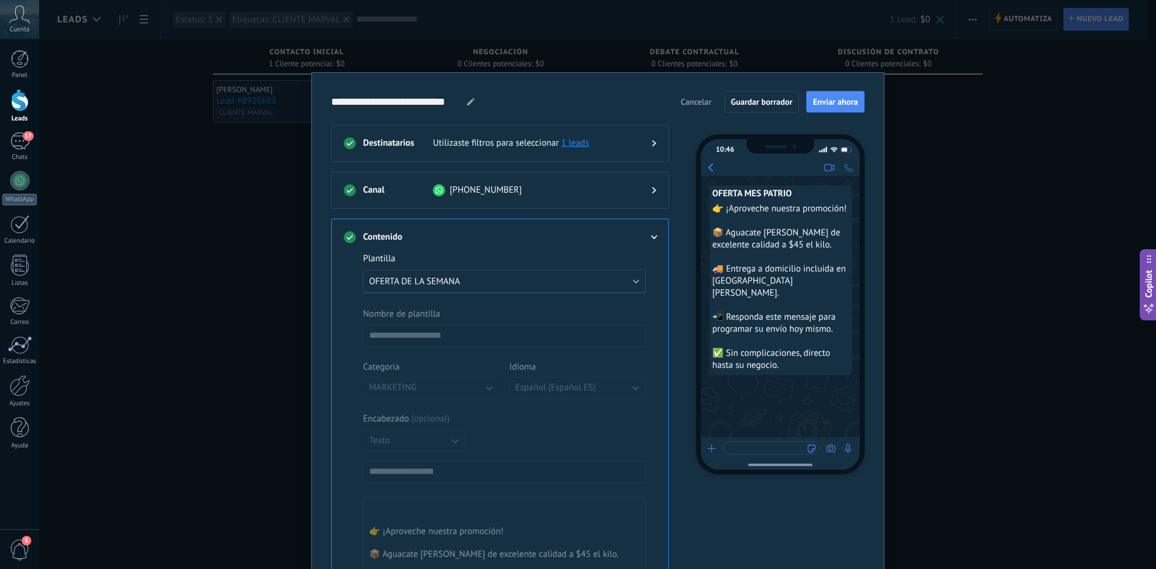
click at [691, 99] on span "Cancelar" at bounding box center [695, 102] width 31 height 8
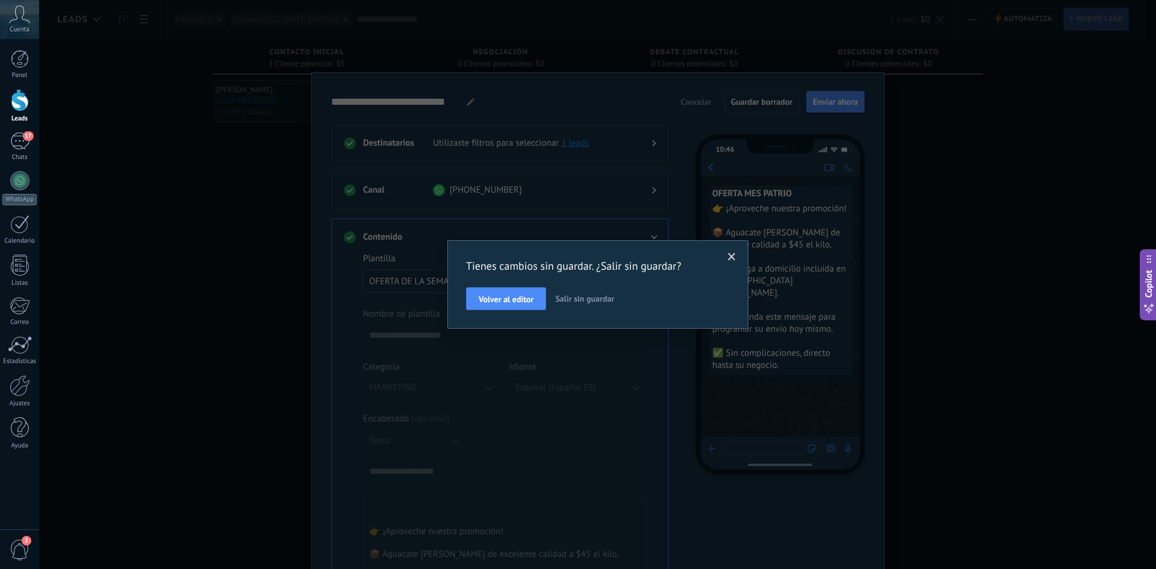
click at [606, 297] on span "Salir sin guardar" at bounding box center [584, 298] width 59 height 11
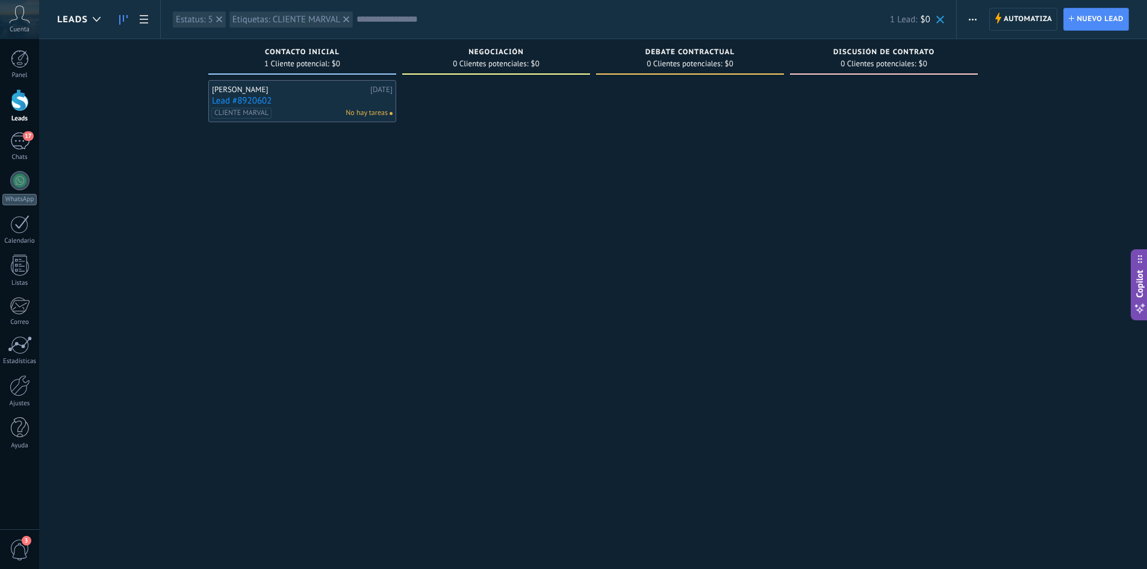
click at [326, 96] on link "Lead #8920602" at bounding box center [302, 101] width 181 height 10
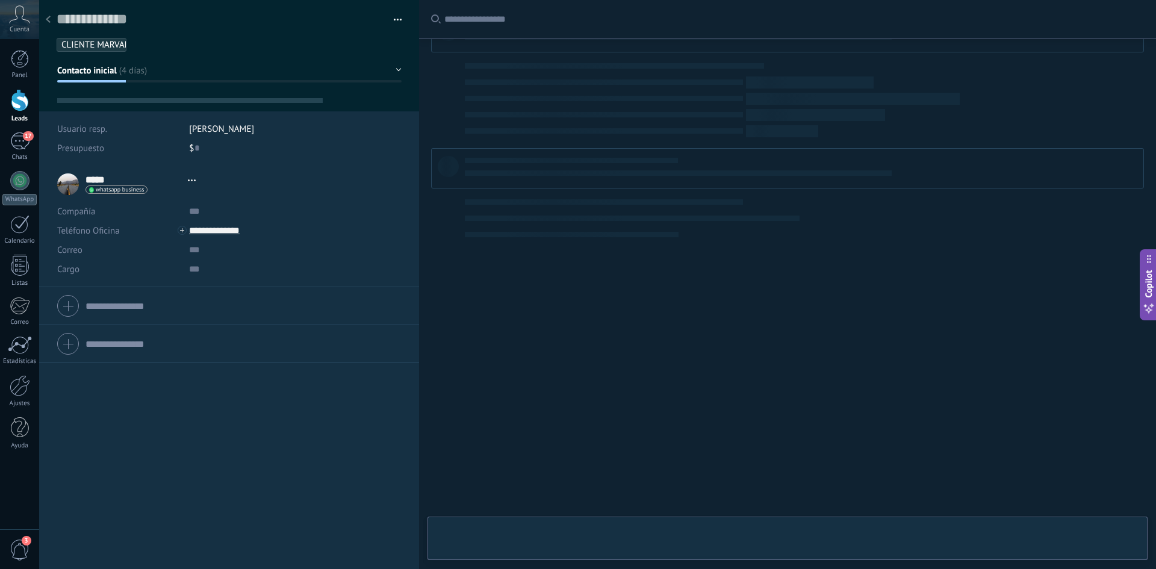
type textarea "**********"
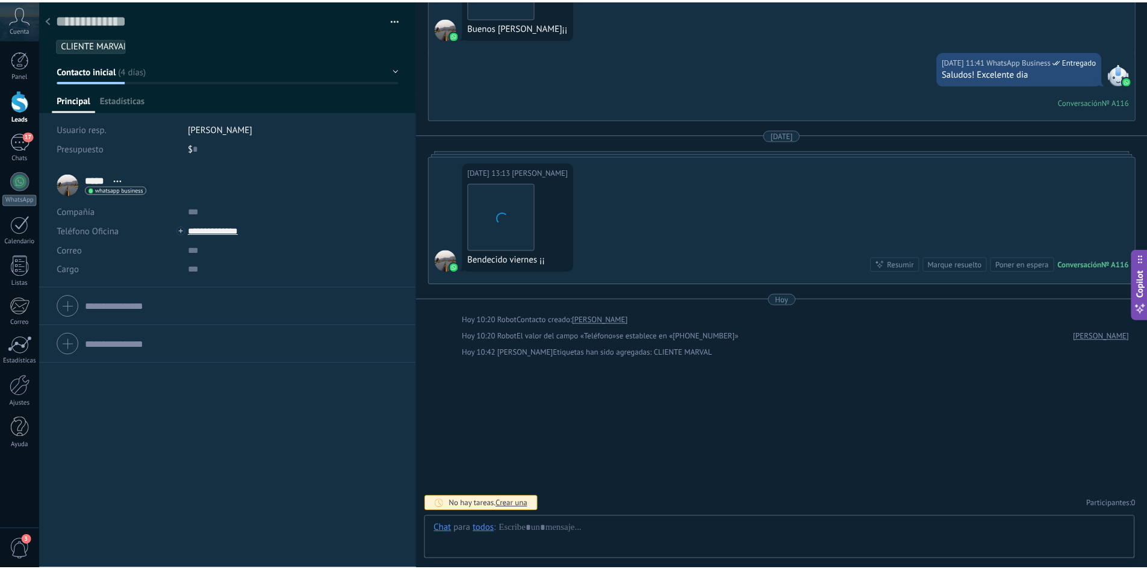
scroll to position [18, 0]
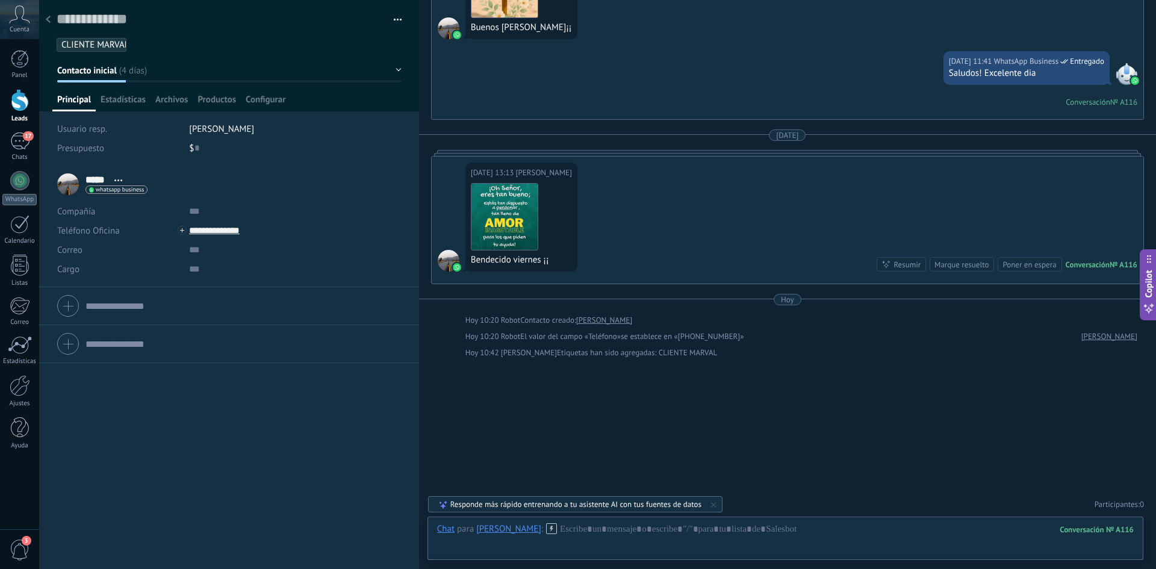
click at [54, 22] on div at bounding box center [48, 19] width 17 height 23
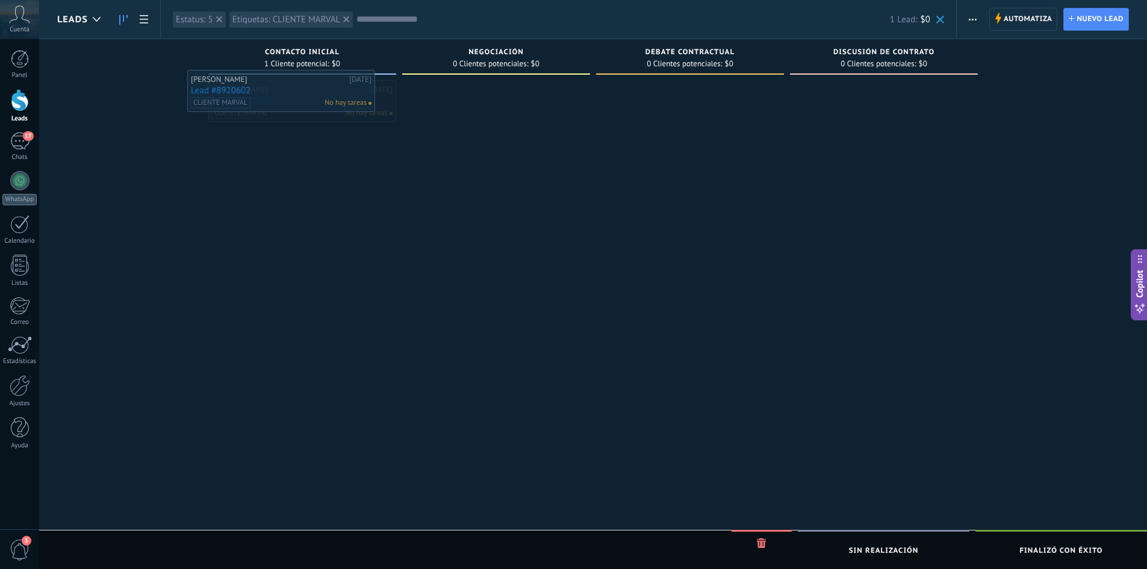
drag, startPoint x: 358, startPoint y: 110, endPoint x: 337, endPoint y: 100, distance: 23.4
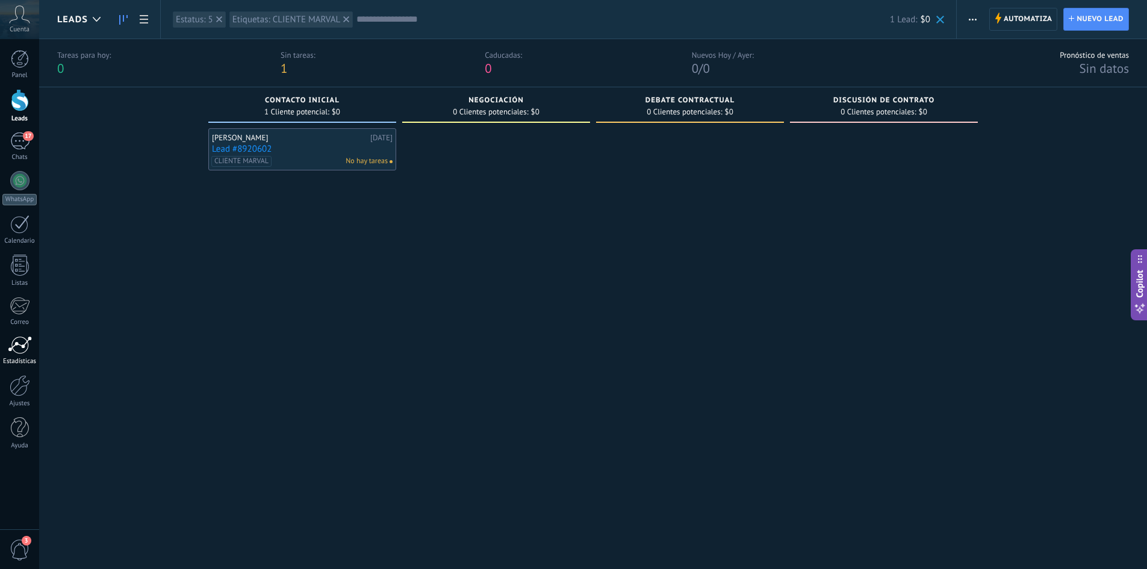
click at [16, 343] on div at bounding box center [20, 345] width 24 height 18
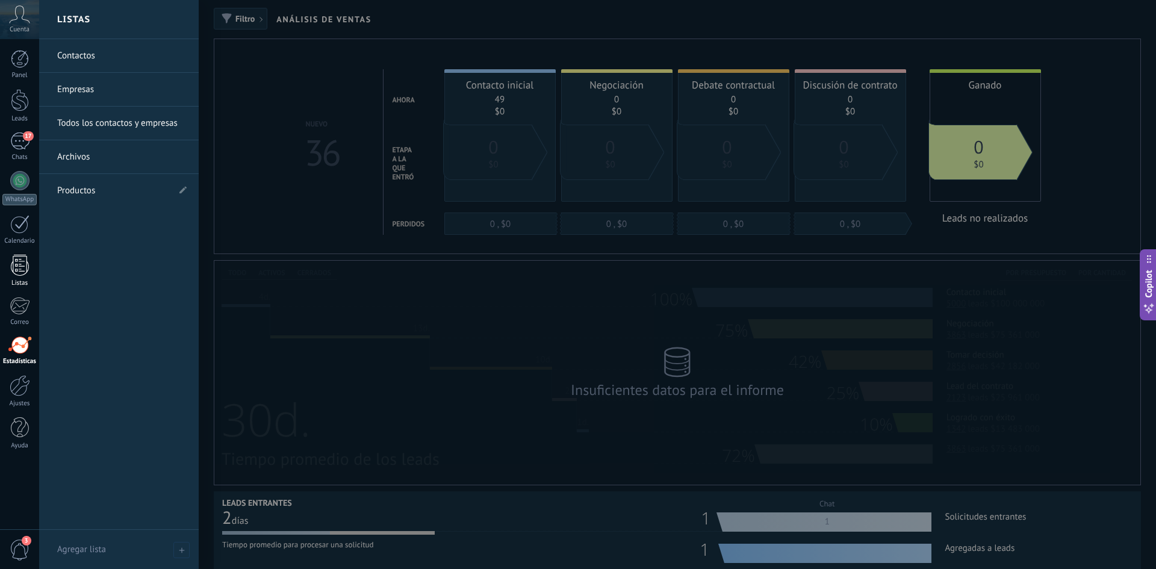
click at [16, 266] on div at bounding box center [20, 265] width 18 height 21
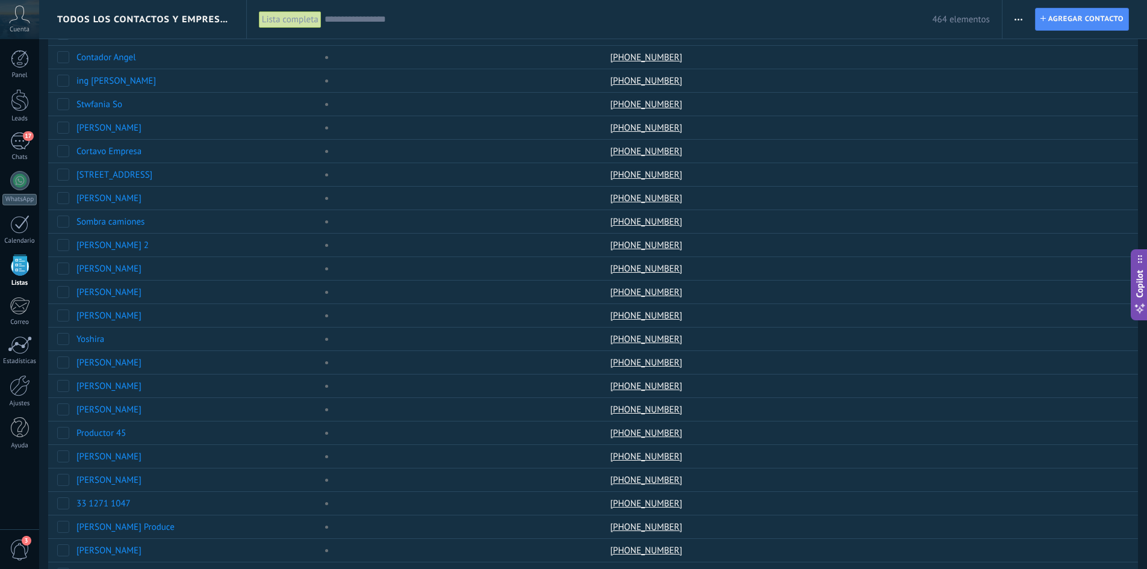
scroll to position [718, 0]
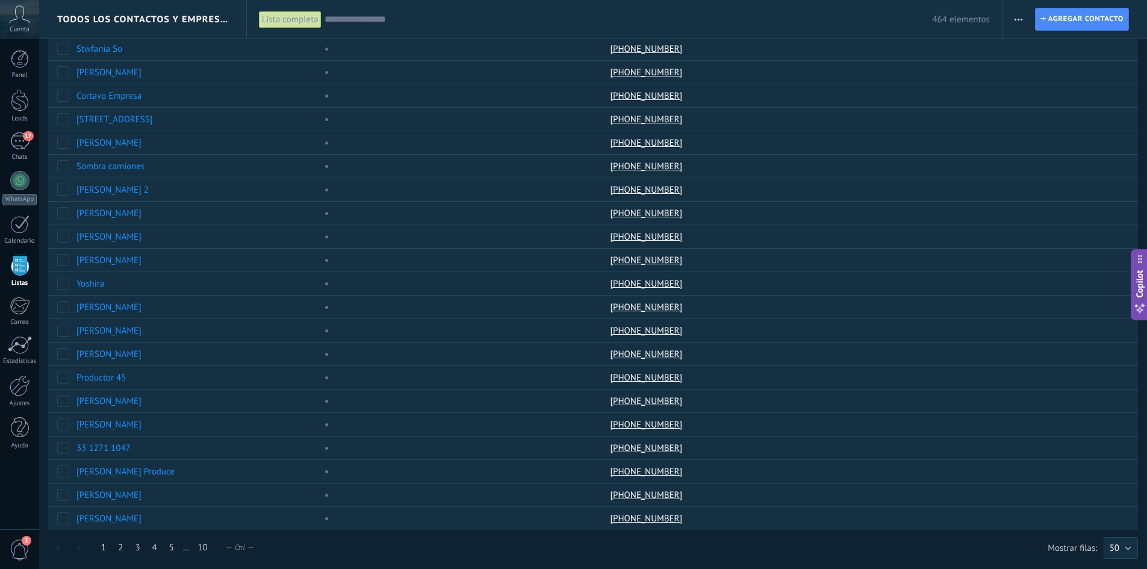
click at [241, 545] on div "← Ctrl →" at bounding box center [240, 547] width 28 height 9
click at [118, 547] on link "2" at bounding box center [120, 547] width 17 height 23
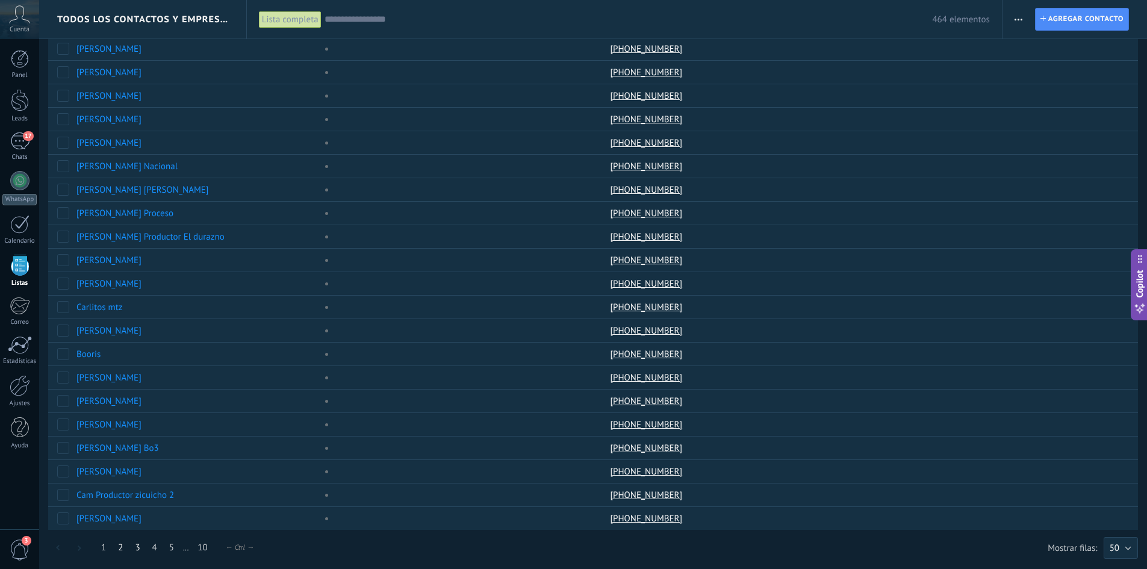
click at [138, 545] on link "3" at bounding box center [137, 547] width 17 height 23
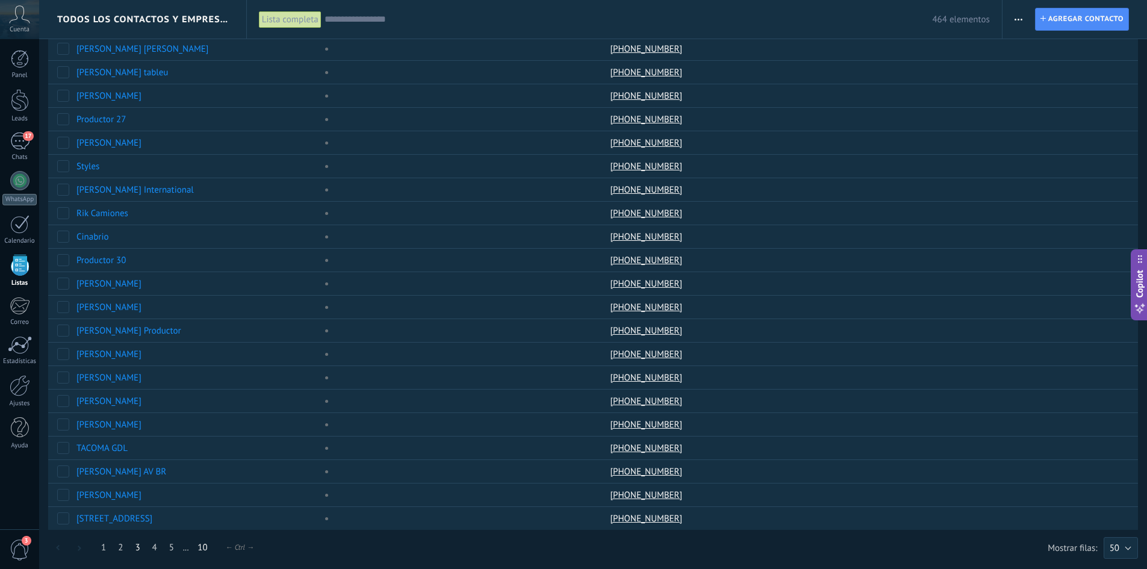
click at [205, 550] on link "10" at bounding box center [202, 547] width 22 height 23
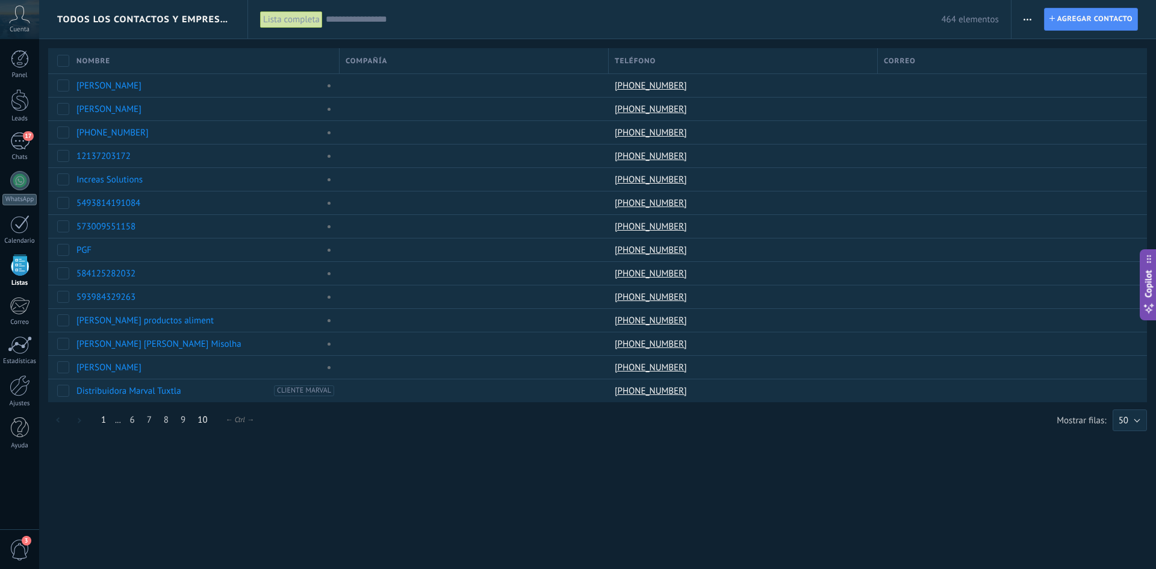
click at [105, 422] on link "1" at bounding box center [103, 419] width 17 height 23
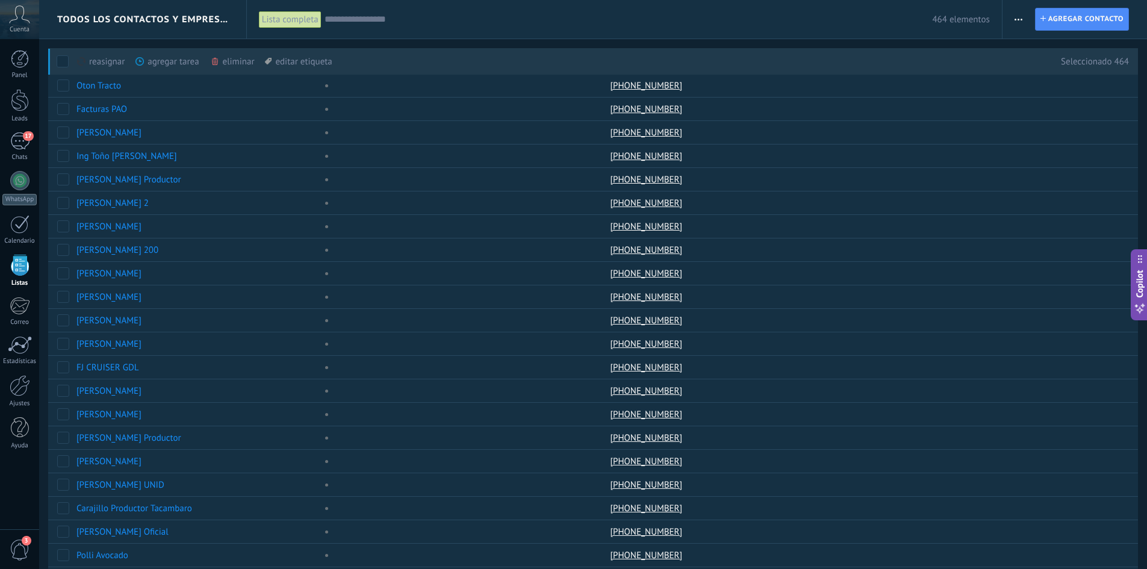
click at [231, 63] on div "eliminar màs" at bounding box center [253, 61] width 86 height 26
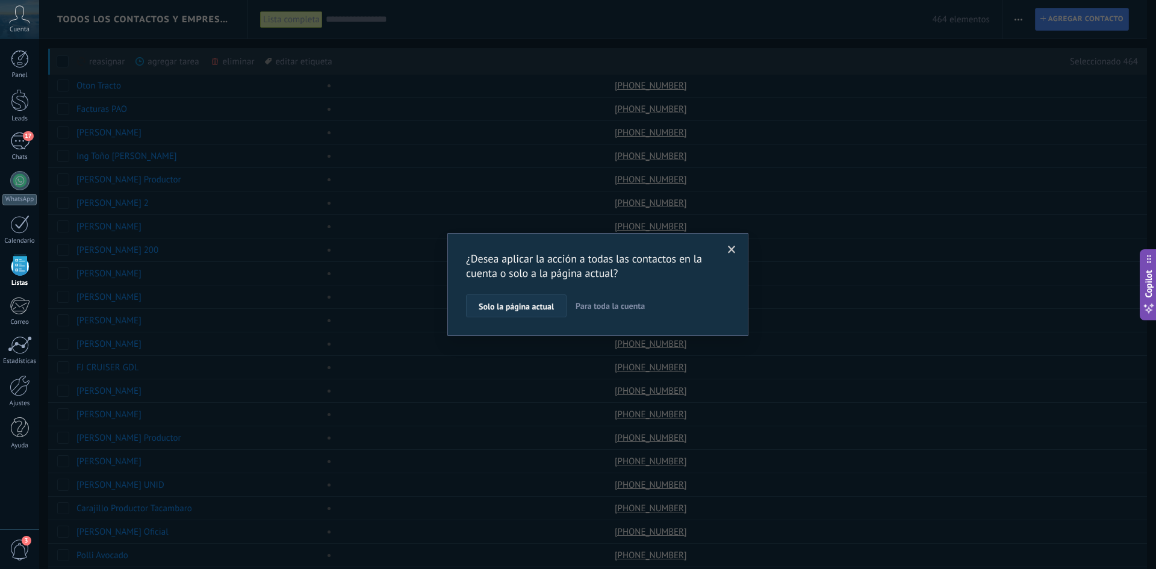
click at [540, 305] on span "Solo la página actual" at bounding box center [516, 306] width 75 height 8
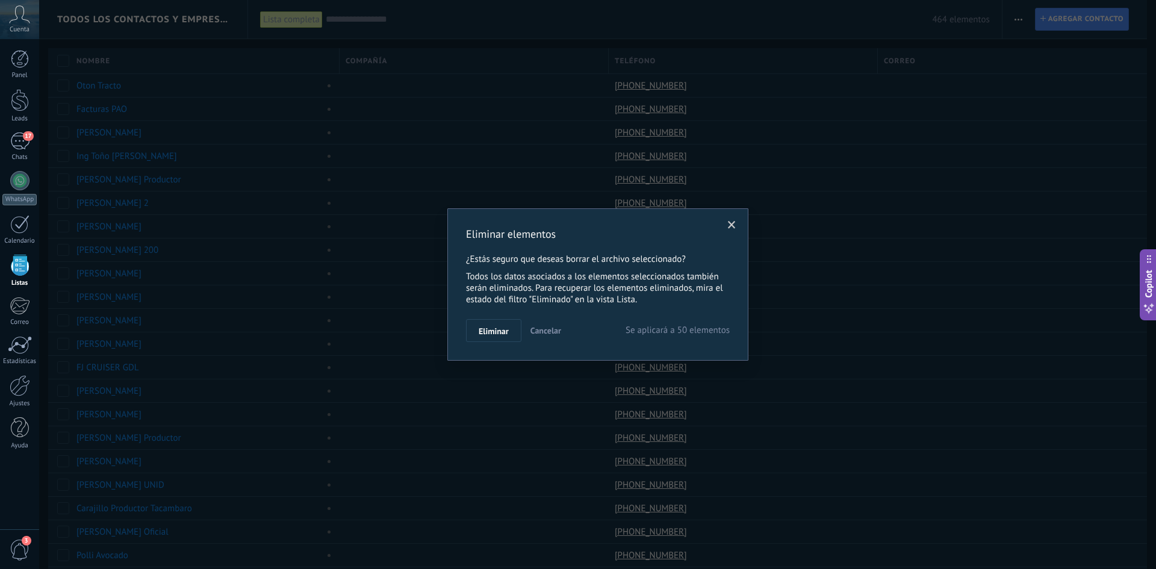
click at [729, 226] on span at bounding box center [732, 225] width 8 height 8
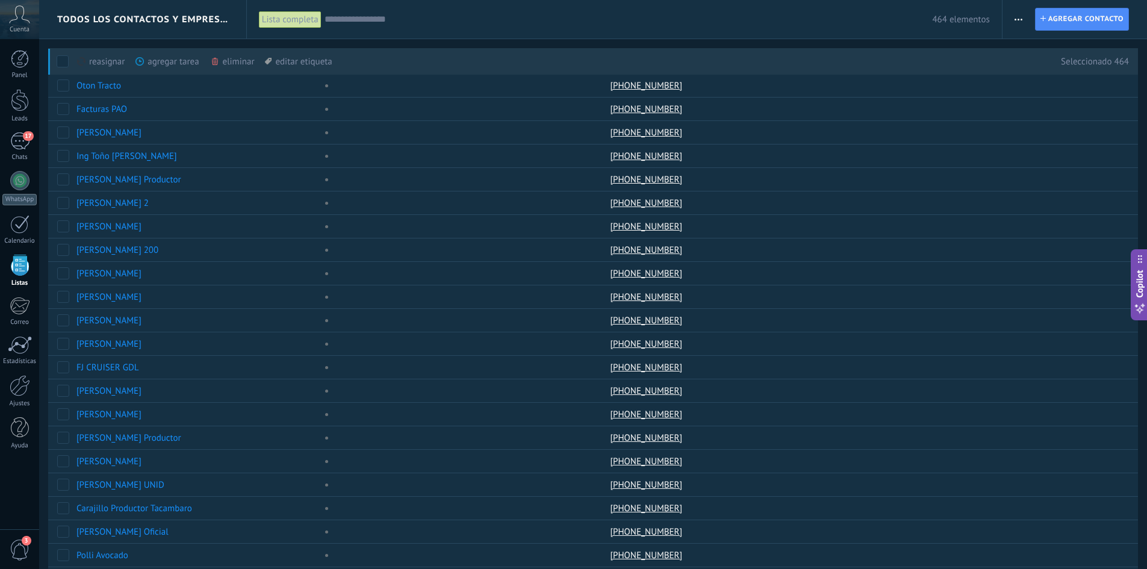
click at [235, 55] on div "eliminar màs" at bounding box center [253, 61] width 86 height 26
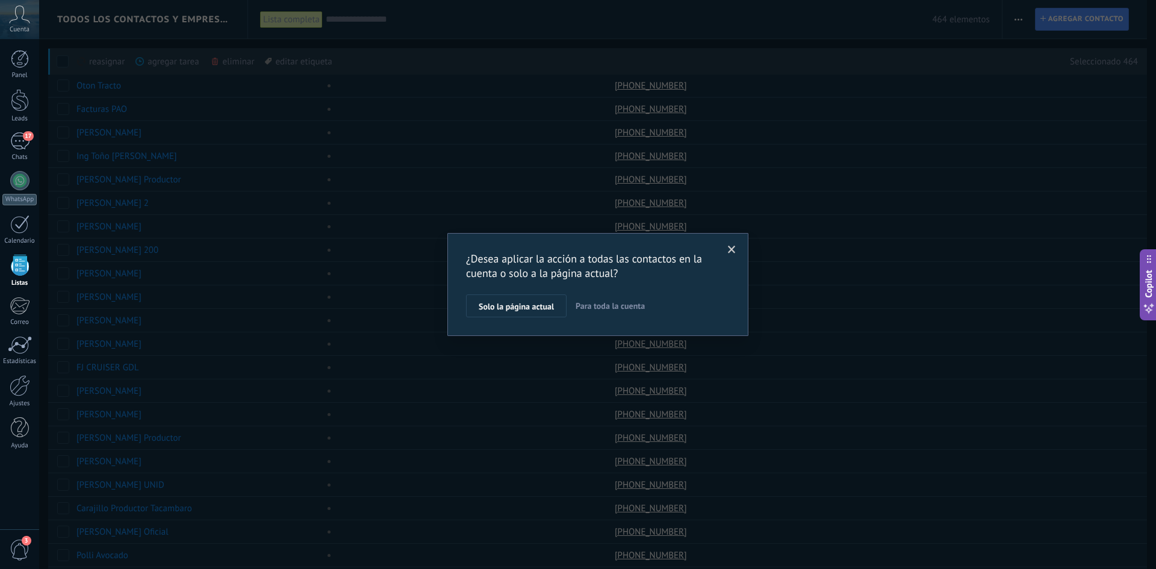
click at [730, 246] on span at bounding box center [732, 250] width 8 height 8
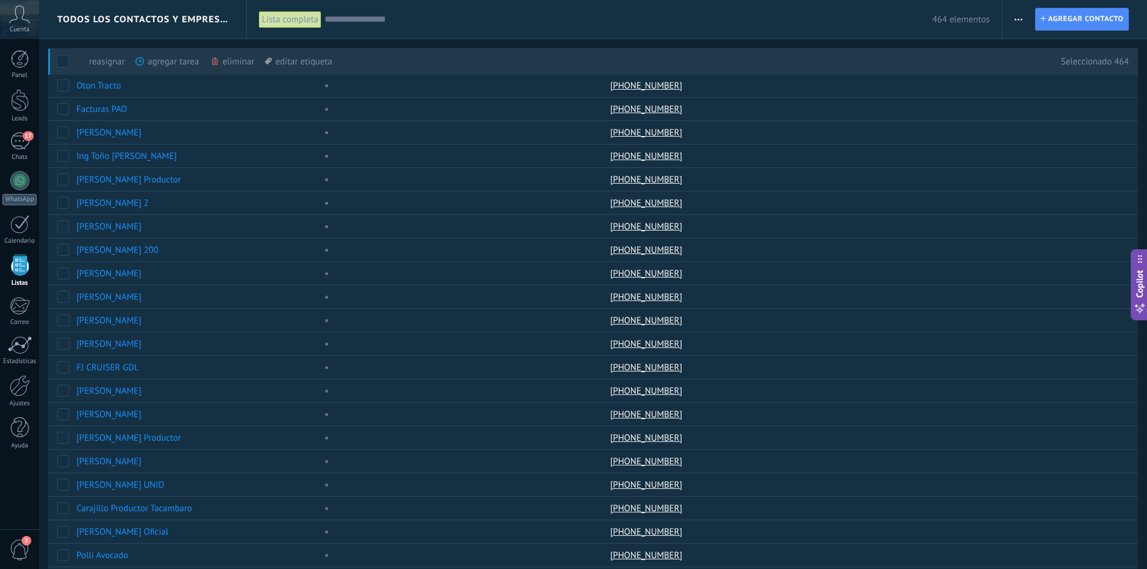
click at [64, 60] on span at bounding box center [63, 61] width 12 height 12
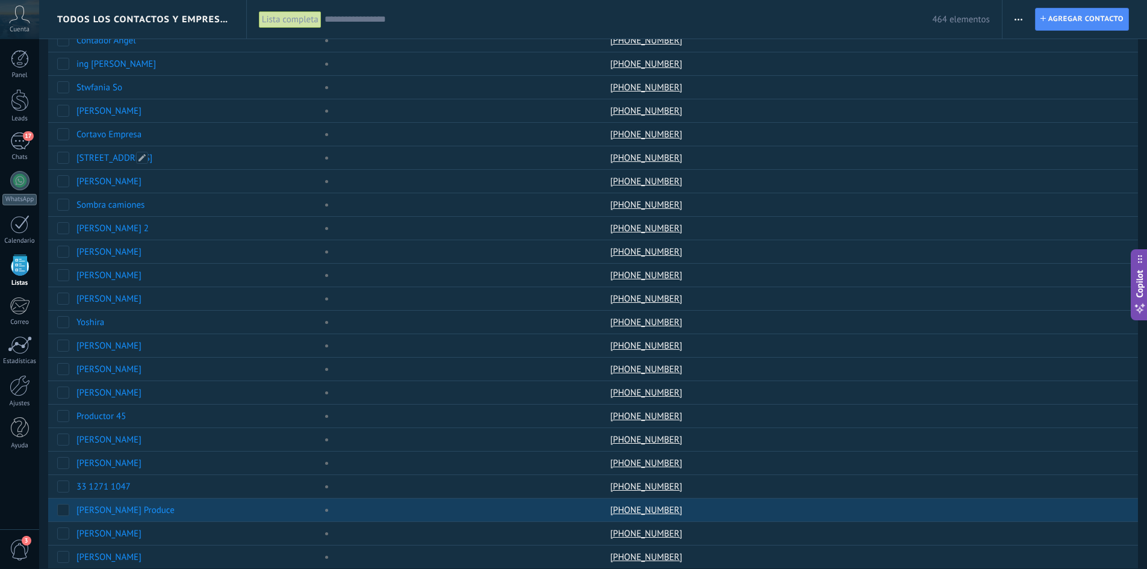
scroll to position [718, 0]
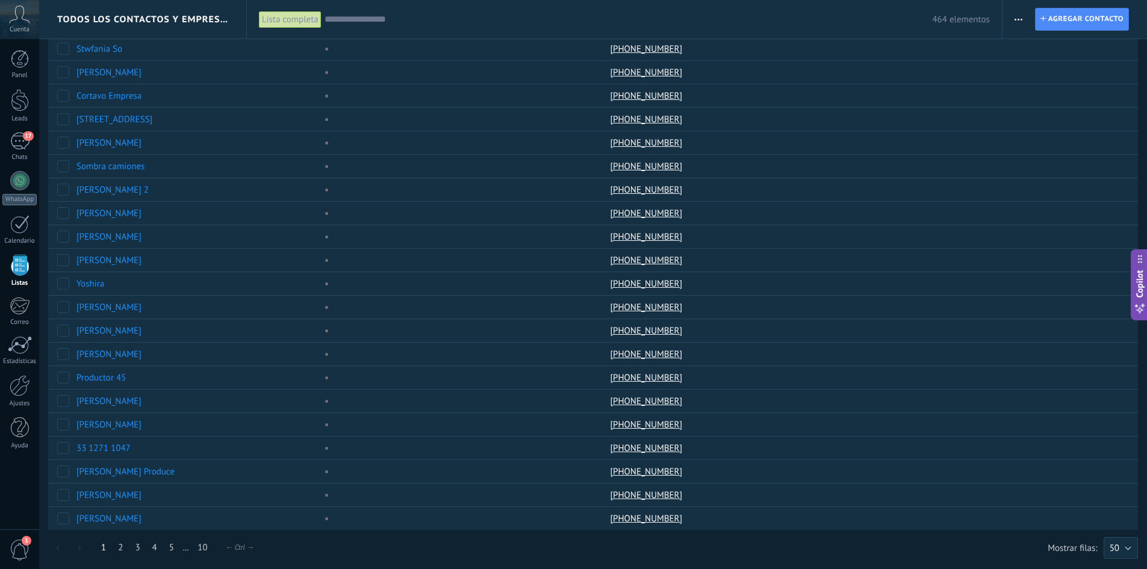
click at [241, 551] on div "← Ctrl →" at bounding box center [240, 547] width 28 height 9
click at [241, 547] on div "← Ctrl →" at bounding box center [240, 547] width 28 height 9
click at [1120, 555] on button "50" at bounding box center [1121, 548] width 34 height 22
click at [1113, 552] on span "200" at bounding box center [1114, 548] width 37 height 11
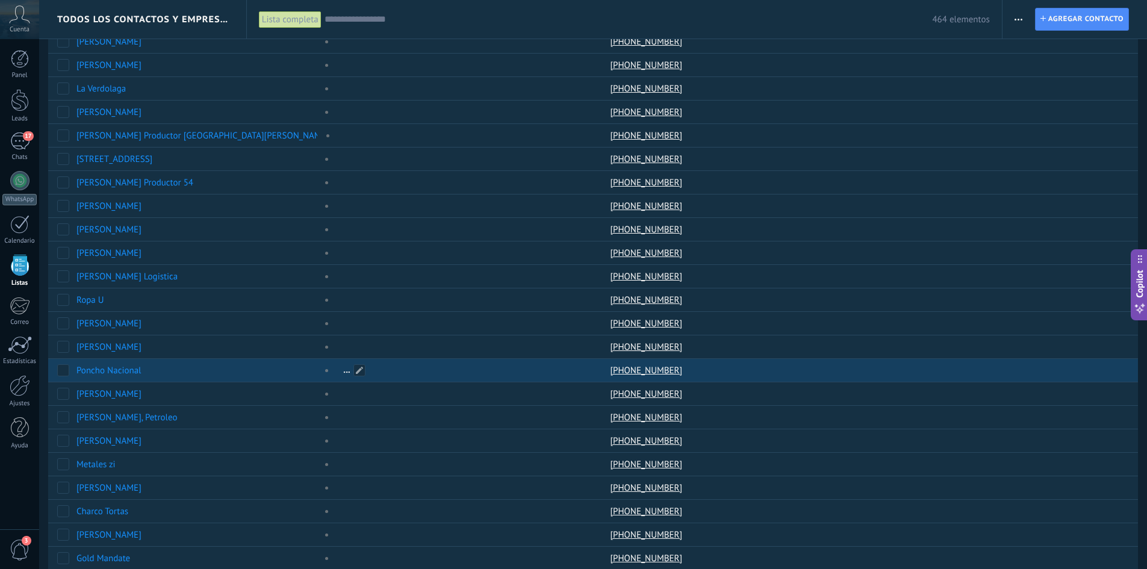
scroll to position [4240, 0]
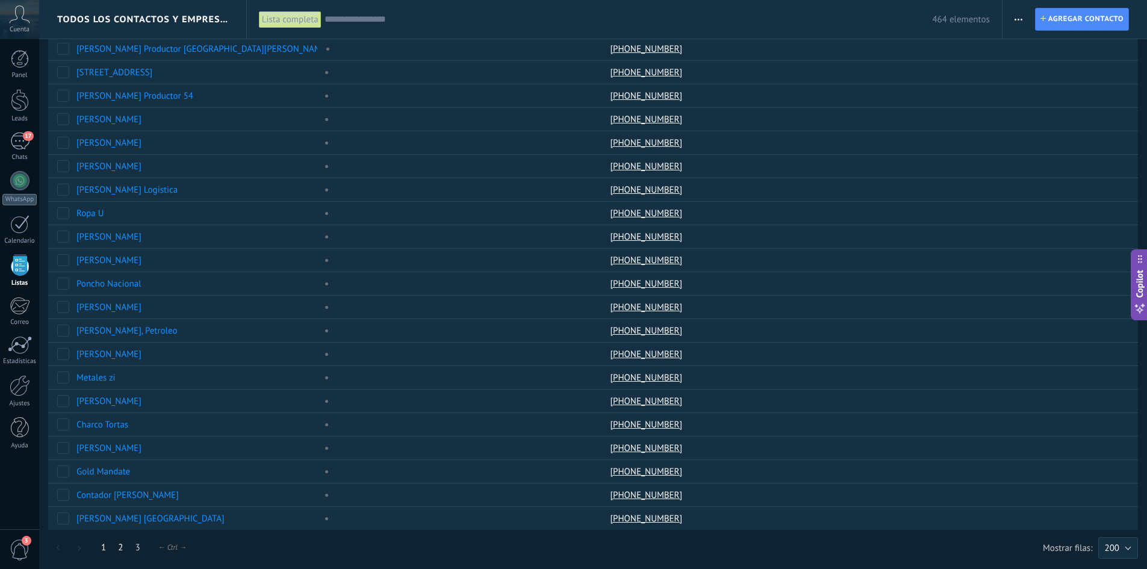
click at [119, 545] on link "2" at bounding box center [120, 547] width 17 height 23
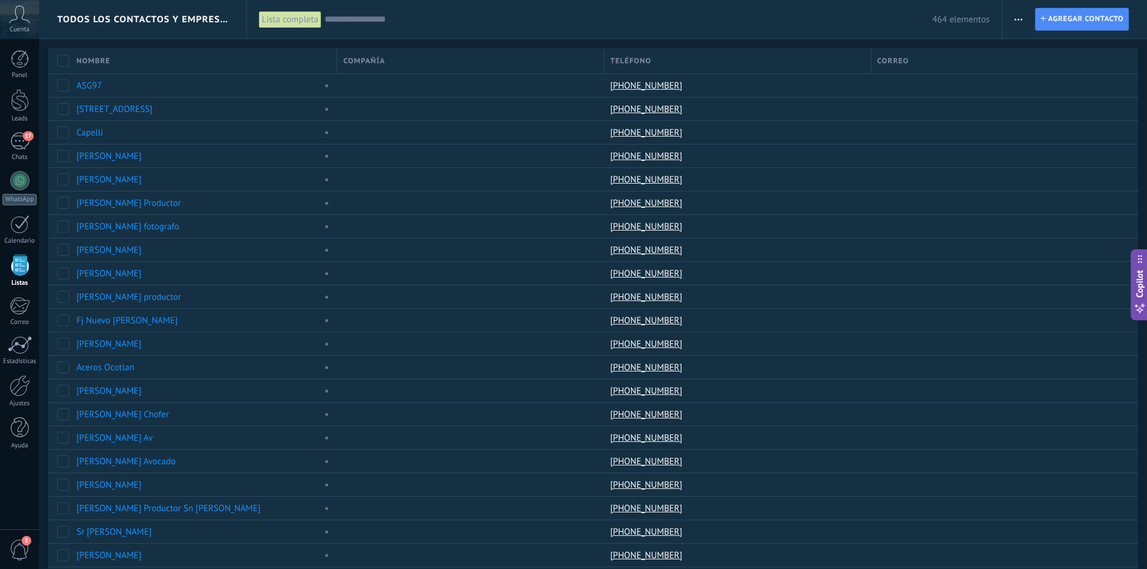
click at [369, 23] on input "text" at bounding box center [629, 19] width 608 height 13
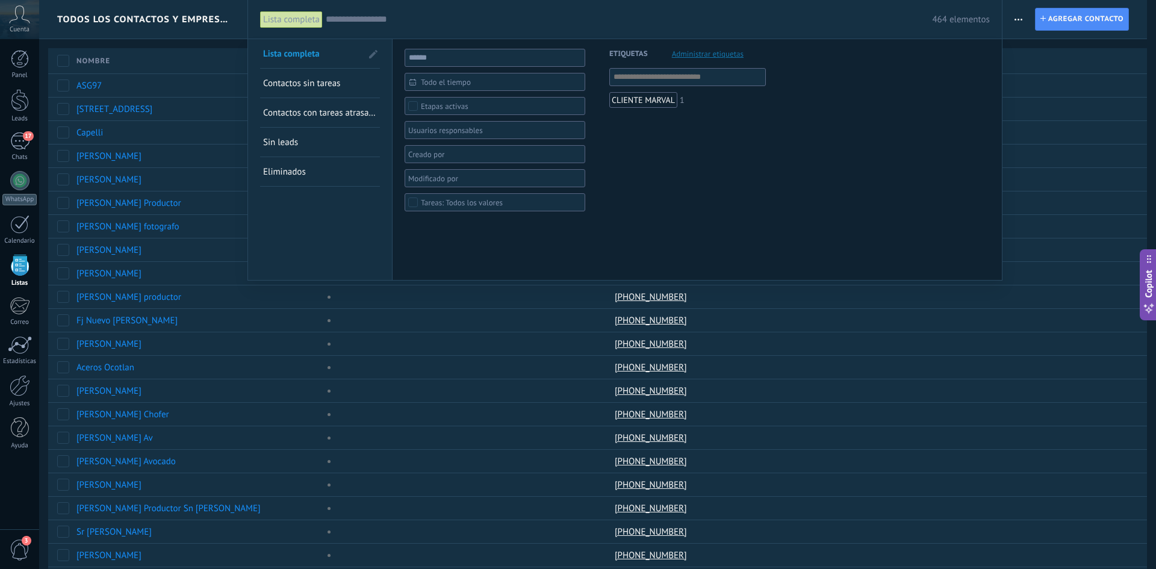
click at [448, 86] on span "Todo el tiempo" at bounding box center [500, 82] width 158 height 9
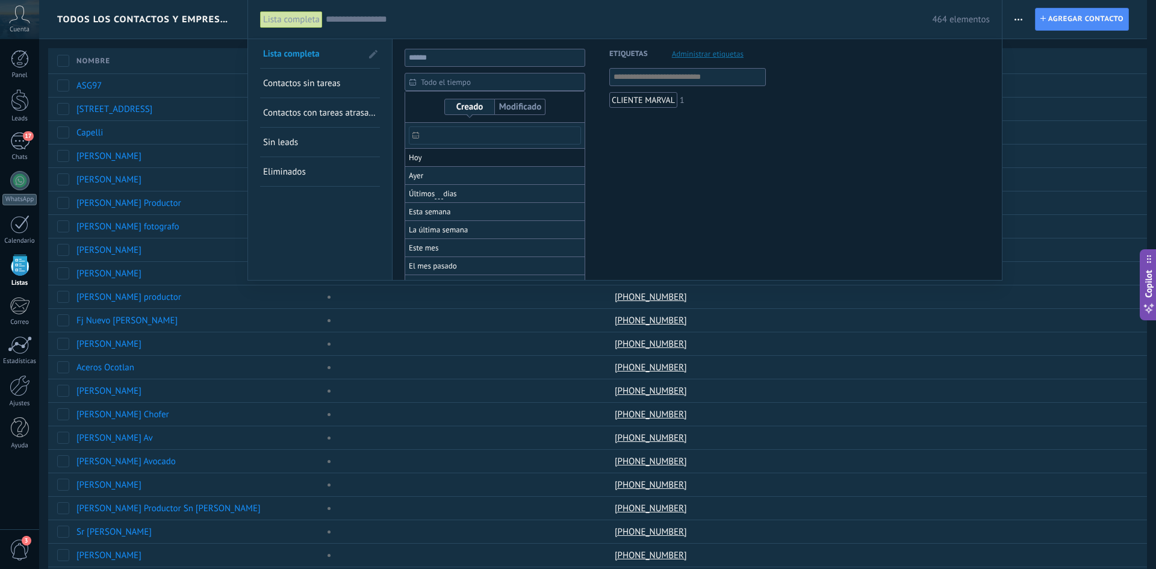
click at [434, 157] on li "Hoy" at bounding box center [494, 158] width 179 height 18
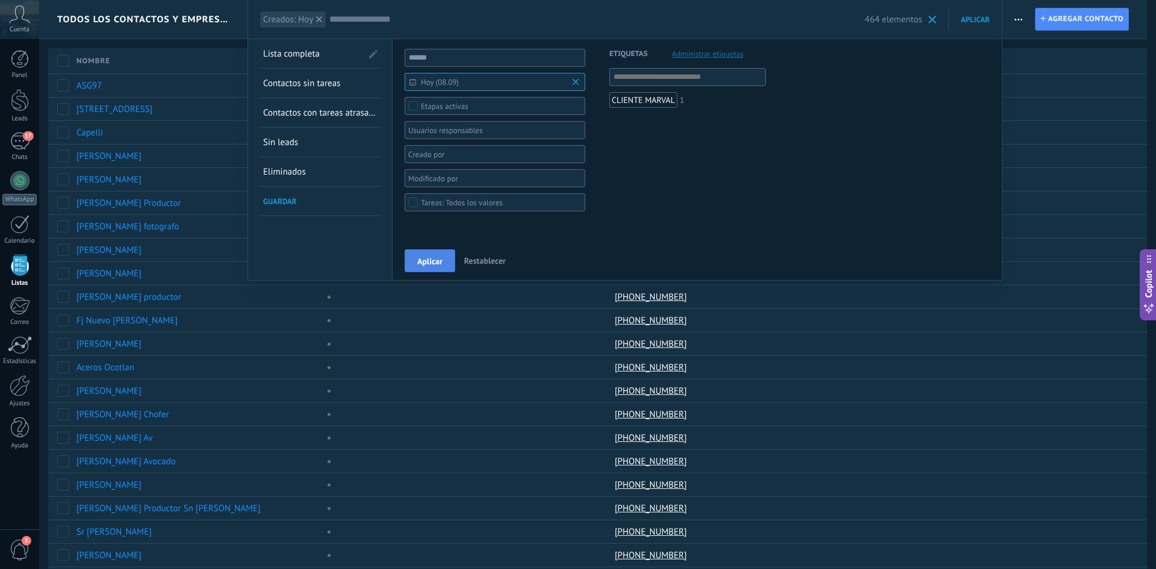
click at [434, 253] on button "Aplicar" at bounding box center [430, 260] width 51 height 23
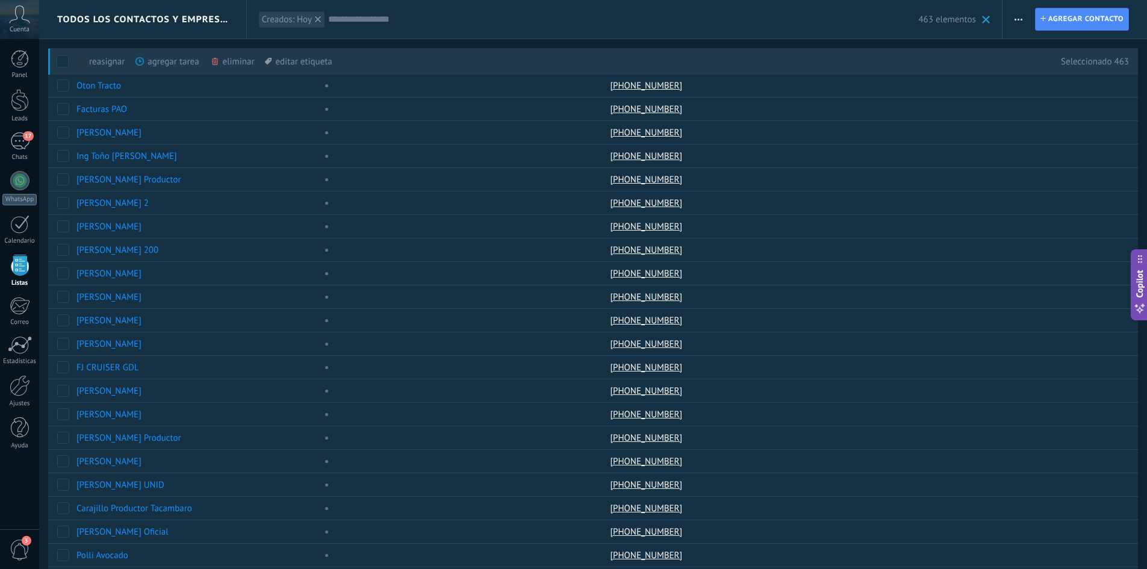
click at [229, 61] on div "eliminar màs" at bounding box center [253, 61] width 86 height 26
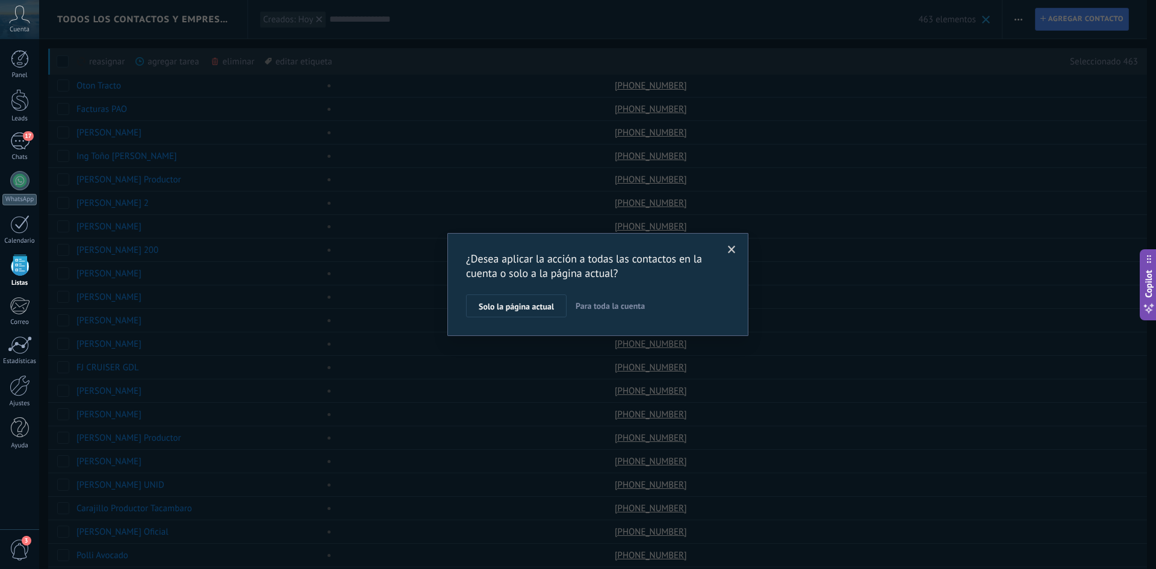
click at [590, 309] on span "Para toda la cuenta" at bounding box center [610, 305] width 69 height 11
click at [498, 309] on span "Aplicar" at bounding box center [491, 309] width 25 height 8
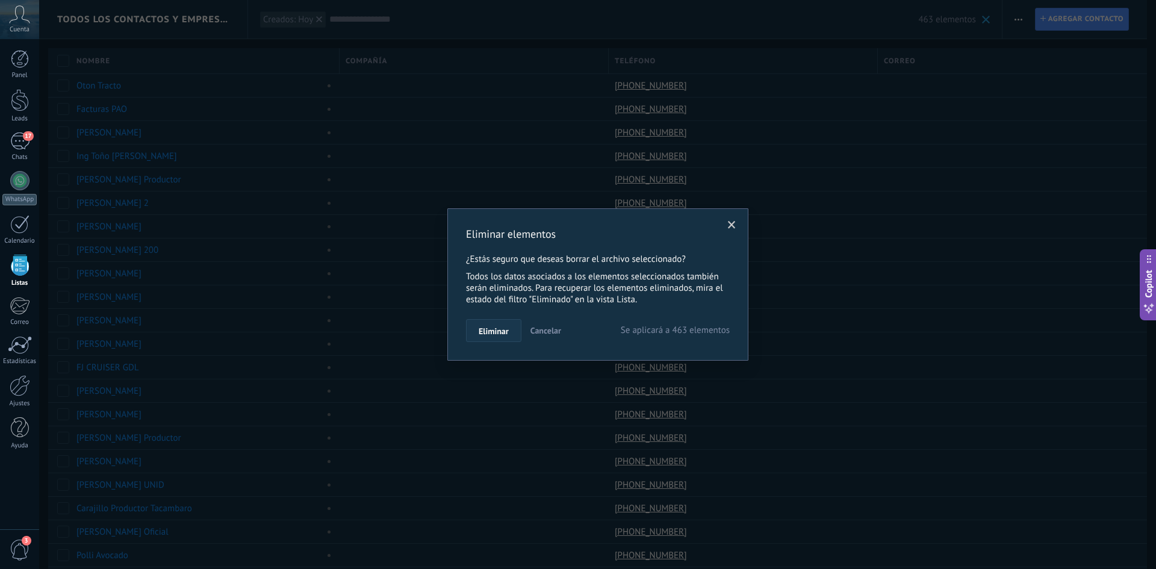
click at [506, 328] on span "Eliminar" at bounding box center [494, 331] width 30 height 8
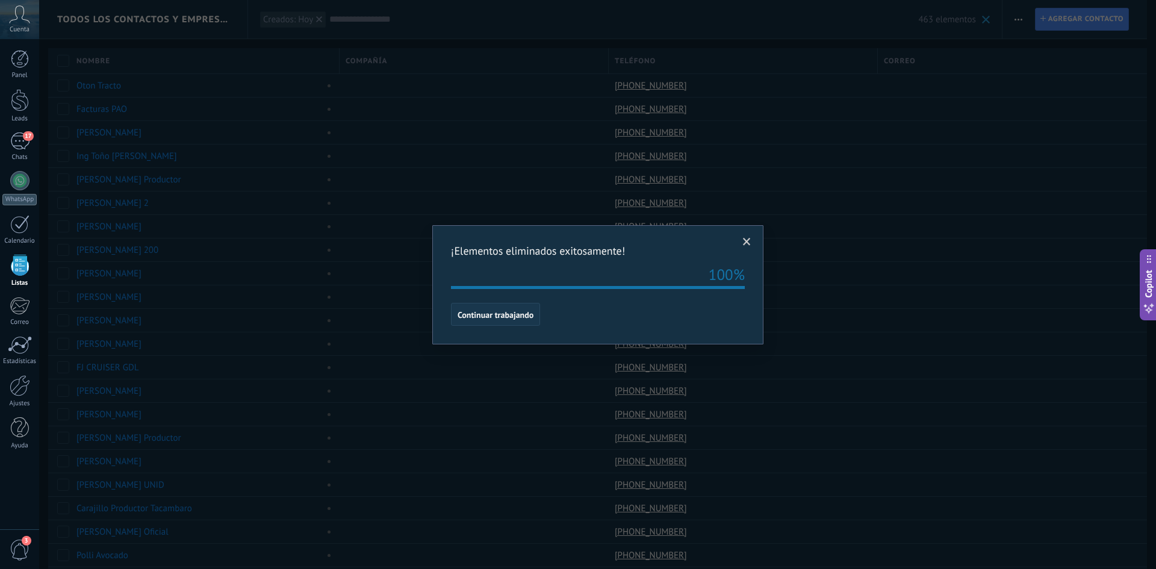
click at [506, 314] on span "Continuar trabajando" at bounding box center [496, 315] width 76 height 8
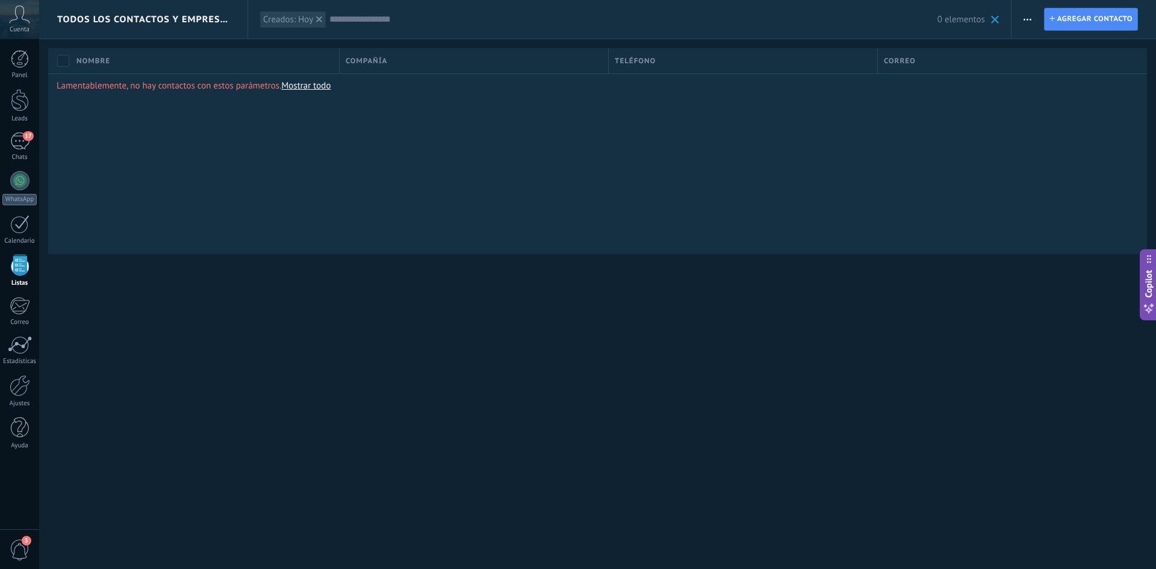
click at [219, 158] on div "Lamentablemente, no hay contactos con estos parámetros. Mostrar todo" at bounding box center [597, 163] width 1099 height 181
click at [322, 20] on icon at bounding box center [319, 19] width 6 height 6
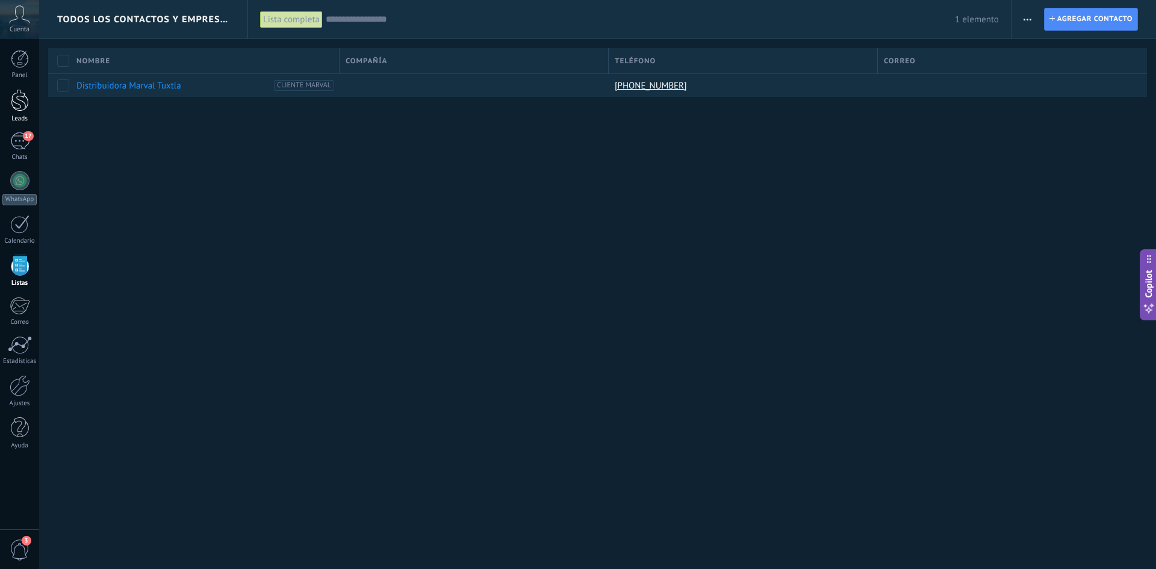
click at [13, 111] on link "Leads" at bounding box center [19, 106] width 39 height 34
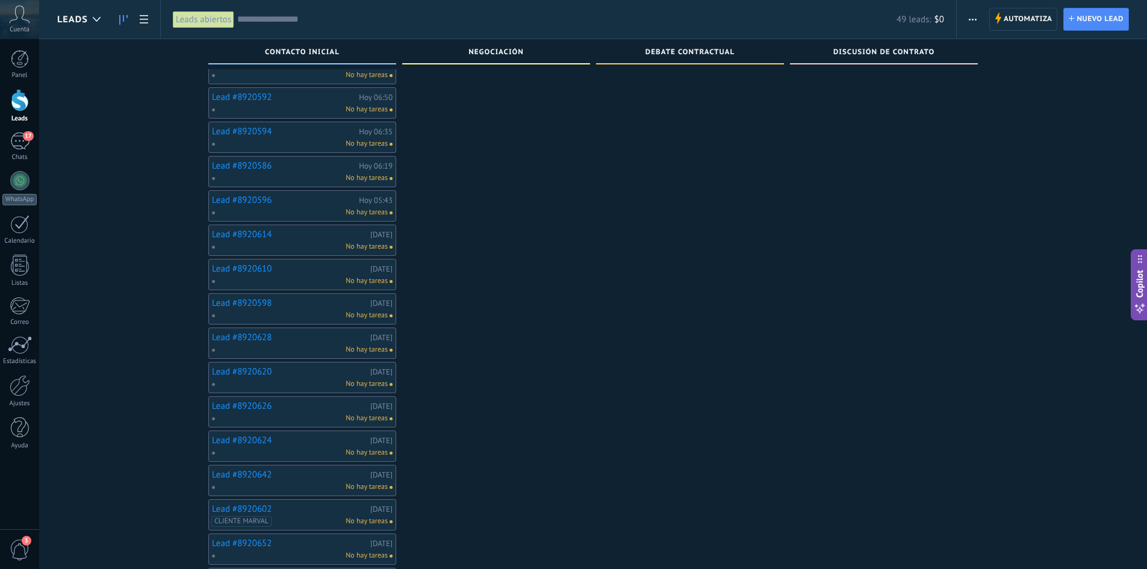
scroll to position [257, 0]
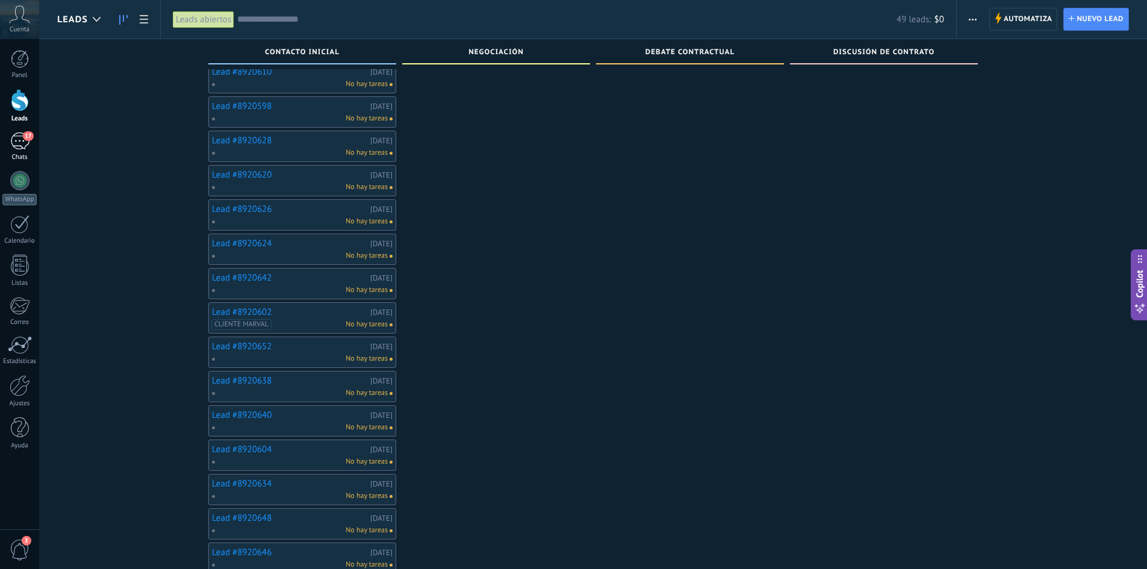
click at [11, 154] on div "Chats" at bounding box center [19, 158] width 35 height 8
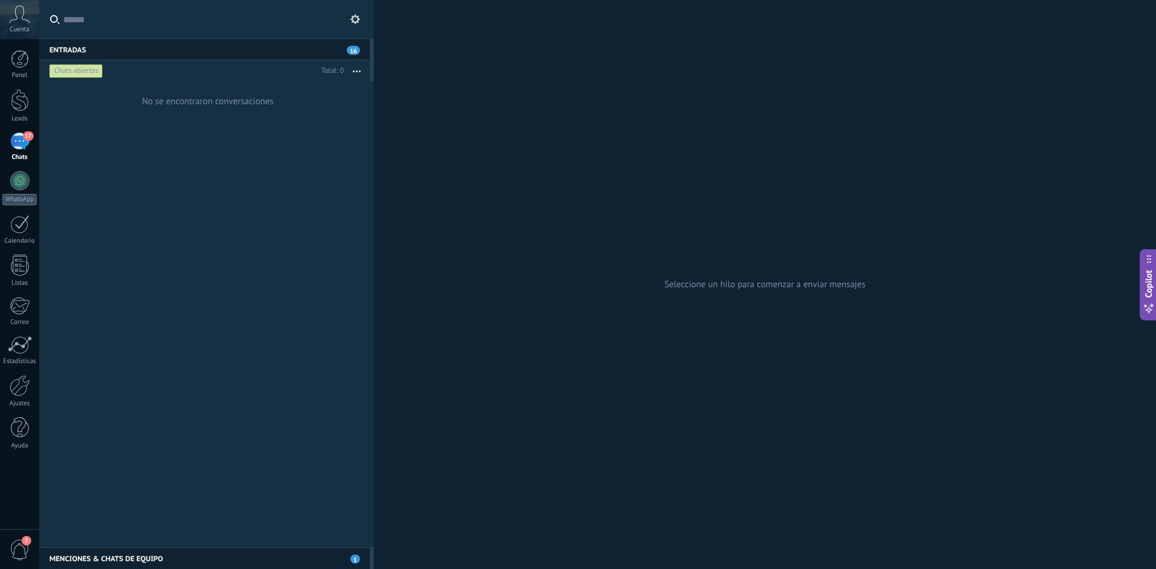
click at [349, 48] on span "16" at bounding box center [353, 50] width 13 height 9
click at [15, 114] on link "Leads" at bounding box center [19, 106] width 39 height 34
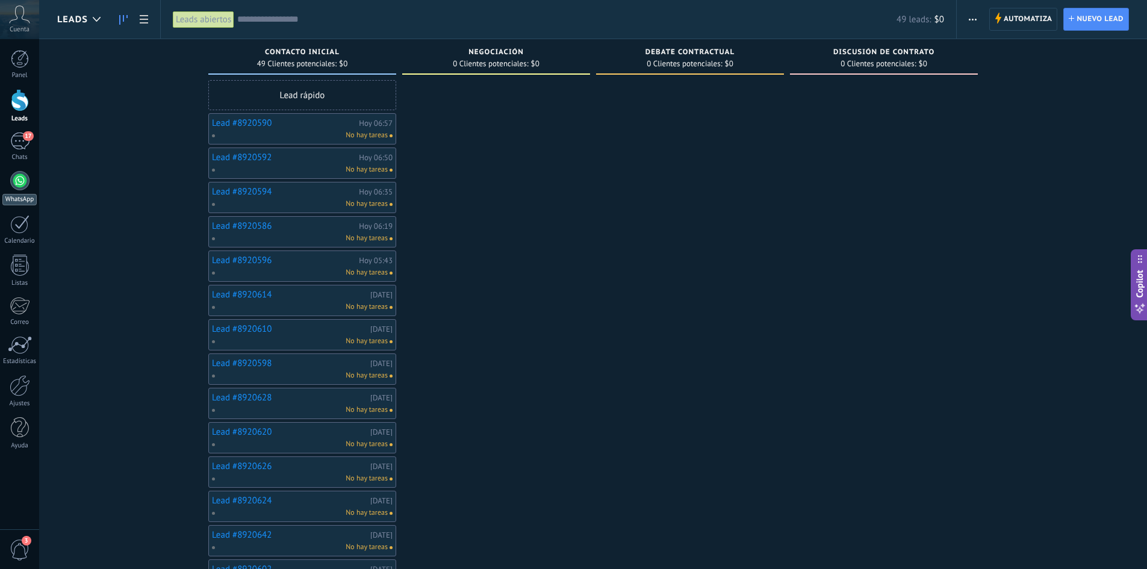
click at [30, 190] on link "WhatsApp" at bounding box center [19, 188] width 39 height 34
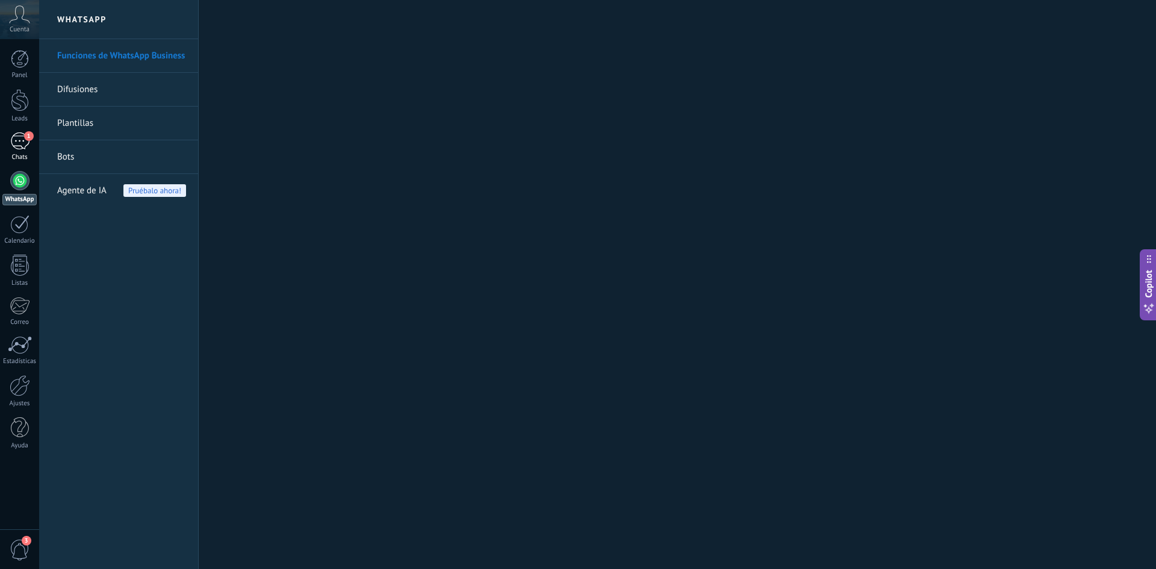
click at [23, 151] on link "1 Chats" at bounding box center [19, 146] width 39 height 29
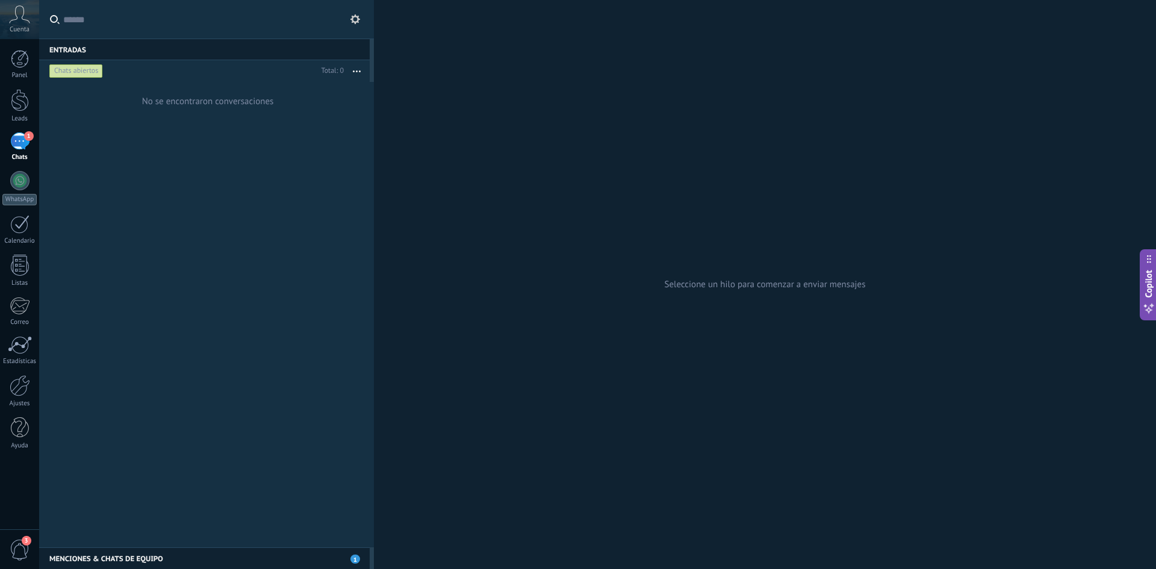
click at [359, 71] on use "button" at bounding box center [357, 71] width 8 height 2
click at [24, 111] on div at bounding box center [20, 100] width 18 height 22
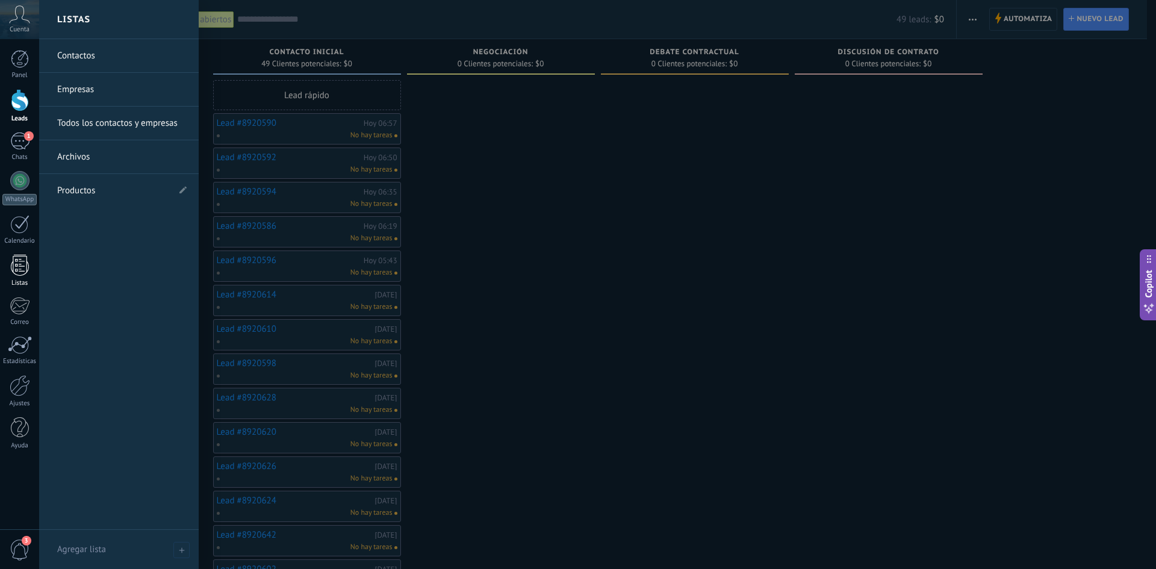
click at [19, 268] on div at bounding box center [20, 265] width 18 height 21
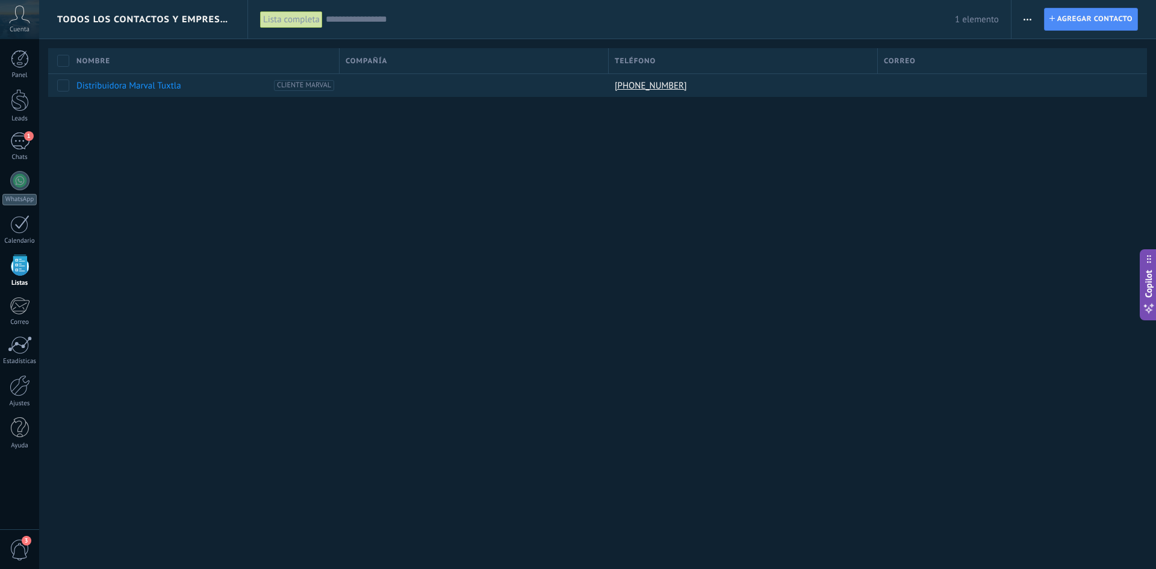
click at [375, 22] on input "text" at bounding box center [640, 19] width 629 height 13
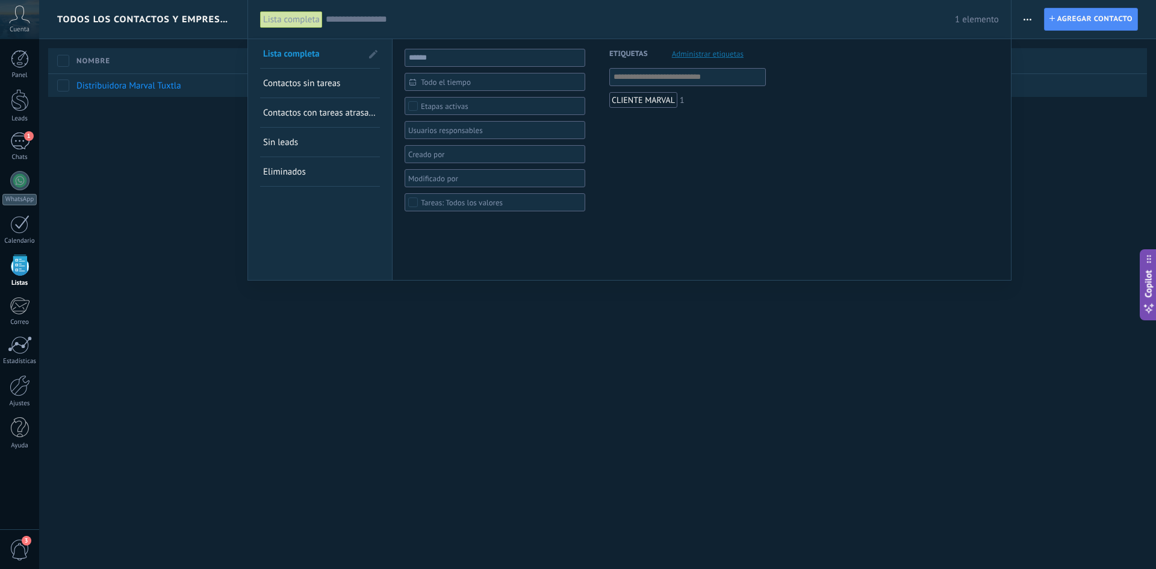
click at [304, 173] on span "Eliminados" at bounding box center [284, 171] width 43 height 11
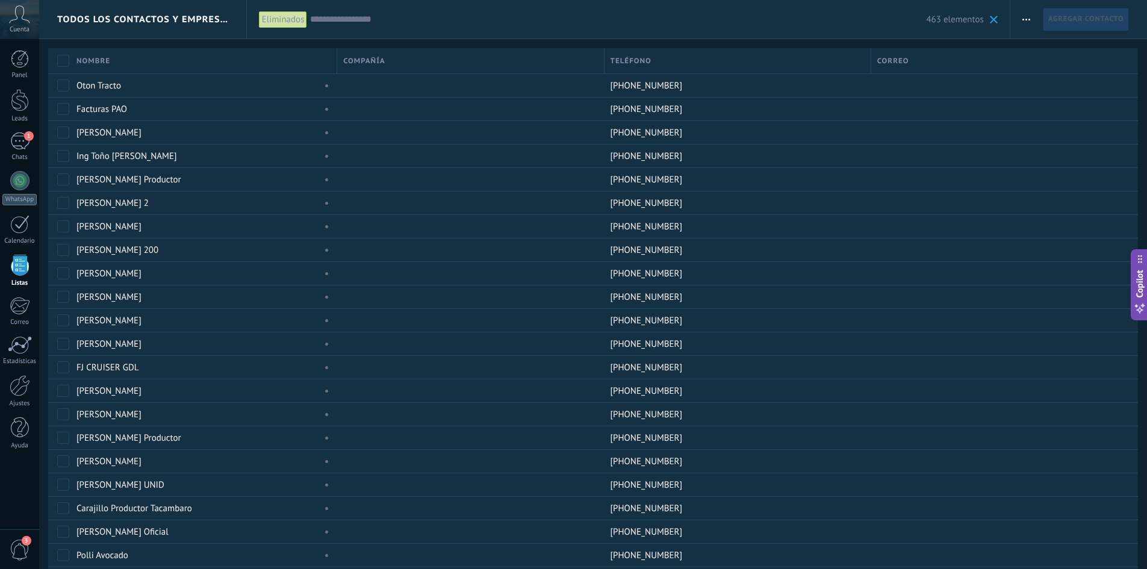
click at [351, 13] on input "text" at bounding box center [618, 19] width 616 height 13
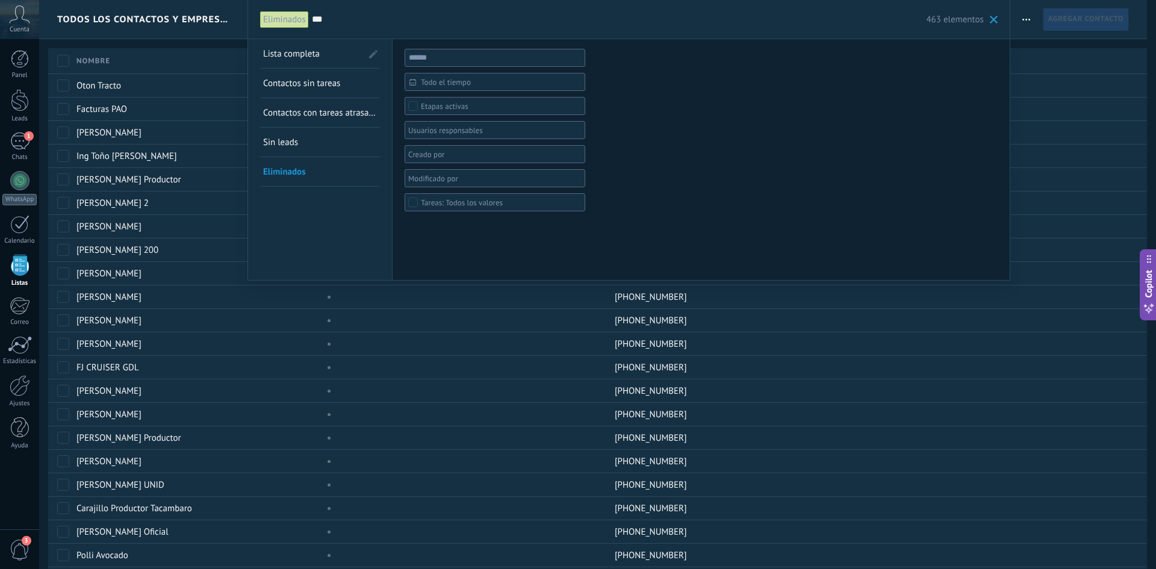
type input "***"
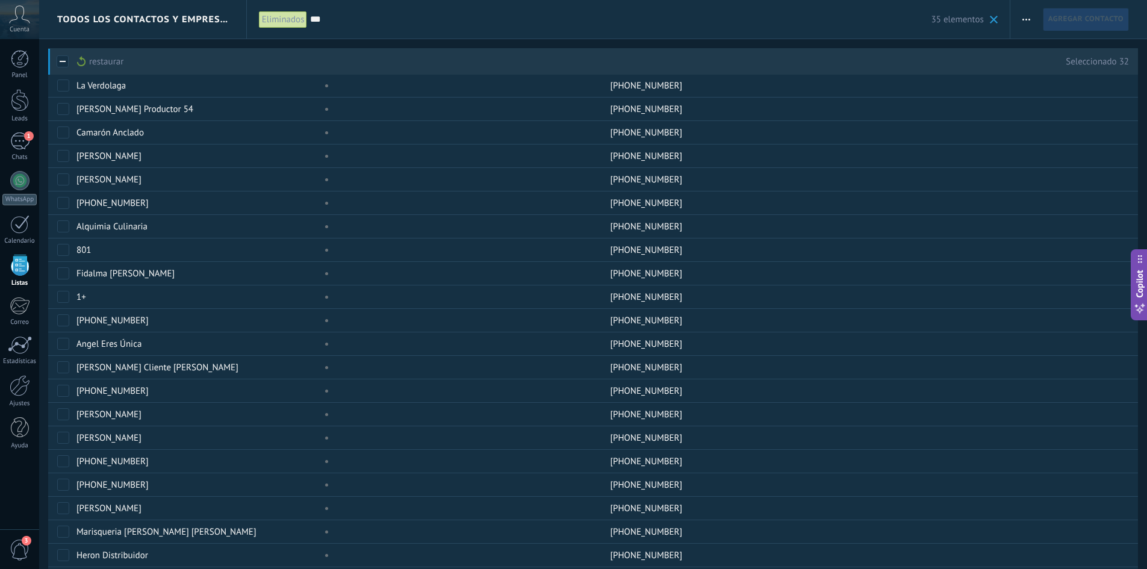
click at [87, 62] on div "restaurar màs" at bounding box center [100, 61] width 46 height 26
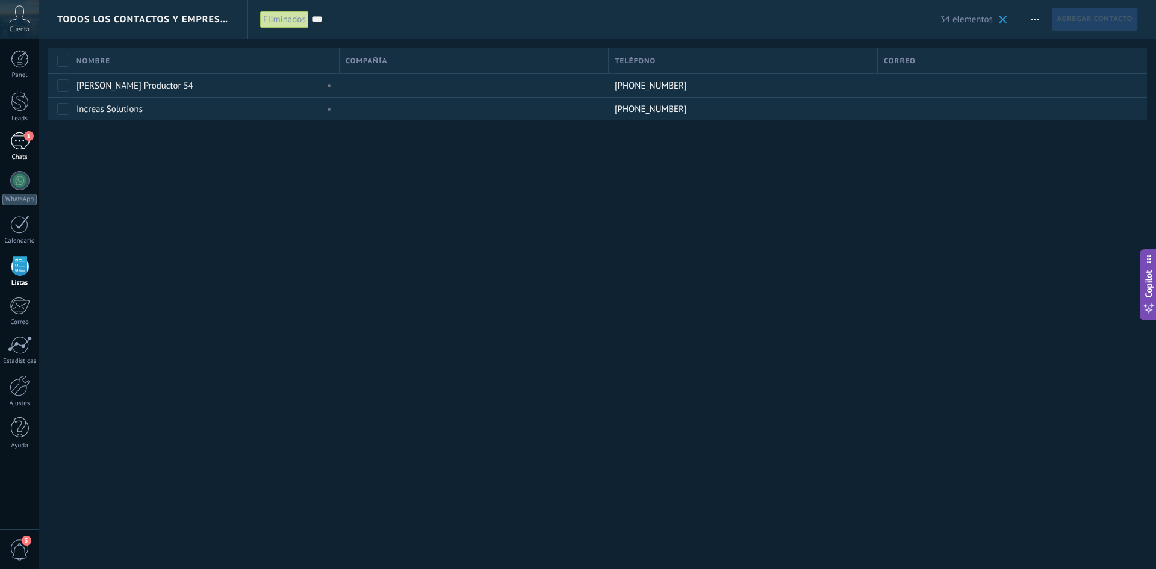
click at [25, 138] on span "1" at bounding box center [29, 136] width 10 height 10
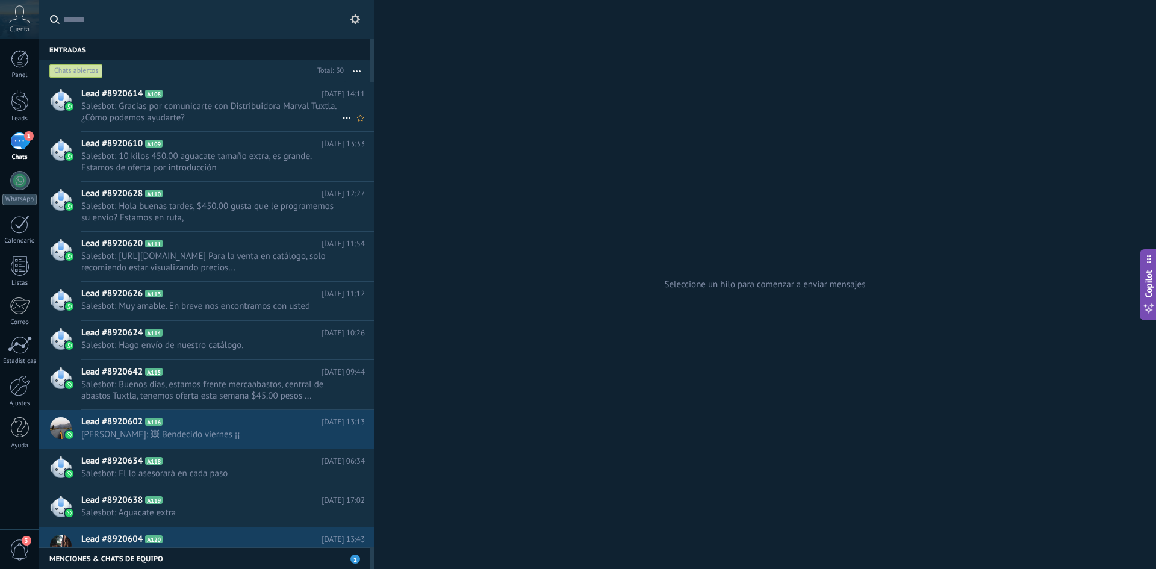
click at [250, 111] on span "Salesbot: Gracias por comunicarte con Distribuidora Marval Tuxtla. ¿Cómo podemo…" at bounding box center [211, 112] width 261 height 23
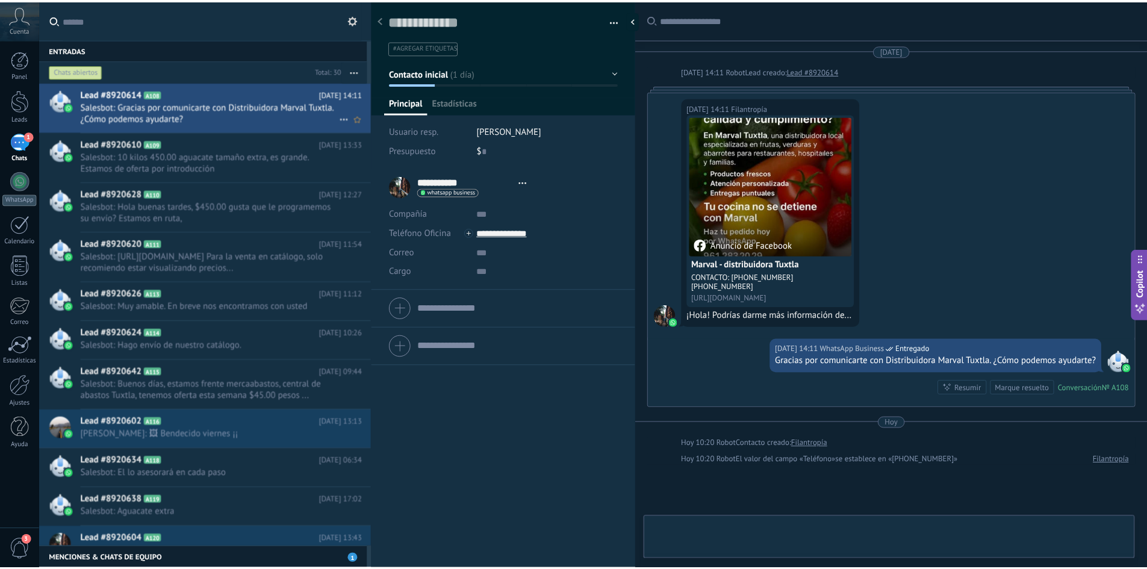
scroll to position [98, 0]
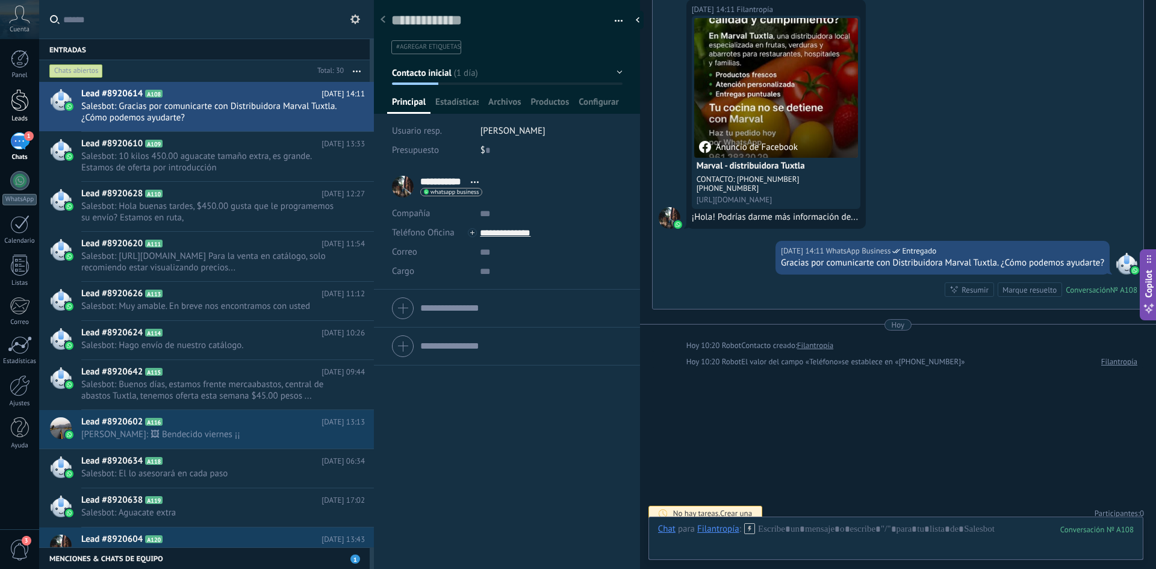
click at [16, 96] on div at bounding box center [20, 100] width 18 height 22
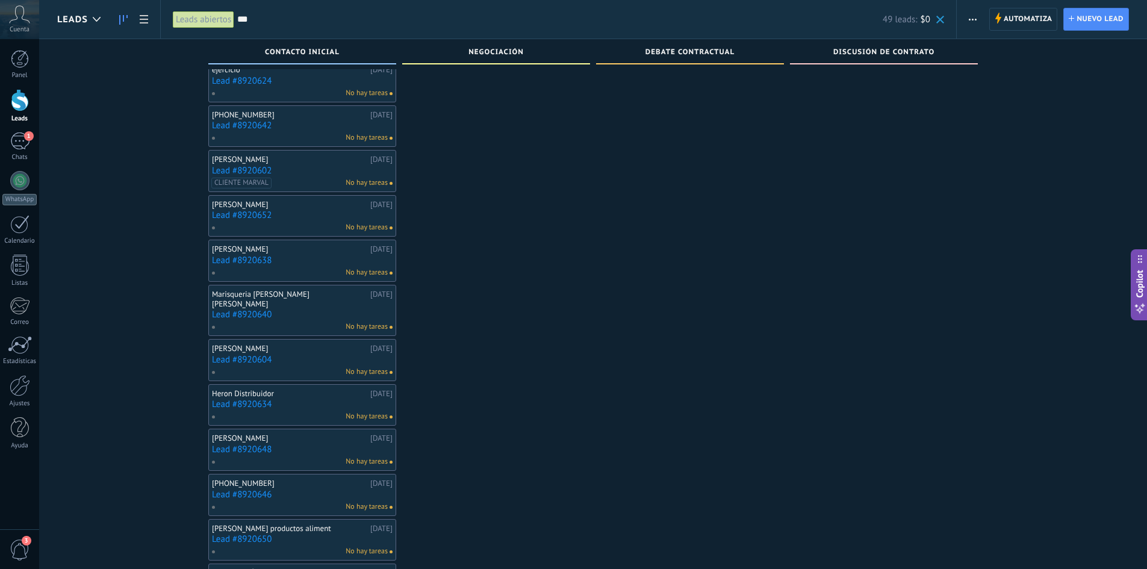
scroll to position [426, 0]
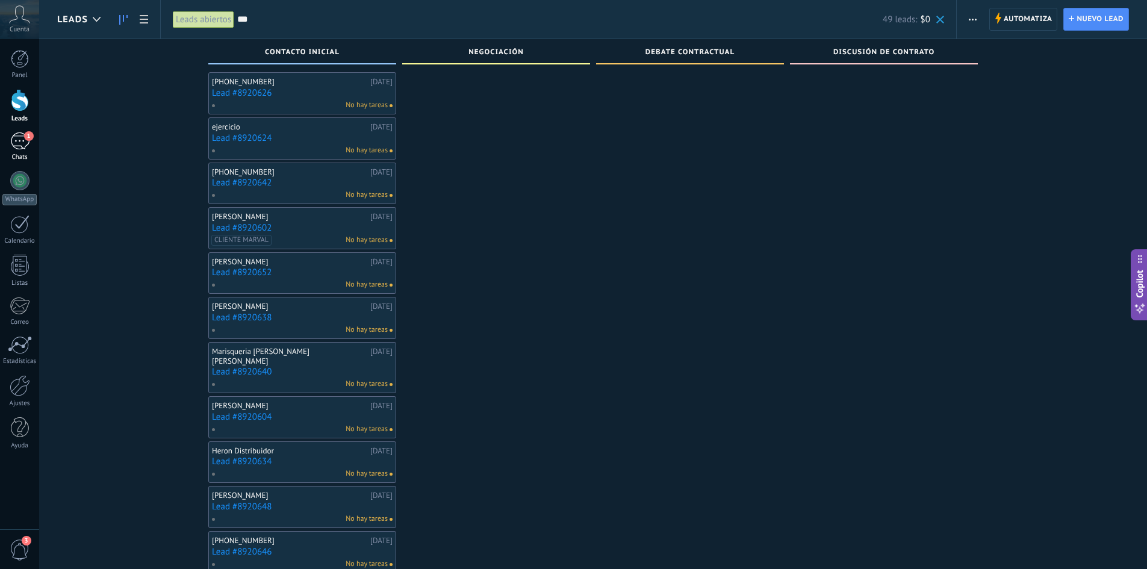
click at [22, 143] on div "1" at bounding box center [19, 140] width 19 height 17
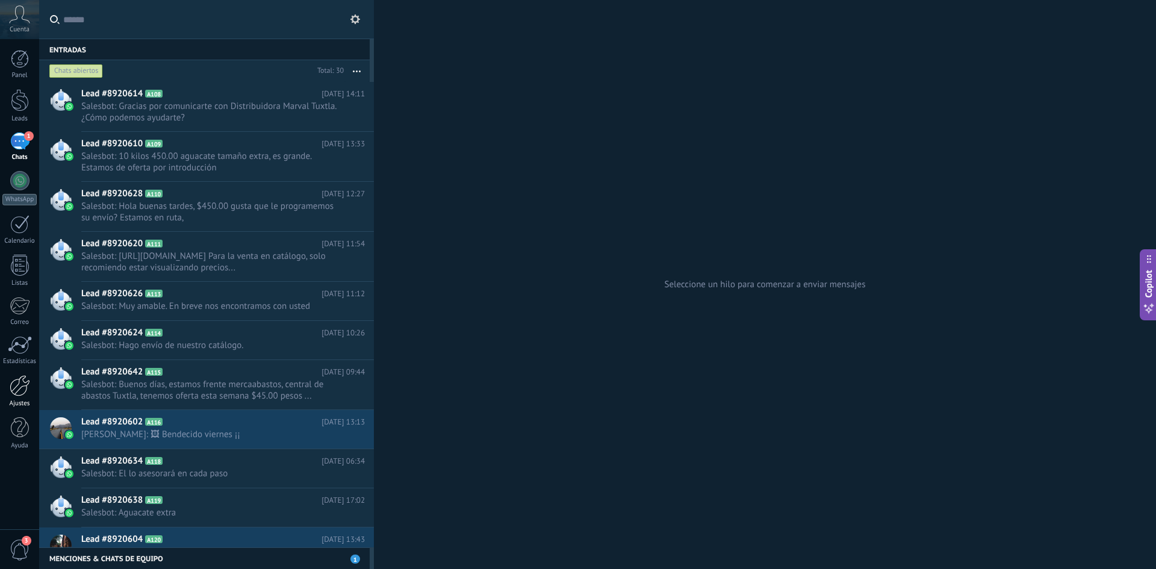
click at [32, 393] on link "Ajustes" at bounding box center [19, 391] width 39 height 33
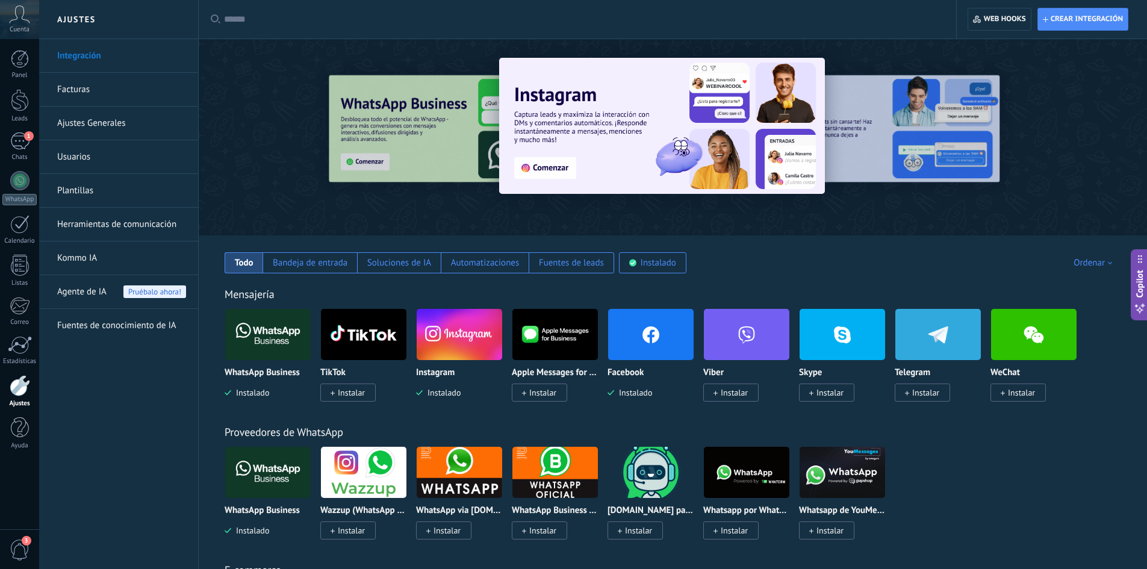
click at [89, 76] on link "Facturas" at bounding box center [121, 90] width 129 height 34
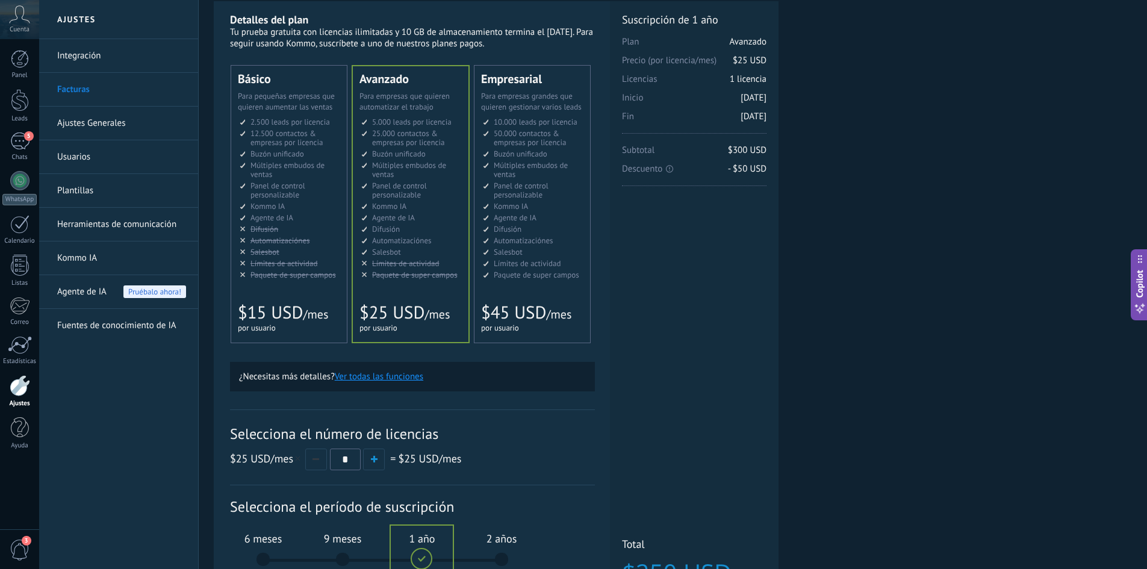
scroll to position [181, 0]
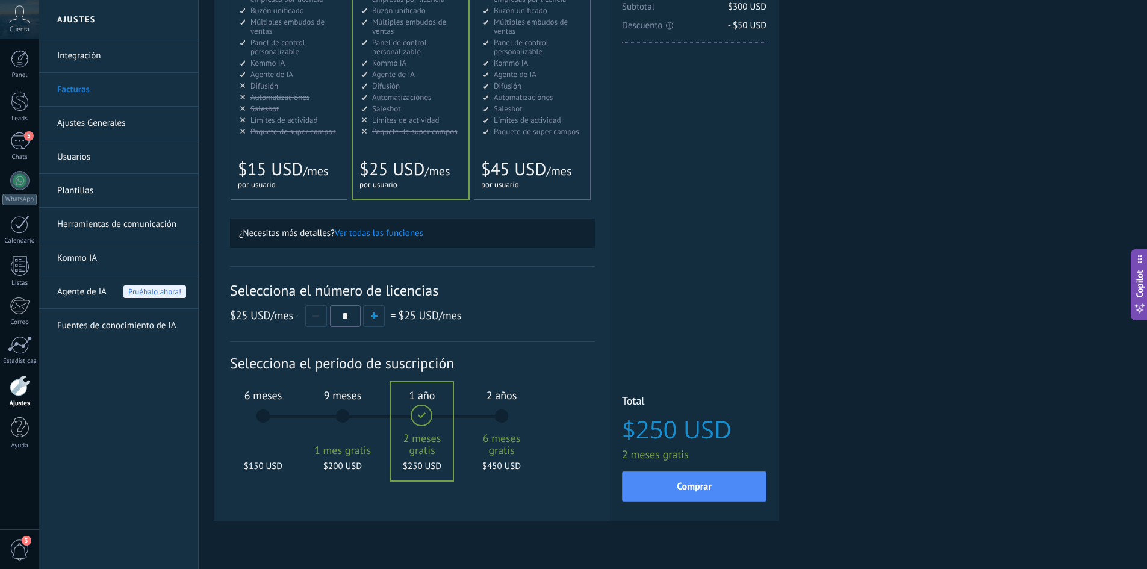
drag, startPoint x: 232, startPoint y: 295, endPoint x: 458, endPoint y: 289, distance: 225.9
click at [458, 289] on span "Selecciona el número de licencias" at bounding box center [412, 290] width 365 height 19
click at [375, 313] on button "button" at bounding box center [374, 316] width 22 height 22
click at [378, 316] on button "button" at bounding box center [374, 316] width 22 height 22
click at [259, 423] on div "6 meses $450 USD" at bounding box center [263, 421] width 65 height 85
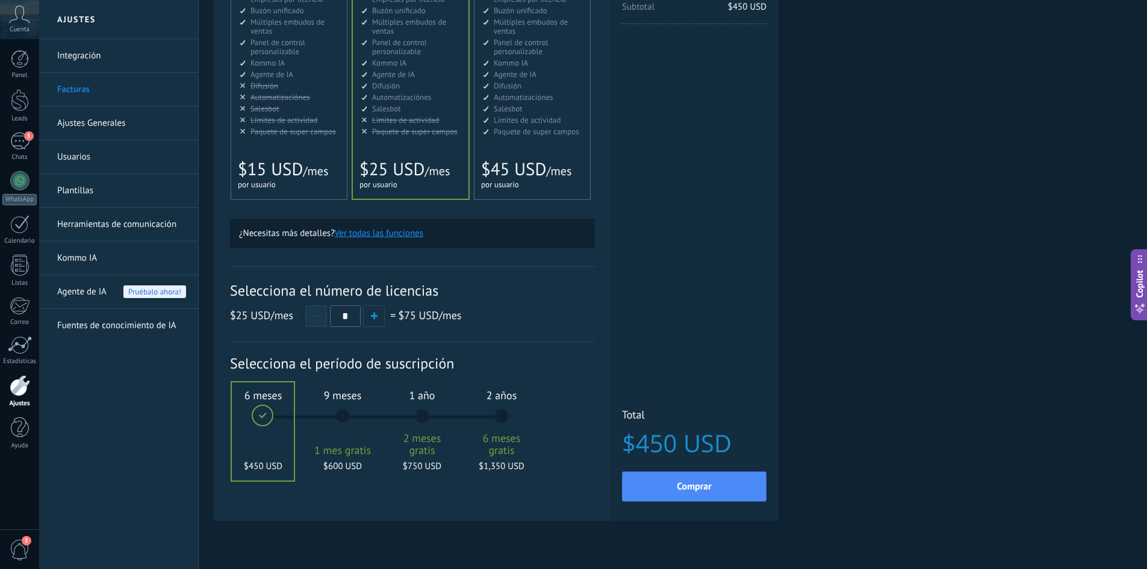
click at [319, 319] on button "button" at bounding box center [316, 316] width 22 height 22
click at [382, 317] on button "button" at bounding box center [374, 316] width 22 height 22
click at [426, 418] on div "1 año 2 meses gratis $750 USD" at bounding box center [422, 421] width 65 height 85
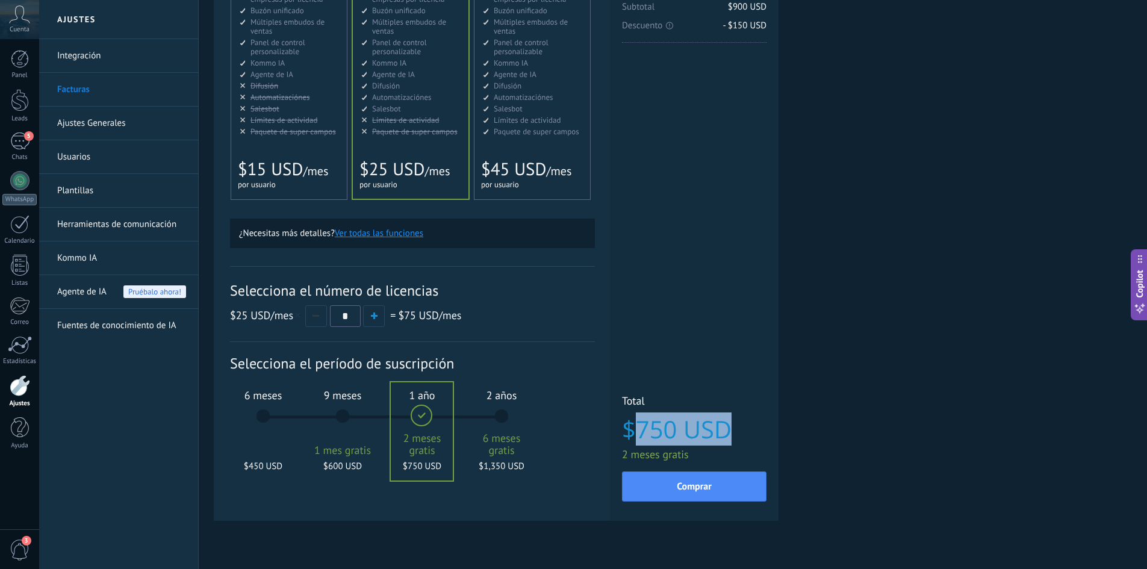
drag, startPoint x: 634, startPoint y: 429, endPoint x: 754, endPoint y: 430, distance: 119.8
click at [754, 430] on span "$750 USD" at bounding box center [694, 429] width 145 height 26
click at [662, 428] on span "$750 USD" at bounding box center [694, 429] width 145 height 26
click at [313, 316] on span "button" at bounding box center [316, 316] width 7 height 2
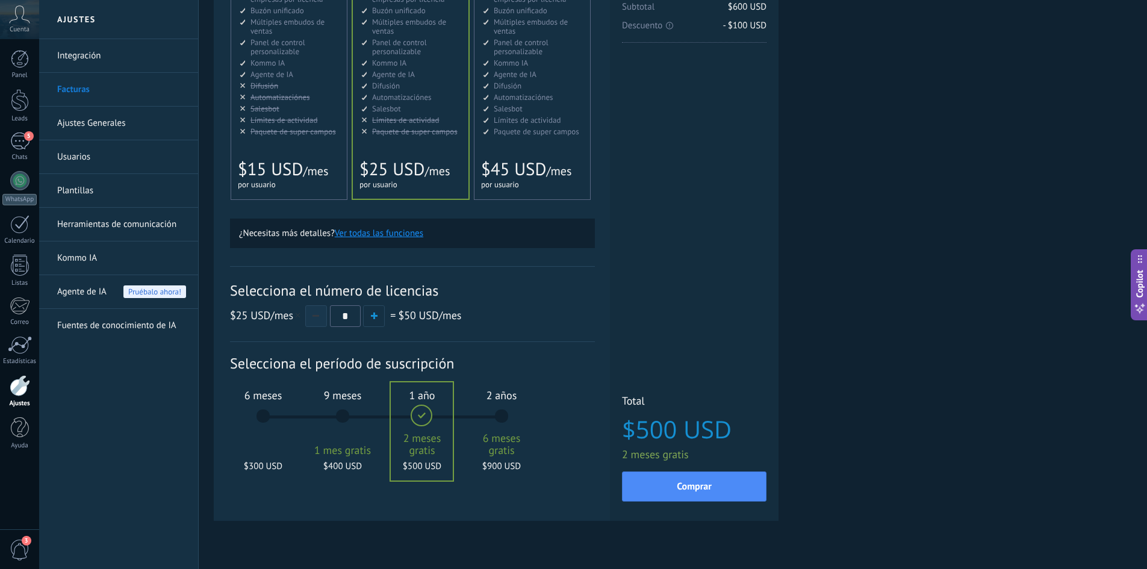
type input "*"
click at [26, 149] on div "5" at bounding box center [19, 140] width 19 height 17
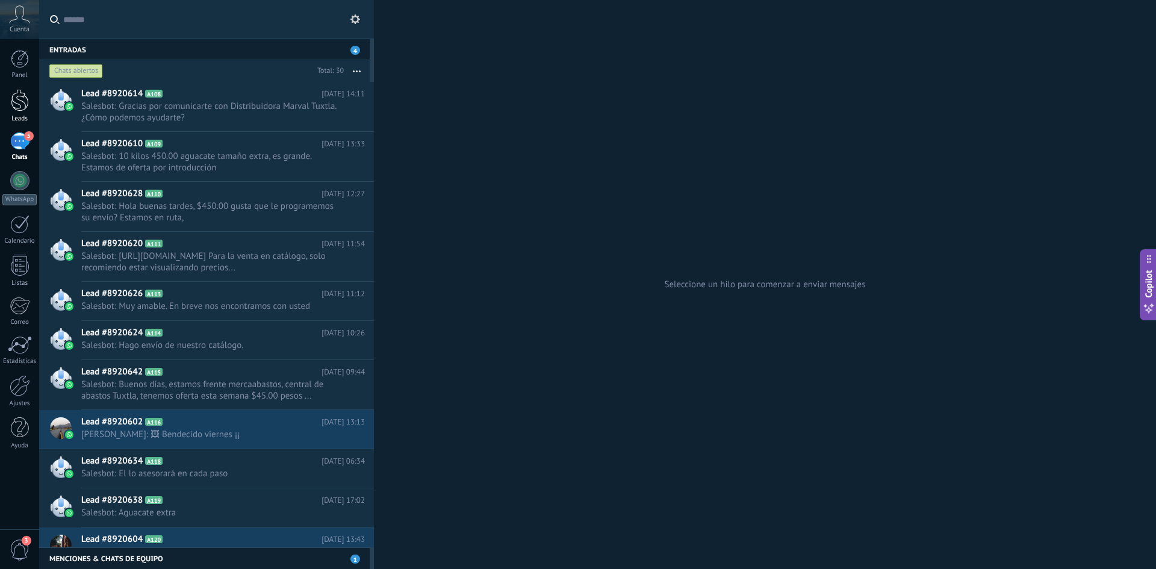
click at [17, 109] on div at bounding box center [20, 100] width 18 height 22
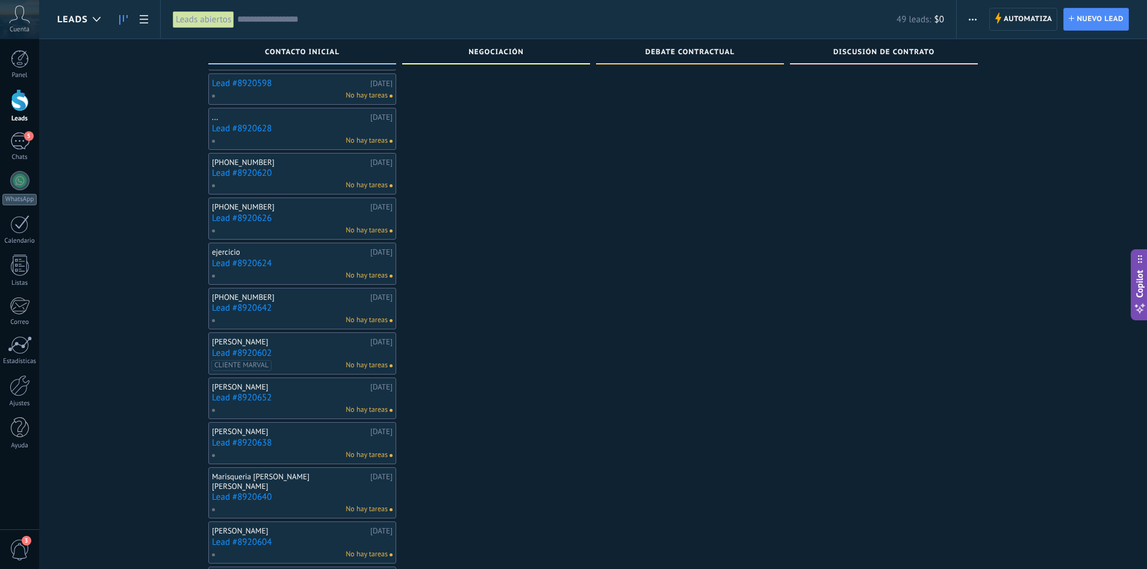
scroll to position [405, 0]
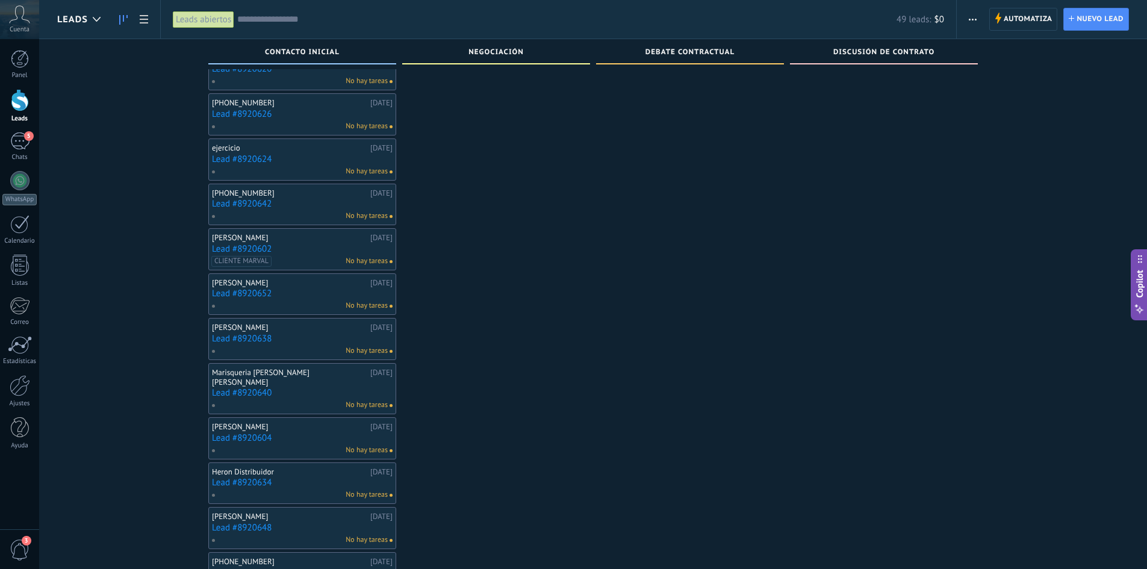
click at [318, 370] on div "Marisqueria [PERSON_NAME] [PERSON_NAME]" at bounding box center [289, 377] width 155 height 19
click at [325, 388] on link "Lead #8920640" at bounding box center [302, 393] width 181 height 10
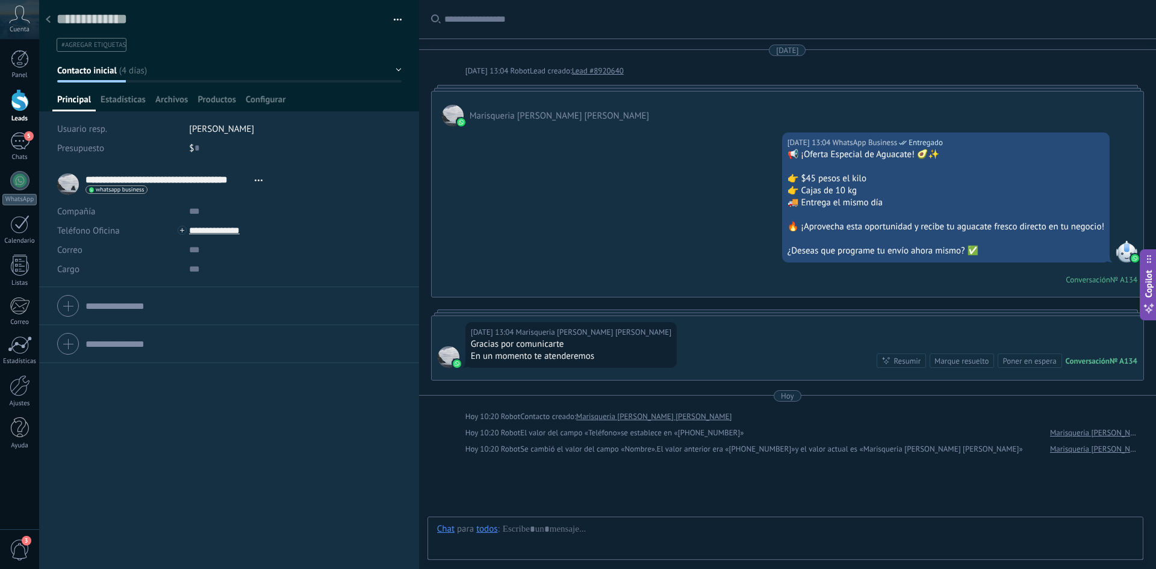
scroll to position [96, 0]
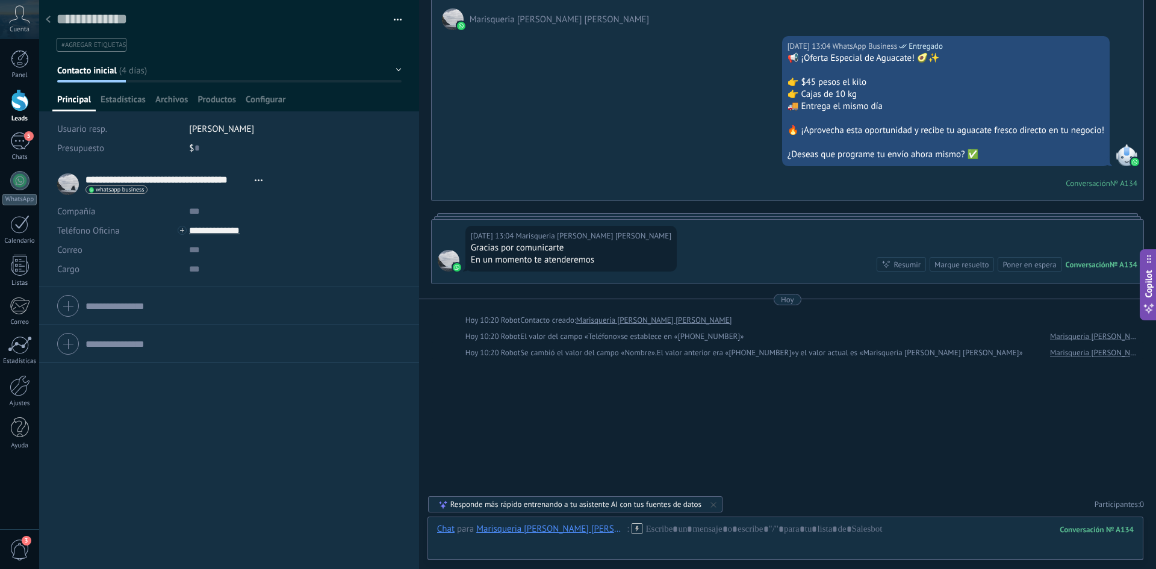
click at [168, 51] on ul "#agregar etiquetas" at bounding box center [226, 45] width 343 height 16
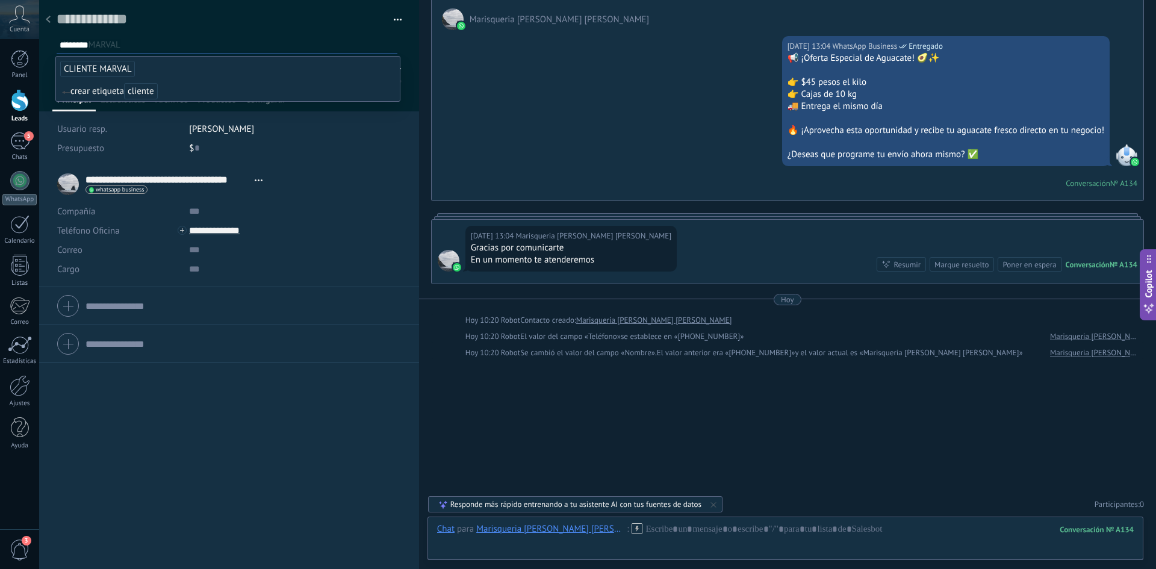
type input "*******"
click at [121, 67] on span "CLIENTE MARVAL" at bounding box center [97, 69] width 75 height 16
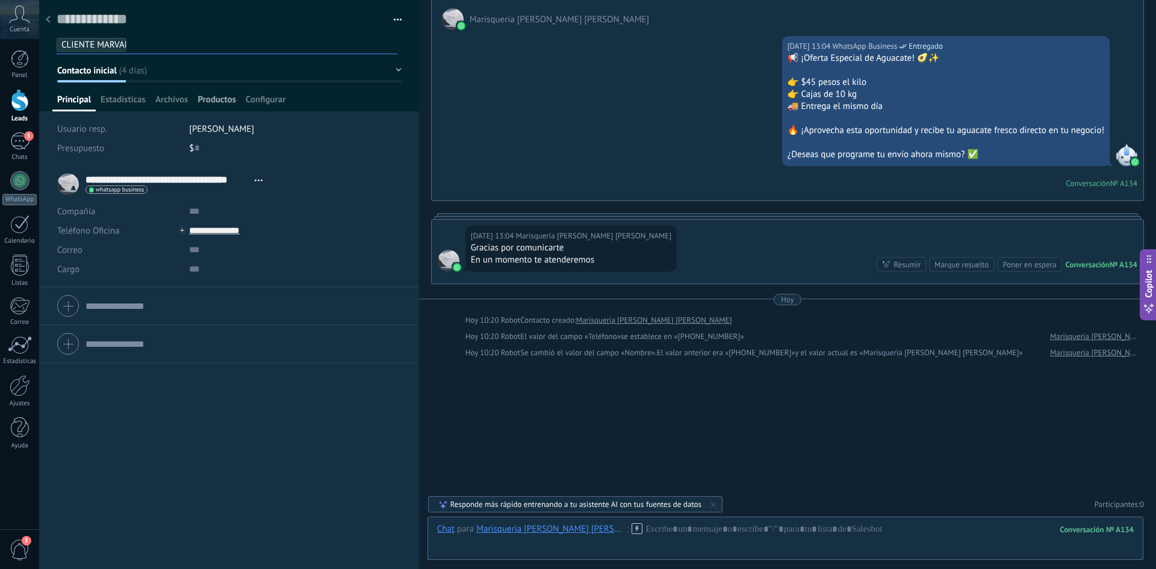
scroll to position [0, 0]
click at [54, 19] on div at bounding box center [48, 19] width 17 height 23
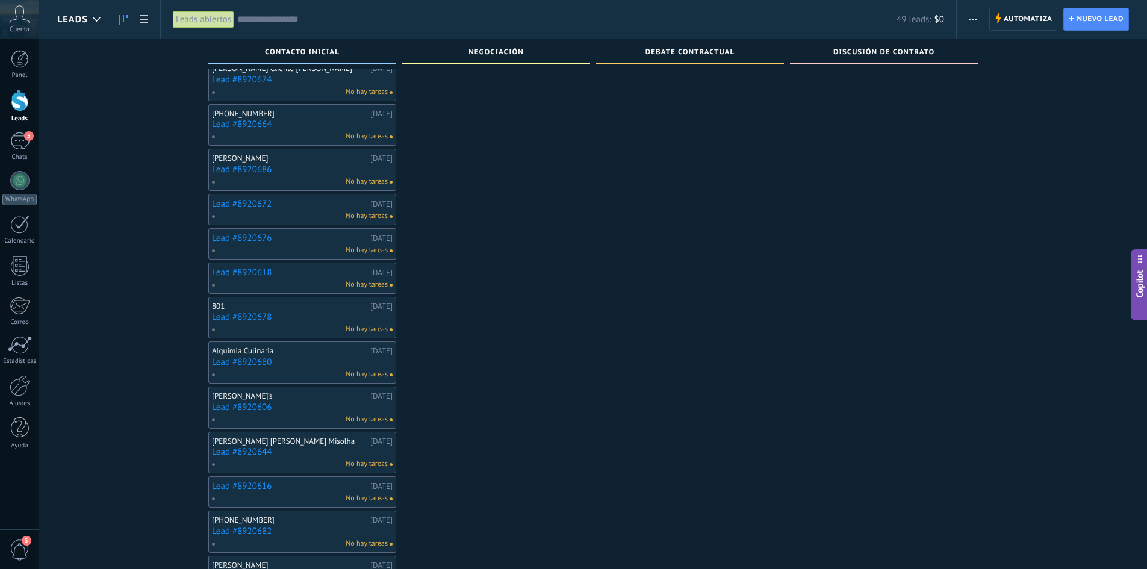
scroll to position [1570, 0]
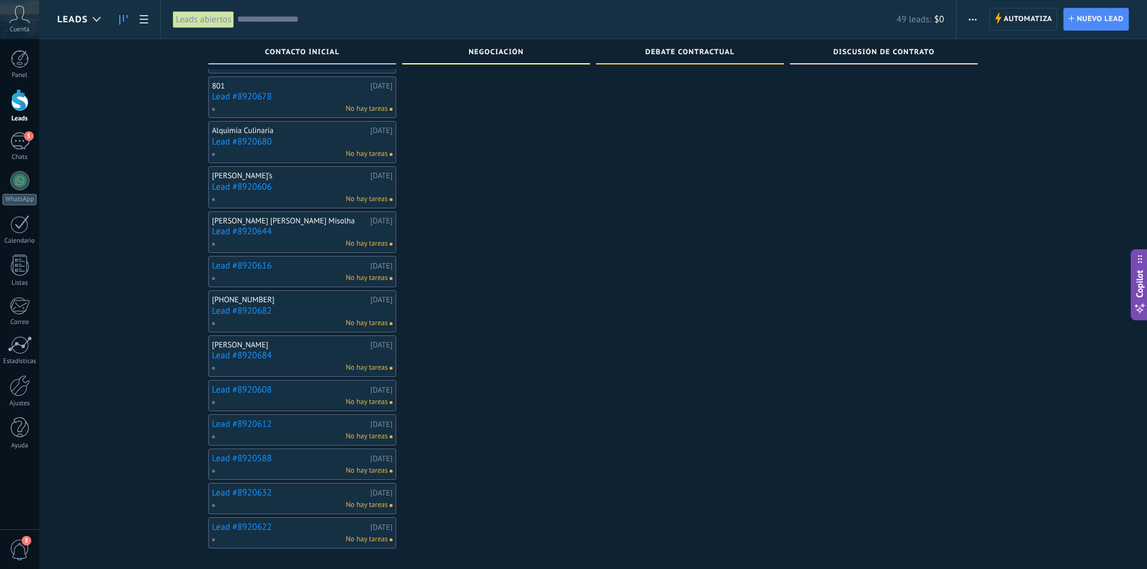
click at [288, 397] on div "No hay tareas" at bounding box center [299, 402] width 176 height 11
click at [267, 385] on link "Lead #8920608" at bounding box center [289, 390] width 155 height 10
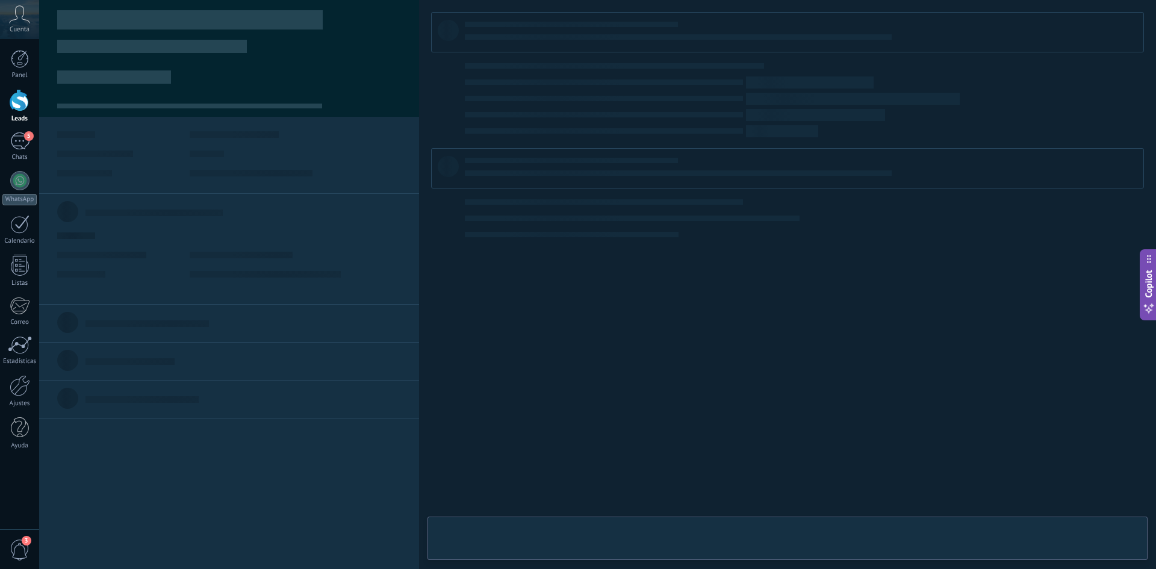
scroll to position [18, 0]
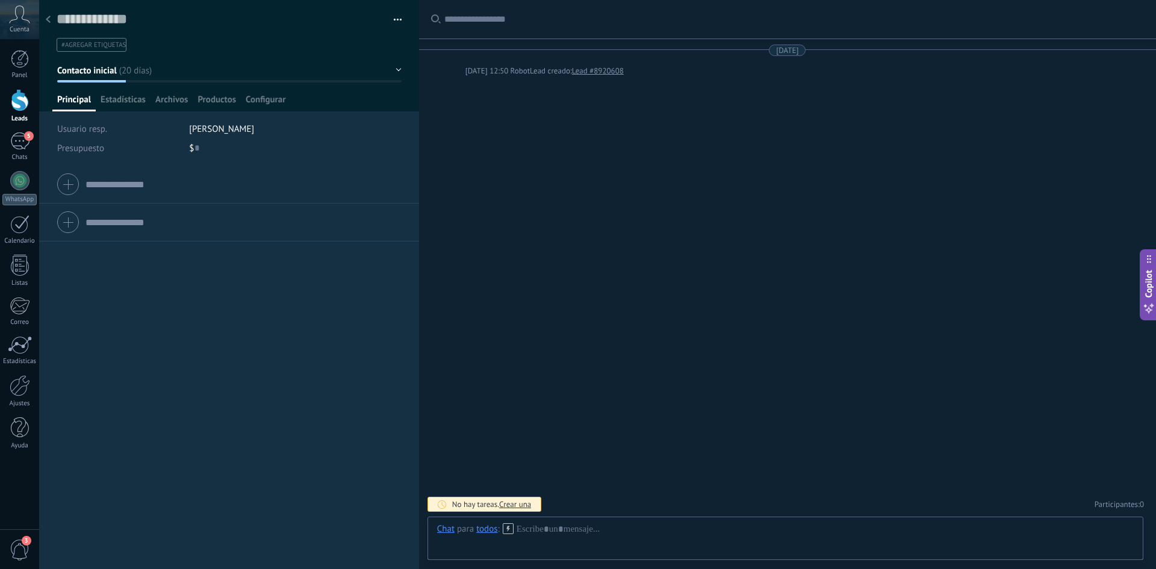
click at [49, 20] on icon at bounding box center [48, 19] width 5 height 7
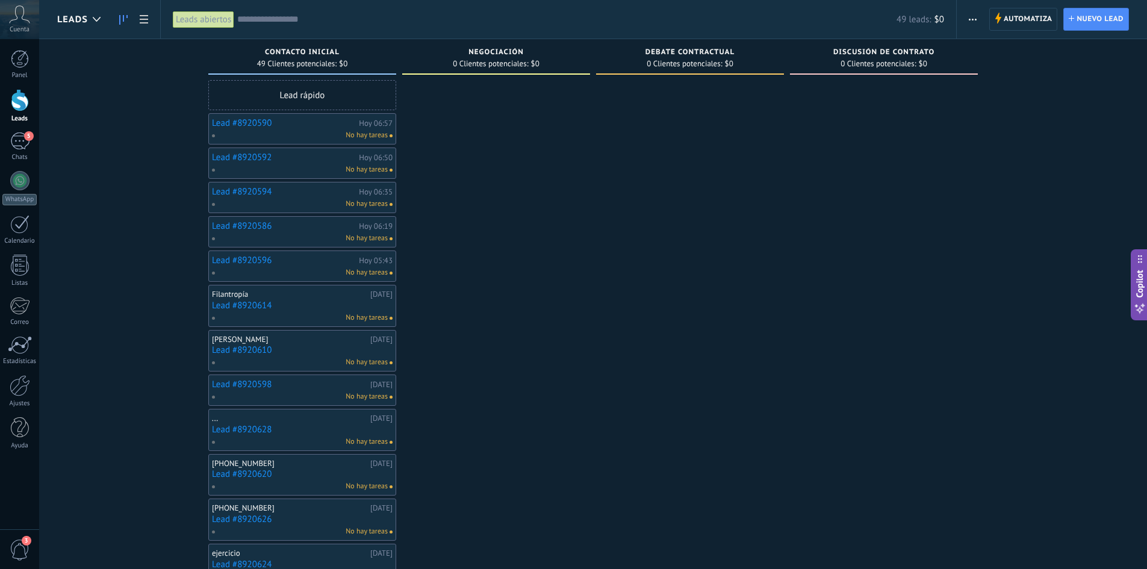
click at [262, 303] on link "Lead #8920614" at bounding box center [302, 305] width 181 height 10
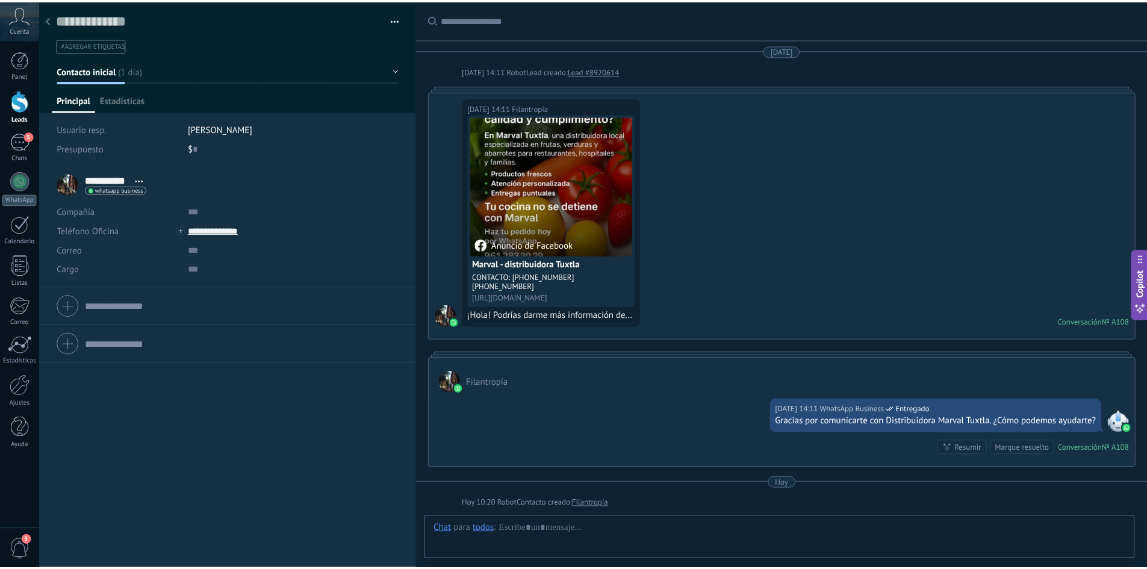
scroll to position [158, 0]
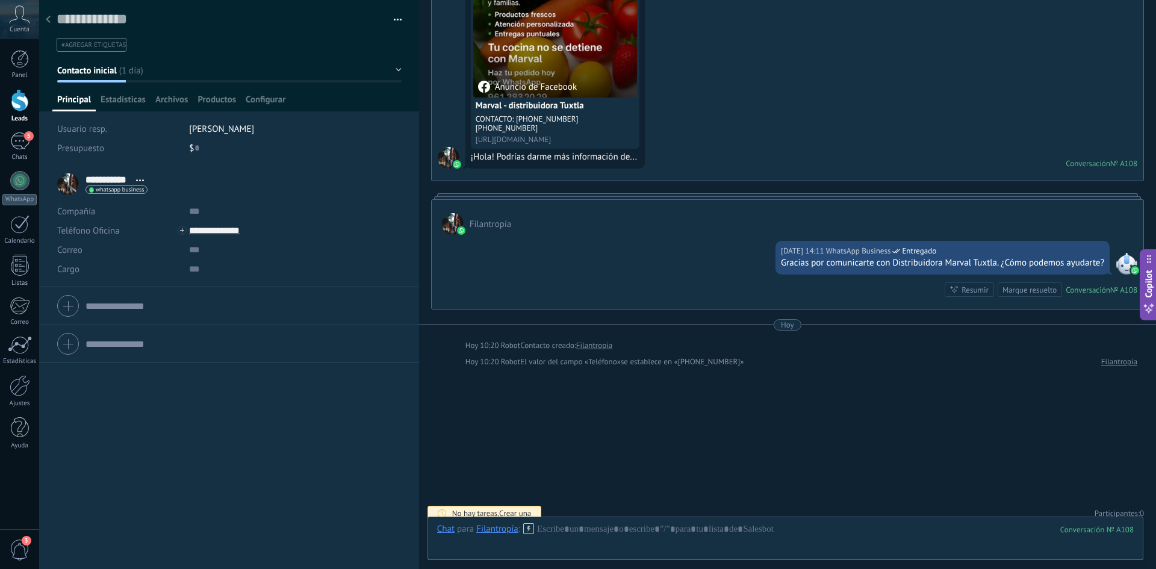
click at [99, 45] on span "#agregar etiquetas" at bounding box center [93, 45] width 64 height 8
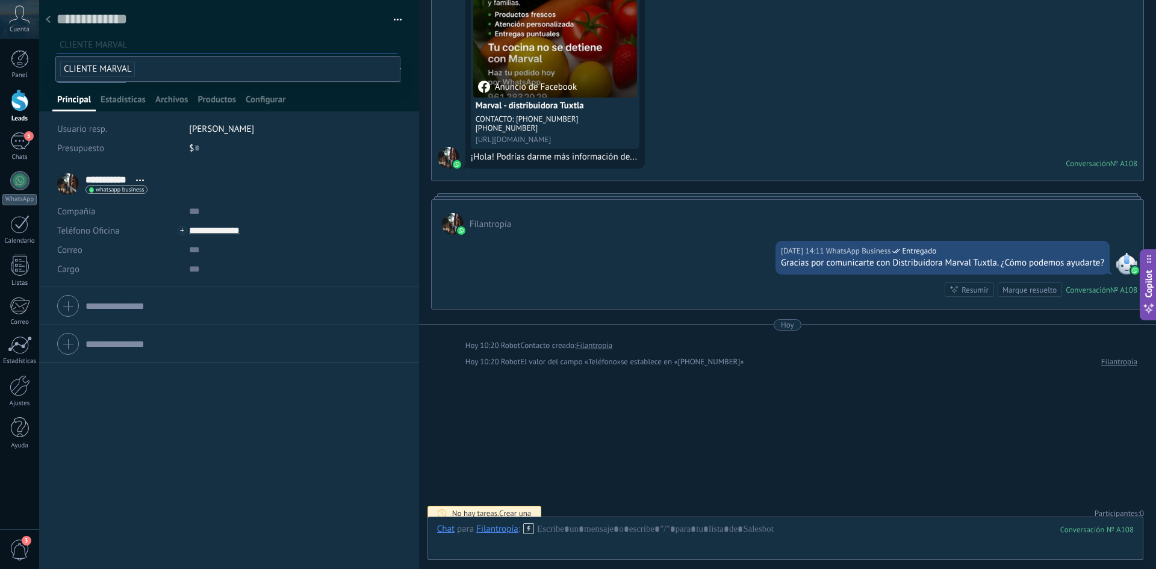
click at [96, 69] on span "CLIENTE MARVAL" at bounding box center [97, 69] width 75 height 16
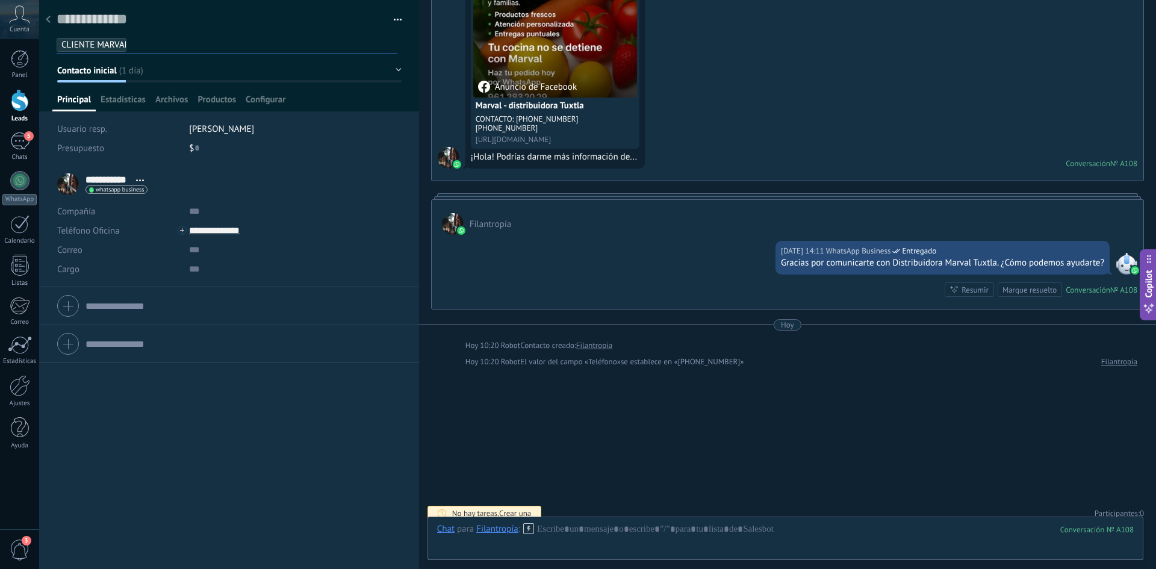
click at [48, 23] on icon at bounding box center [48, 19] width 5 height 7
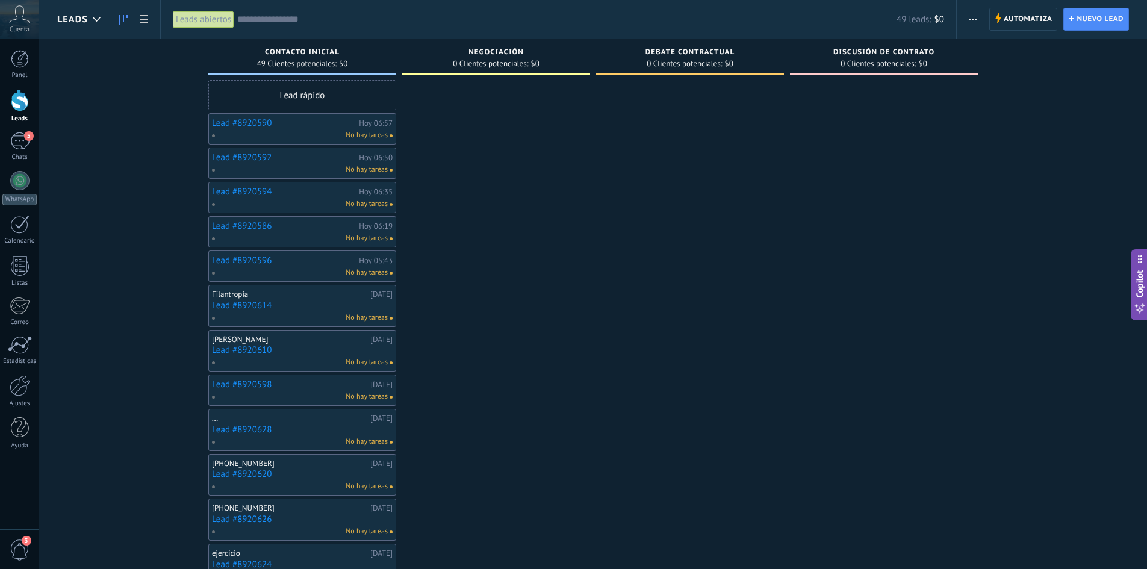
click at [311, 141] on div "Lead #8920590 Hoy 06:57 No hay tareas" at bounding box center [302, 128] width 188 height 31
click at [16, 135] on div "5" at bounding box center [19, 140] width 19 height 17
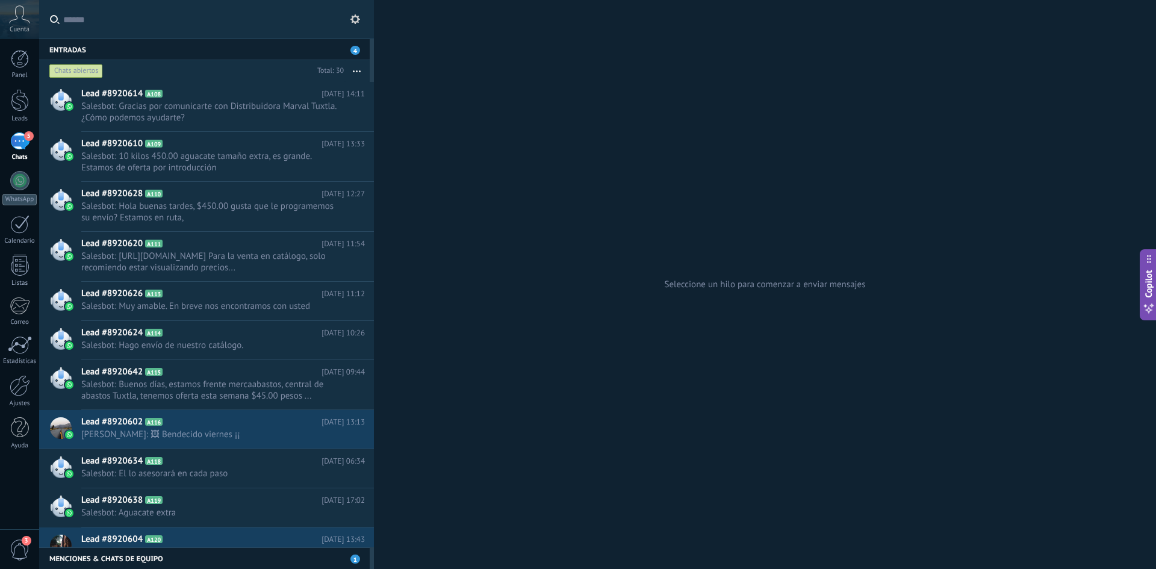
click at [22, 26] on span "Cuenta" at bounding box center [20, 30] width 20 height 8
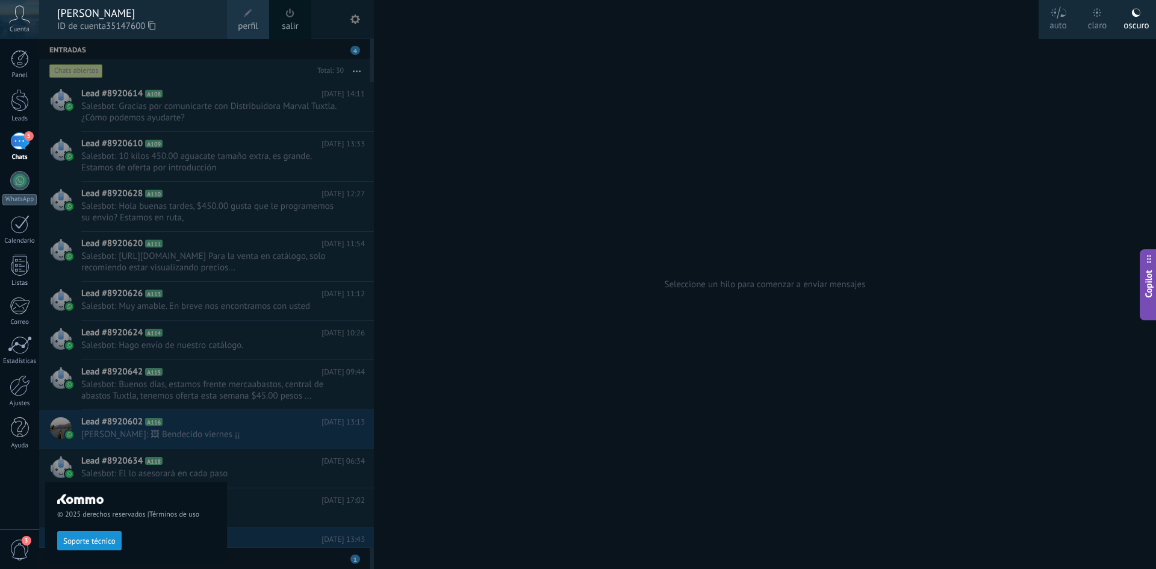
click at [249, 25] on span "perfil" at bounding box center [248, 26] width 20 height 13
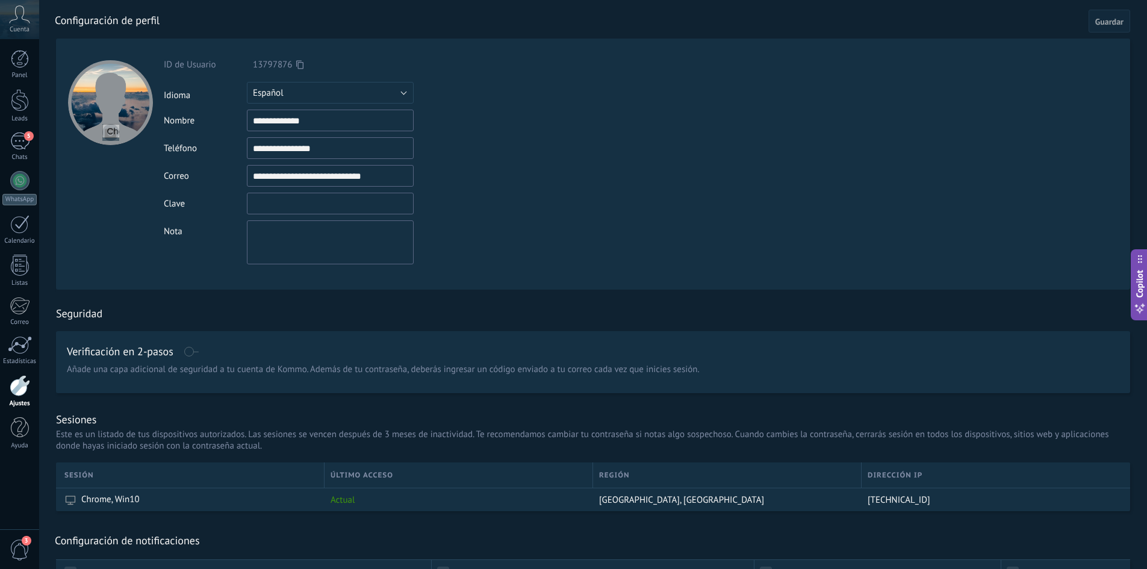
click at [352, 214] on input "textbox" at bounding box center [330, 204] width 167 height 22
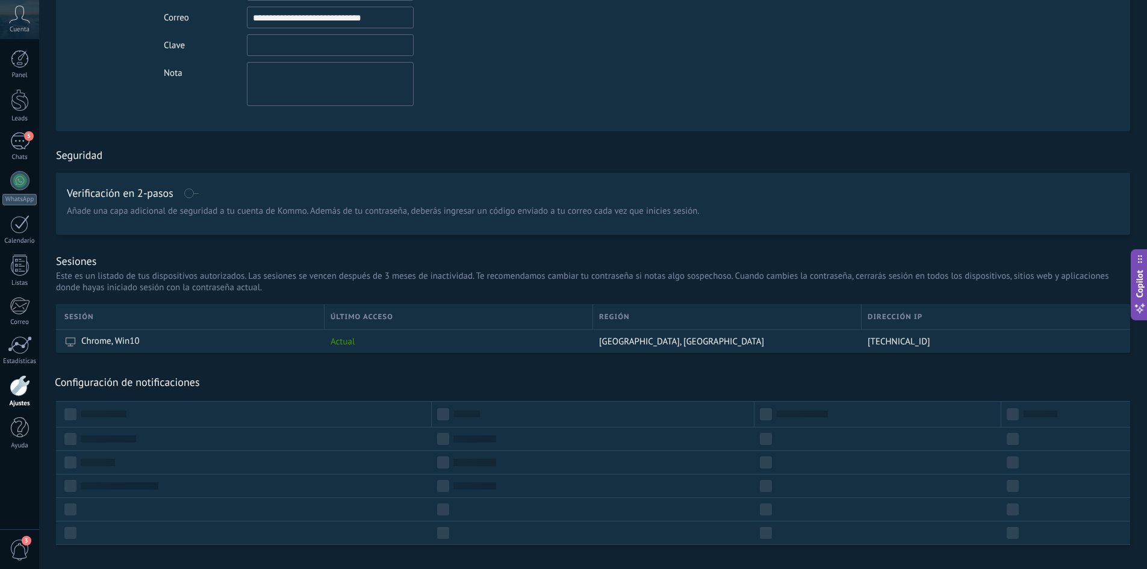
scroll to position [179, 0]
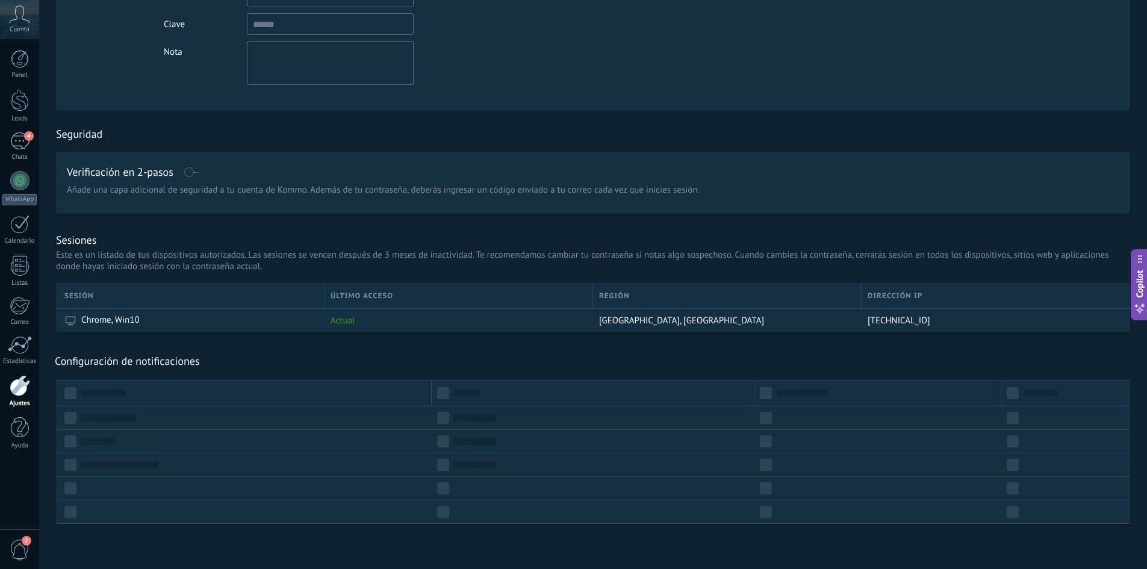
click at [16, 127] on div "Panel Leads 4 Chats WhatsApp Clientes" at bounding box center [19, 256] width 39 height 412
click at [20, 149] on div "4" at bounding box center [19, 140] width 19 height 17
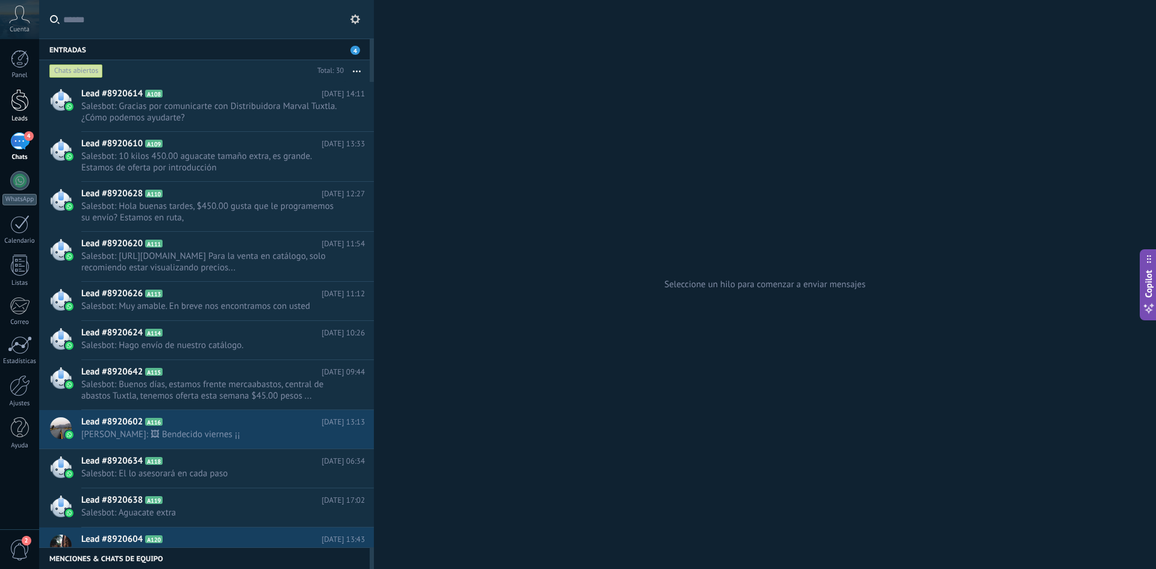
click at [22, 95] on div at bounding box center [20, 100] width 18 height 22
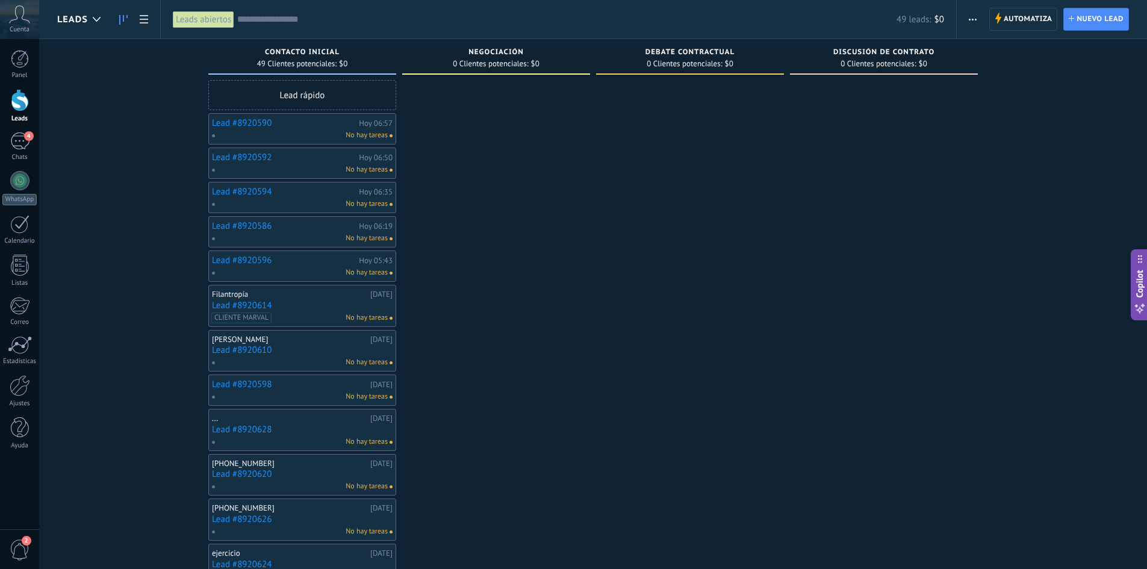
click at [974, 19] on icon "button" at bounding box center [973, 20] width 8 height 2
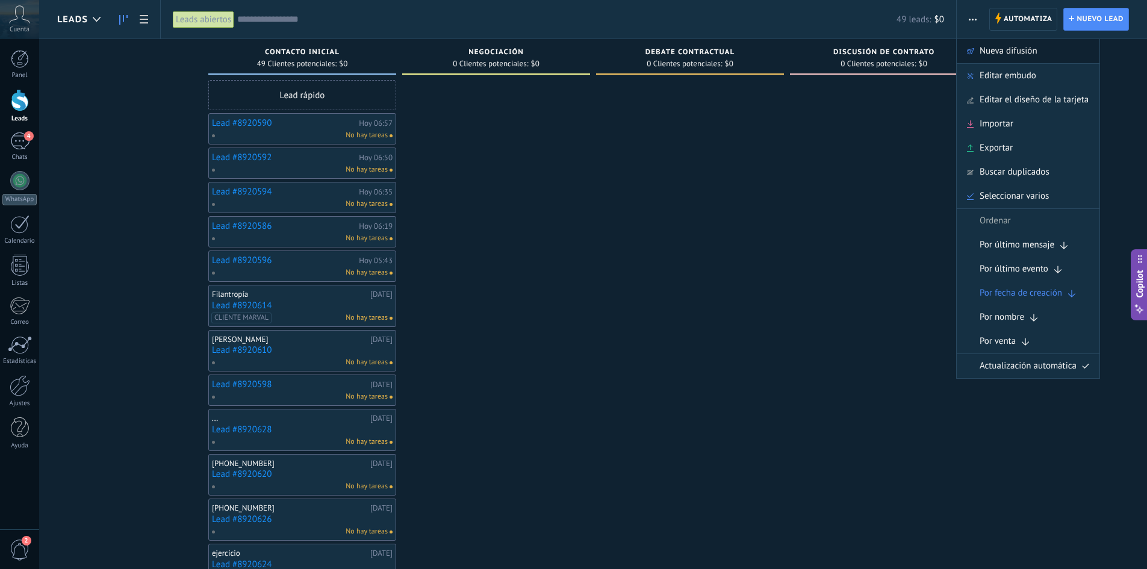
click at [1021, 55] on span "Nueva difusión" at bounding box center [1009, 51] width 58 height 24
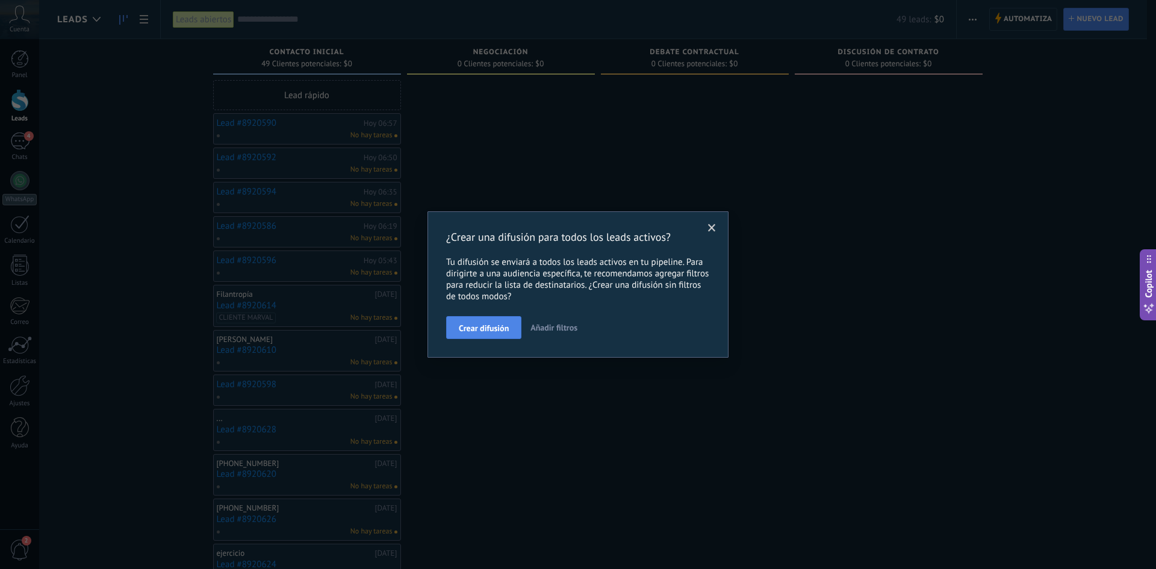
click at [483, 326] on span "Crear difusión" at bounding box center [484, 328] width 50 height 8
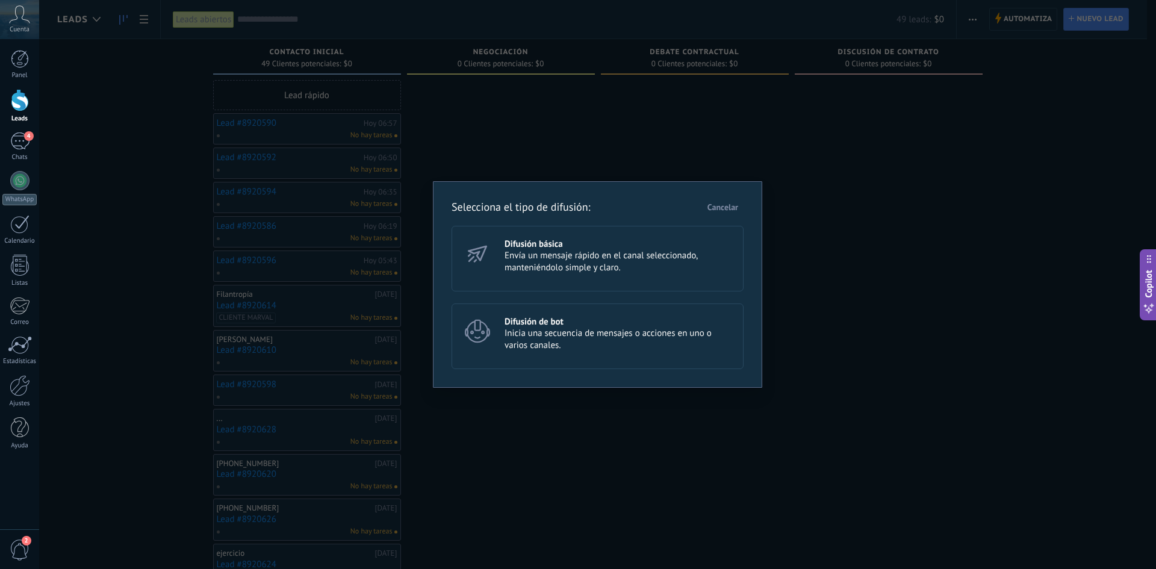
click at [569, 250] on span "Envía un mensaje rápido en el canal seleccionado, manteniéndolo simple y claro." at bounding box center [619, 262] width 228 height 24
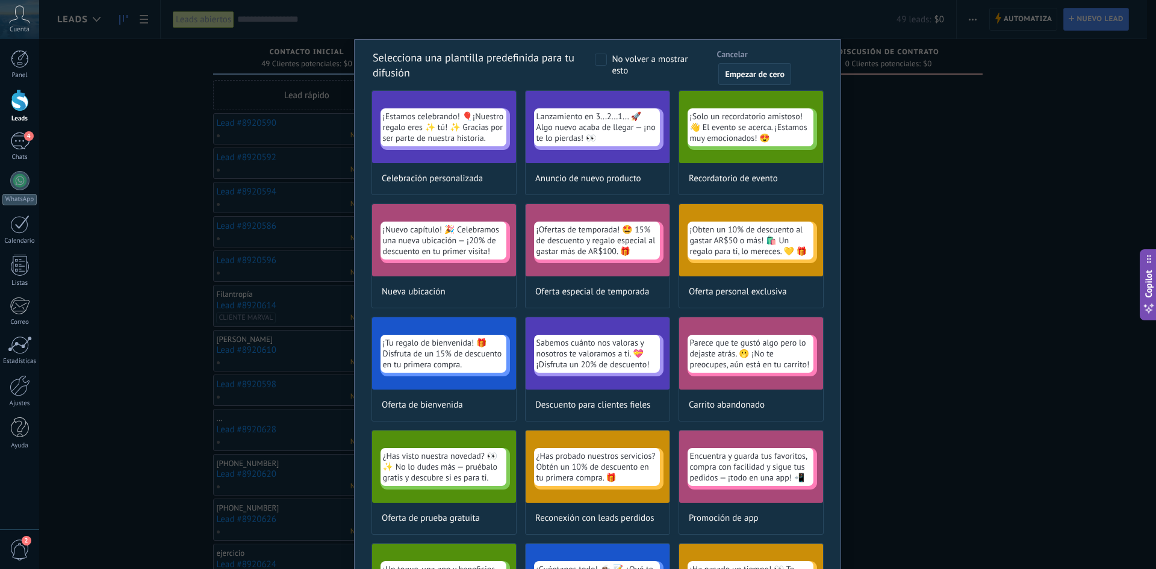
click at [746, 72] on span "Empezar de cero" at bounding box center [755, 74] width 60 height 8
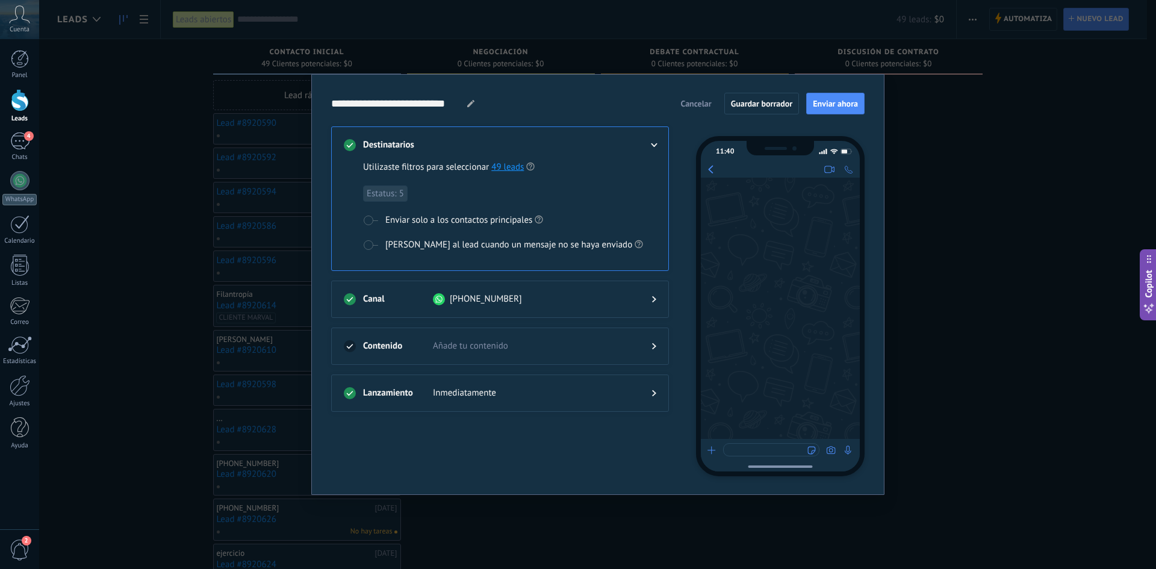
click at [514, 340] on span "Añade tu contenido" at bounding box center [532, 346] width 199 height 12
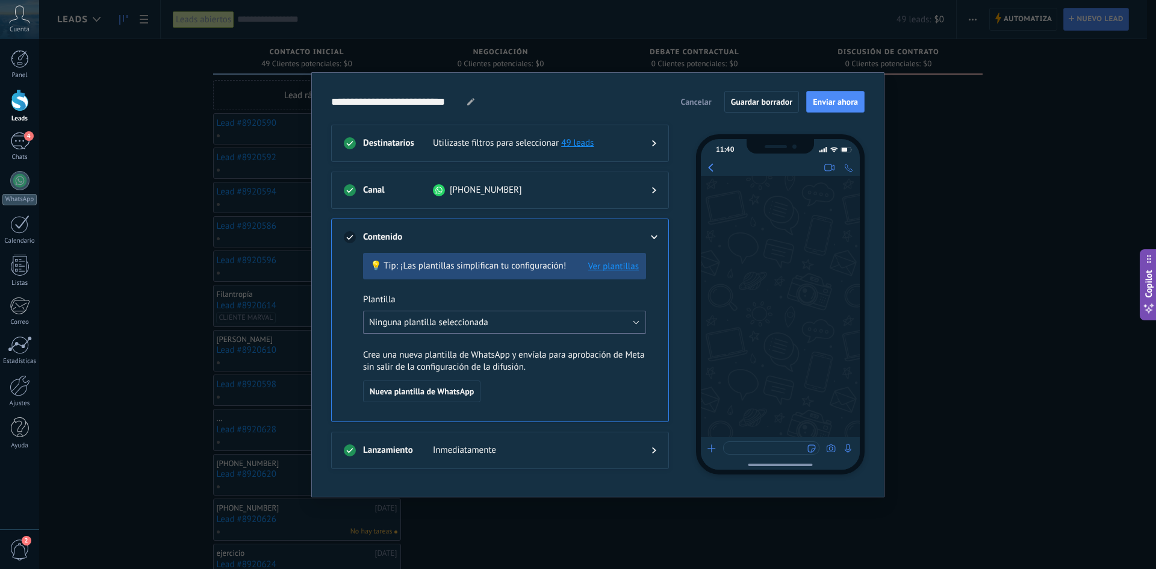
click at [455, 325] on span "Ninguna plantilla seleccionada" at bounding box center [428, 322] width 119 height 11
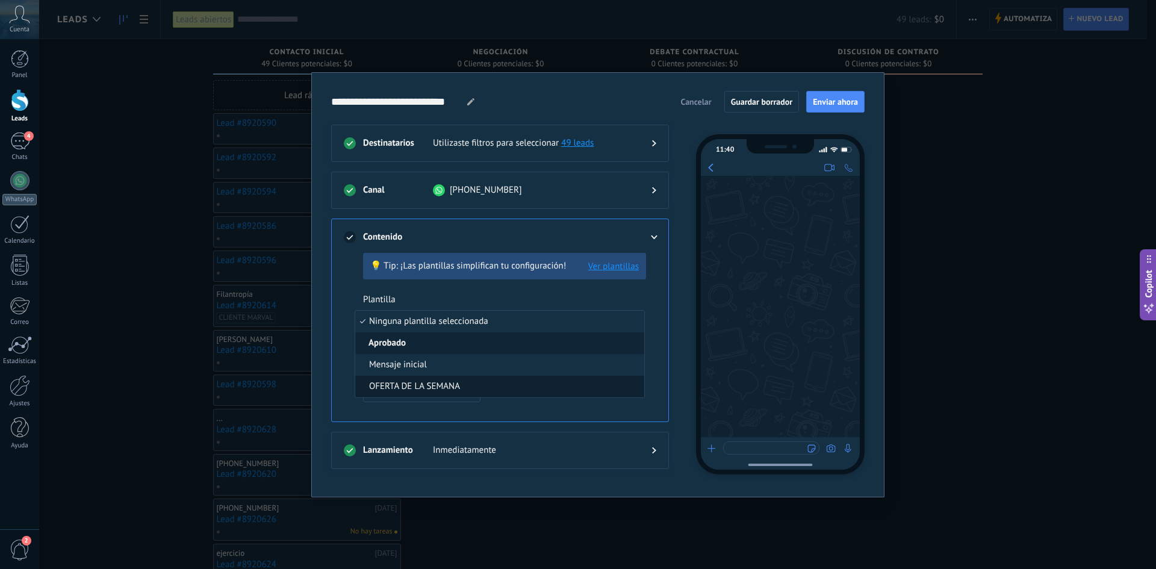
click at [460, 384] on li "OFERTA DE LA SEMANA" at bounding box center [499, 387] width 289 height 22
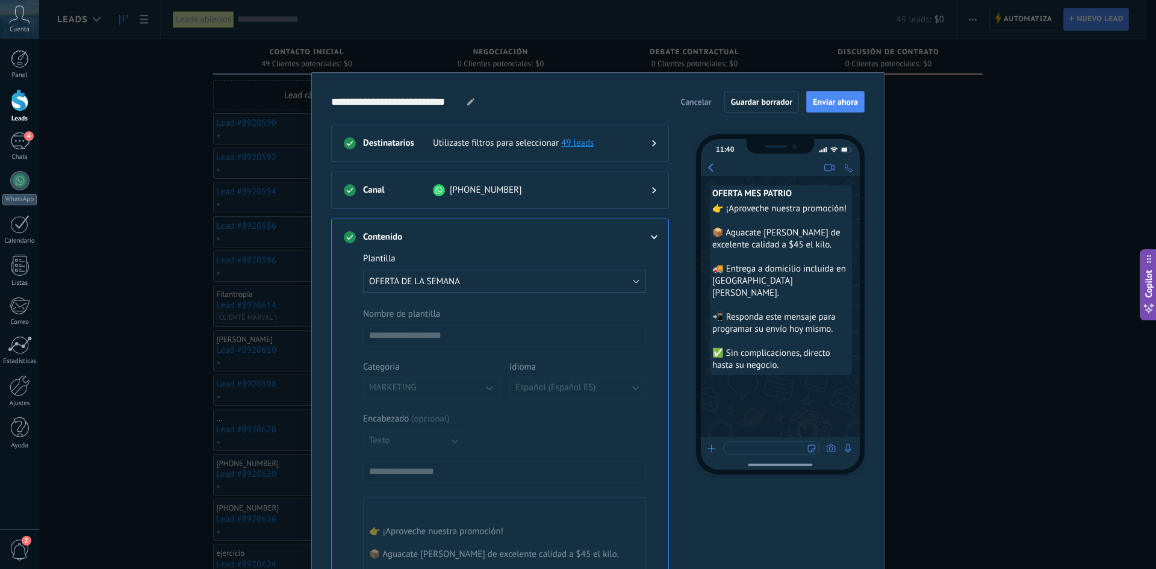
click at [577, 141] on link "49 leads" at bounding box center [577, 142] width 33 height 11
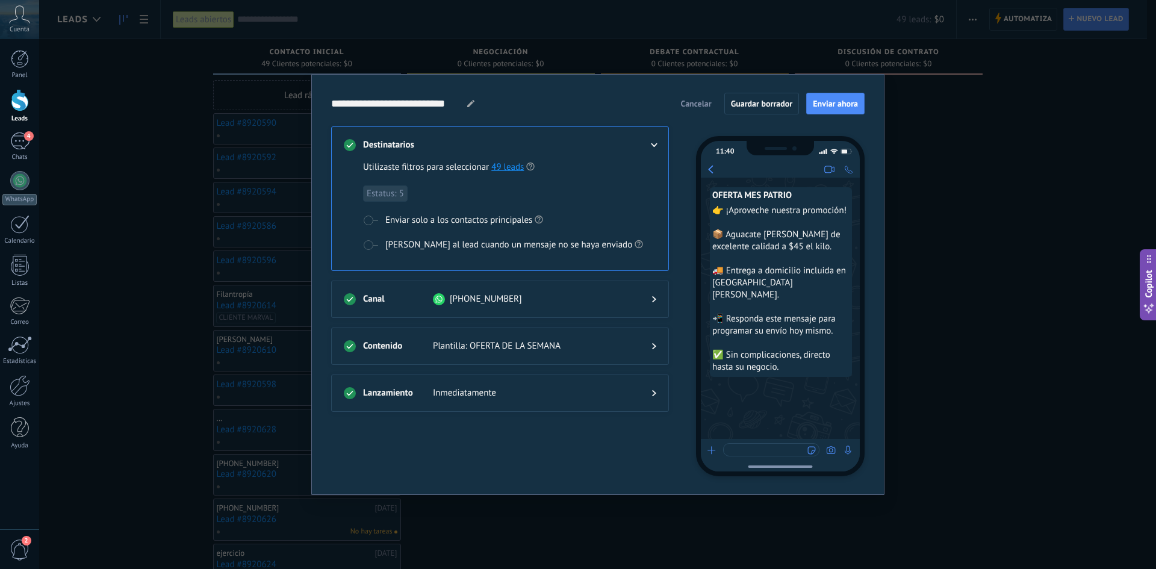
click at [382, 196] on span "Estatus: 5" at bounding box center [385, 193] width 45 height 16
drag, startPoint x: 659, startPoint y: 138, endPoint x: 653, endPoint y: 141, distance: 6.5
click at [656, 140] on div "Destinatarios Utilizaste filtros para seleccionar 49 leads Estatus: 5 Enviar so…" at bounding box center [500, 198] width 338 height 145
click at [650, 143] on div at bounding box center [644, 145] width 24 height 12
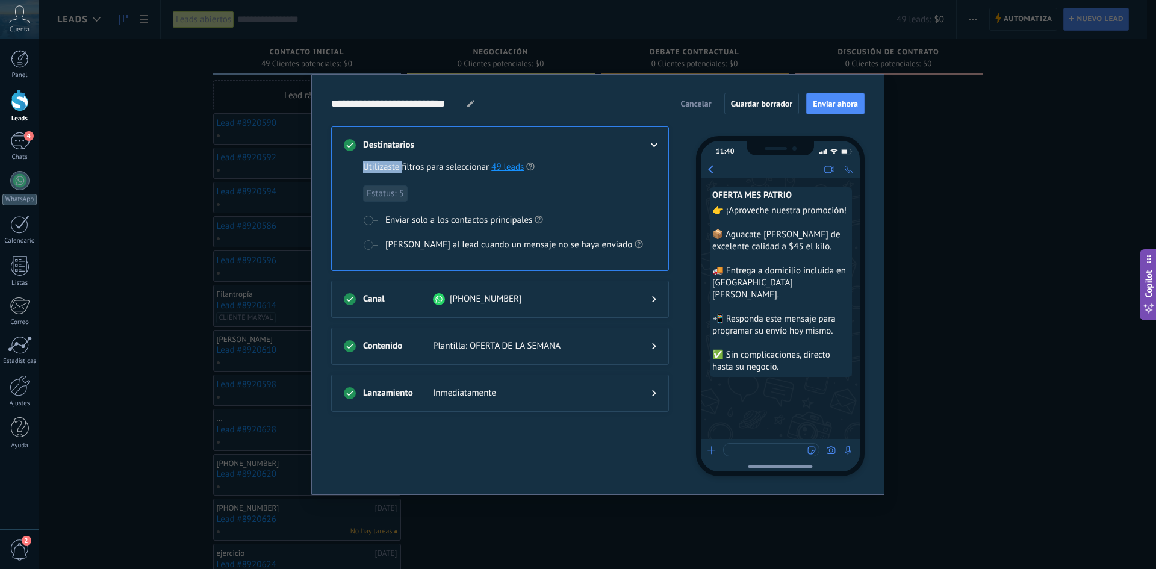
click at [368, 219] on span at bounding box center [370, 221] width 15 height 10
click at [368, 221] on span at bounding box center [370, 221] width 15 height 10
click at [381, 196] on span "Estatus: 5" at bounding box center [385, 193] width 45 height 16
click at [503, 164] on link "49 leads" at bounding box center [507, 166] width 33 height 11
click at [663, 143] on div "Destinatarios Utilizaste filtros para seleccionar 49 leads Estatus: 5 Enviar so…" at bounding box center [500, 198] width 338 height 145
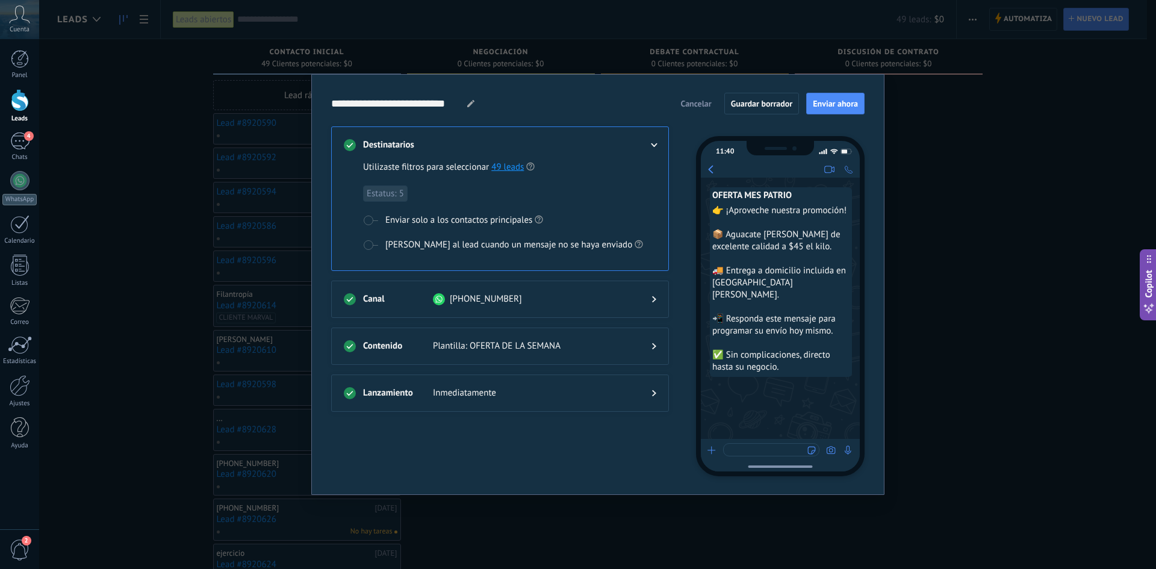
click at [656, 145] on use at bounding box center [654, 145] width 7 height 4
click at [708, 110] on button "Cancelar" at bounding box center [696, 104] width 42 height 18
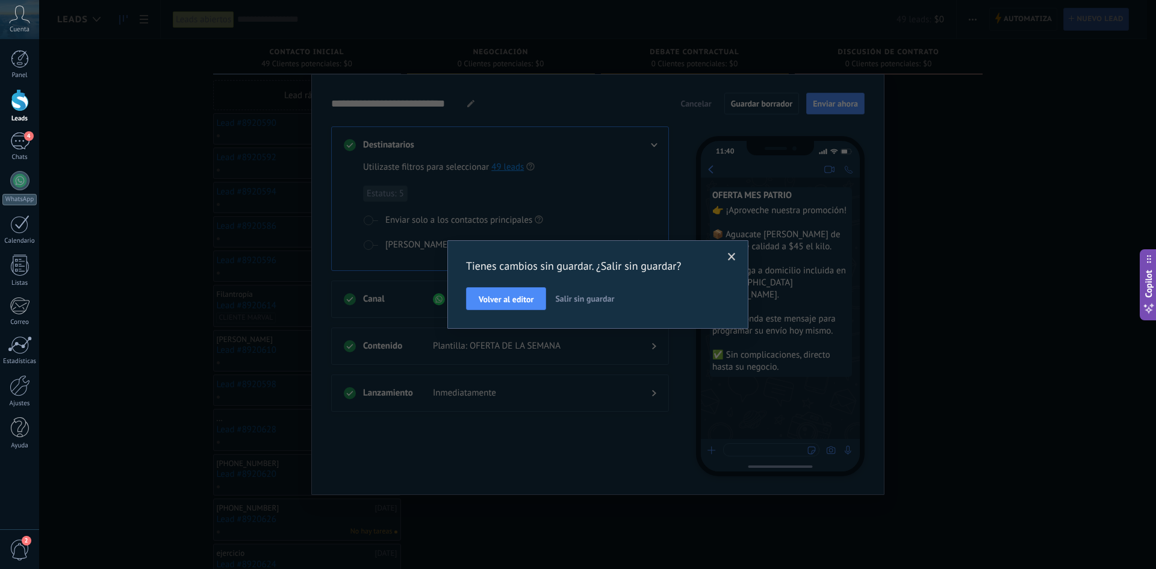
click at [734, 258] on span at bounding box center [732, 257] width 8 height 8
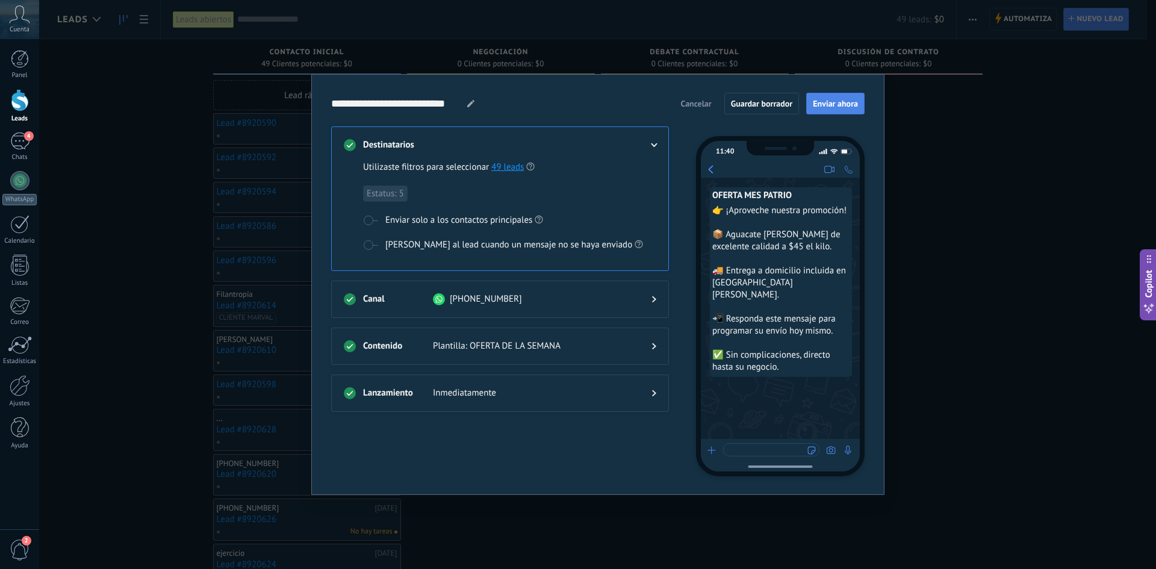
click at [830, 108] on span "Enviar ahora" at bounding box center [835, 103] width 45 height 8
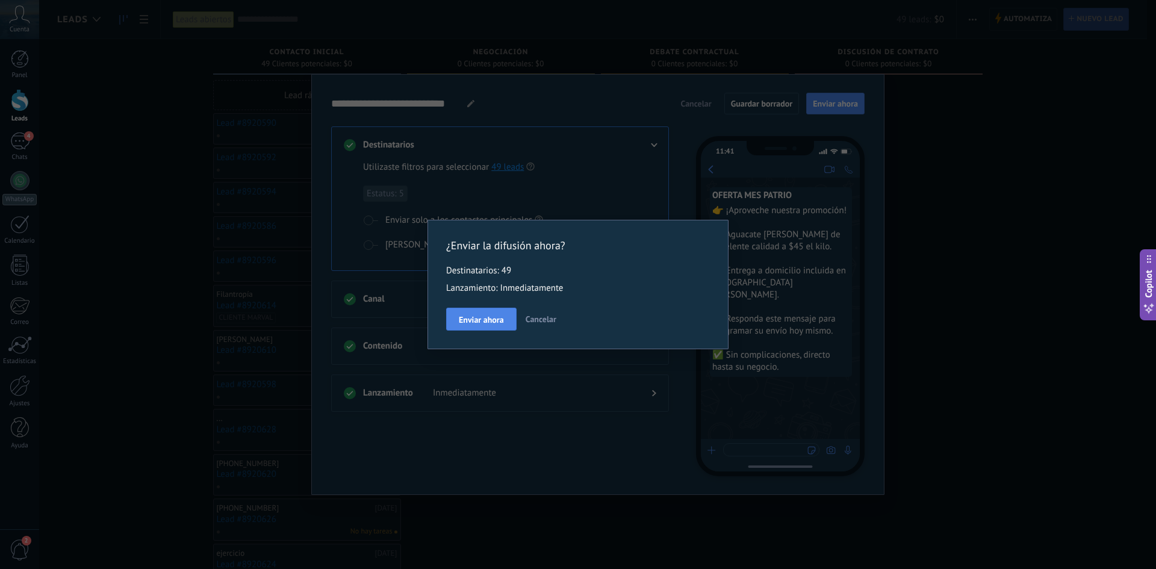
click at [488, 323] on span "Enviar ahora" at bounding box center [481, 320] width 45 height 8
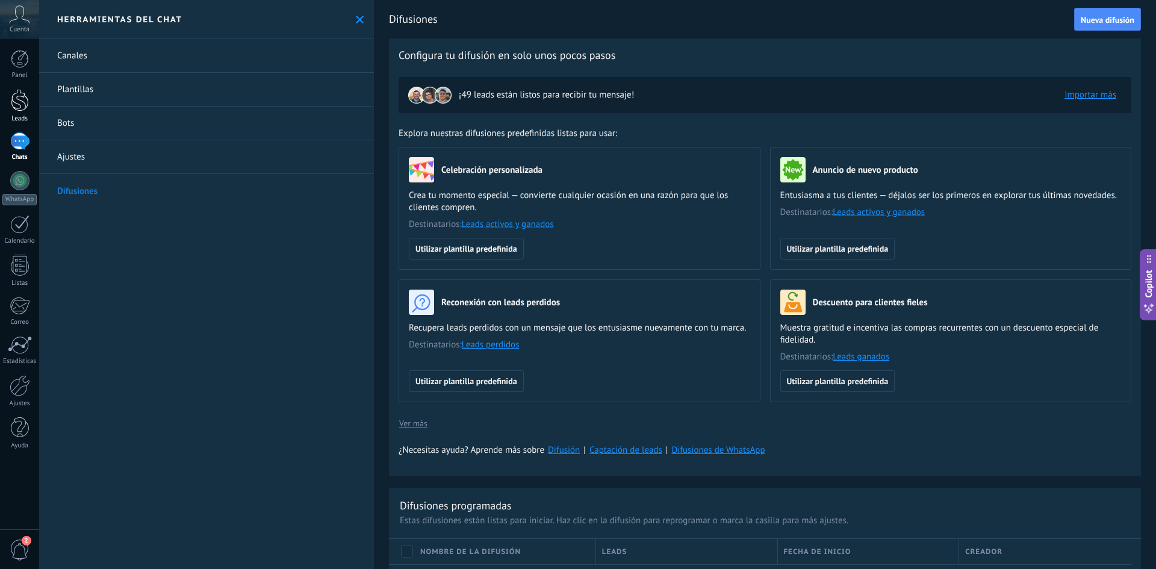
click at [16, 111] on link "Leads" at bounding box center [19, 106] width 39 height 34
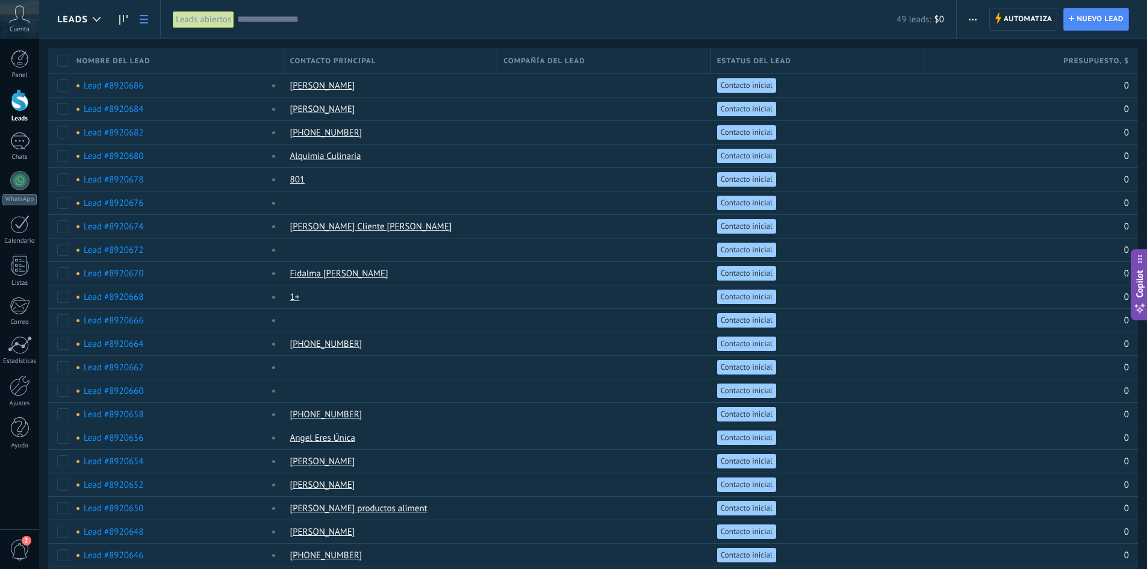
click at [23, 111] on div at bounding box center [20, 100] width 18 height 22
click at [19, 61] on div at bounding box center [20, 59] width 18 height 18
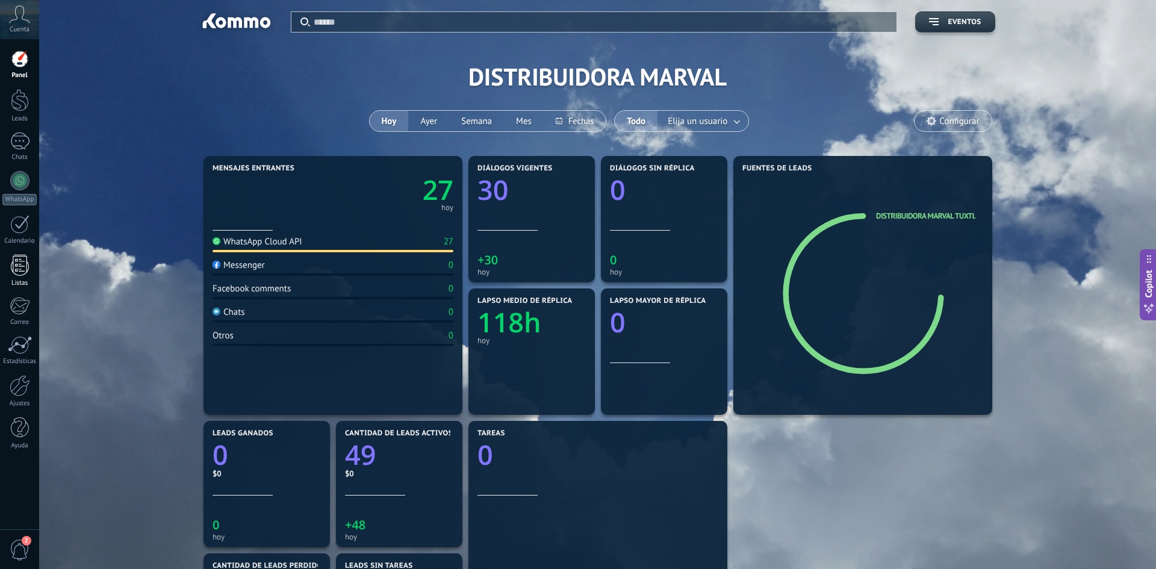
click at [17, 272] on div at bounding box center [20, 265] width 18 height 21
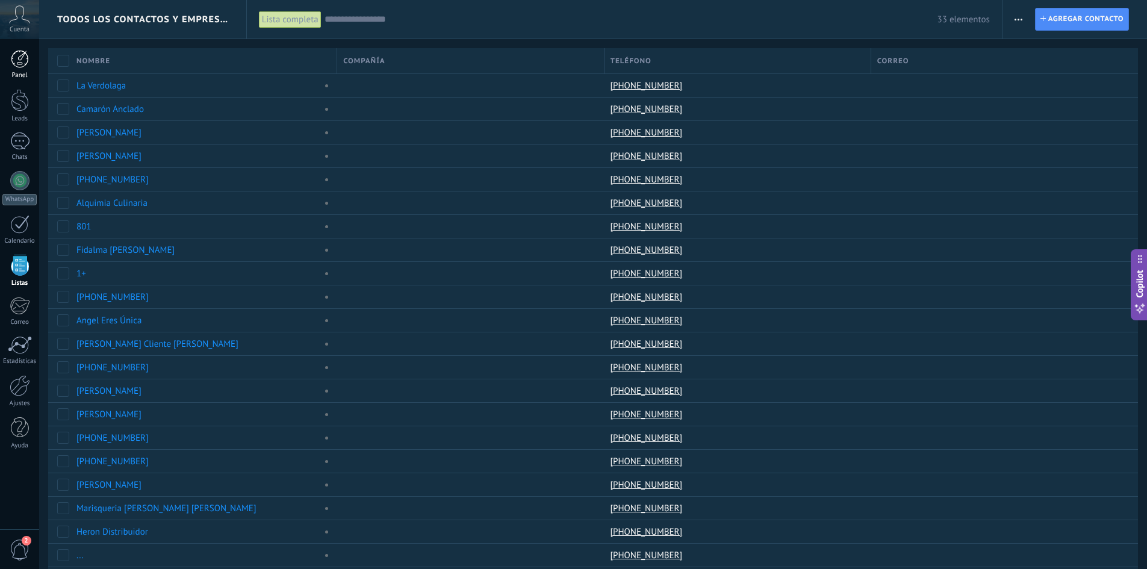
click at [23, 60] on div at bounding box center [20, 59] width 18 height 18
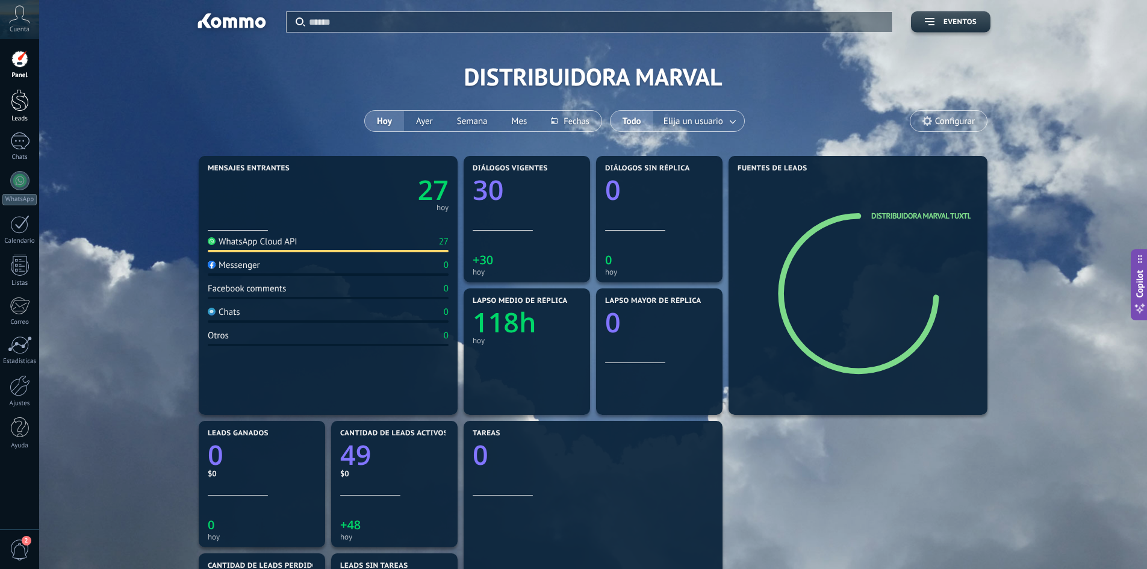
click at [16, 106] on div at bounding box center [20, 100] width 18 height 22
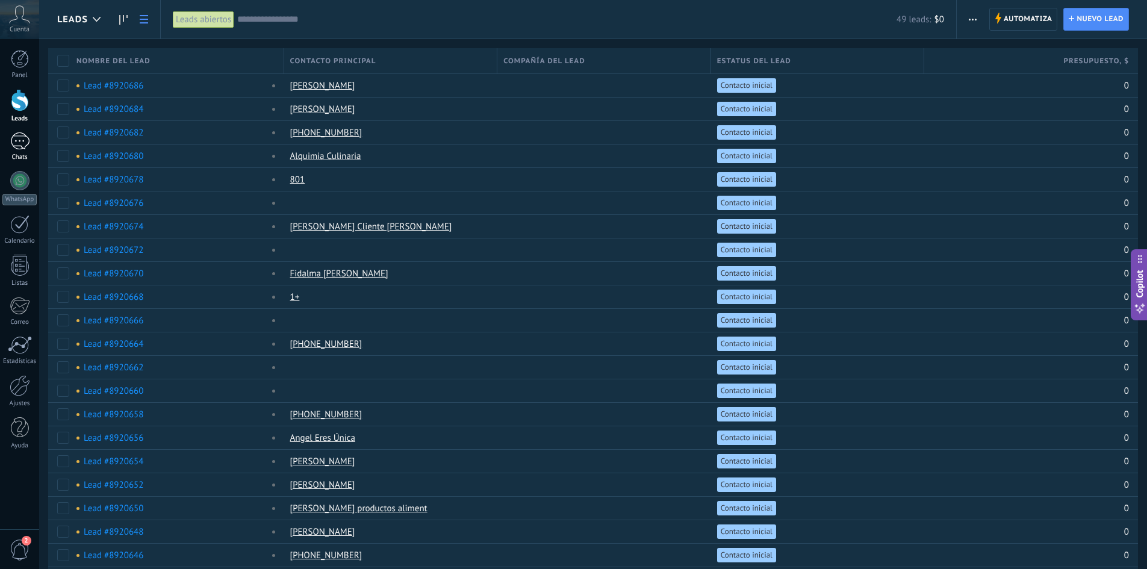
click at [23, 152] on link "1 Chats" at bounding box center [19, 146] width 39 height 29
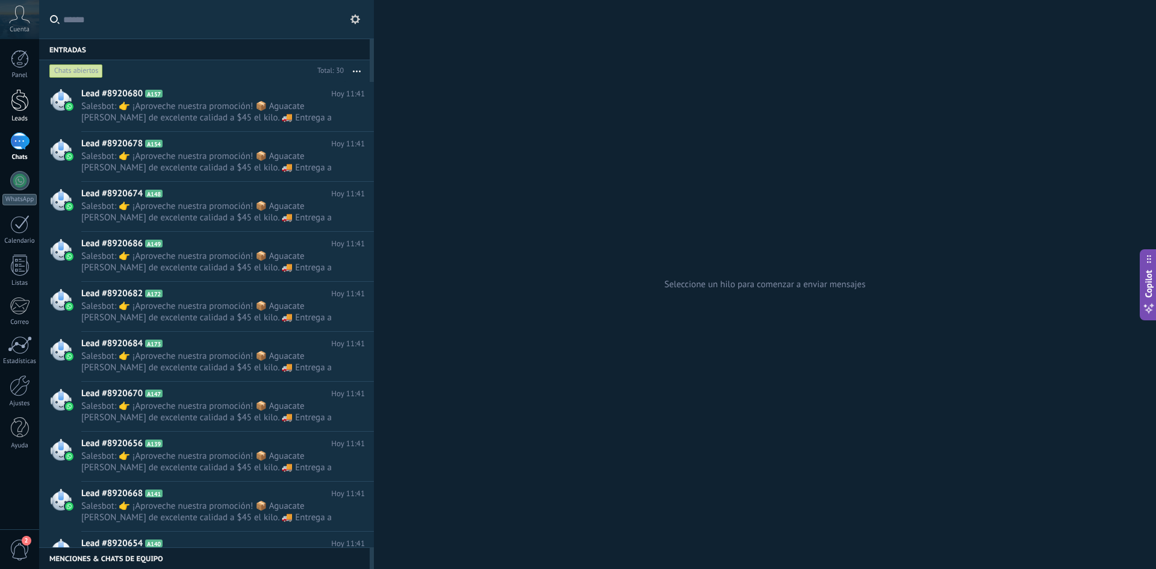
click at [17, 106] on div at bounding box center [20, 100] width 18 height 22
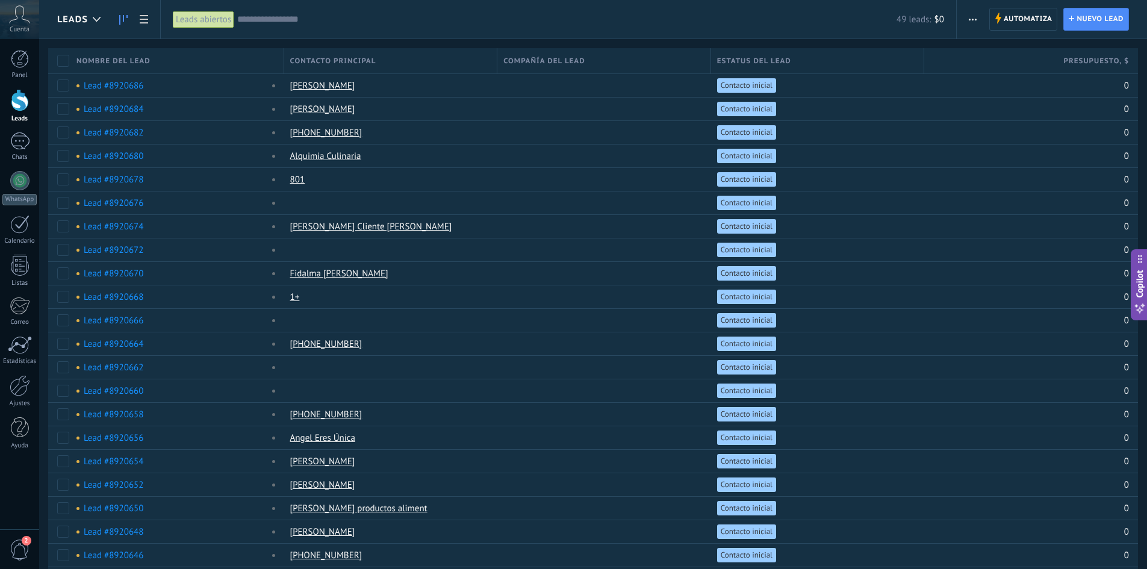
click at [115, 17] on link at bounding box center [123, 19] width 20 height 23
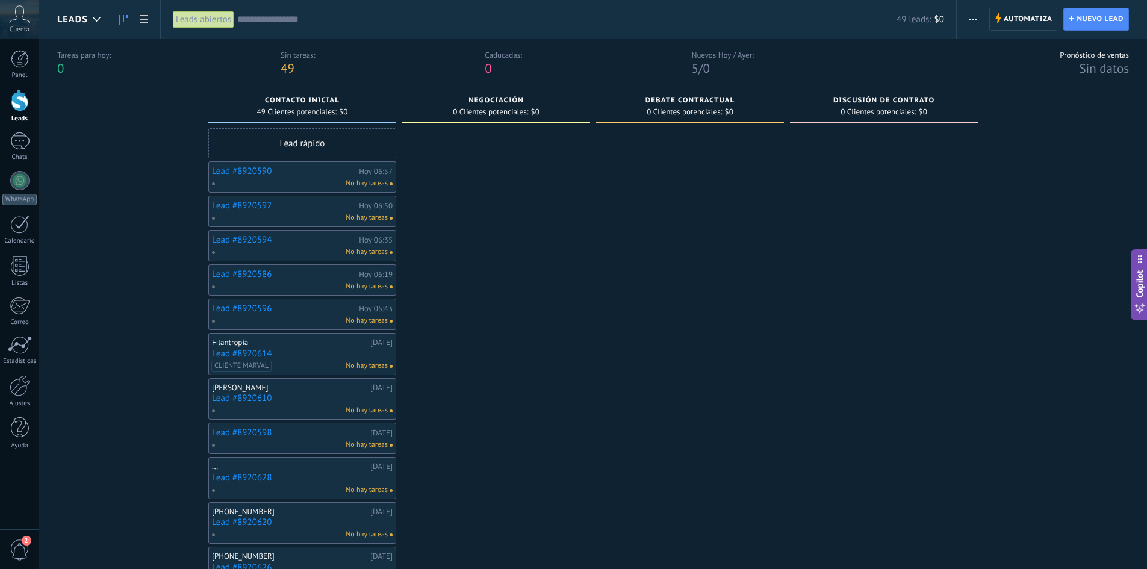
click at [22, 128] on div "Panel Leads 1 Chats WhatsApp Clientes" at bounding box center [19, 256] width 39 height 412
click at [22, 144] on div "1" at bounding box center [19, 140] width 19 height 17
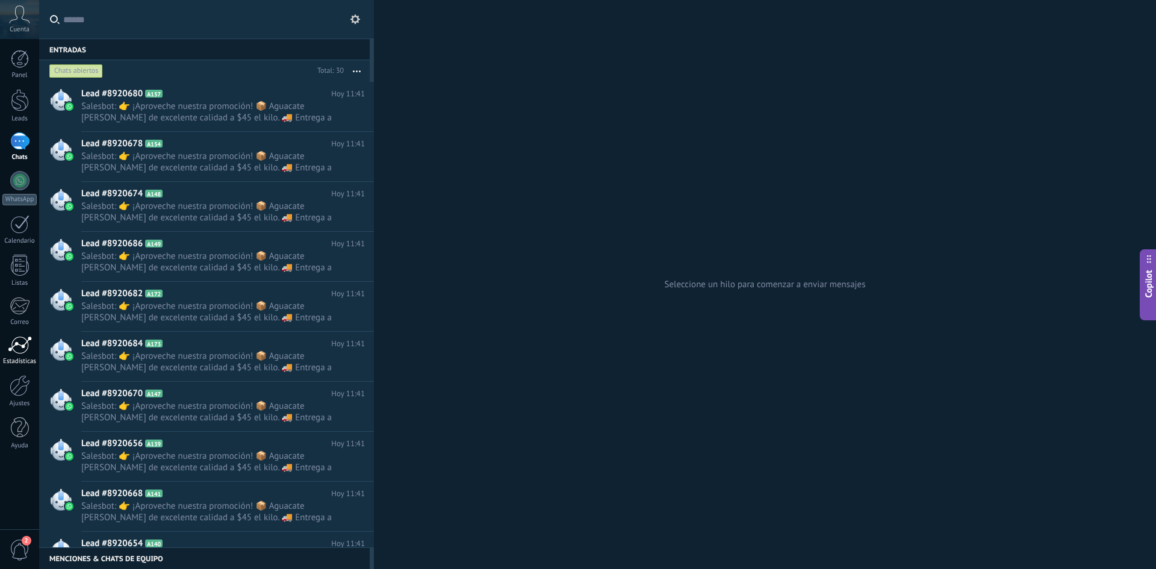
click at [17, 345] on div at bounding box center [20, 345] width 24 height 18
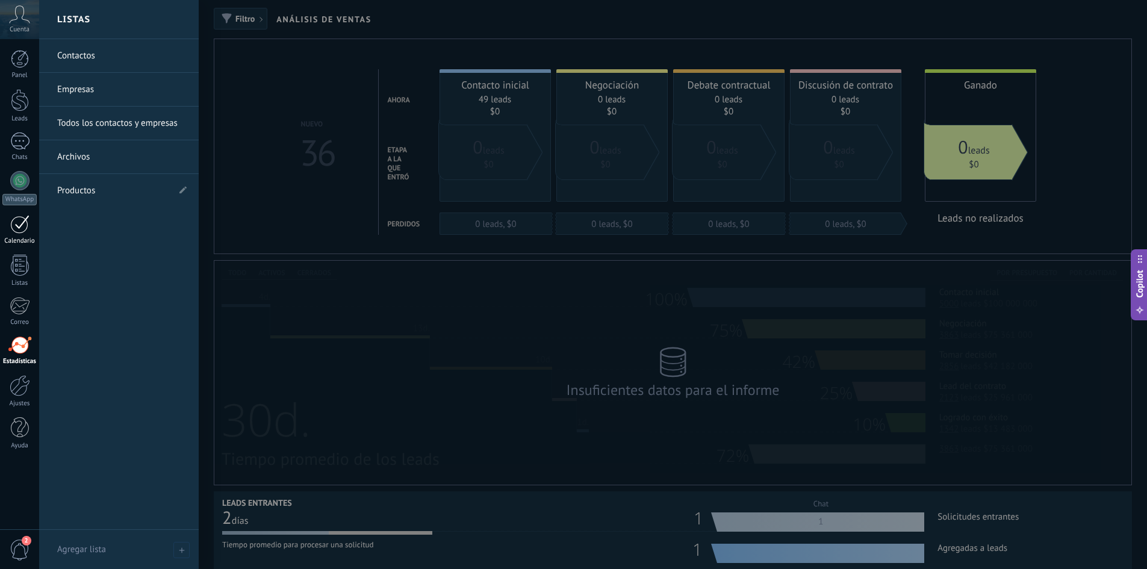
click at [18, 225] on div at bounding box center [19, 224] width 19 height 19
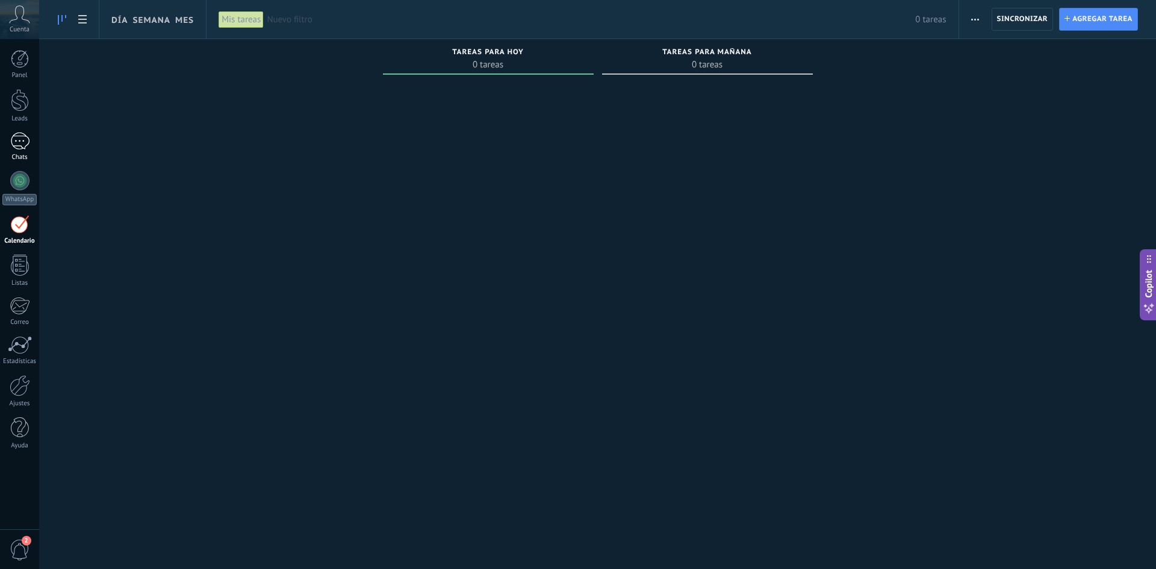
click at [17, 139] on div "1" at bounding box center [19, 140] width 19 height 17
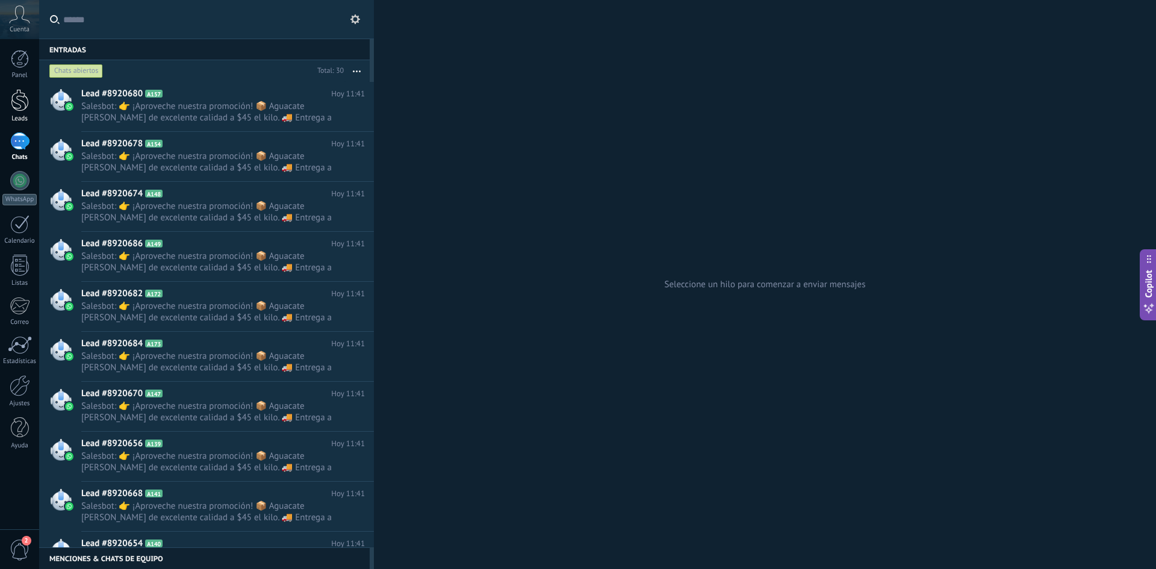
click at [16, 100] on div at bounding box center [20, 100] width 18 height 22
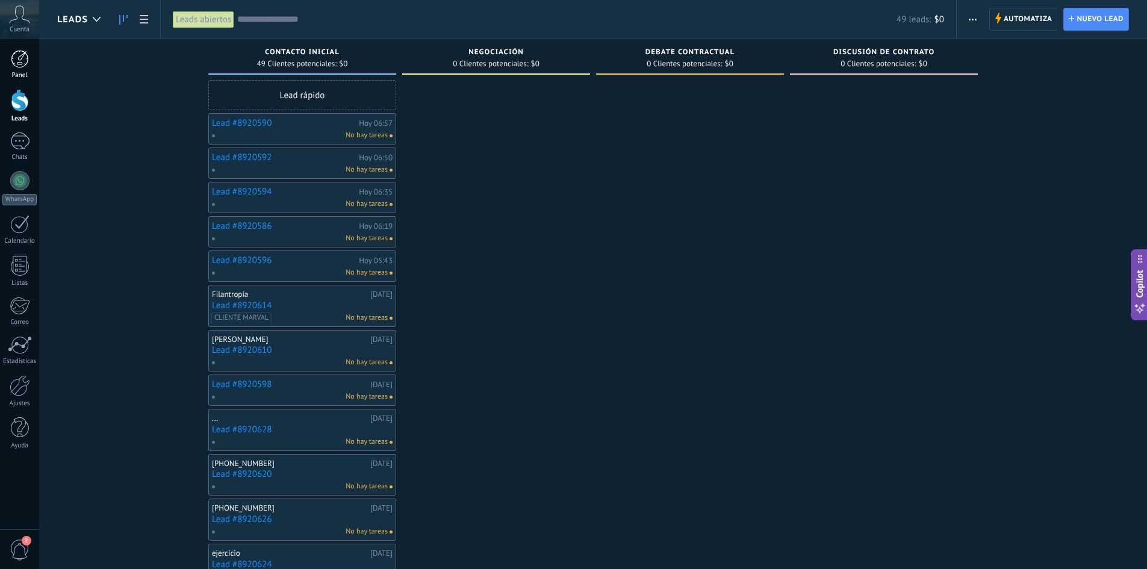
click at [22, 60] on div at bounding box center [20, 59] width 18 height 18
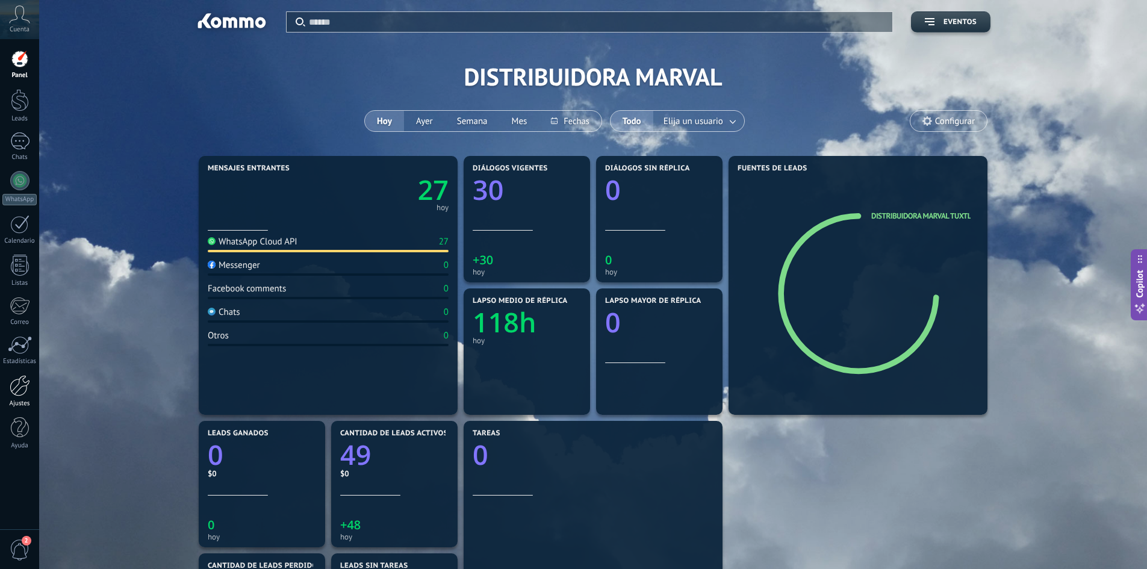
click at [19, 395] on div at bounding box center [20, 385] width 20 height 21
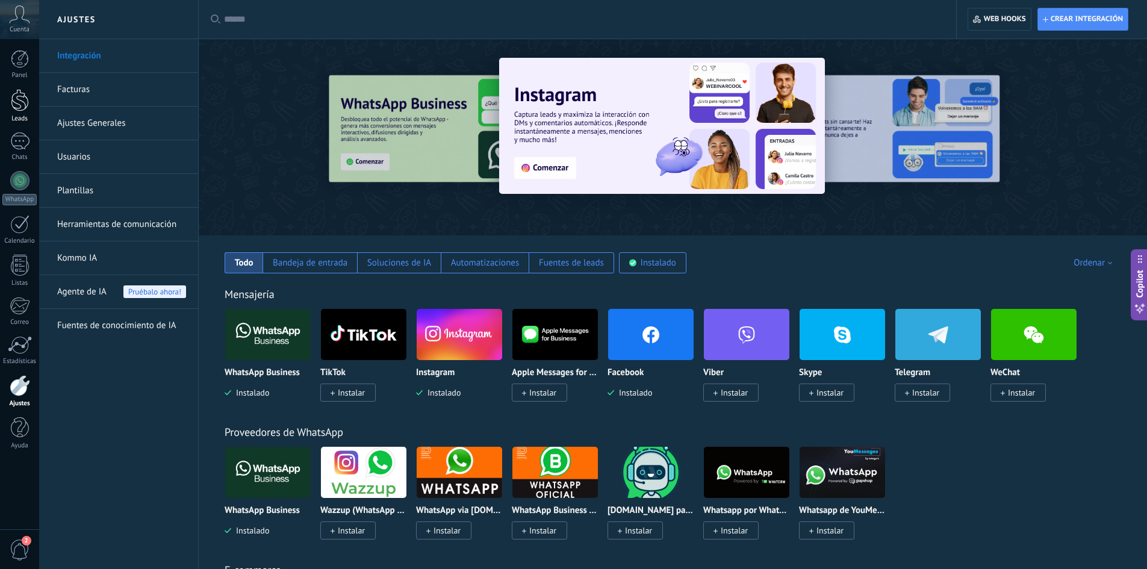
click at [23, 104] on div at bounding box center [20, 100] width 18 height 22
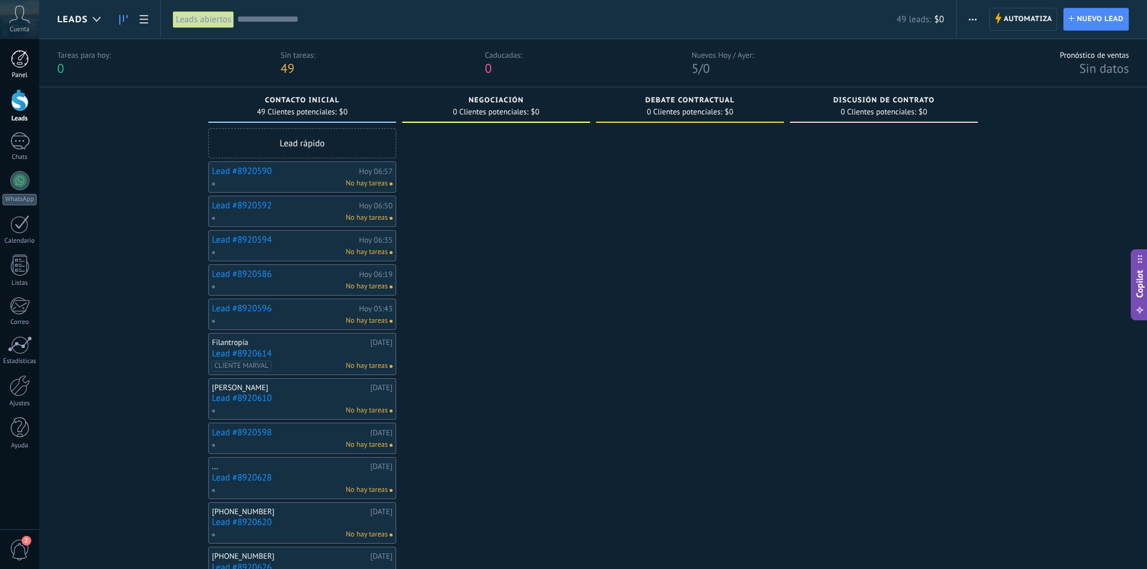
click at [10, 69] on link "Panel" at bounding box center [19, 65] width 39 height 30
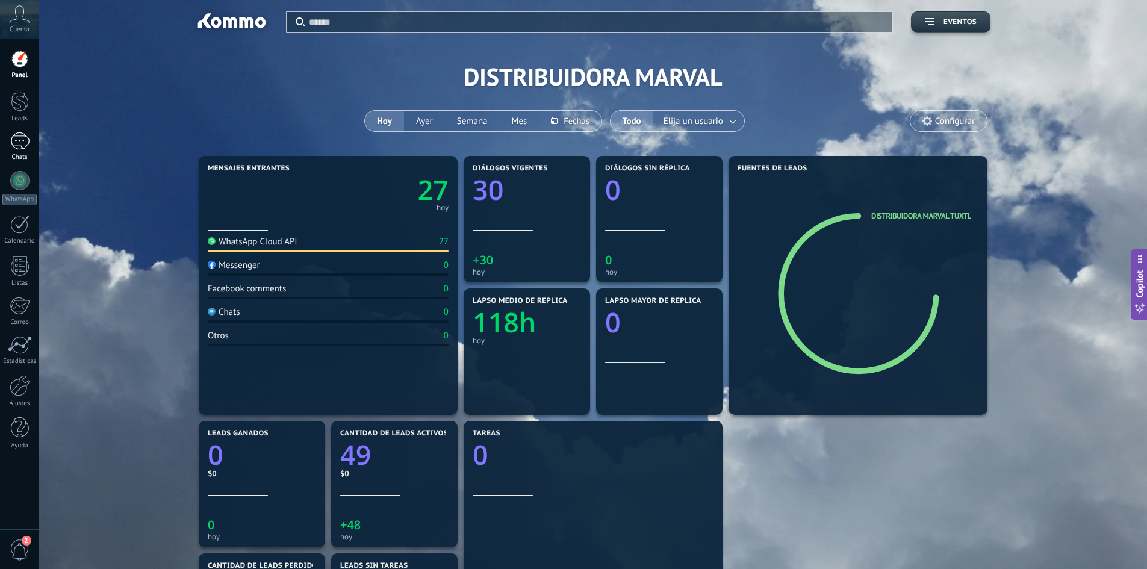
click at [17, 150] on link "1 Chats" at bounding box center [19, 146] width 39 height 29
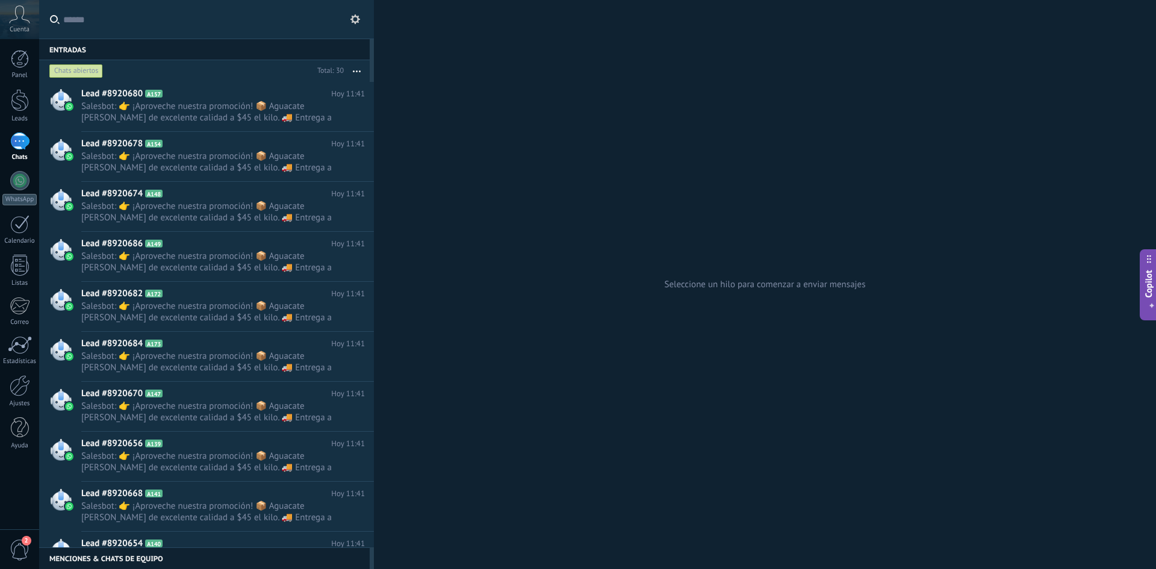
click at [356, 70] on button "button" at bounding box center [357, 71] width 26 height 22
click at [28, 107] on div at bounding box center [20, 100] width 18 height 22
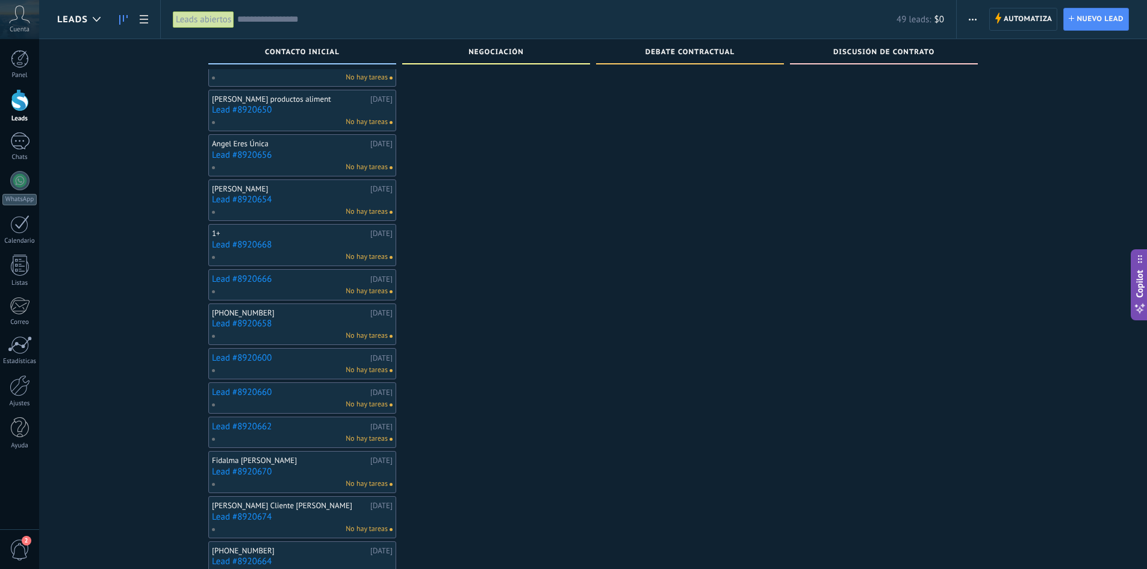
scroll to position [812, 0]
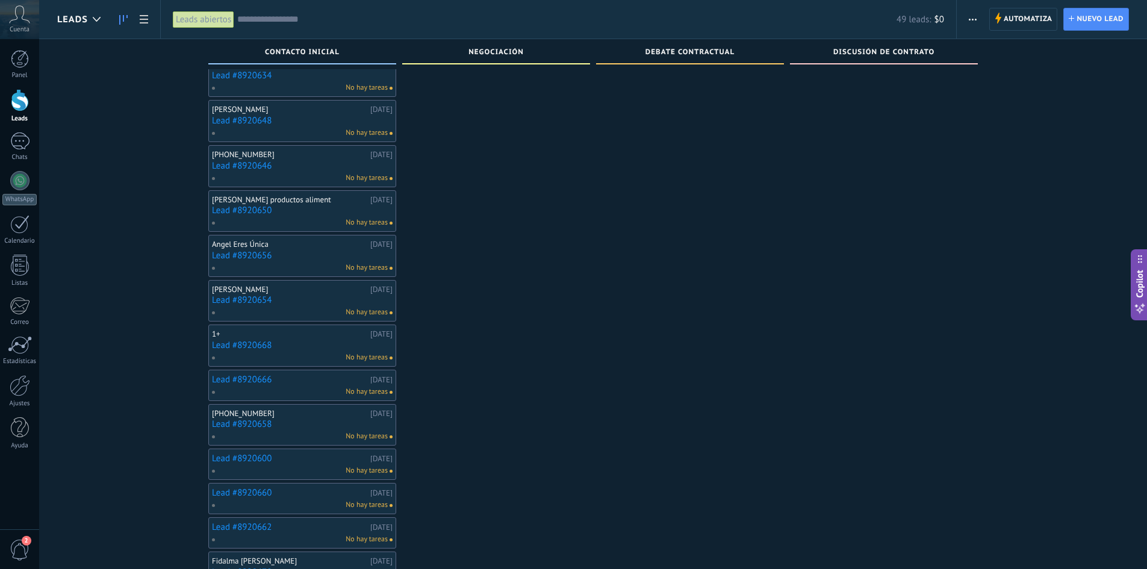
click at [275, 285] on div "[PERSON_NAME]" at bounding box center [289, 290] width 155 height 10
click at [287, 296] on link "Lead #8920654" at bounding box center [302, 300] width 181 height 10
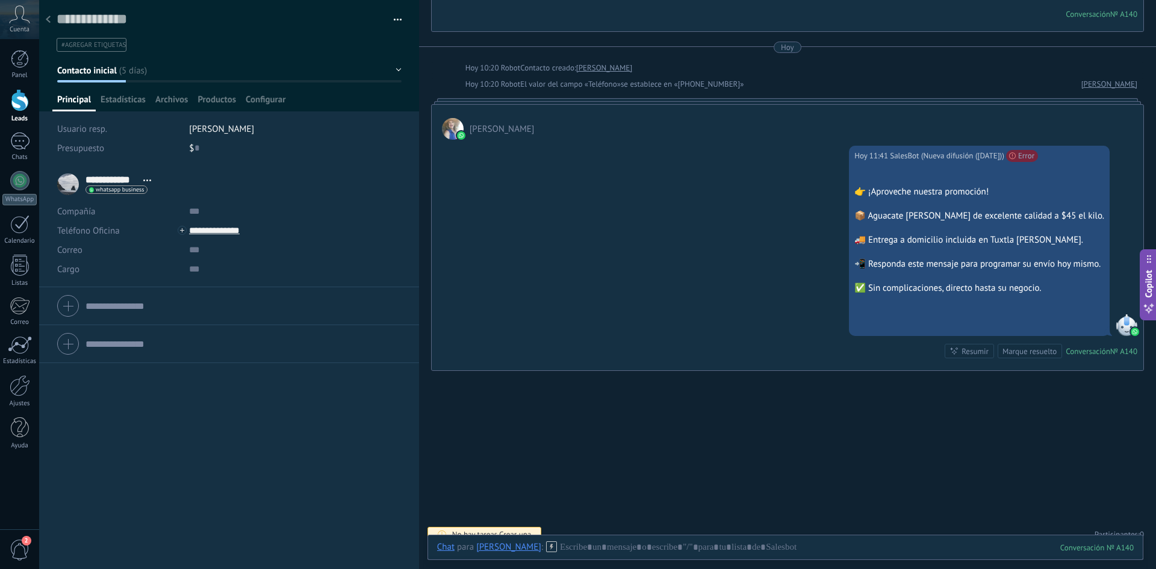
scroll to position [744, 0]
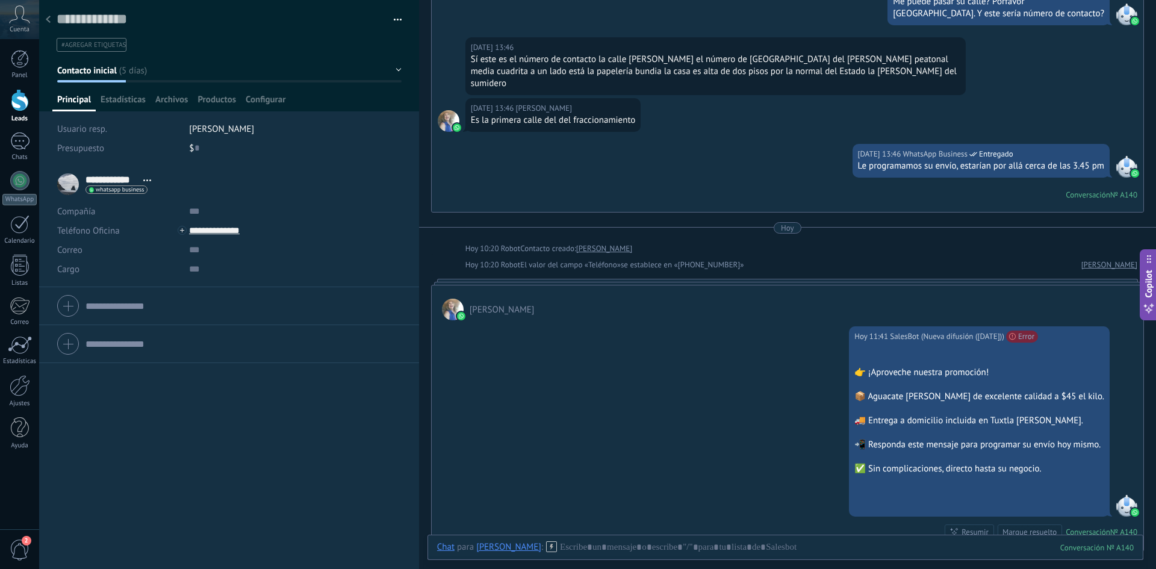
click at [110, 51] on li "#agregar etiquetas" at bounding box center [92, 45] width 70 height 14
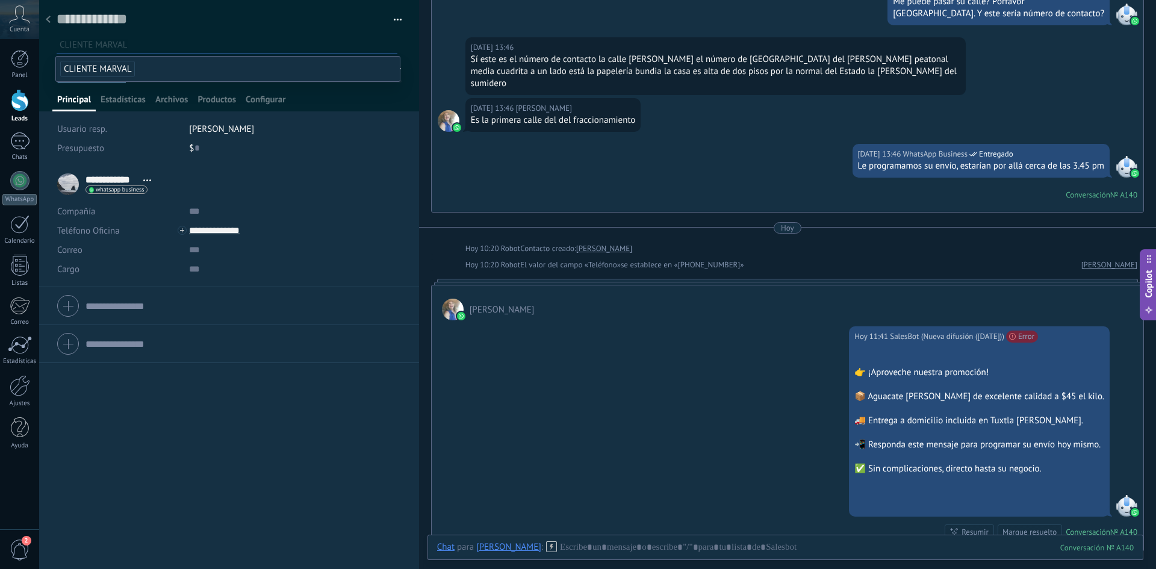
click at [117, 66] on span "CLIENTE MARVAL" at bounding box center [97, 69] width 75 height 16
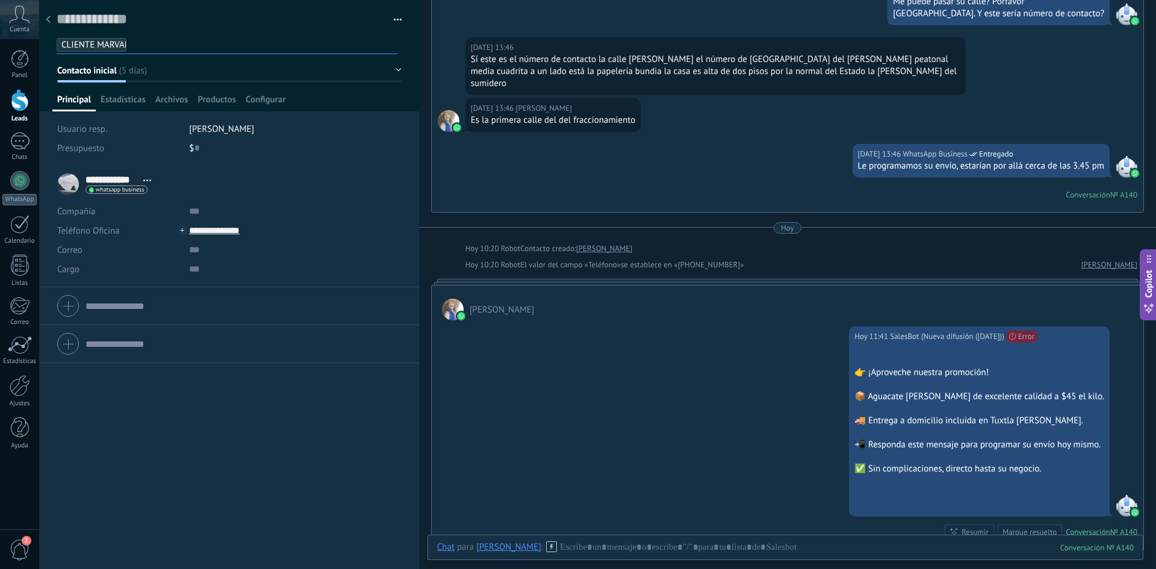
click at [49, 23] on icon at bounding box center [48, 19] width 5 height 7
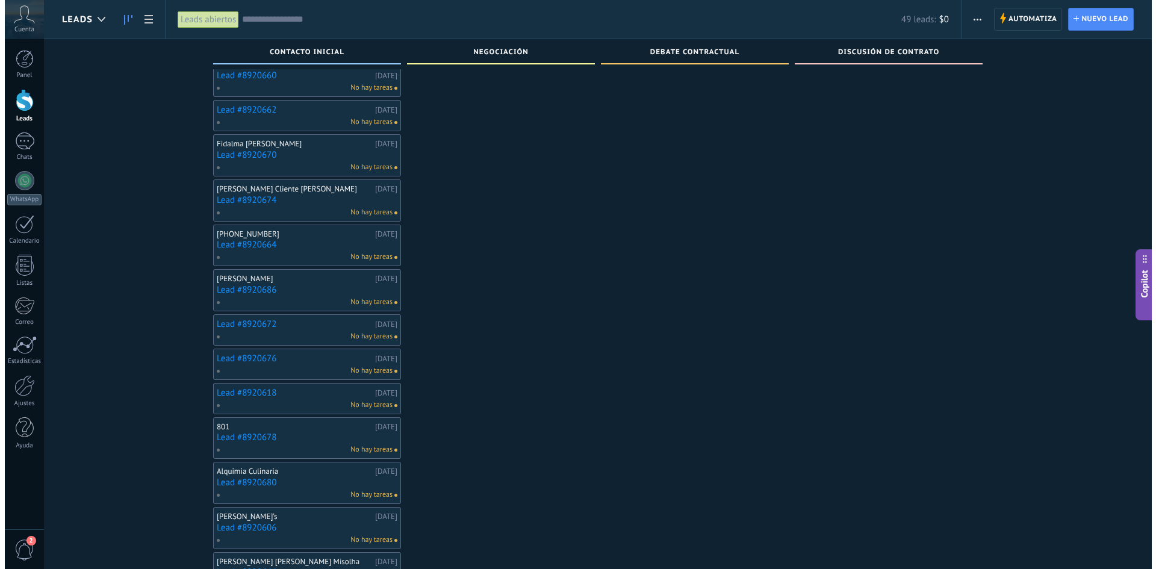
scroll to position [1410, 0]
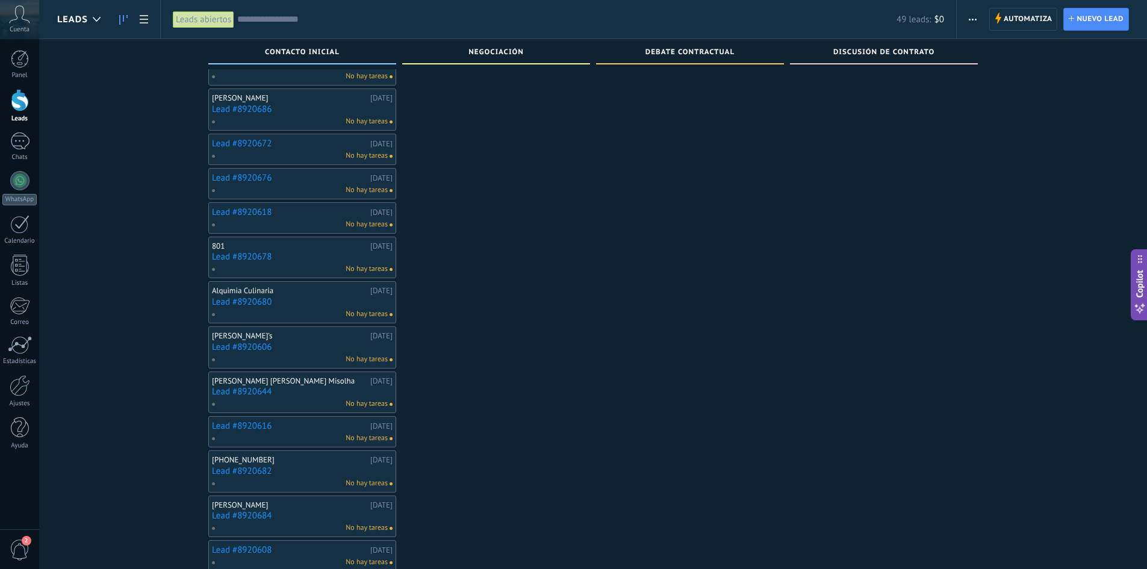
click at [281, 387] on link "Lead #8920644" at bounding box center [302, 392] width 181 height 10
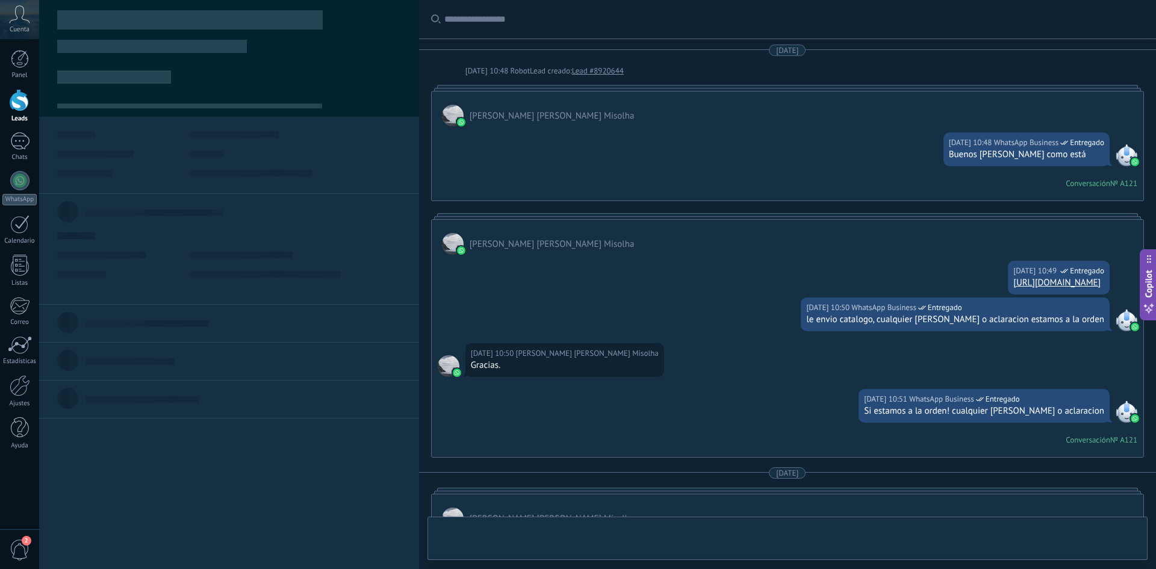
scroll to position [680, 0]
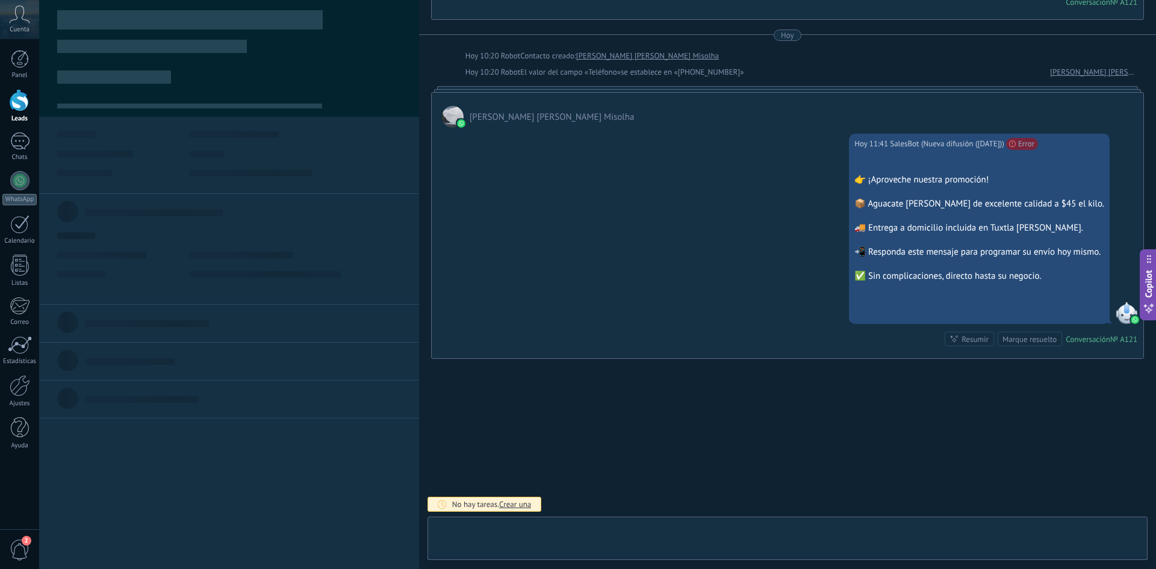
type textarea "**********"
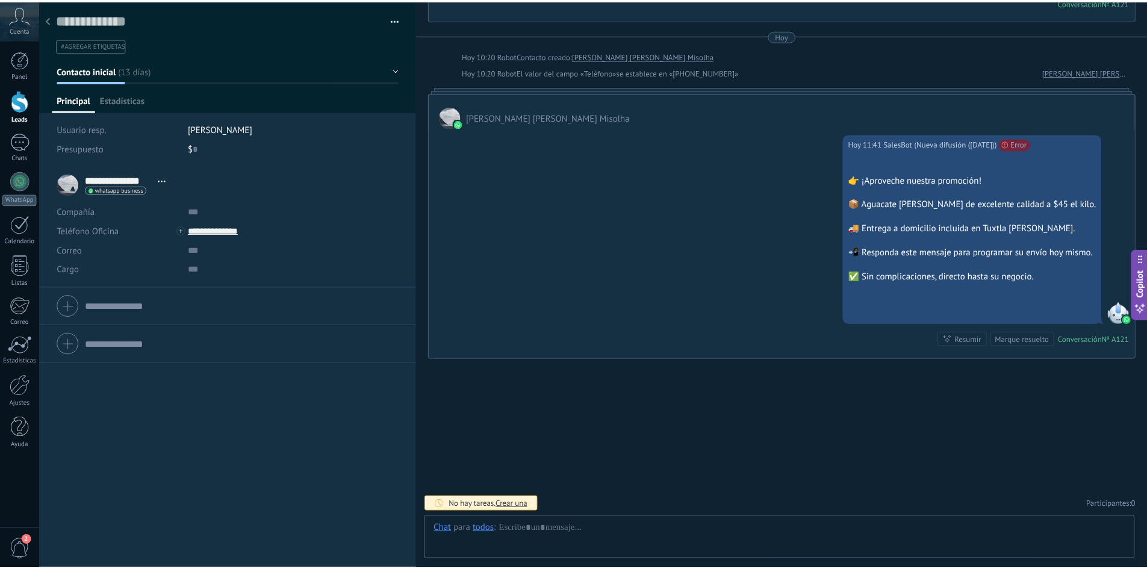
scroll to position [18, 0]
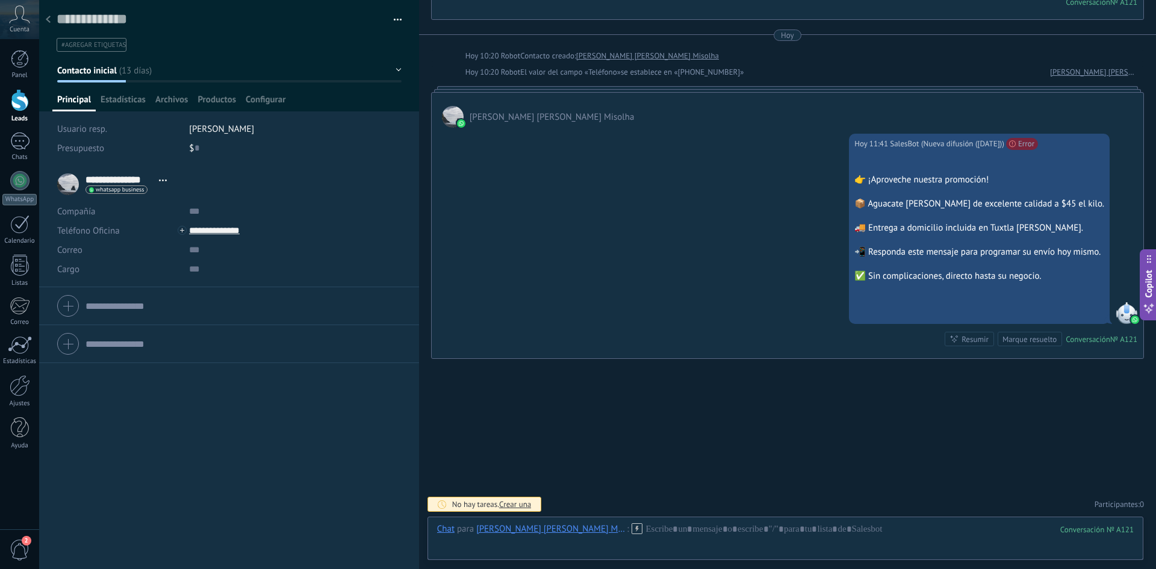
click at [25, 15] on icon at bounding box center [19, 14] width 21 height 18
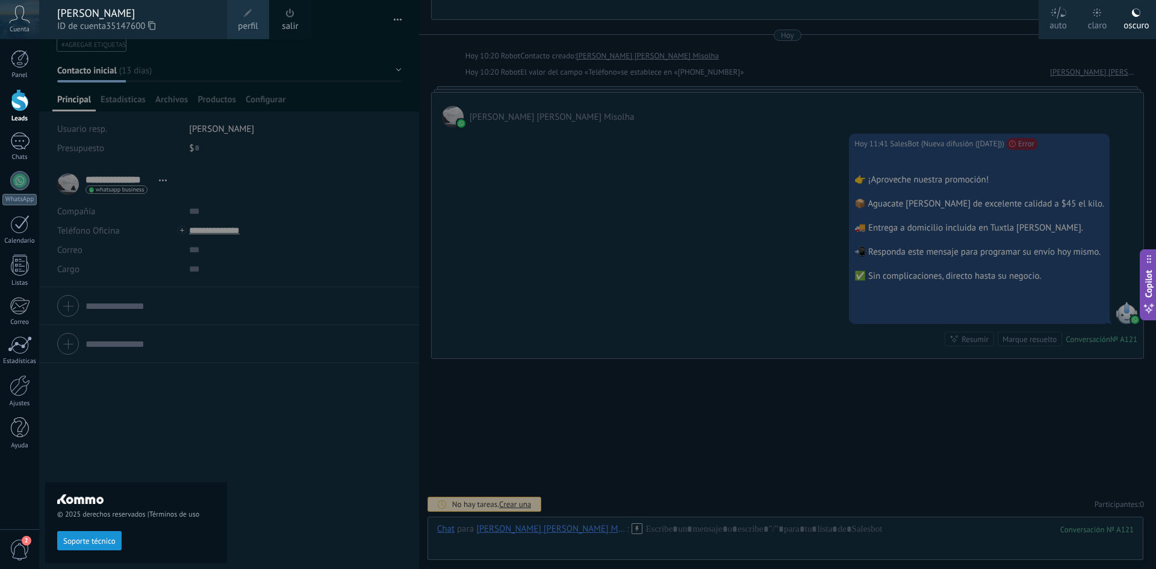
click at [25, 23] on icon at bounding box center [19, 14] width 21 height 18
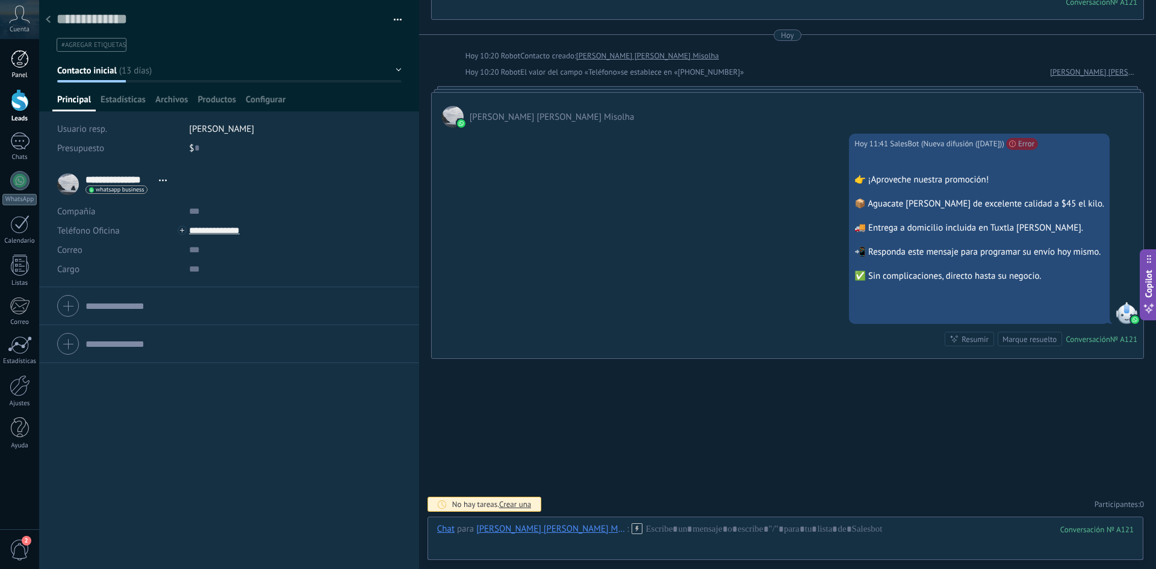
click at [26, 54] on div at bounding box center [20, 59] width 18 height 18
